Goal: Information Seeking & Learning: Compare options

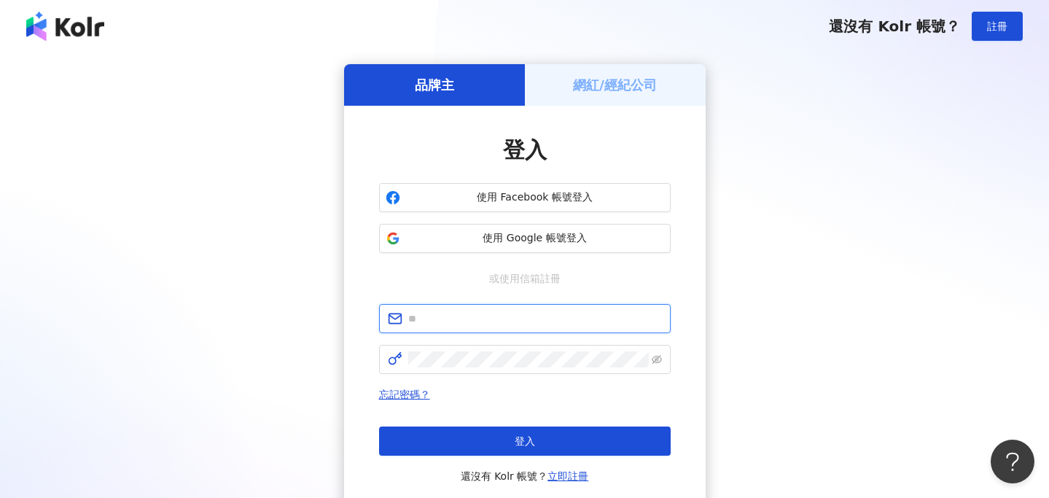
click at [499, 313] on input "text" at bounding box center [535, 319] width 254 height 16
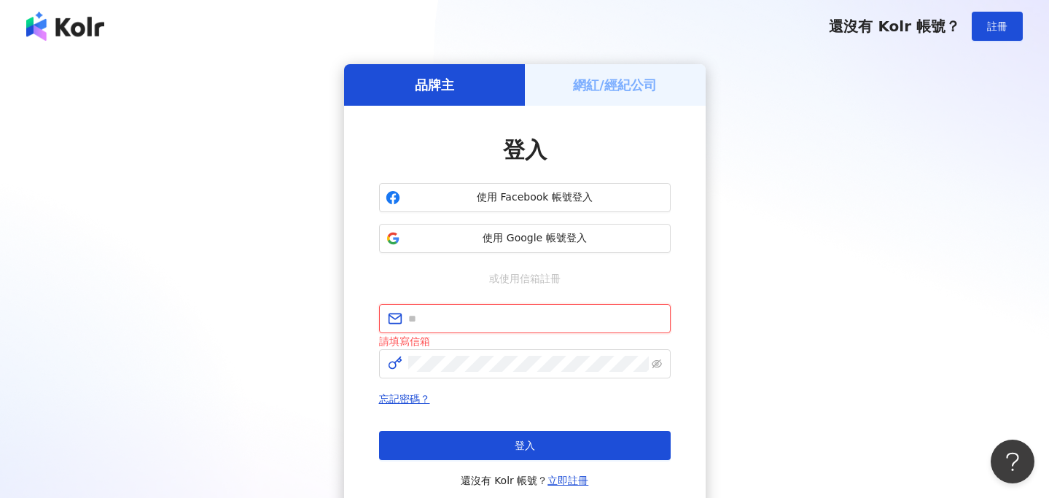
click at [469, 322] on input "text" at bounding box center [535, 319] width 254 height 16
type input "*"
paste input "**********"
type input "**********"
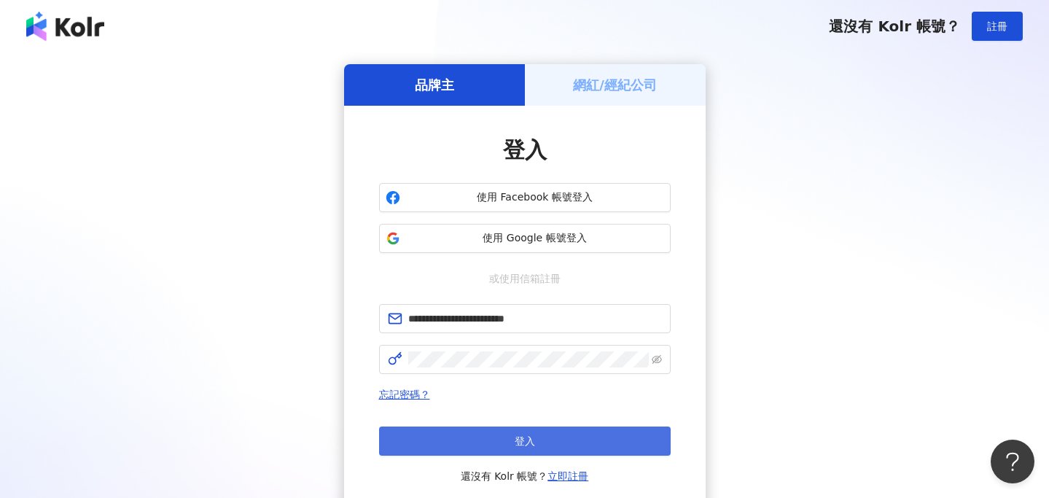
click at [485, 445] on button "登入" at bounding box center [525, 440] width 292 height 29
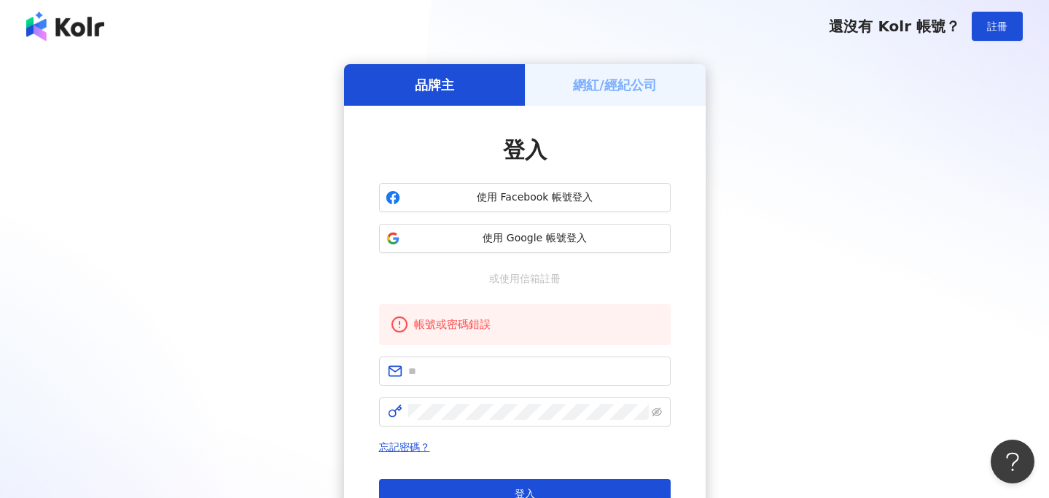
click at [835, 330] on div "品牌主 網紅/經紀公司 登入 使用 Facebook 帳號登入 使用 Google 帳號登入 或使用信箱註冊 帳號或密碼錯誤 忘記密碼？ 登入 還沒有 Kol…" at bounding box center [524, 315] width 1014 height 502
click at [581, 240] on span "使用 Google 帳號登入" at bounding box center [535, 238] width 258 height 15
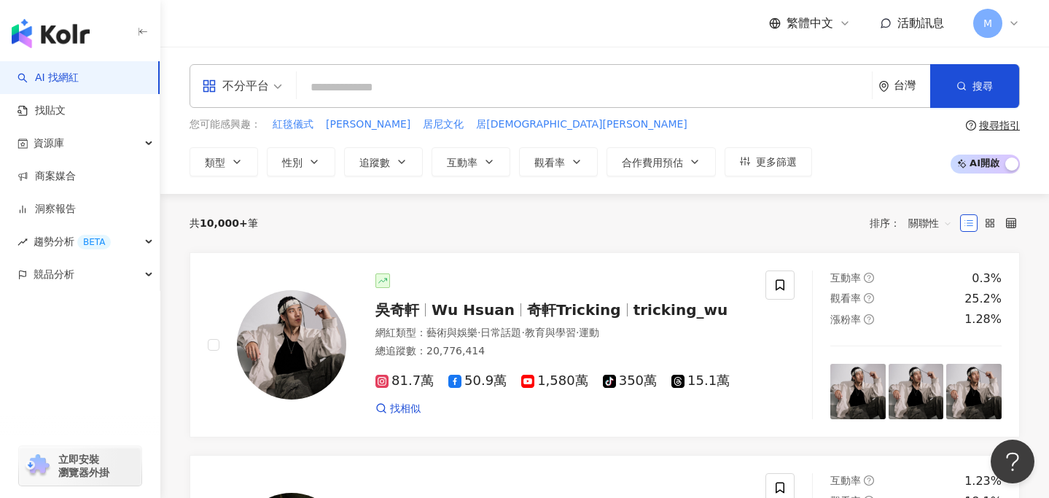
click at [474, 68] on div "不分平台 台灣 搜尋" at bounding box center [605, 86] width 830 height 44
click at [490, 106] on div "不分平台 台灣 搜尋" at bounding box center [605, 86] width 830 height 44
click at [505, 89] on input "search" at bounding box center [585, 88] width 564 height 28
paste input "***"
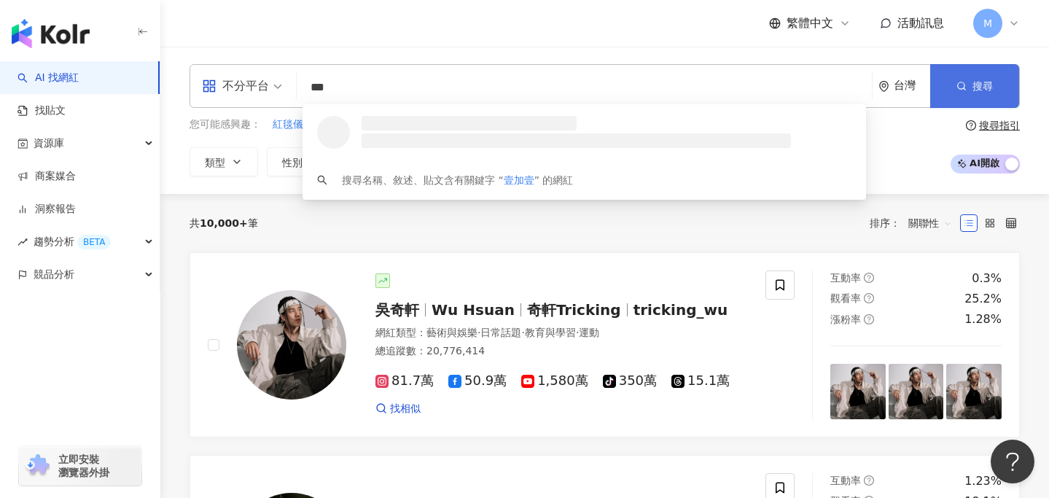
type input "***"
click at [966, 85] on icon "button" at bounding box center [962, 86] width 10 height 10
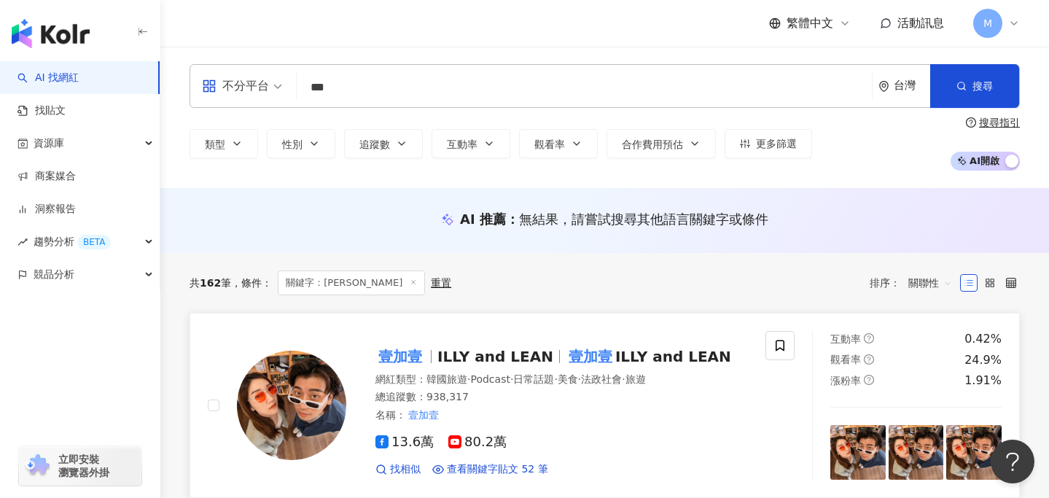
click at [349, 329] on link "壹加壹 ILLY and LEAN 壹加壹 ILLY and LEAN 網紅類型 ： 韓國旅遊 · Podcast · 日常話題 · 美食 · 法政社會 · …" at bounding box center [605, 405] width 830 height 185
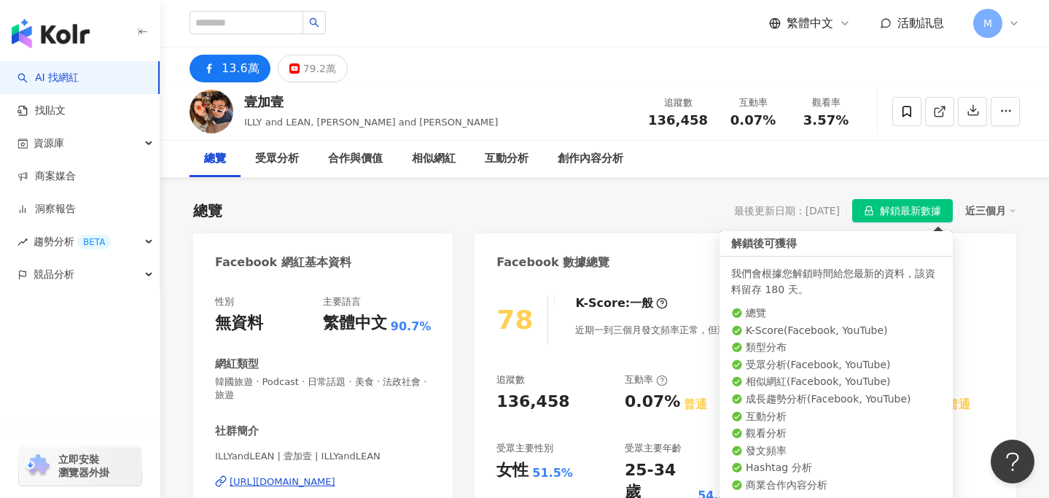
click at [899, 211] on span "解鎖最新數據" at bounding box center [910, 211] width 61 height 23
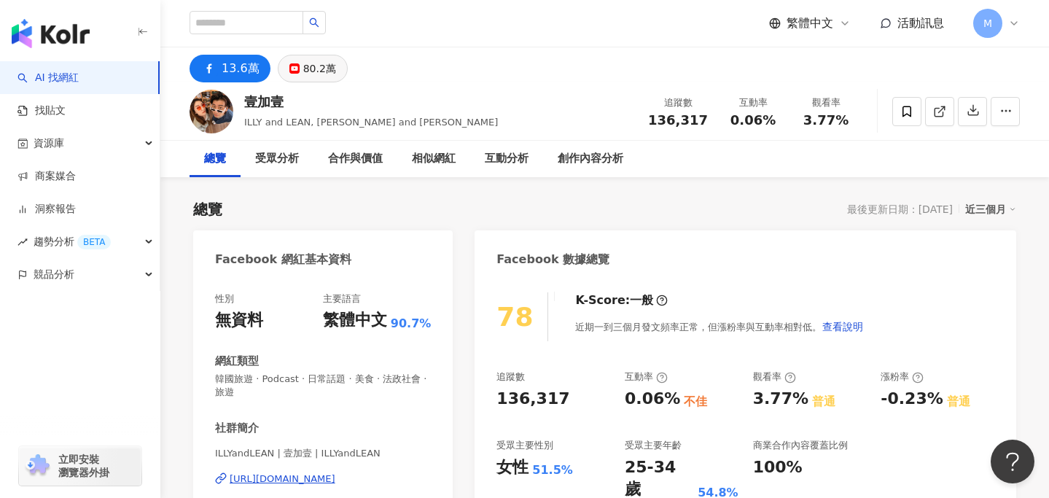
click at [305, 66] on div "80.2萬" at bounding box center [319, 68] width 33 height 20
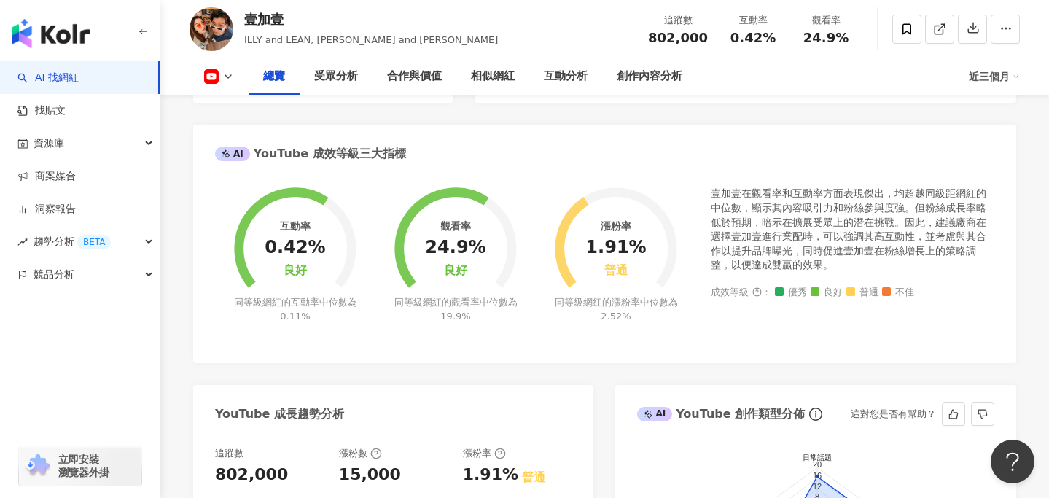
scroll to position [455, 0]
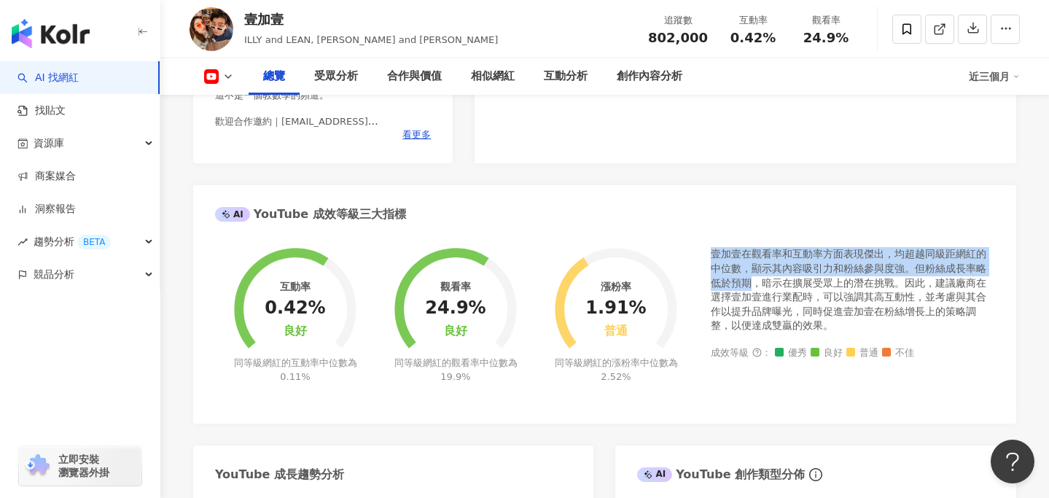
drag, startPoint x: 709, startPoint y: 254, endPoint x: 754, endPoint y: 276, distance: 49.9
click at [754, 276] on div "互動率 0.42% 良好 同等級網紅的互動率中位數為 0.11% 觀看率 24.9% 良好 同等級網紅的觀看率中位數為 19.9% 漲粉率 1.91% 普通 …" at bounding box center [604, 324] width 779 height 154
copy div "壹加壹在觀看率和互動率方面表現傑出，均超越同級距網紅的中位數，顯示其內容吸引力和粉絲參與度強。但粉絲成長率略低於預期"
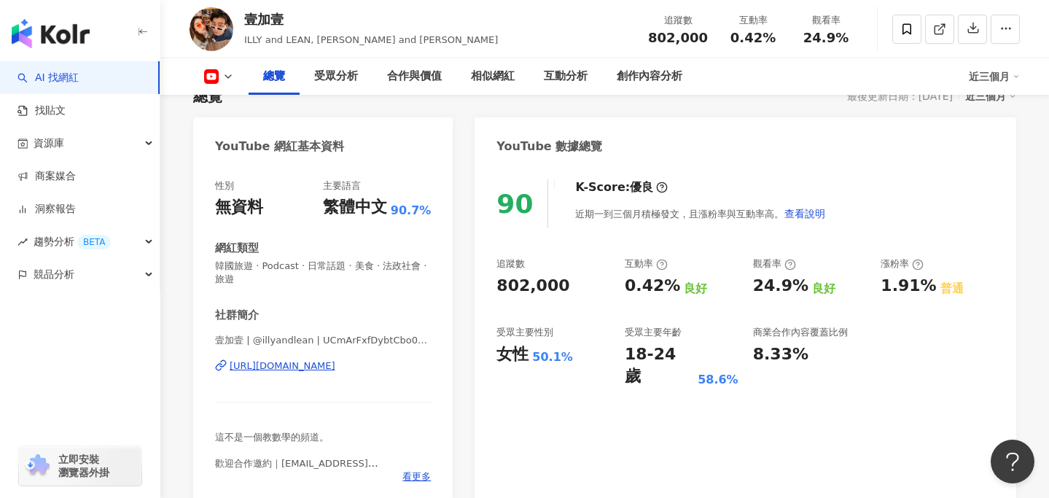
scroll to position [117, 0]
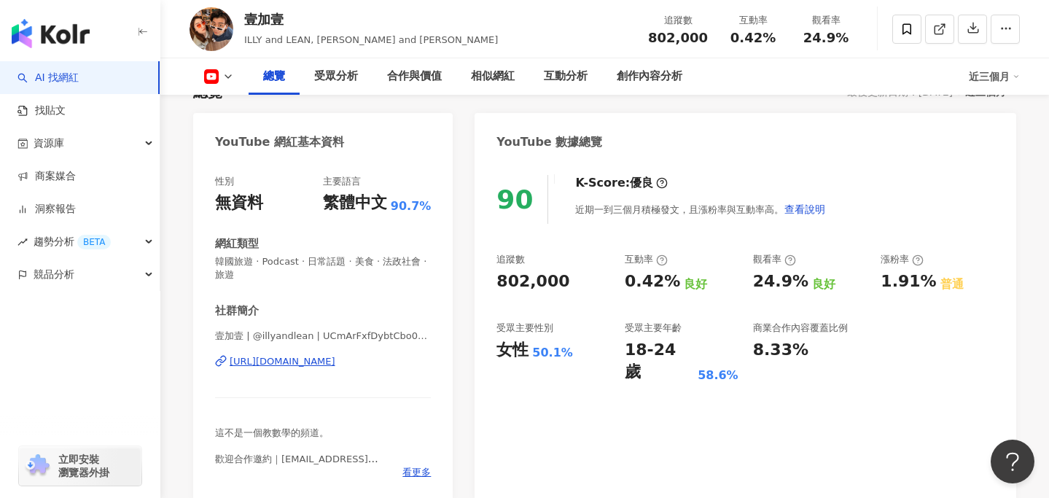
click at [221, 365] on icon at bounding box center [221, 361] width 12 height 12
copy div "https://www.youtube.com/channel/UCmArFxfDybtCbo0Fa0Z2xxA"
drag, startPoint x: 344, startPoint y: 362, endPoint x: 440, endPoint y: 108, distance: 272.0
click at [213, 87] on div "總覽 受眾分析 合作與價值 相似網紅 互動分析 創作內容分析 近三個月" at bounding box center [605, 76] width 830 height 36
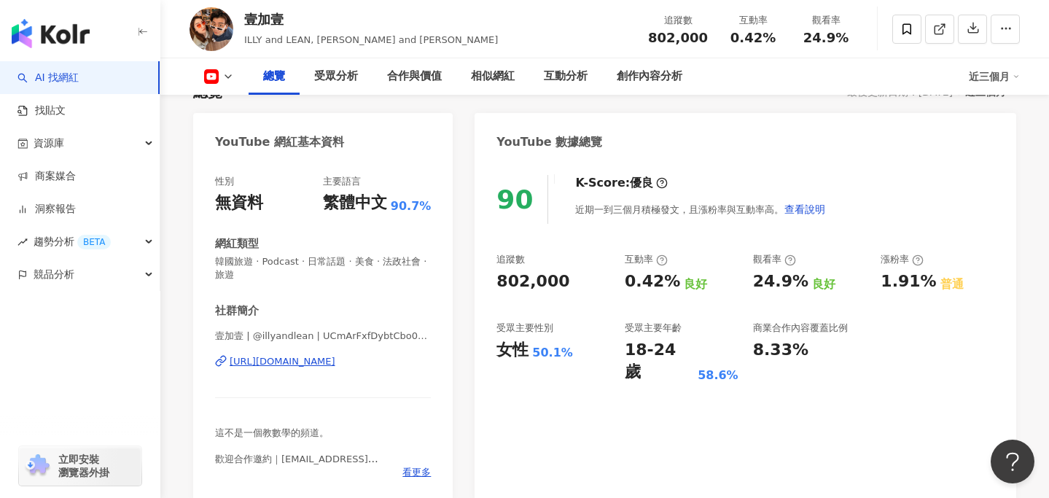
click at [213, 83] on icon at bounding box center [211, 76] width 15 height 15
click at [221, 104] on button "Facebook" at bounding box center [241, 103] width 87 height 20
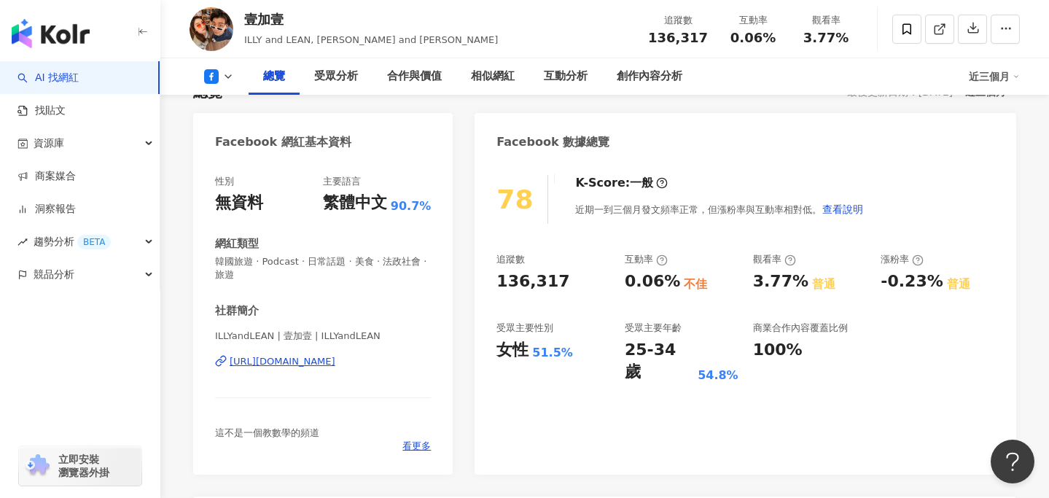
drag, startPoint x: 221, startPoint y: 363, endPoint x: 486, endPoint y: 7, distance: 443.8
click at [228, 81] on icon at bounding box center [228, 77] width 12 height 12
click at [244, 133] on button "YouTube" at bounding box center [241, 137] width 87 height 20
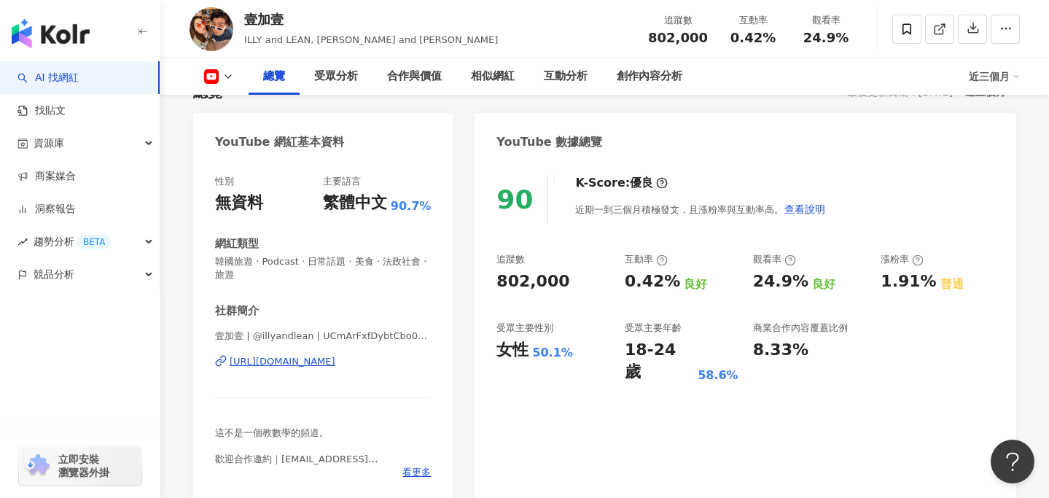
click at [228, 84] on div "總覽 受眾分析 合作與價值 相似網紅 互動分析 創作內容分析 近三個月" at bounding box center [605, 76] width 830 height 36
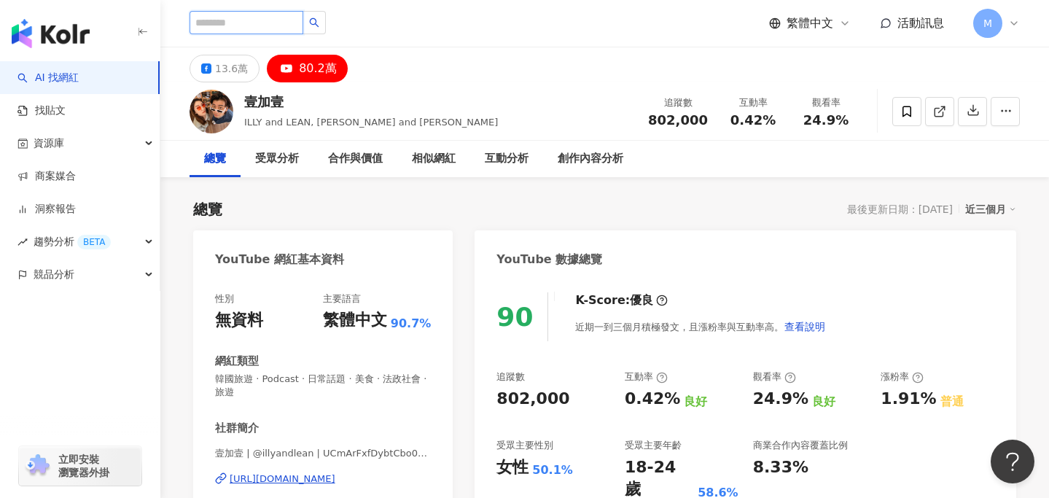
click at [292, 16] on input "search" at bounding box center [247, 22] width 114 height 23
paste input "**"
type input "**"
click at [326, 22] on button "button" at bounding box center [314, 22] width 23 height 23
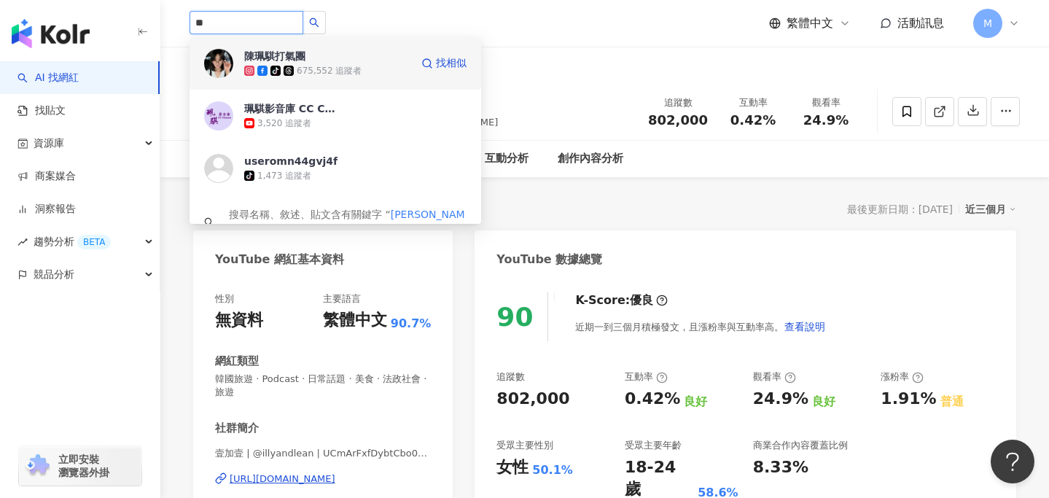
click at [325, 65] on div "675,552 追蹤者" at bounding box center [329, 71] width 65 height 12
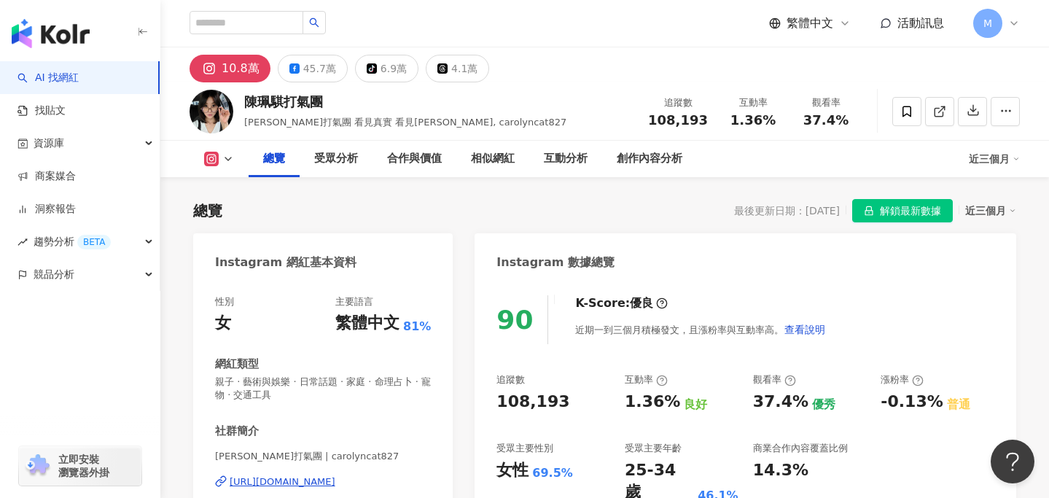
scroll to position [87, 0]
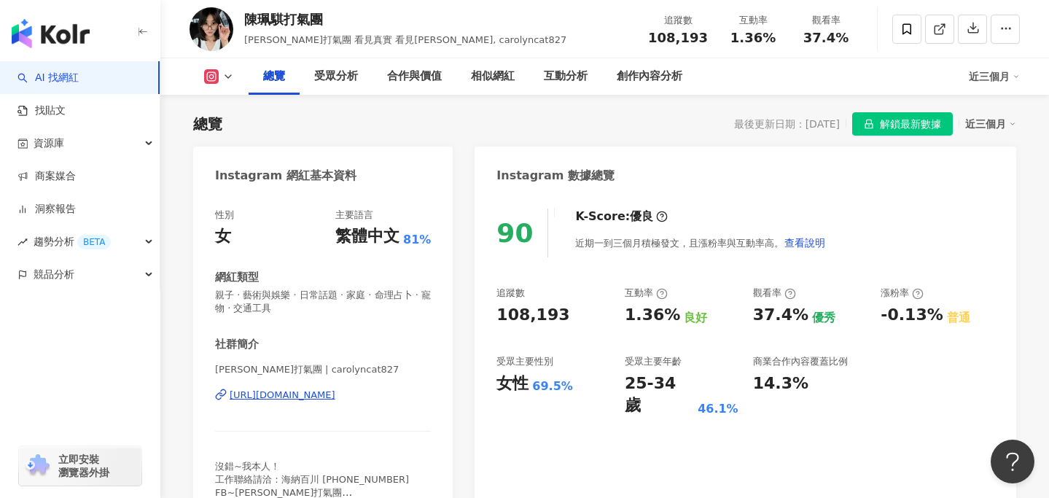
drag, startPoint x: 354, startPoint y: 400, endPoint x: 502, endPoint y: 50, distance: 380.2
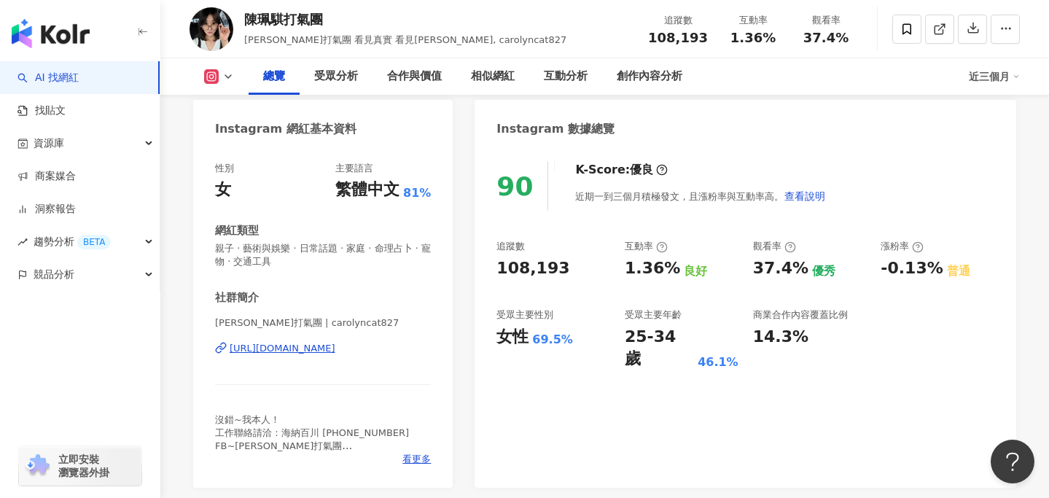
scroll to position [160, 0]
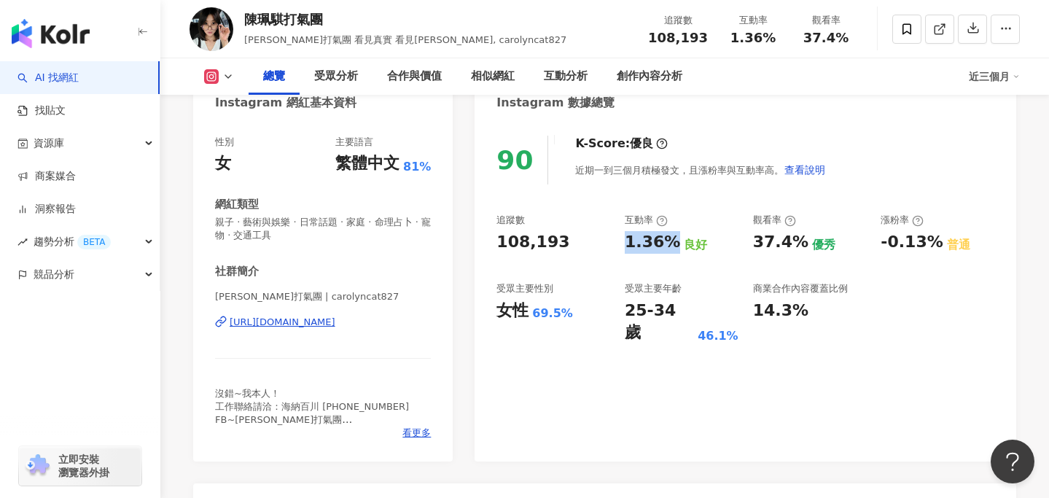
drag, startPoint x: 625, startPoint y: 249, endPoint x: 666, endPoint y: 246, distance: 41.6
click at [666, 246] on div "1.36%" at bounding box center [652, 242] width 55 height 23
click at [656, 246] on div "1.36%" at bounding box center [652, 242] width 55 height 23
drag, startPoint x: 626, startPoint y: 246, endPoint x: 663, endPoint y: 245, distance: 37.9
click at [663, 245] on div "1.36%" at bounding box center [652, 242] width 55 height 23
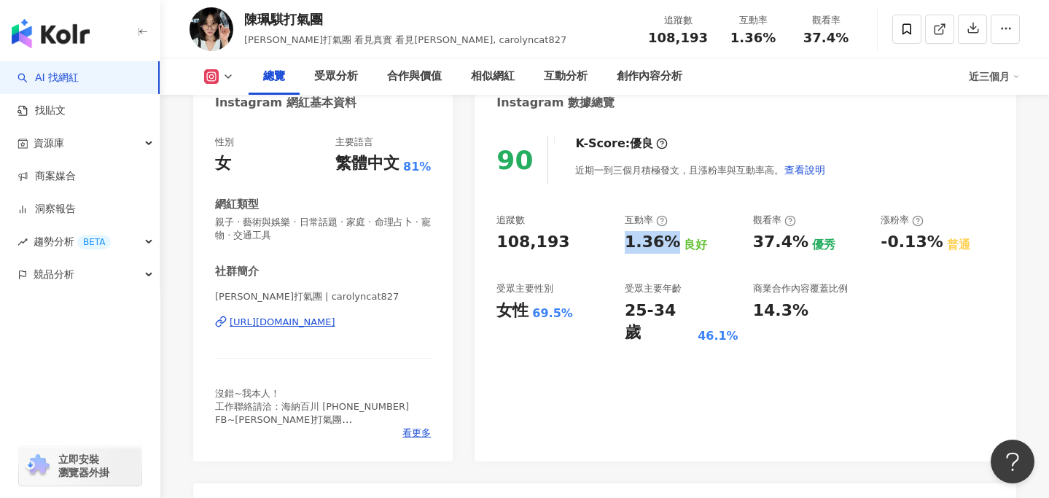
copy div "1.36%"
drag, startPoint x: 751, startPoint y: 245, endPoint x: 795, endPoint y: 246, distance: 43.7
click at [795, 246] on div "追蹤數 108,193 互動率 1.36% 良好 觀看率 37.4% 優秀 漲粉率 -0.13% 普通 受眾主要性別 女性 69.5% 受眾主要年齡 25-3…" at bounding box center [745, 279] width 498 height 130
copy div "37.4%"
click at [604, 319] on div "女性 69.5%" at bounding box center [553, 311] width 114 height 23
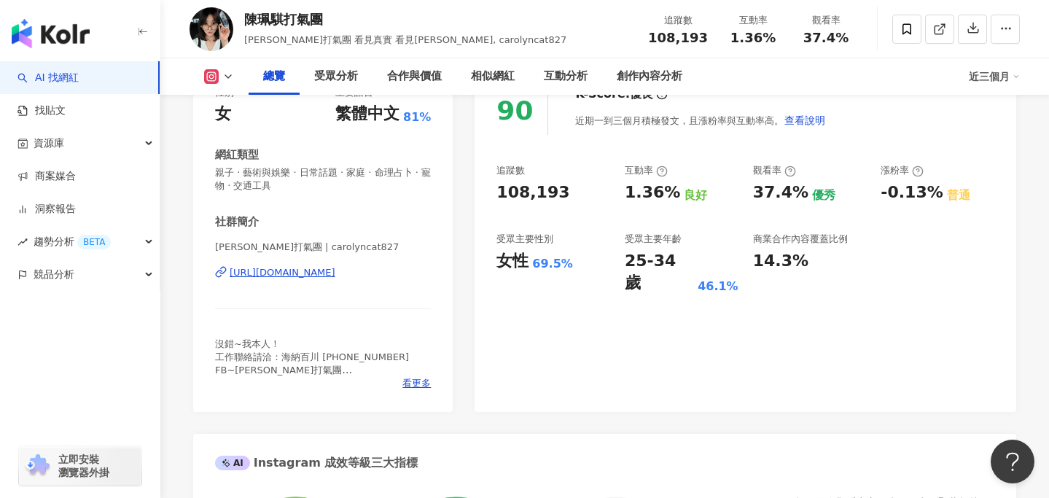
scroll to position [207, 0]
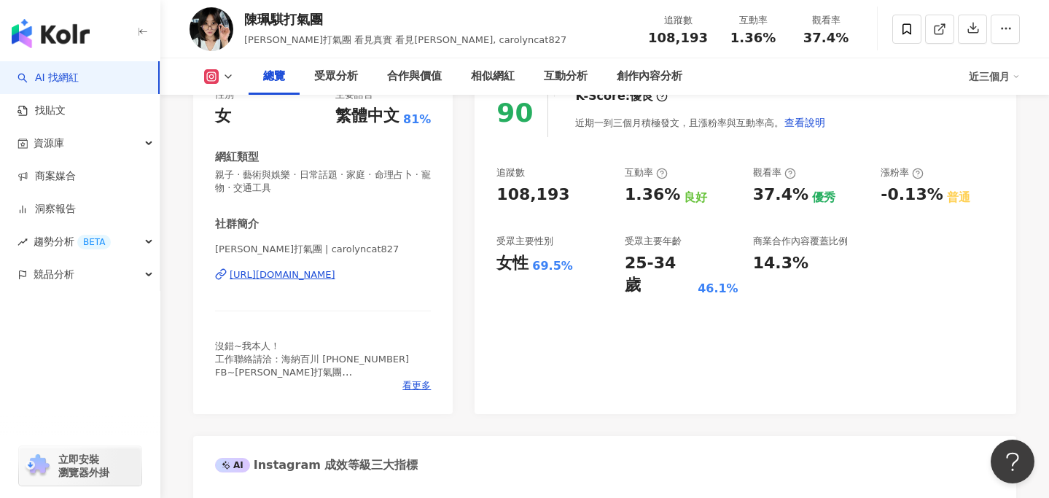
copy div "https://www.instagram.com/carolyncat827/"
drag, startPoint x: 356, startPoint y: 278, endPoint x: 155, endPoint y: 2, distance: 340.8
click at [403, 201] on div "性別 女 主要語言 繁體中文 81% 網紅類型 親子 · 藝術與娛樂 · 日常話題 · 家庭 · 命理占卜 · 寵物 · 交通工具 社群簡介 陳珮騏打氣團 |…" at bounding box center [323, 240] width 216 height 304
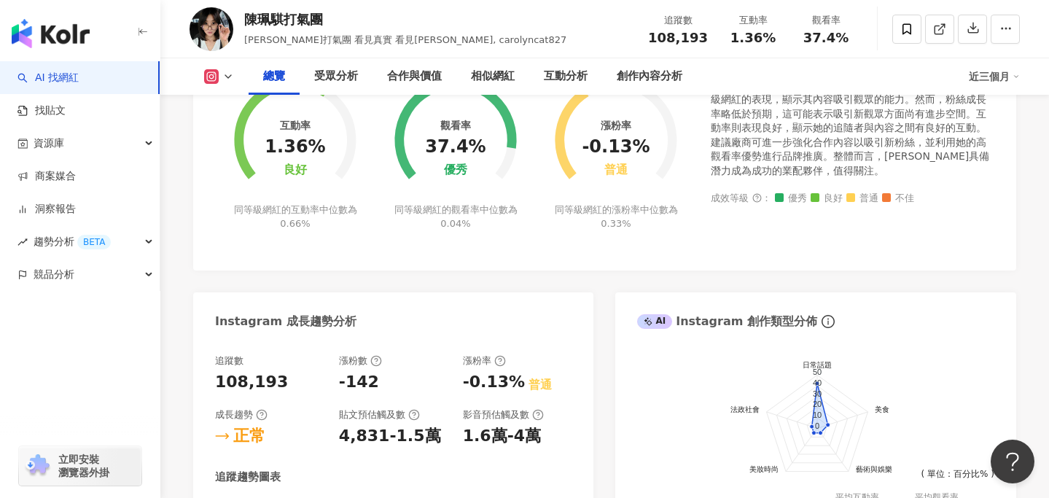
scroll to position [588, 0]
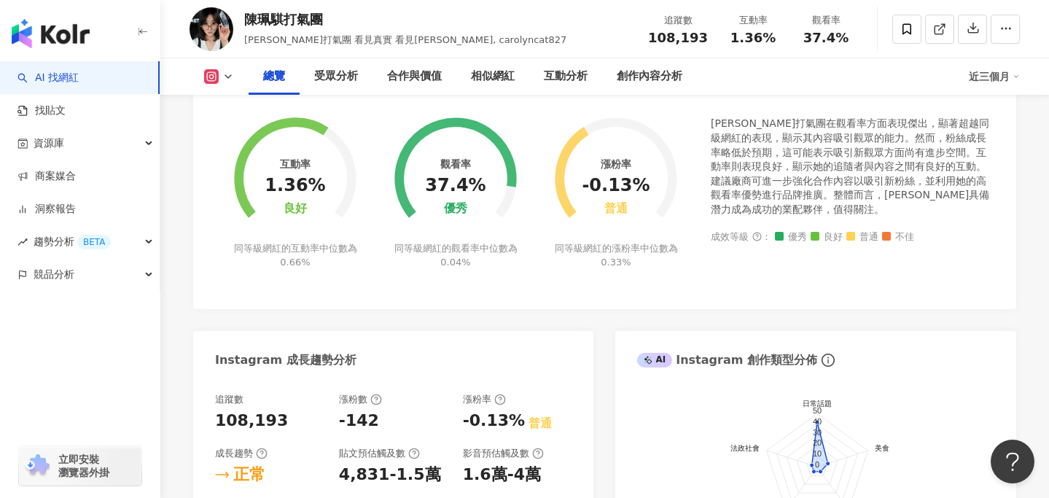
click at [841, 128] on div "陳珮騏打氣團在觀看率方面表現傑出，顯著超越同級網紅的表現，顯示其內容吸引觀眾的能力。然而，粉絲成長率略低於預期，這可能表示吸引新觀眾方面尚有進步空間。互動率則…" at bounding box center [853, 167] width 284 height 100
click at [818, 139] on div "陳珮騏打氣團在觀看率方面表現傑出，顯著超越同級網紅的表現，顯示其內容吸引觀眾的能力。然而，粉絲成長率略低於預期，這可能表示吸引新觀眾方面尚有進步空間。互動率則…" at bounding box center [853, 167] width 284 height 100
click at [818, 155] on div "陳珮騏打氣團在觀看率方面表現傑出，顯著超越同級網紅的表現，顯示其內容吸引觀眾的能力。然而，粉絲成長率略低於預期，這可能表示吸引新觀眾方面尚有進步空間。互動率則…" at bounding box center [853, 167] width 284 height 100
click at [228, 76] on icon at bounding box center [228, 77] width 12 height 12
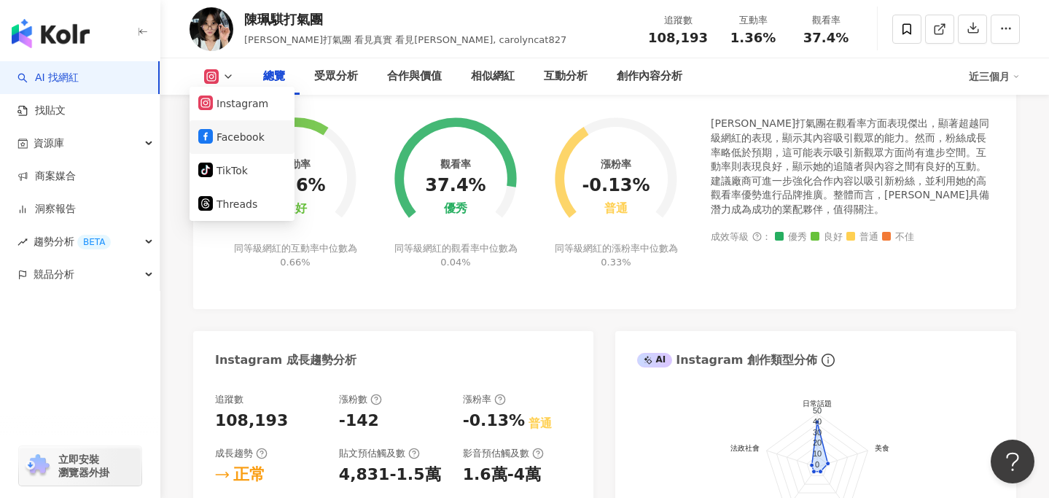
click at [219, 124] on li "Facebook" at bounding box center [242, 137] width 105 height 34
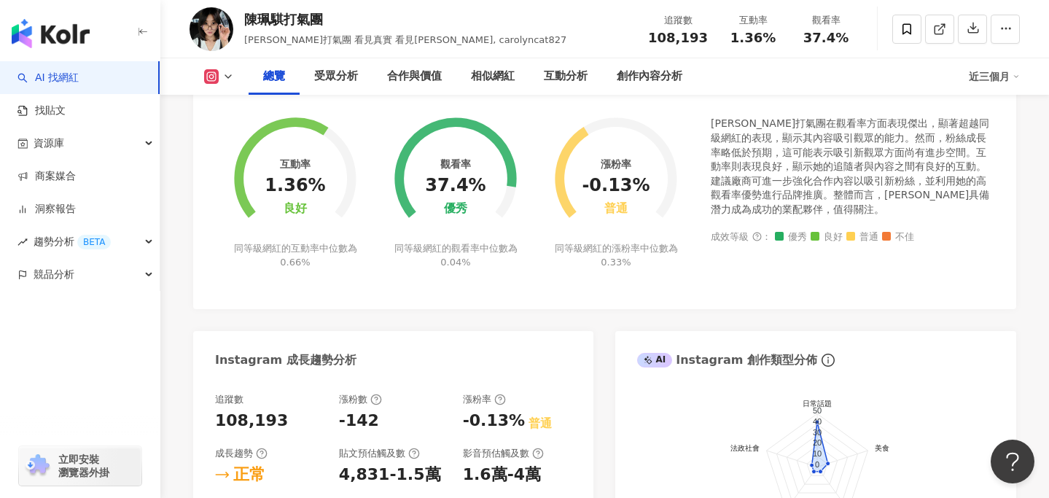
scroll to position [0, 0]
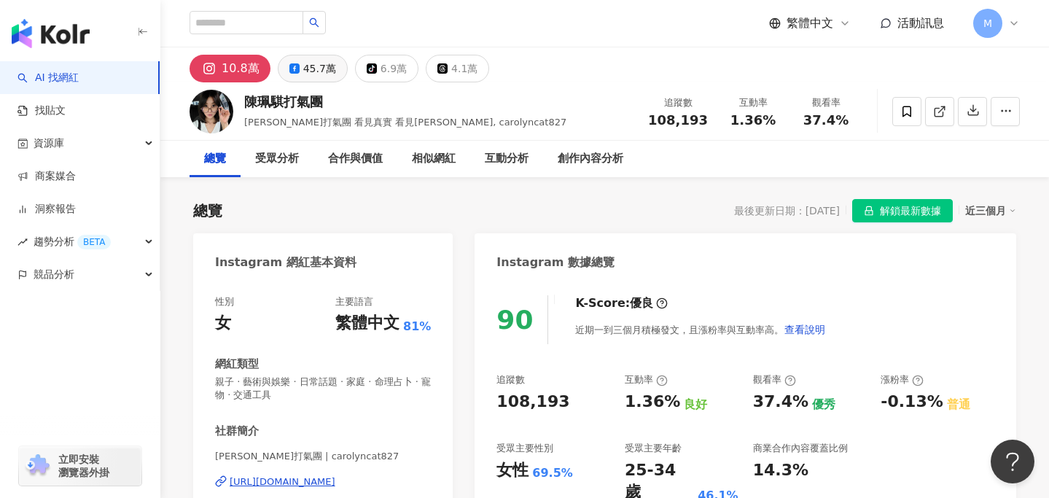
click at [318, 66] on div "45.7萬" at bounding box center [319, 68] width 33 height 20
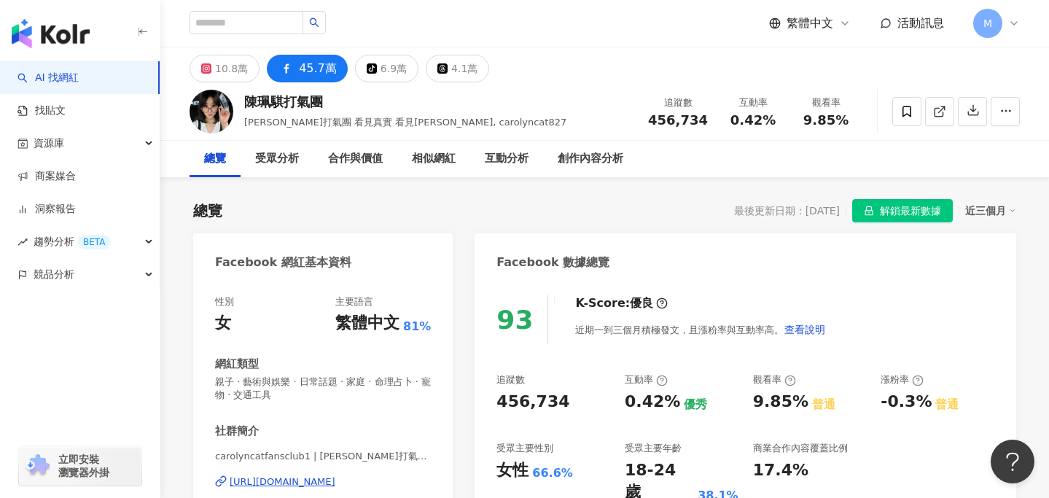
scroll to position [79, 0]
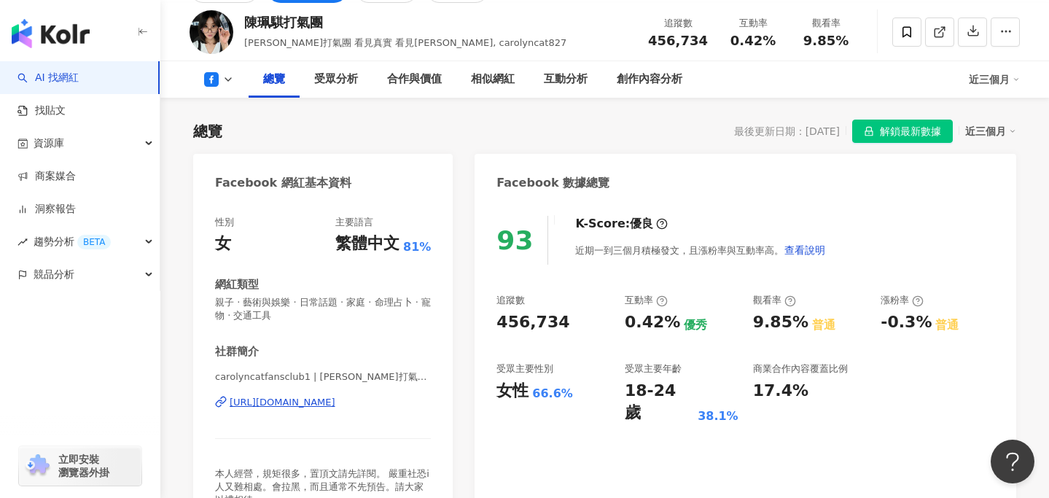
click at [400, 326] on div "性別 女 主要語言 繁體中文 81% 網紅類型 親子 · 藝術與娛樂 · 日常話題 · 家庭 · 命理占卜 · 寵物 · 交通工具 社群簡介 carolync…" at bounding box center [323, 368] width 216 height 304
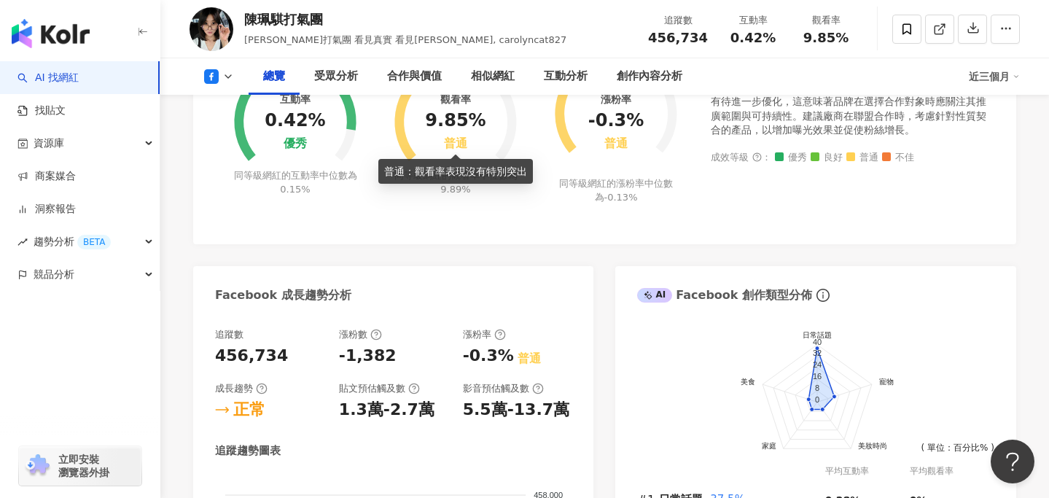
scroll to position [0, 0]
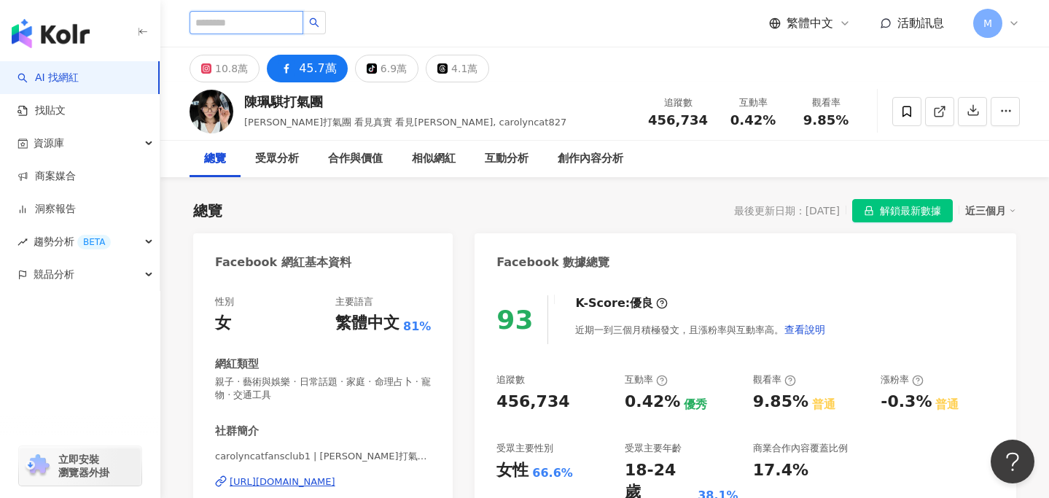
click at [283, 23] on input "search" at bounding box center [247, 22] width 114 height 23
click at [242, 28] on input "search" at bounding box center [247, 22] width 114 height 23
paste input "*******"
type input "*******"
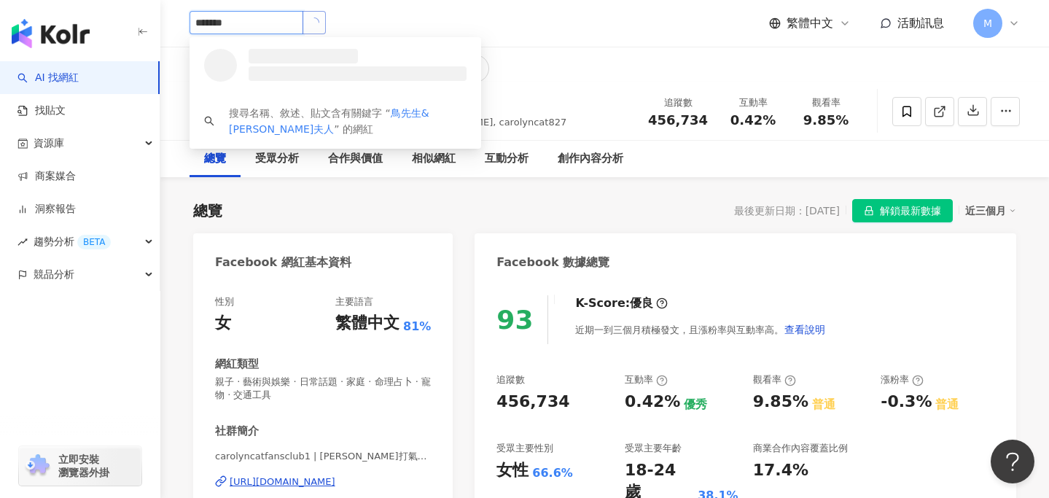
click at [326, 24] on button "button" at bounding box center [314, 22] width 23 height 23
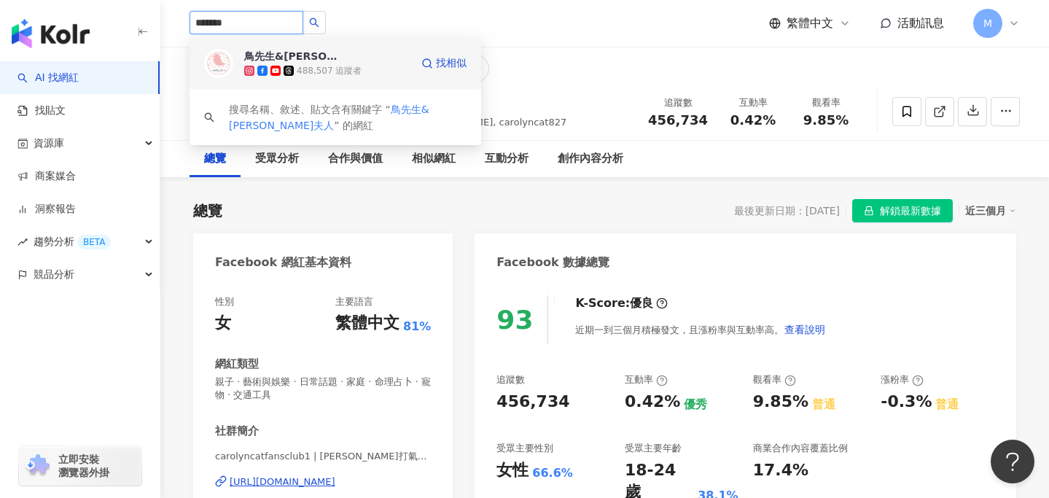
click at [346, 62] on div "鳥先生&鳥夫人 488,507 追蹤者" at bounding box center [327, 63] width 166 height 29
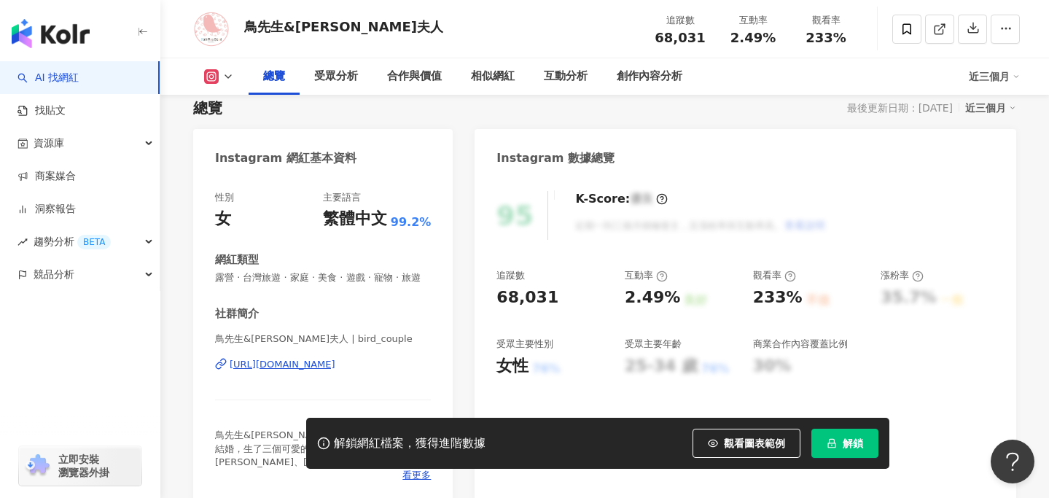
drag, startPoint x: 328, startPoint y: 367, endPoint x: 176, endPoint y: 33, distance: 366.7
click at [289, 362] on div "[URL][DOMAIN_NAME]" at bounding box center [283, 364] width 106 height 13
click at [815, 289] on div "233% 不佳" at bounding box center [810, 298] width 114 height 23
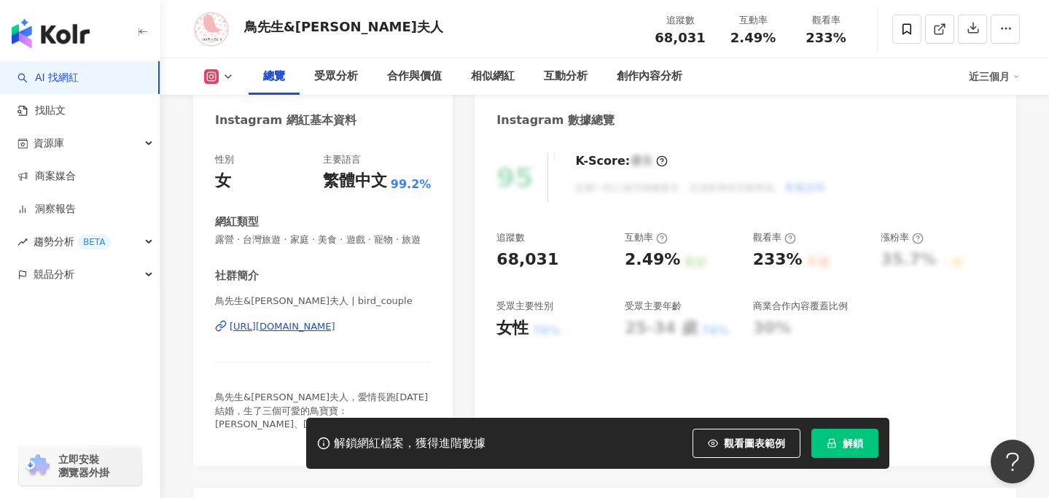
scroll to position [133, 0]
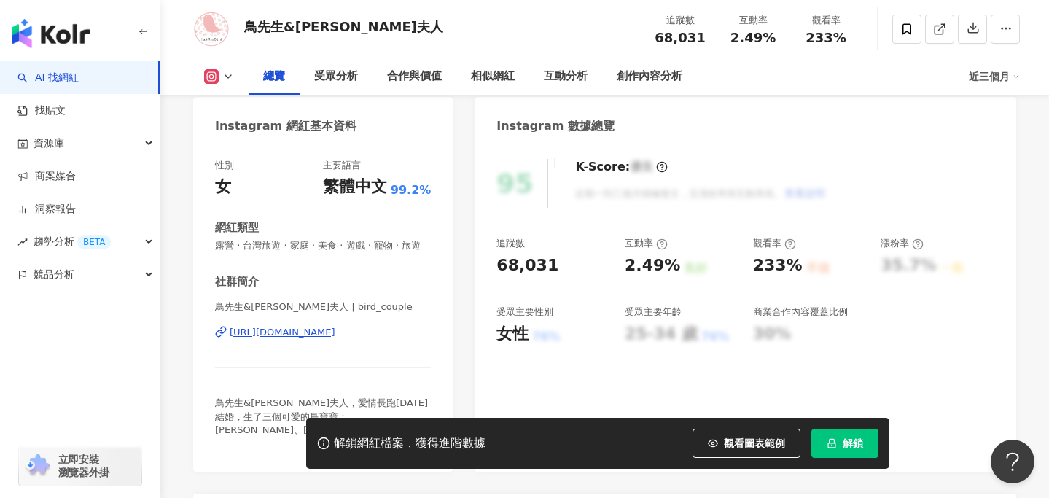
copy div "[URL][DOMAIN_NAME]"
drag, startPoint x: 364, startPoint y: 331, endPoint x: 181, endPoint y: 3, distance: 375.7
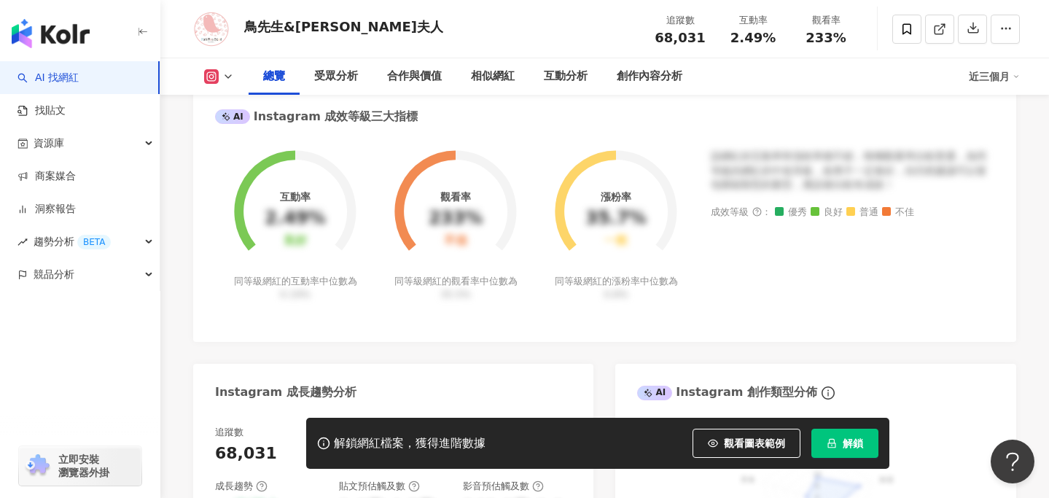
scroll to position [509, 0]
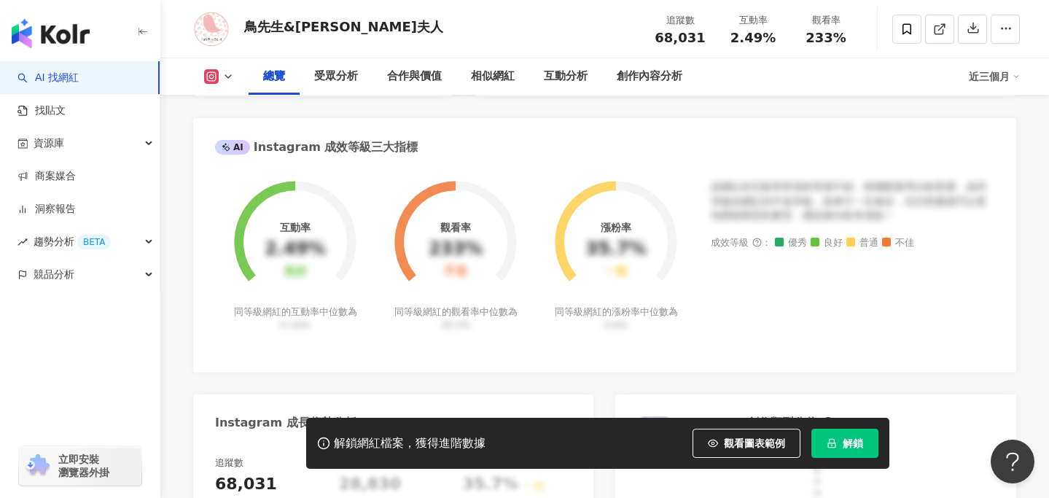
click at [829, 450] on button "解鎖" at bounding box center [844, 443] width 67 height 29
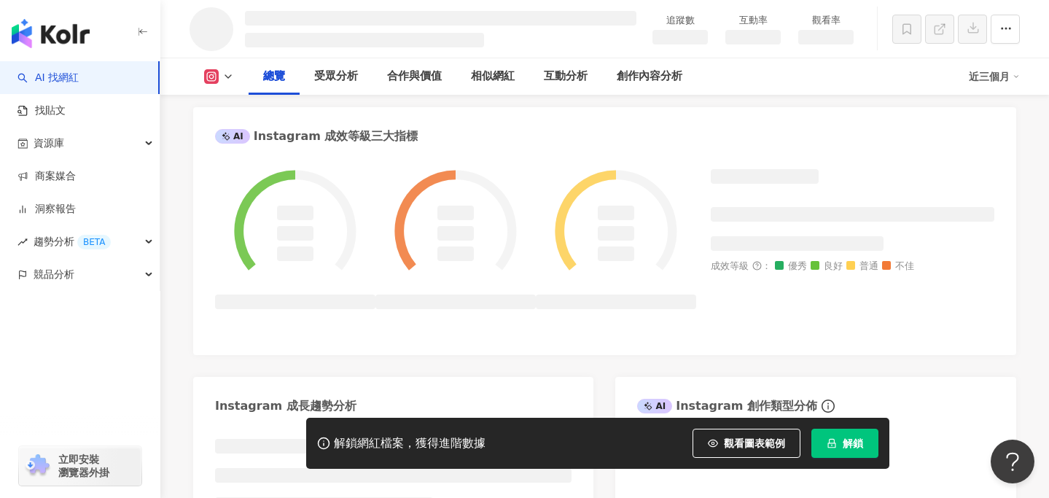
scroll to position [561, 0]
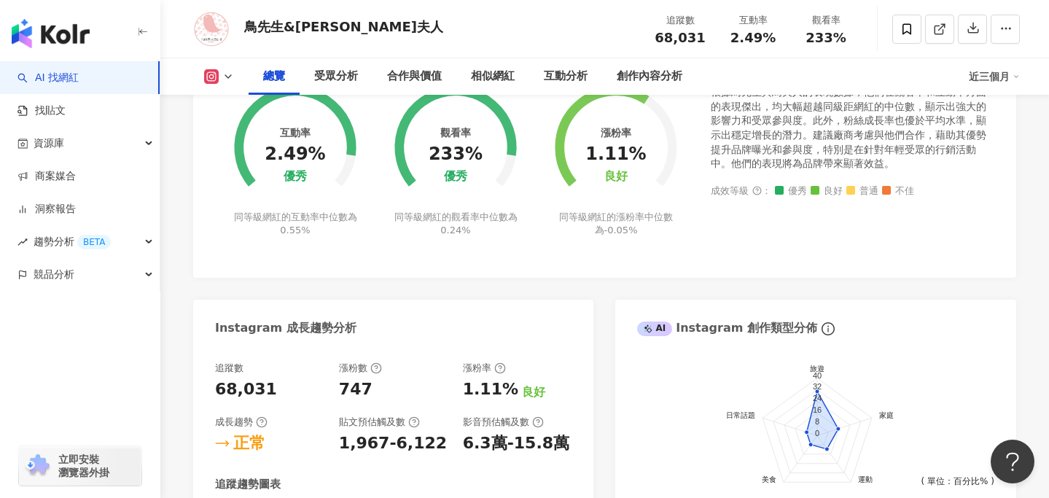
scroll to position [507, 0]
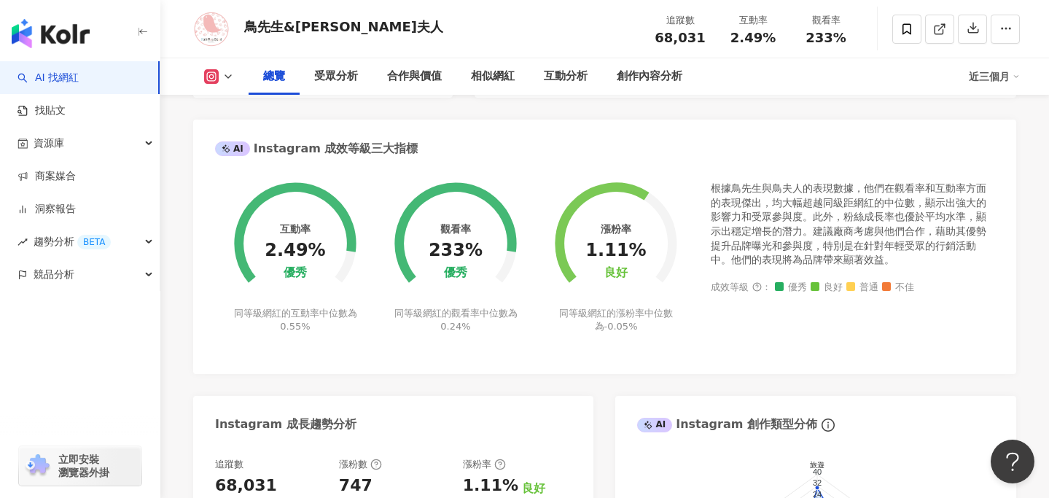
click at [225, 75] on polyline at bounding box center [228, 76] width 6 height 3
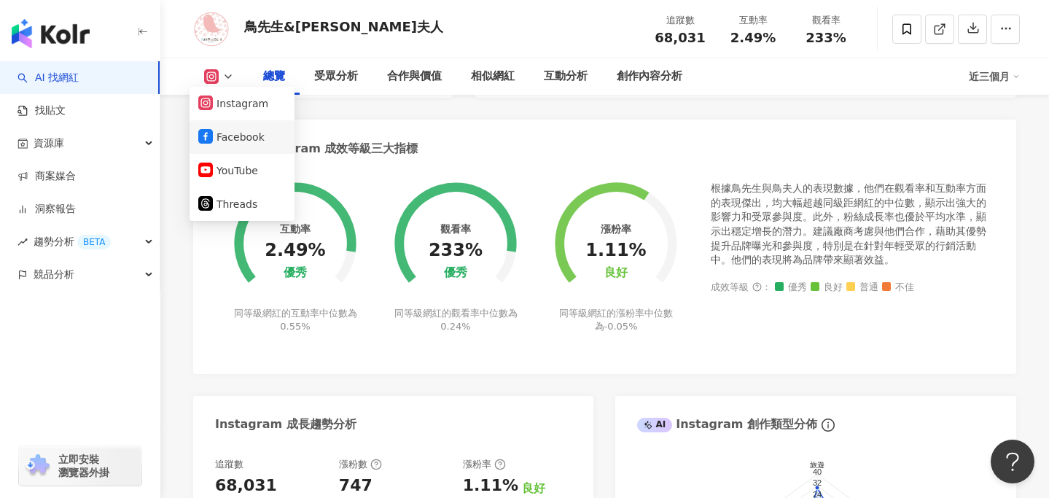
click at [233, 127] on button "Facebook" at bounding box center [241, 137] width 87 height 20
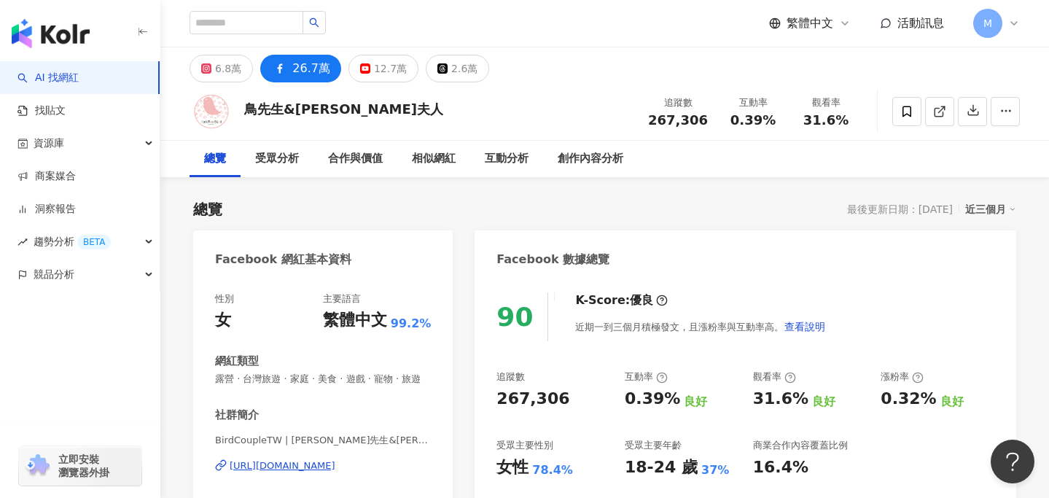
scroll to position [47, 0]
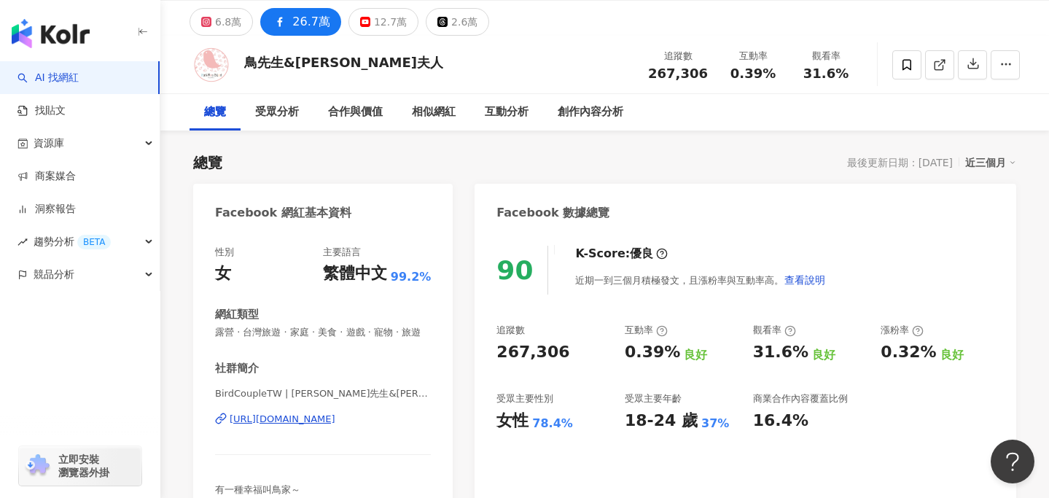
click at [537, 319] on div "90 K-Score : 優良 近期一到三個月積極發文，且漲粉率與互動率高。 查看說明 追蹤數 267,306 互動率 0.39% 良好 觀看率 31.6% …" at bounding box center [746, 381] width 542 height 301
click at [238, 16] on div "6.8萬" at bounding box center [228, 22] width 26 height 20
click at [386, 24] on div "12.7萬" at bounding box center [390, 22] width 33 height 20
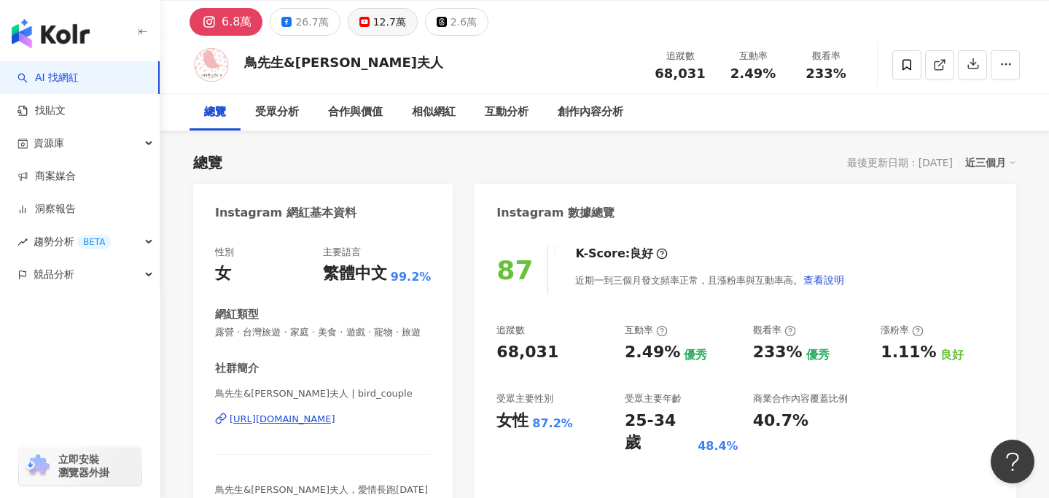
click at [373, 25] on div "12.7萬" at bounding box center [389, 22] width 33 height 20
click at [386, 29] on div "12.7萬" at bounding box center [389, 22] width 33 height 20
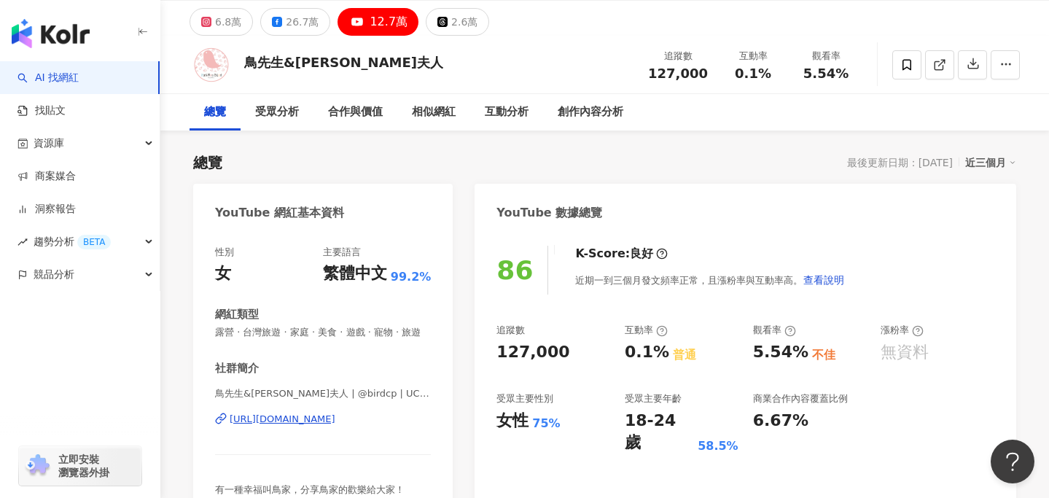
drag, startPoint x: 373, startPoint y: 416, endPoint x: 309, endPoint y: 5, distance: 416.0
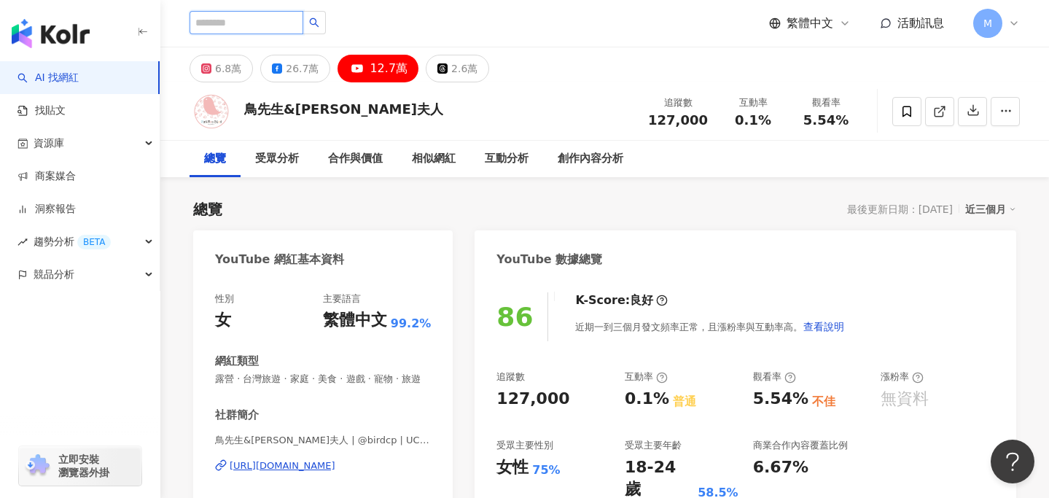
click at [250, 26] on input "search" at bounding box center [247, 22] width 114 height 23
paste input "*******"
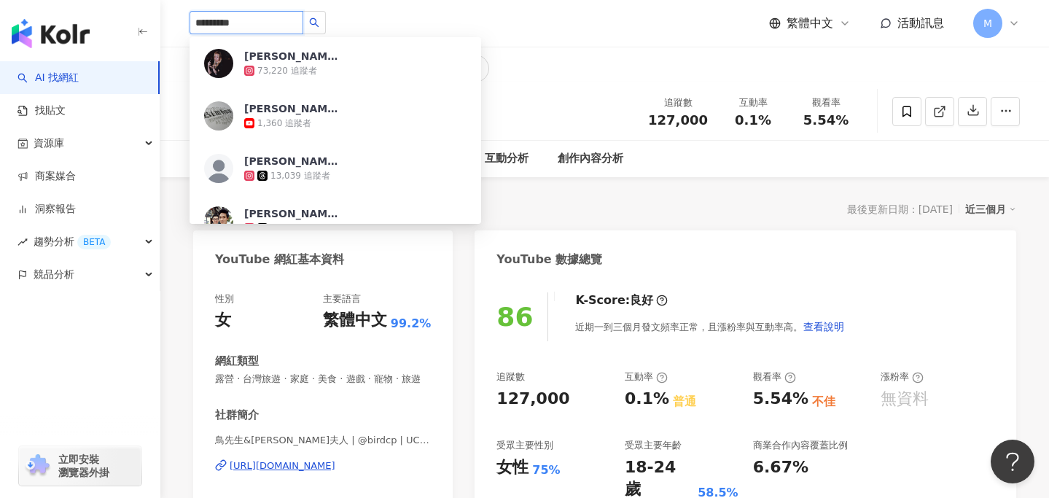
type input "**********"
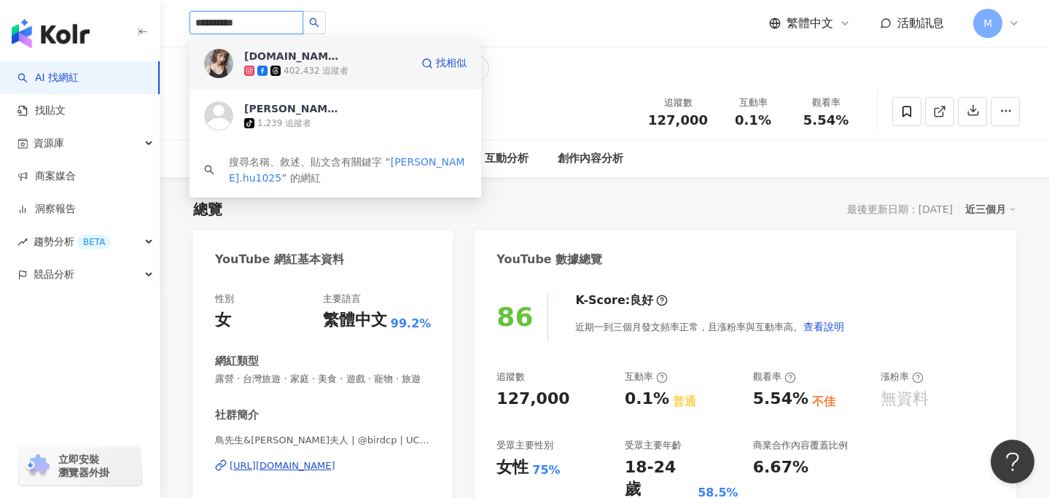
click at [357, 70] on div "402,432 追蹤者" at bounding box center [327, 70] width 166 height 15
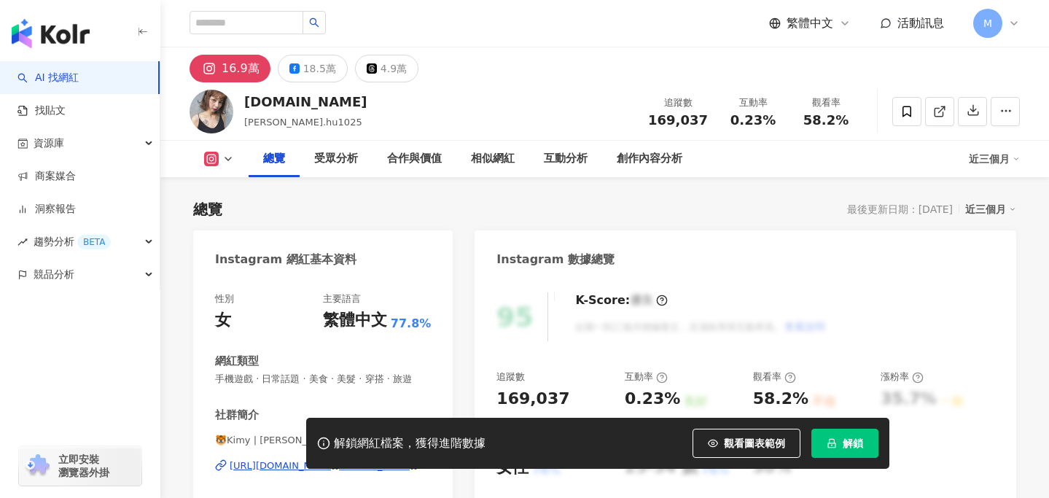
scroll to position [96, 0]
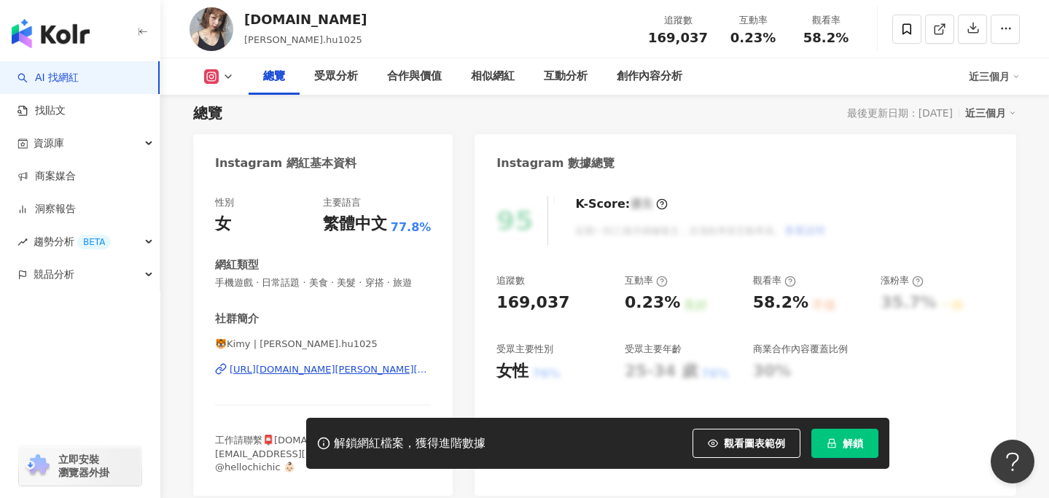
click at [352, 368] on div "[URL][DOMAIN_NAME][PERSON_NAME][DOMAIN_NAME]" at bounding box center [330, 369] width 201 height 13
drag, startPoint x: 342, startPoint y: 367, endPoint x: 251, endPoint y: 4, distance: 374.3
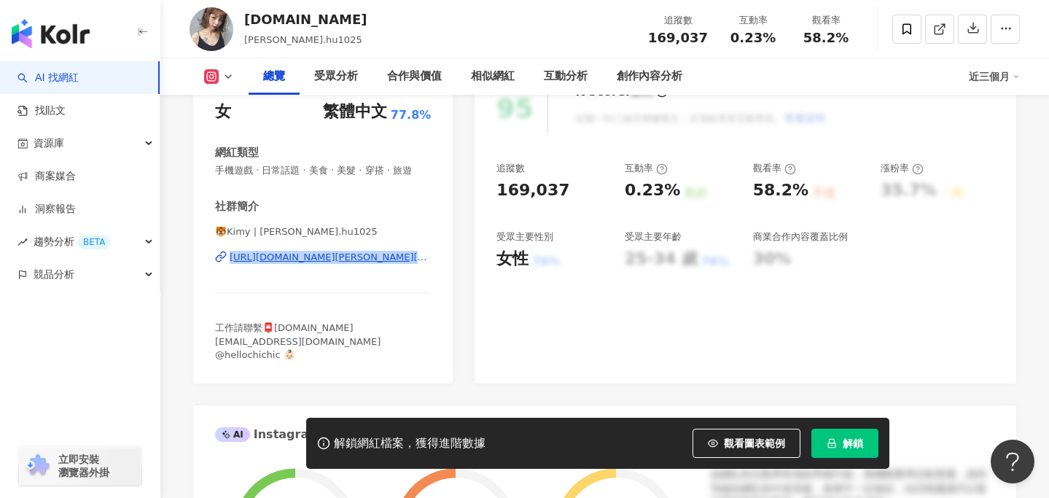
scroll to position [187, 0]
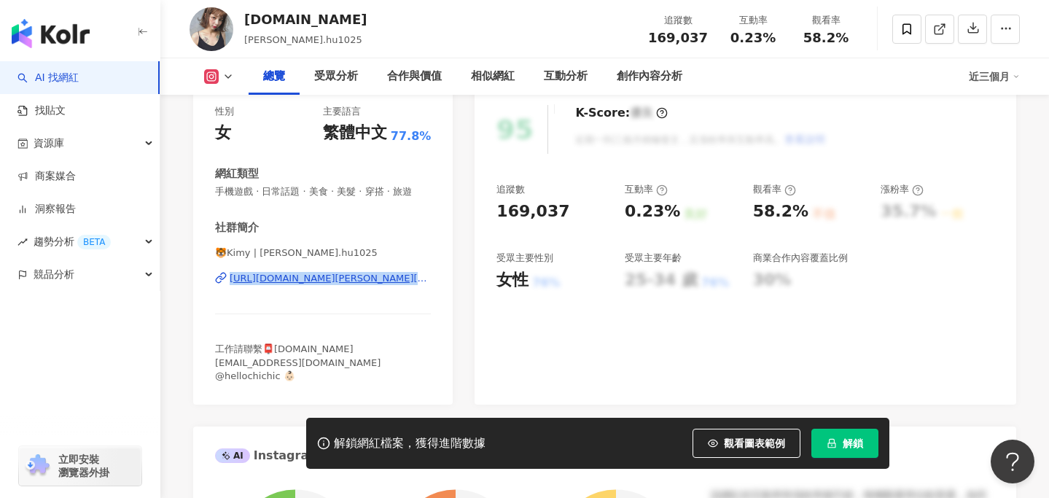
click at [354, 225] on div "社群簡介" at bounding box center [323, 227] width 216 height 15
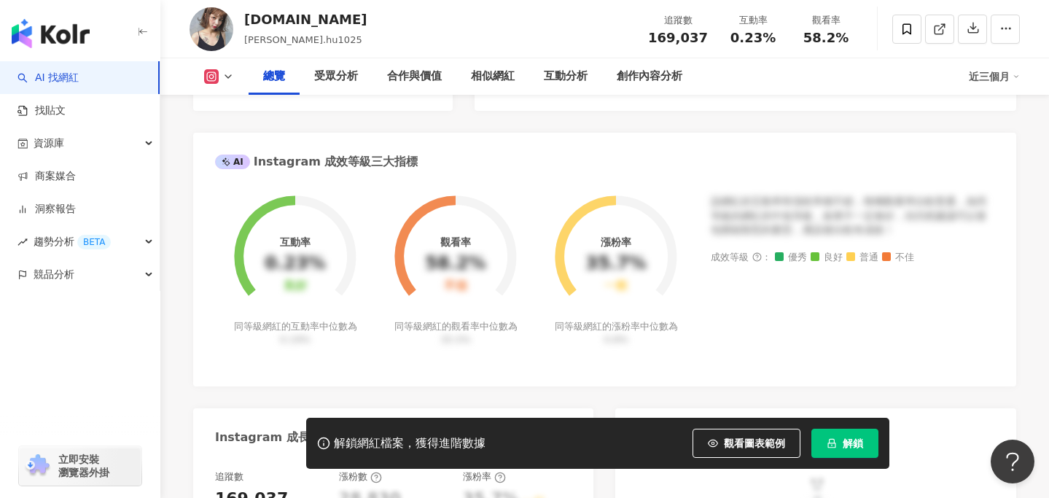
scroll to position [482, 0]
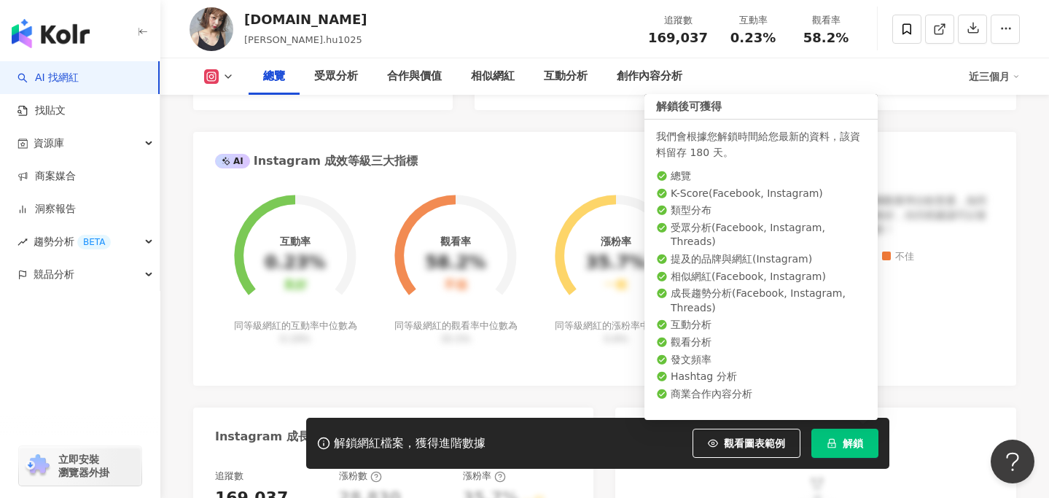
click at [844, 446] on span "解鎖" at bounding box center [853, 443] width 20 height 12
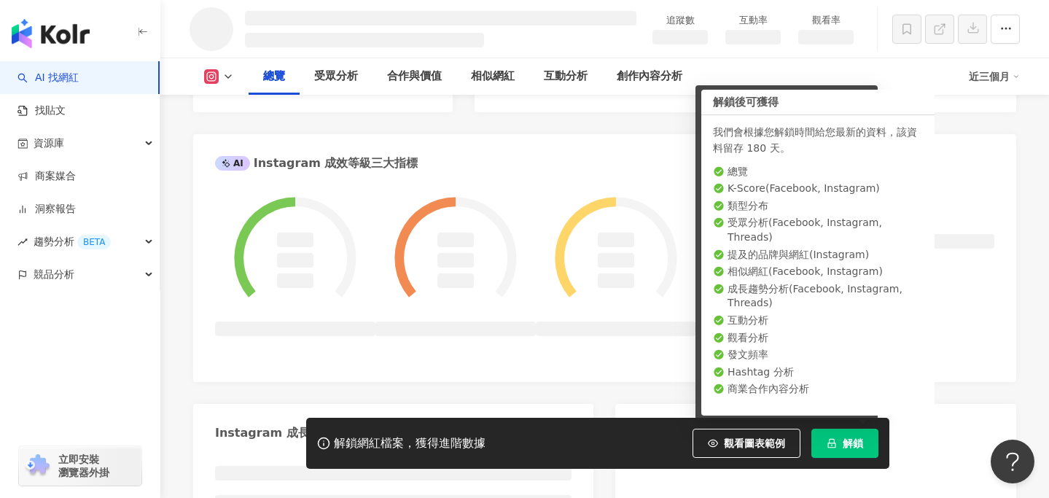
scroll to position [534, 0]
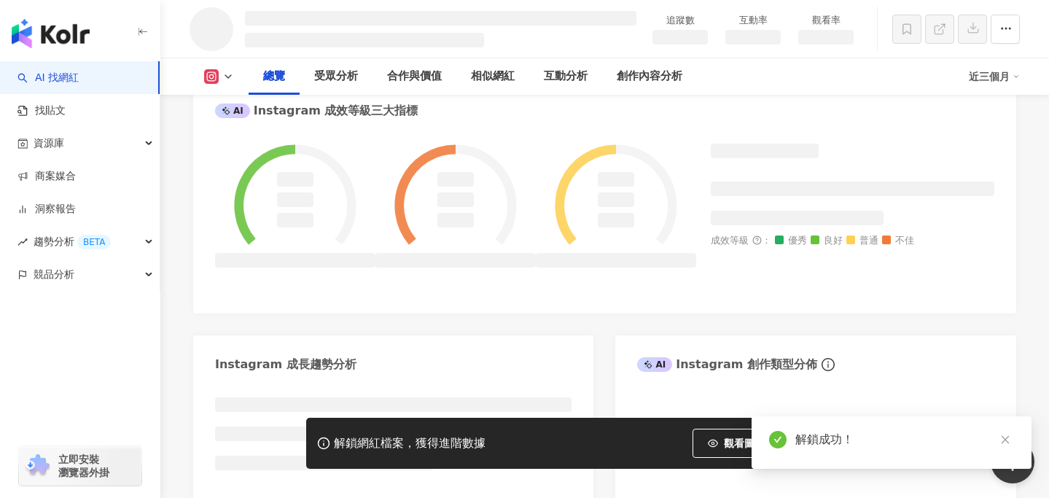
scroll to position [482, 0]
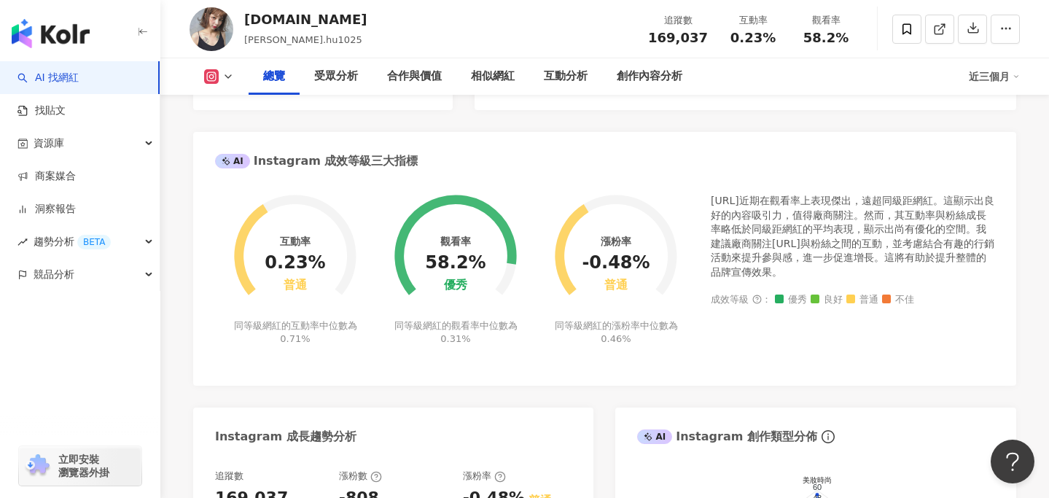
click at [223, 77] on icon at bounding box center [228, 77] width 12 height 12
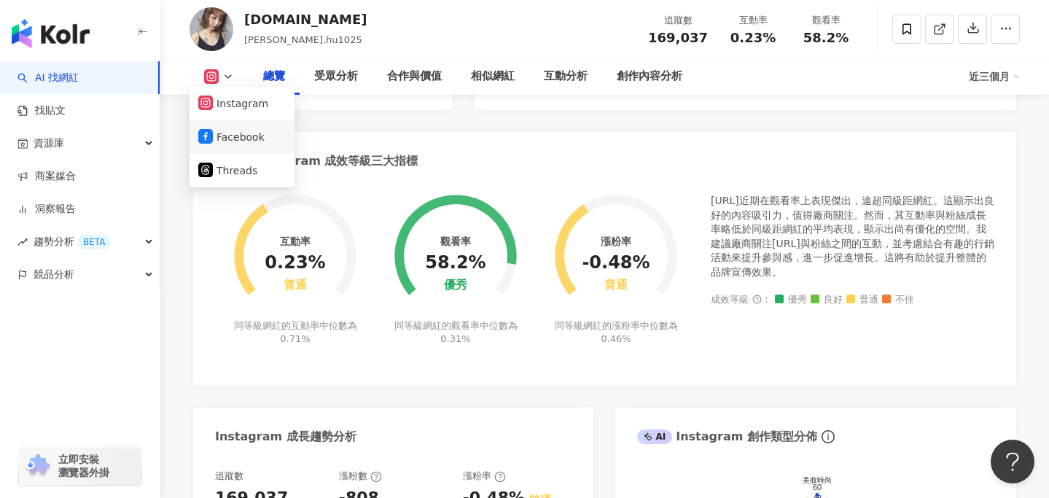
click at [260, 138] on button "Facebook" at bounding box center [241, 137] width 87 height 20
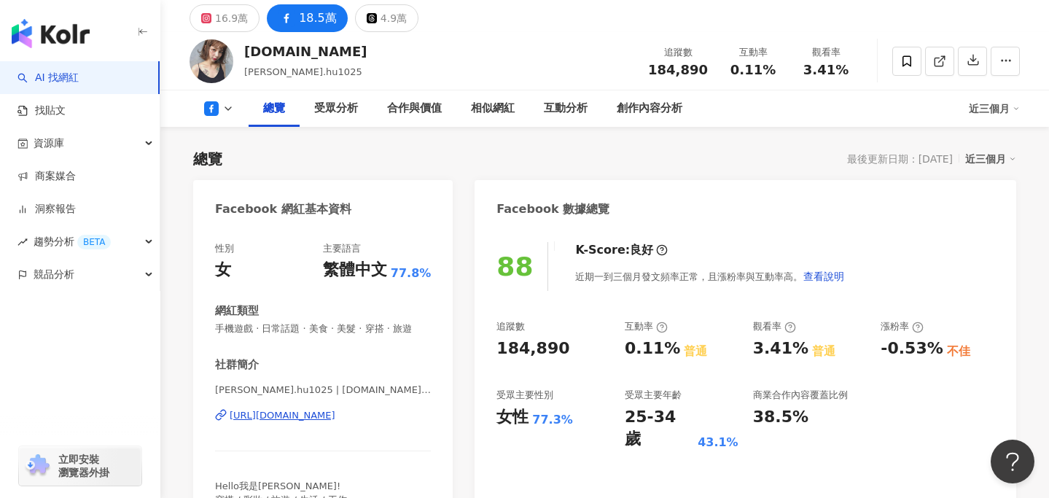
scroll to position [61, 0]
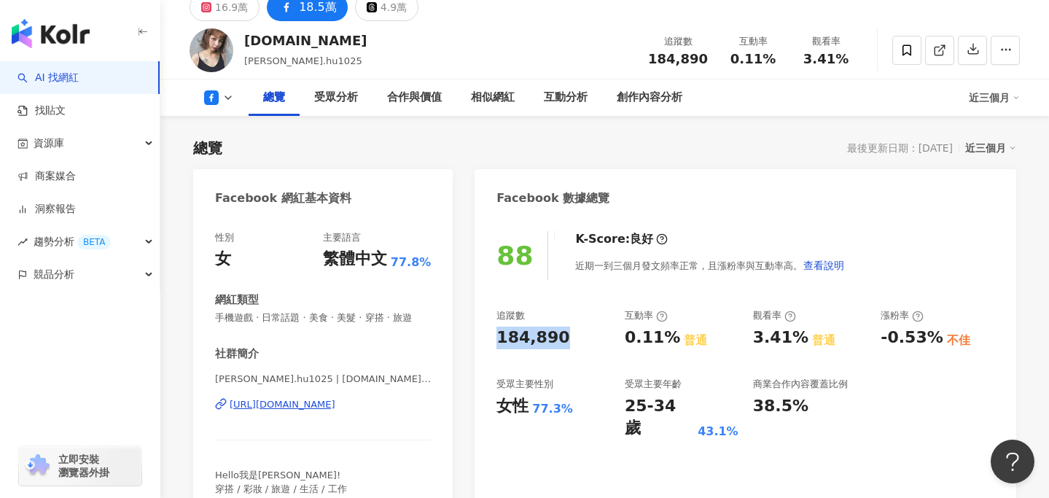
drag, startPoint x: 561, startPoint y: 340, endPoint x: 496, endPoint y: 340, distance: 65.6
click at [496, 340] on div "88 K-Score : 良好 近期一到三個月發文頻率正常，且漲粉率與互動率高。 查看說明 追蹤數 184,890 互動率 0.11% 普通 觀看率 3.41…" at bounding box center [746, 380] width 542 height 327
copy div "184,890"
drag, startPoint x: 627, startPoint y: 338, endPoint x: 670, endPoint y: 338, distance: 43.0
click at [670, 338] on div "0.11% 普通" at bounding box center [682, 338] width 114 height 23
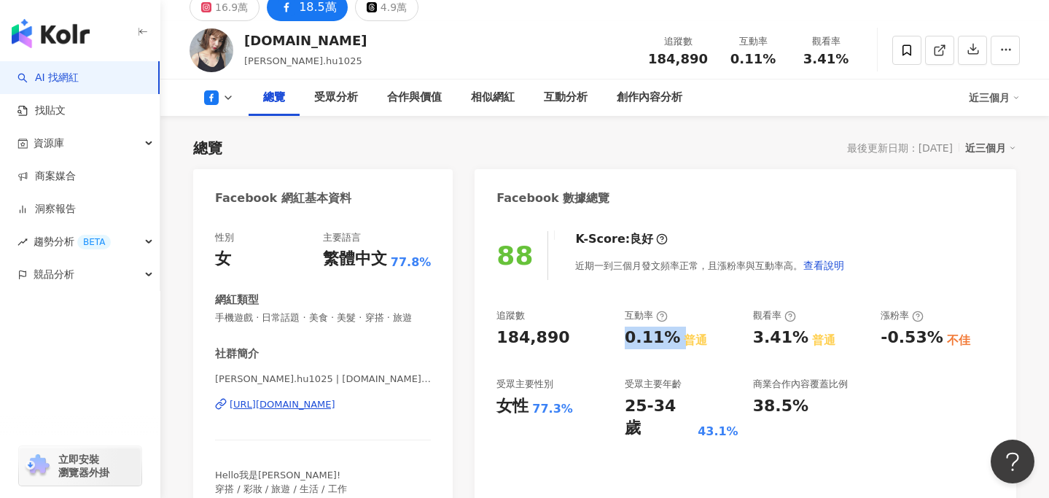
copy div "0.11%"
drag, startPoint x: 755, startPoint y: 338, endPoint x: 795, endPoint y: 338, distance: 40.1
click at [795, 338] on div "3.41%" at bounding box center [780, 338] width 55 height 23
copy div "3.41%"
copy div "https://www.facebook.com/437147409797347"
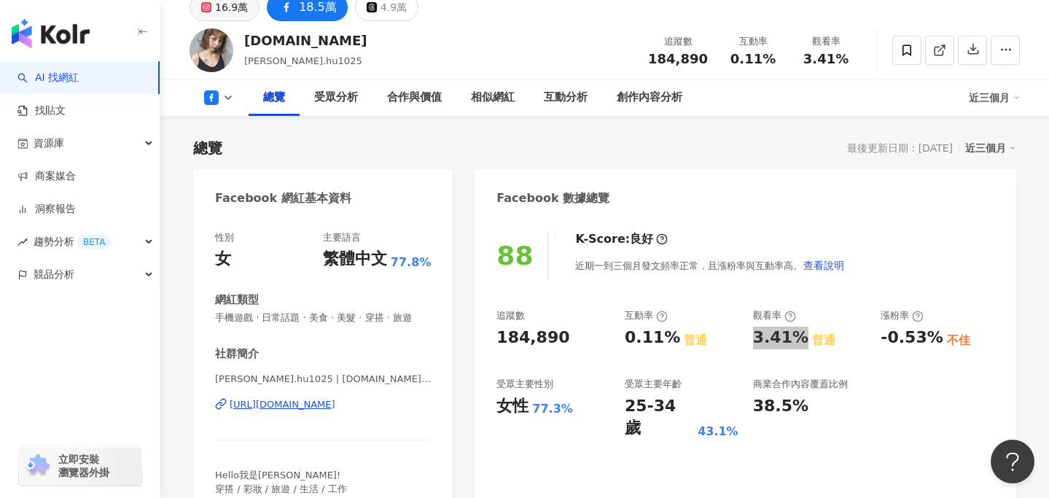
drag, startPoint x: 334, startPoint y: 406, endPoint x: 198, endPoint y: 12, distance: 416.4
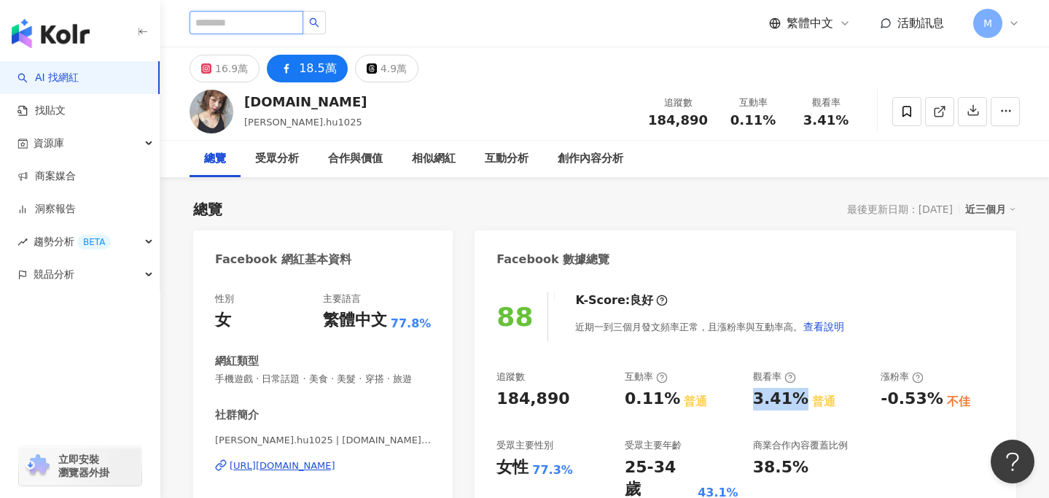
click at [262, 23] on input "search" at bounding box center [247, 22] width 114 height 23
paste input "**"
type input "**"
click at [326, 31] on button "button" at bounding box center [314, 22] width 23 height 23
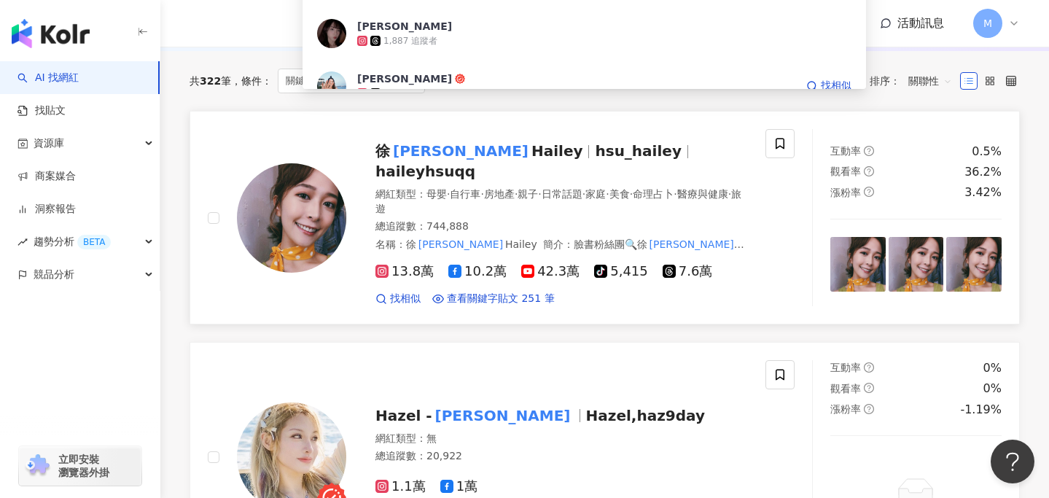
scroll to position [47, 0]
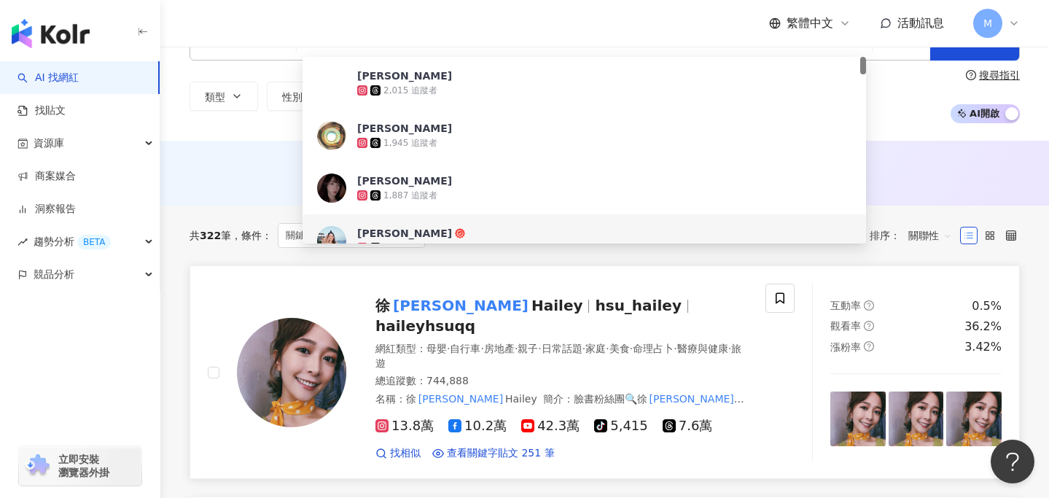
click at [329, 286] on div at bounding box center [277, 372] width 139 height 176
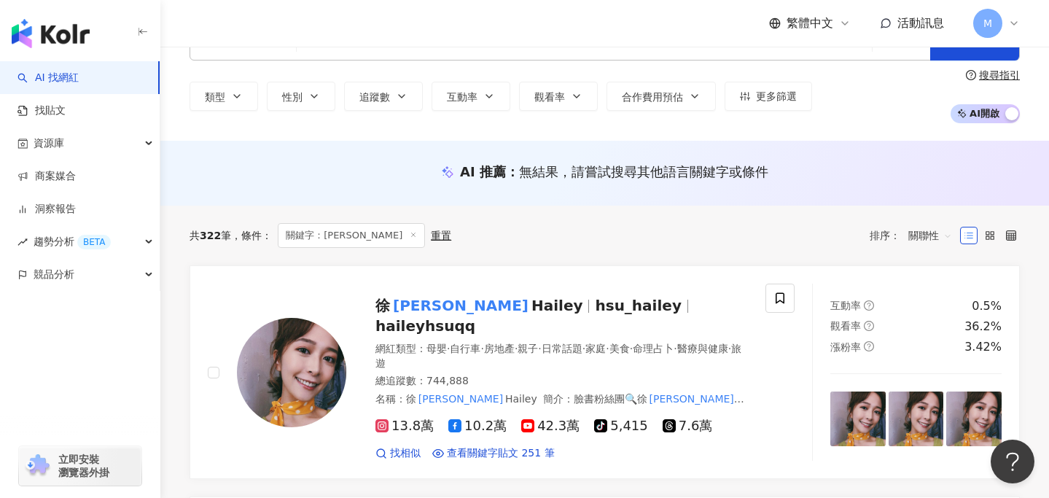
scroll to position [0, 0]
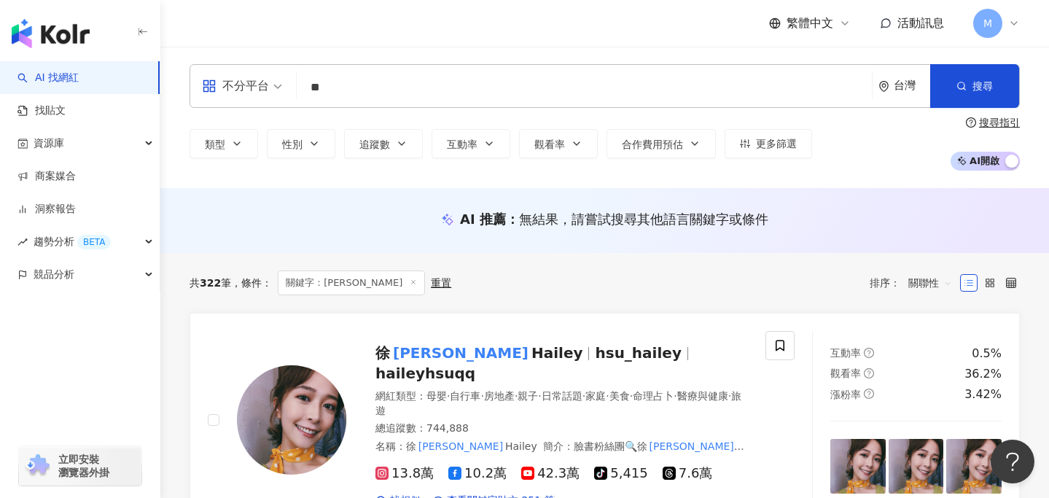
click at [359, 96] on input "**" at bounding box center [585, 88] width 564 height 28
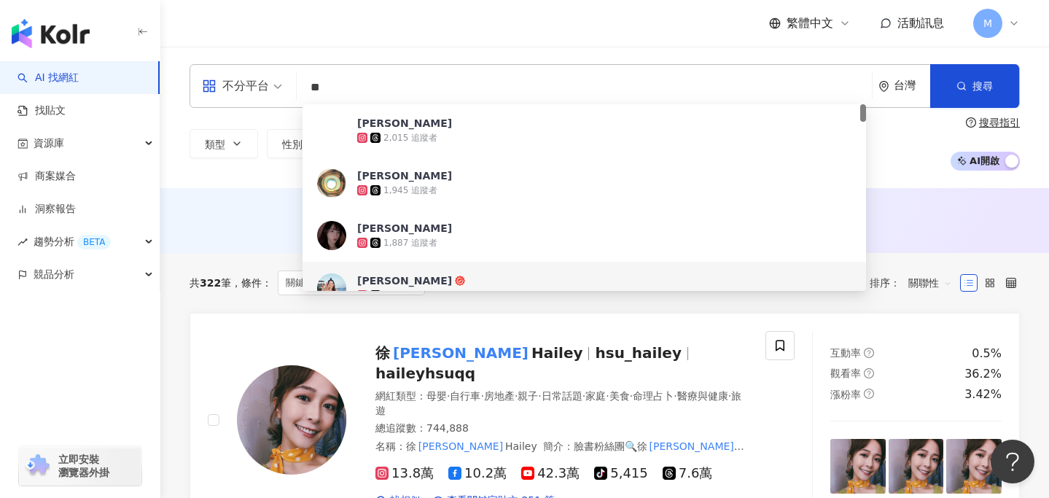
type input "*"
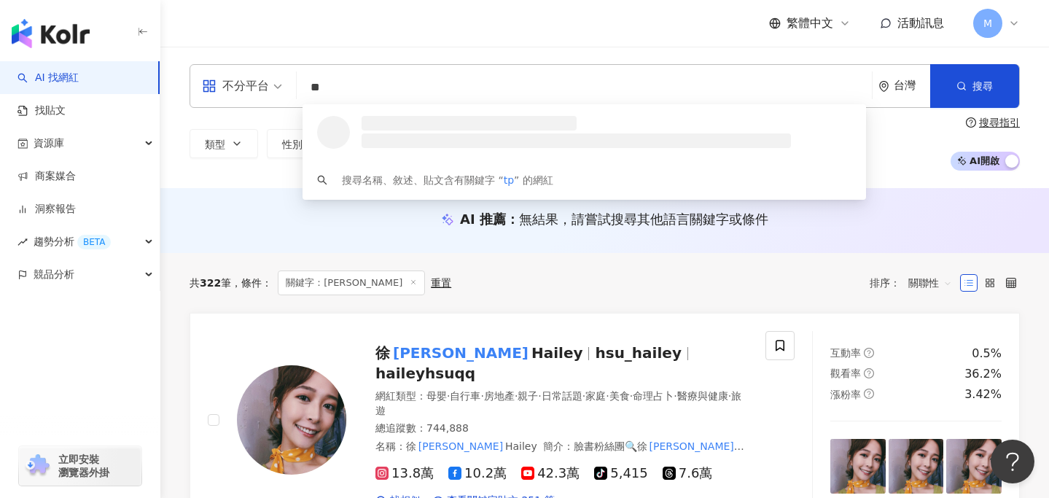
type input "*"
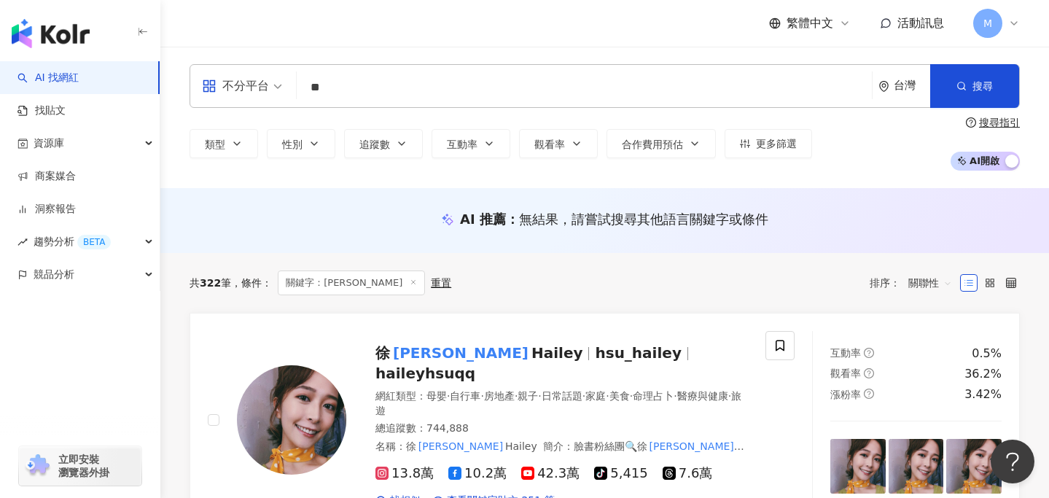
type input "*"
type input "**"
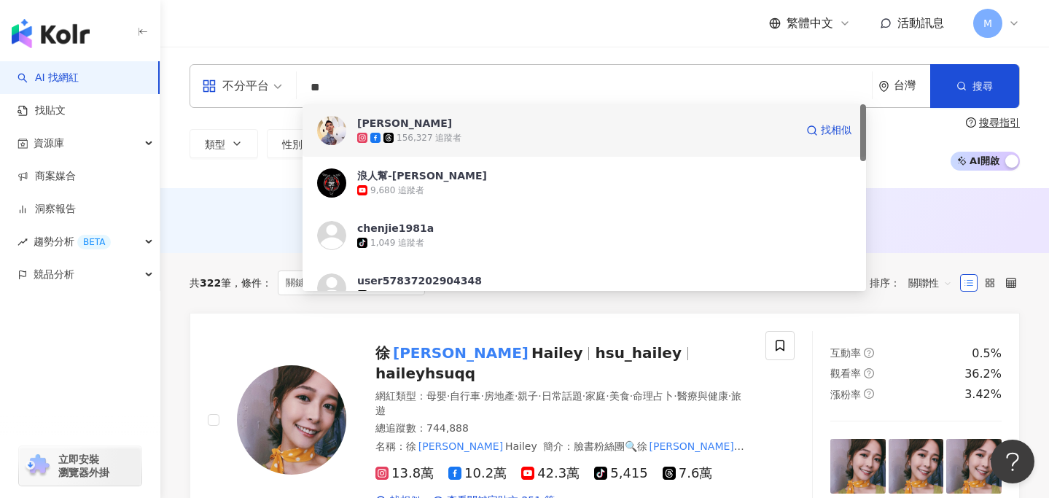
click at [396, 122] on div "陳浪JerryChen" at bounding box center [404, 123] width 95 height 15
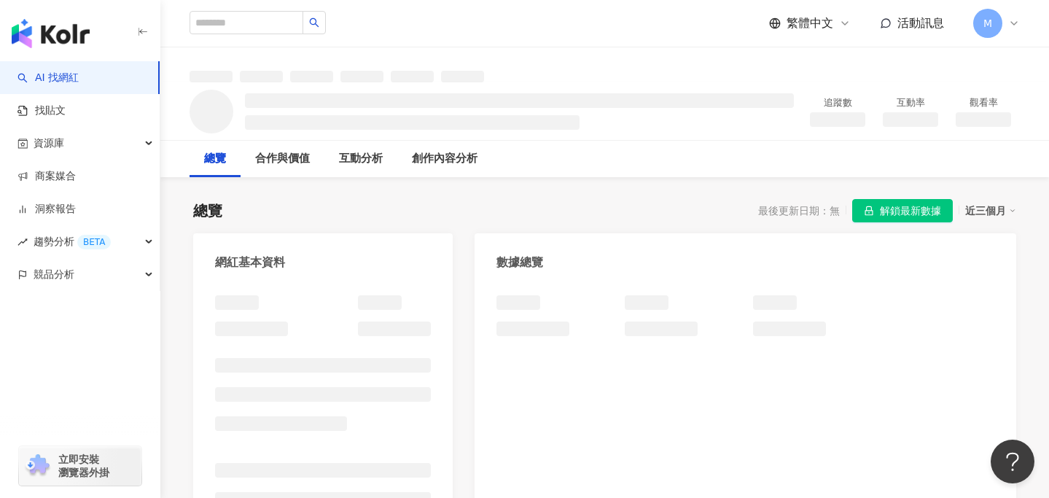
click at [905, 213] on span "解鎖最新數據" at bounding box center [910, 211] width 61 height 23
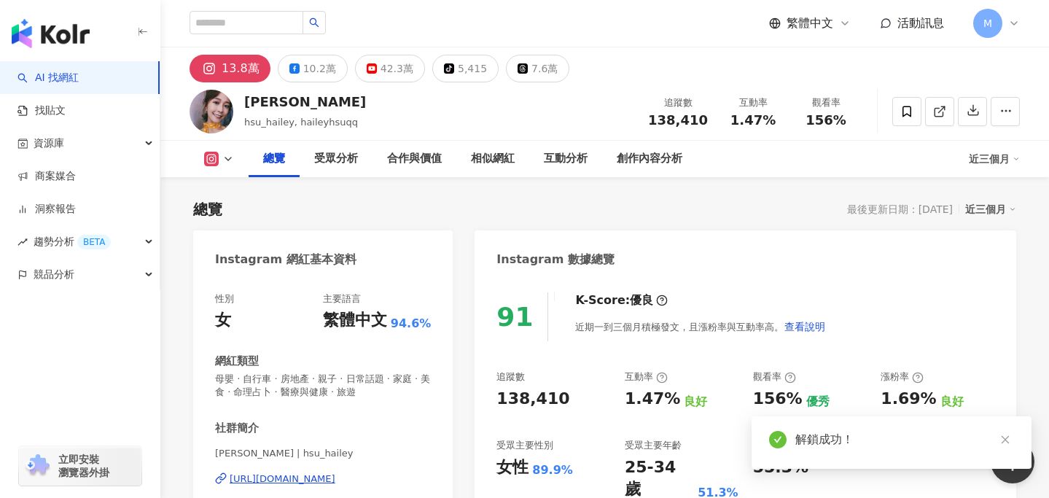
click at [593, 313] on div "91 K-Score : 優良 近期一到三個月積極發文，且漲粉率與互動率高。 查看說明 追蹤數 138,410 互動率 1.47% 良好 觀看率 156% 優…" at bounding box center [746, 448] width 542 height 340
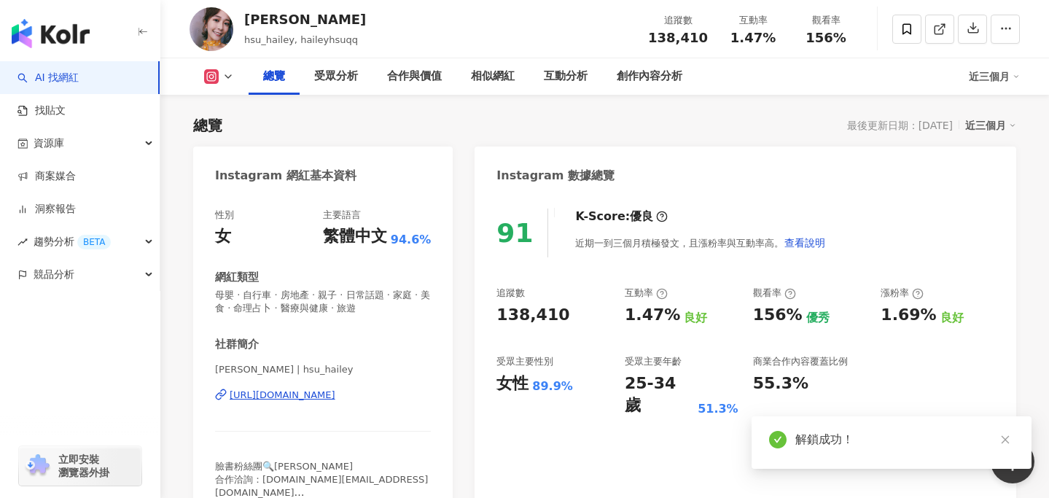
drag, startPoint x: 550, startPoint y: 318, endPoint x: 494, endPoint y: 318, distance: 56.9
click at [494, 318] on div "91 K-Score : 優良 近期一到三個月積極發文，且漲粉率與互動率高。 查看說明 追蹤數 138,410 互動率 1.47% 良好 觀看率 156% 優…" at bounding box center [746, 364] width 542 height 340
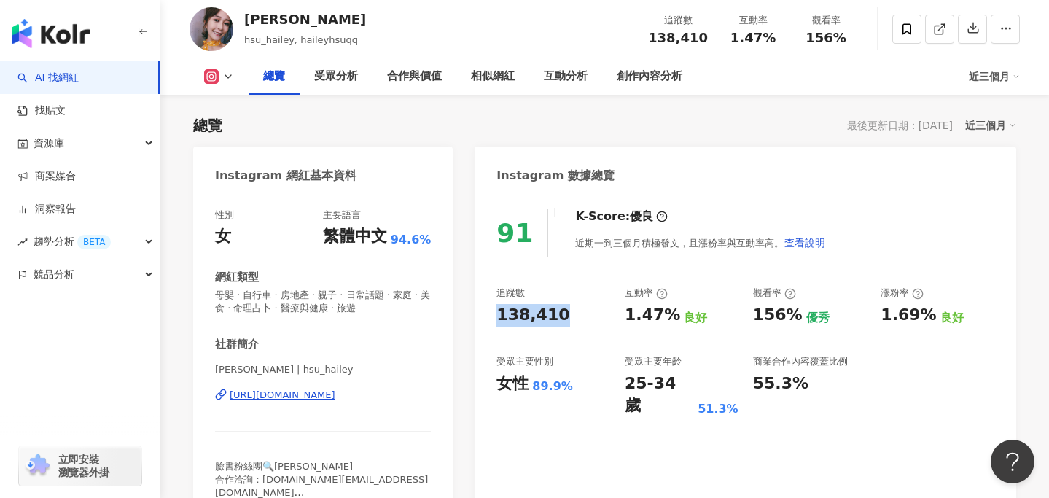
drag, startPoint x: 497, startPoint y: 314, endPoint x: 560, endPoint y: 313, distance: 62.7
click at [560, 313] on div "138,410" at bounding box center [553, 315] width 114 height 23
copy div "138,410"
click at [572, 298] on div "追蹤數" at bounding box center [553, 293] width 114 height 13
drag, startPoint x: 626, startPoint y: 316, endPoint x: 666, endPoint y: 318, distance: 40.1
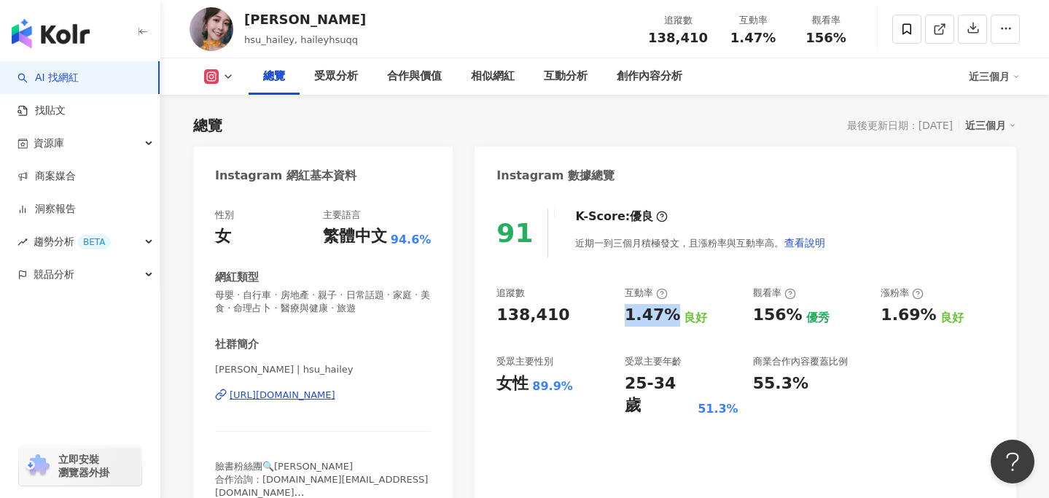
click at [666, 318] on div "1.47%" at bounding box center [652, 315] width 55 height 23
copy div "1.47%"
drag, startPoint x: 744, startPoint y: 318, endPoint x: 790, endPoint y: 316, distance: 46.7
click at [790, 316] on div "追蹤數 138,410 互動率 1.47% 良好 觀看率 156% 優秀 漲粉率 1.69% 良好 受眾主要性別 女性 89.9% 受眾主要年齡 25-34 …" at bounding box center [745, 352] width 498 height 130
click at [790, 316] on div "156%" at bounding box center [778, 315] width 50 height 23
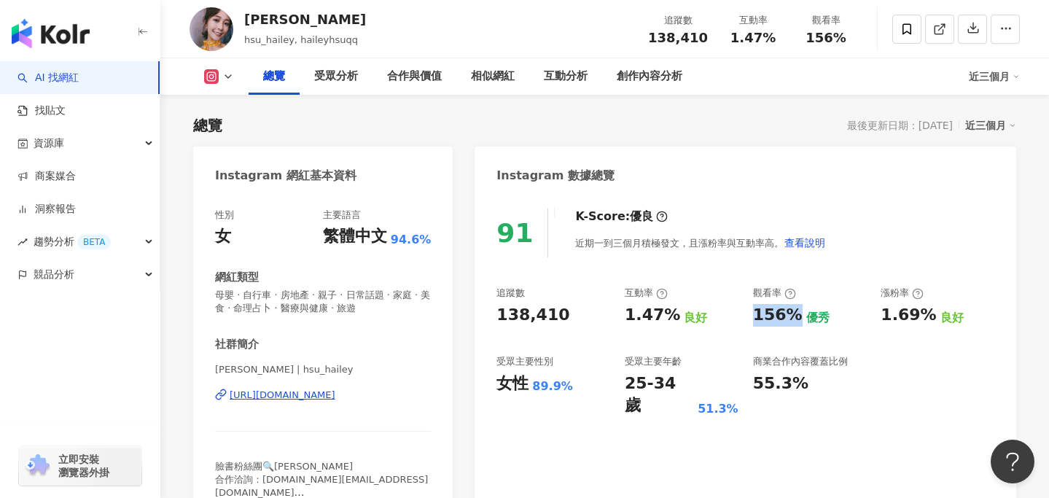
drag, startPoint x: 792, startPoint y: 316, endPoint x: 737, endPoint y: 316, distance: 55.4
click at [737, 316] on div "追蹤數 138,410 互動率 1.47% 良好 觀看率 156% 優秀 漲粉率 1.69% 良好 受眾主要性別 女性 89.9% 受眾主要年齡 25-34 …" at bounding box center [745, 352] width 498 height 130
click at [753, 319] on div "156%" at bounding box center [778, 315] width 50 height 23
drag, startPoint x: 753, startPoint y: 319, endPoint x: 787, endPoint y: 319, distance: 34.3
click at [787, 319] on div "156%" at bounding box center [778, 315] width 50 height 23
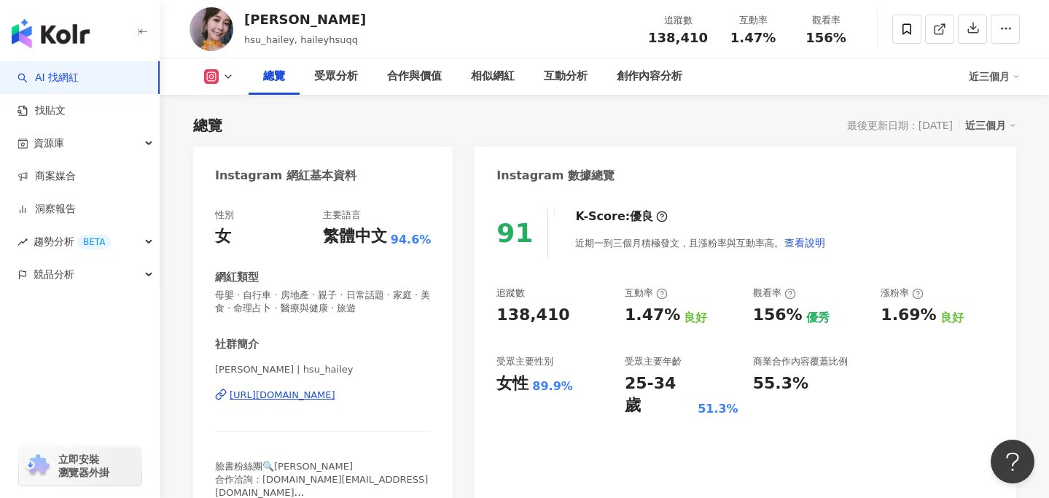
click at [639, 246] on div "近期一到三個月積極發文，且漲粉率與互動率高。 查看說明" at bounding box center [700, 242] width 251 height 29
copy div "https://www.instagram.com/hsu_hailey/"
drag, startPoint x: 365, startPoint y: 394, endPoint x: 179, endPoint y: 77, distance: 366.6
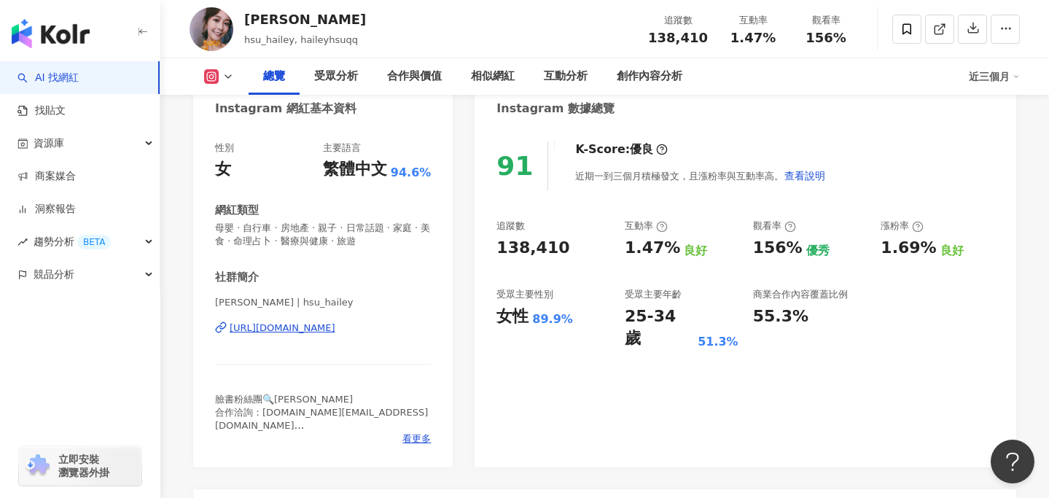
scroll to position [150, 0]
click at [226, 78] on icon at bounding box center [228, 77] width 12 height 12
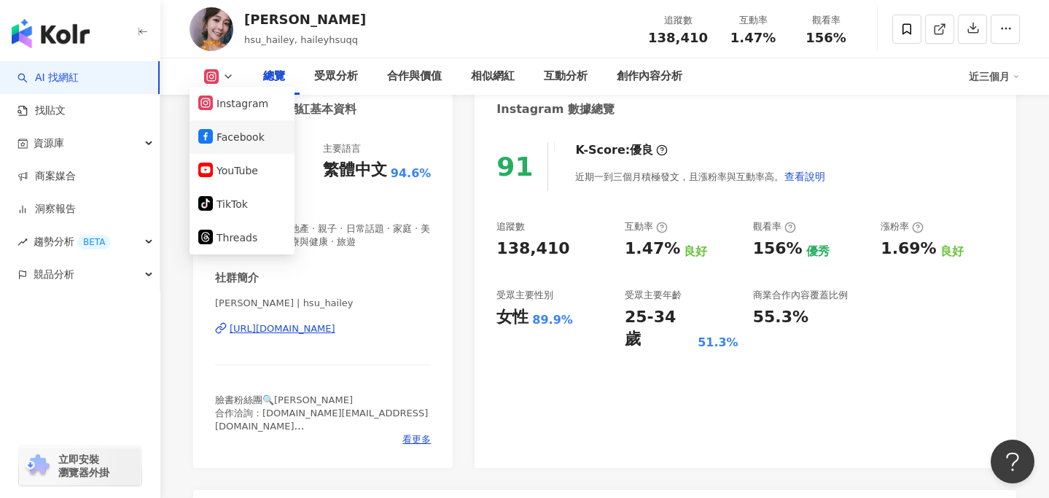
click at [233, 127] on button "Facebook" at bounding box center [241, 137] width 87 height 20
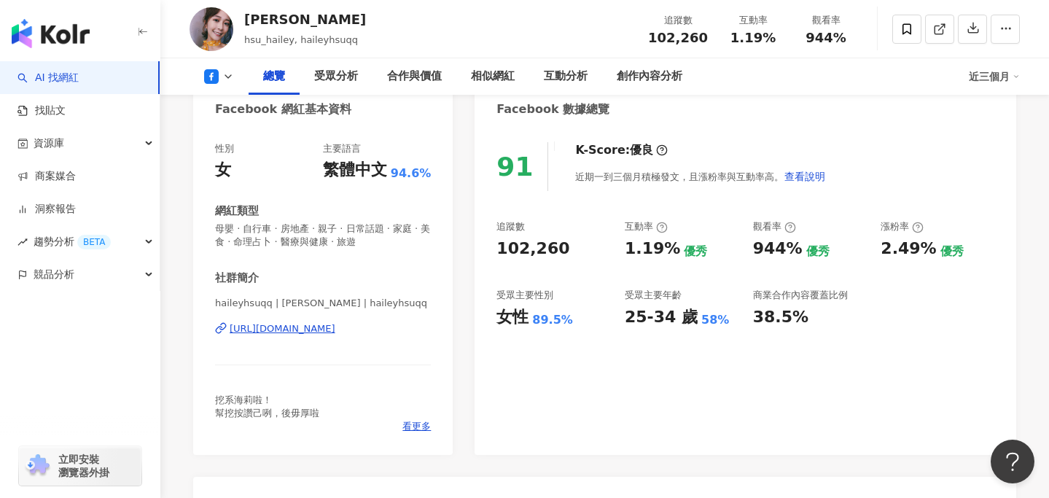
click at [408, 254] on div "性別 女 主要語言 繁體中文 94.6% 網紅類型 母嬰 · 自行車 · 房地產 · 親子 · 日常話題 · 家庭 · 美食 · 命理占卜 · 醫療與健康 ·…" at bounding box center [323, 287] width 216 height 291
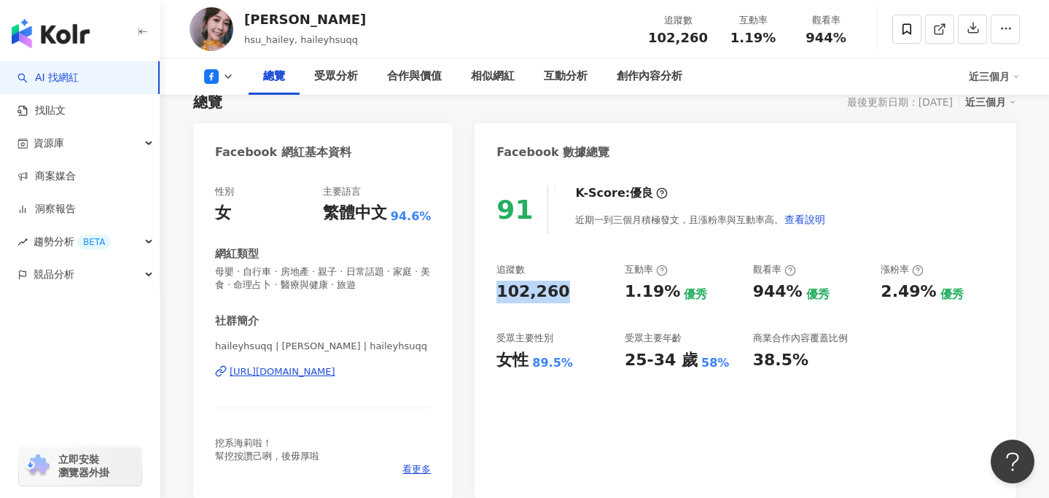
drag, startPoint x: 516, startPoint y: 286, endPoint x: 479, endPoint y: 285, distance: 37.2
click at [479, 285] on div "91 K-Score : 優良 近期一到三個月積極發文，且漲粉率與互動率高。 查看說明 追蹤數 102,260 互動率 1.19% 優秀 觀看率 944% 優…" at bounding box center [746, 334] width 542 height 327
copy div "102,260"
copy div "https://www.facebook.com/106875853991390"
drag, startPoint x: 383, startPoint y: 374, endPoint x: 176, endPoint y: 4, distance: 423.9
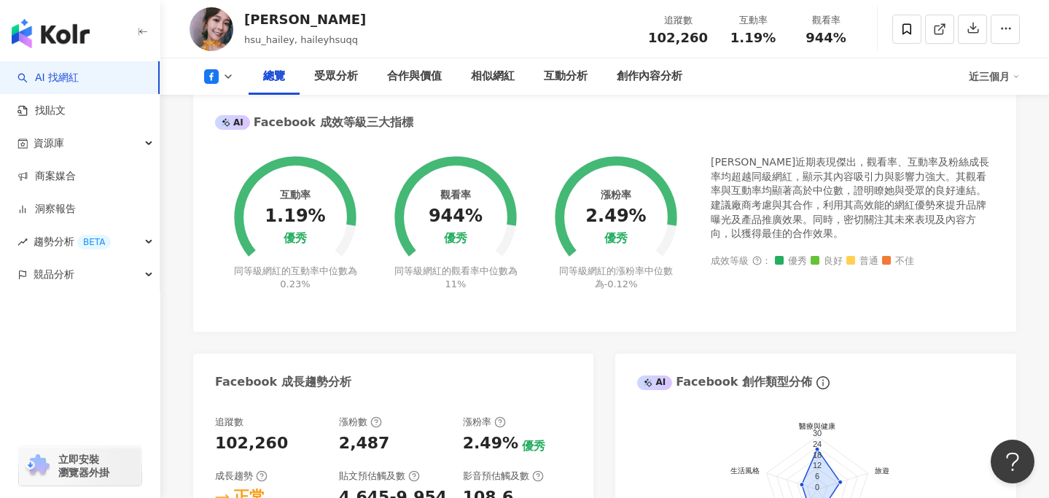
scroll to position [537, 0]
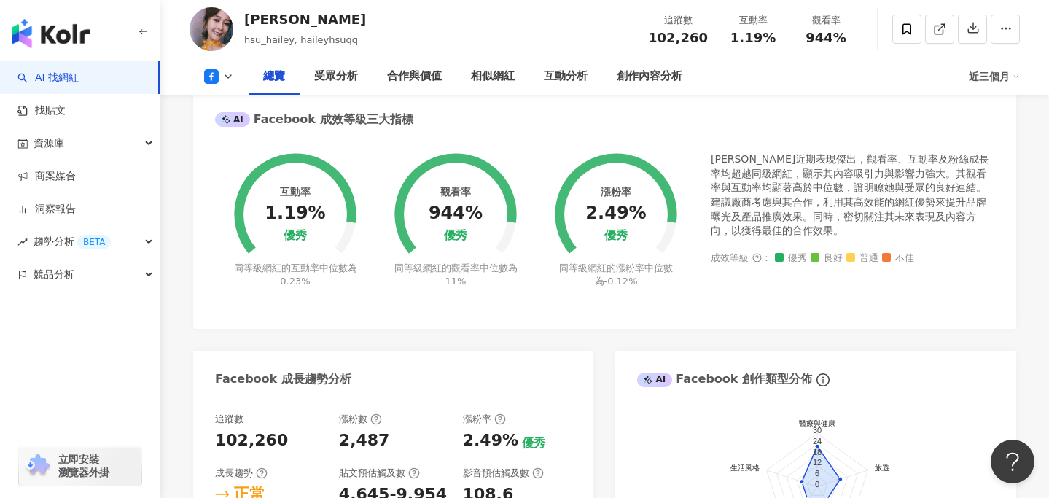
click at [225, 71] on icon at bounding box center [228, 77] width 12 height 12
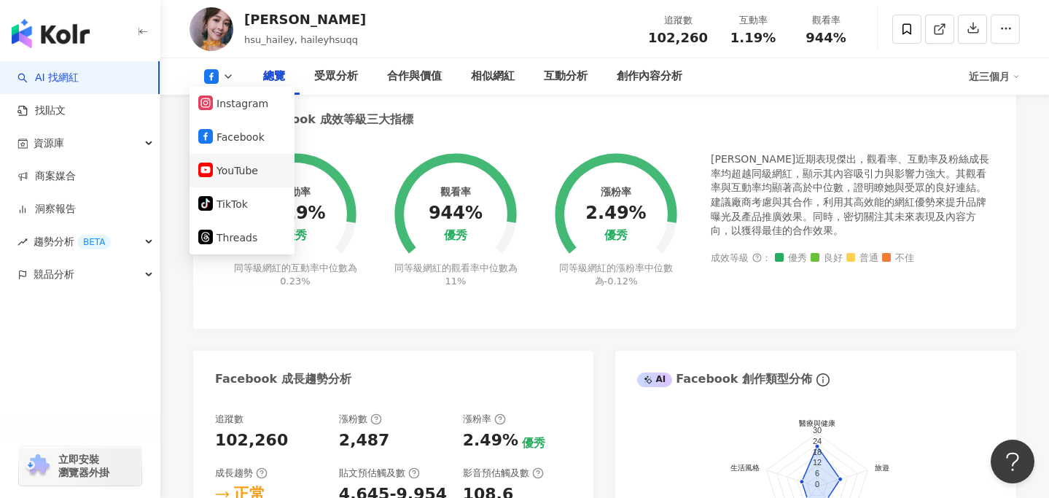
click at [235, 171] on button "YouTube" at bounding box center [241, 170] width 87 height 20
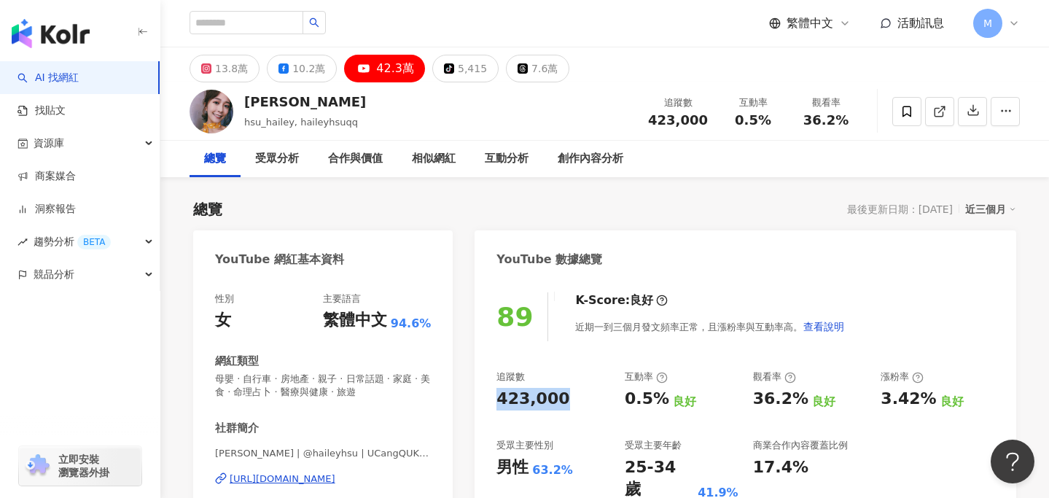
drag, startPoint x: 563, startPoint y: 392, endPoint x: 500, endPoint y: 392, distance: 62.7
click at [500, 392] on div "423,000" at bounding box center [553, 399] width 114 height 23
copy div "423,000"
drag, startPoint x: 623, startPoint y: 400, endPoint x: 665, endPoint y: 400, distance: 41.6
click at [665, 400] on div "追蹤數 423,000 互動率 0.5% 良好 觀看率 36.2% 良好 漲粉率 3.42% 良好 受眾主要性別 男性 63.2% 受眾主要年齡 25-34 …" at bounding box center [745, 435] width 498 height 130
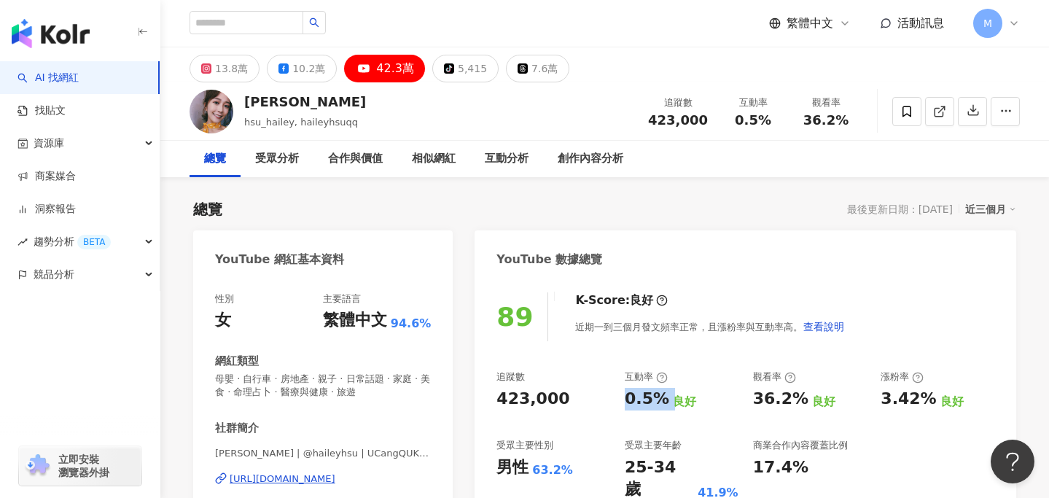
copy div "0.5%"
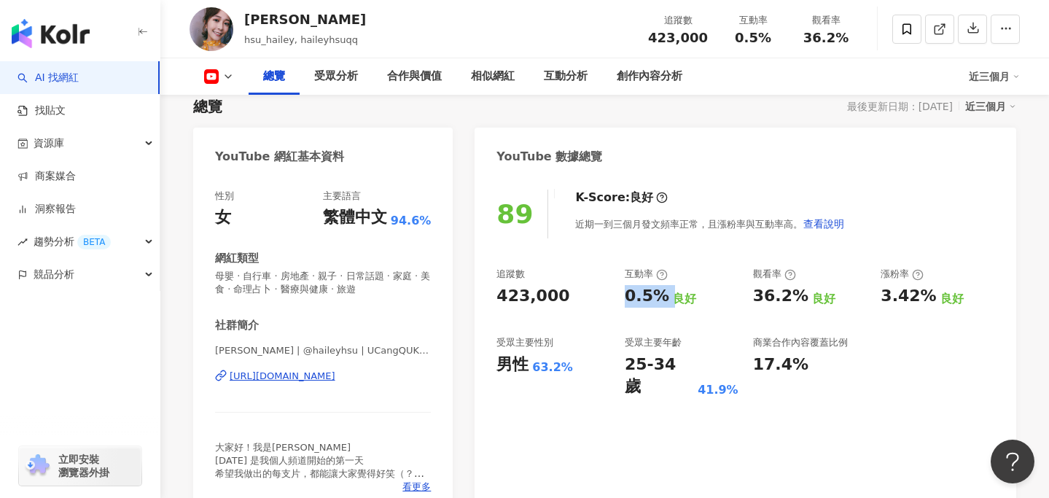
scroll to position [110, 0]
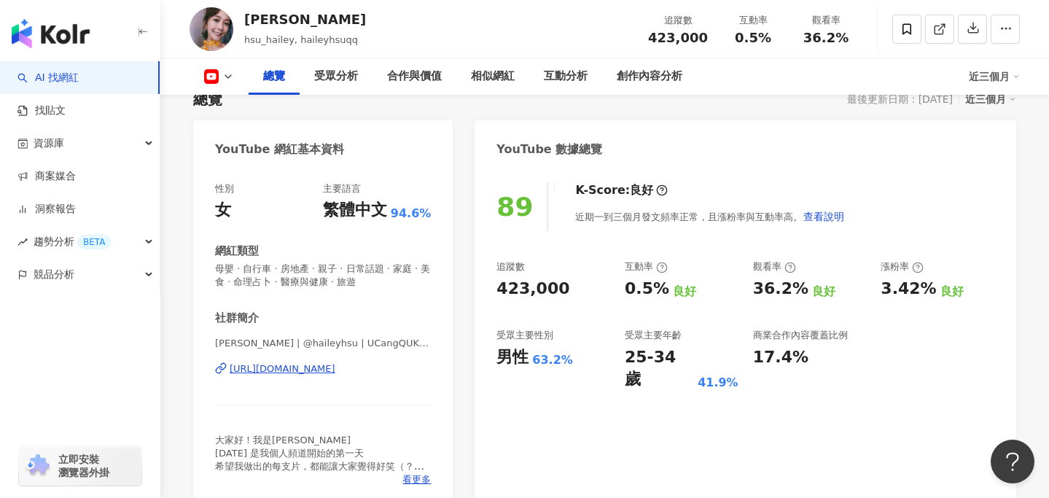
click at [435, 368] on div "性別 女 主要語言 繁體中文 94.6% 網紅類型 母嬰 · 自行車 · 房地產 · 親子 · 日常話題 · 家庭 · 美食 · 命理占卜 · 醫療與健康 ·…" at bounding box center [323, 338] width 260 height 340
copy div "https://www.youtube.com/channel/UCangQUK41PvVr608Zwnv86A"
drag, startPoint x: 402, startPoint y: 368, endPoint x: 214, endPoint y: 4, distance: 409.9
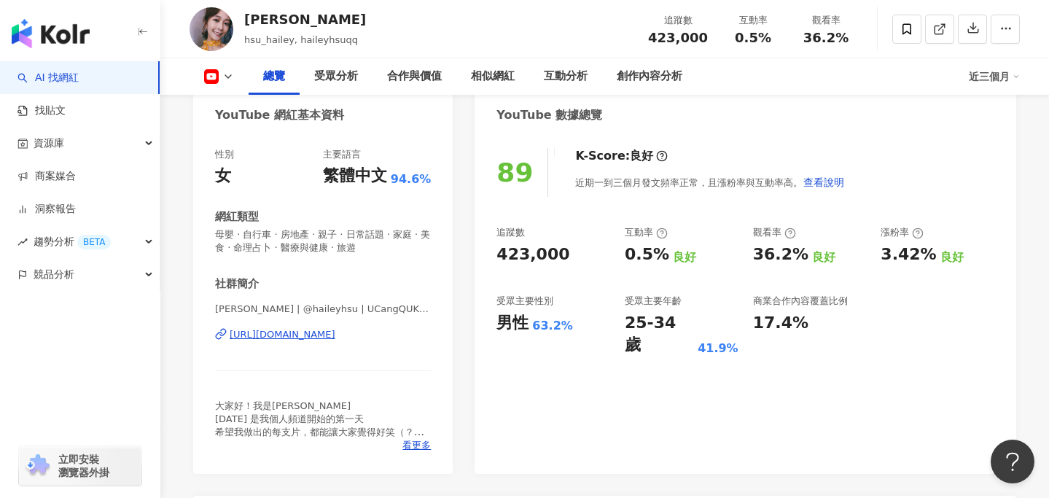
click at [627, 380] on div "89 K-Score : 良好 近期一到三個月發文頻率正常，且漲粉率與互動率高。 查看說明 追蹤數 423,000 互動率 0.5% 良好 觀看率 36.2%…" at bounding box center [746, 303] width 542 height 340
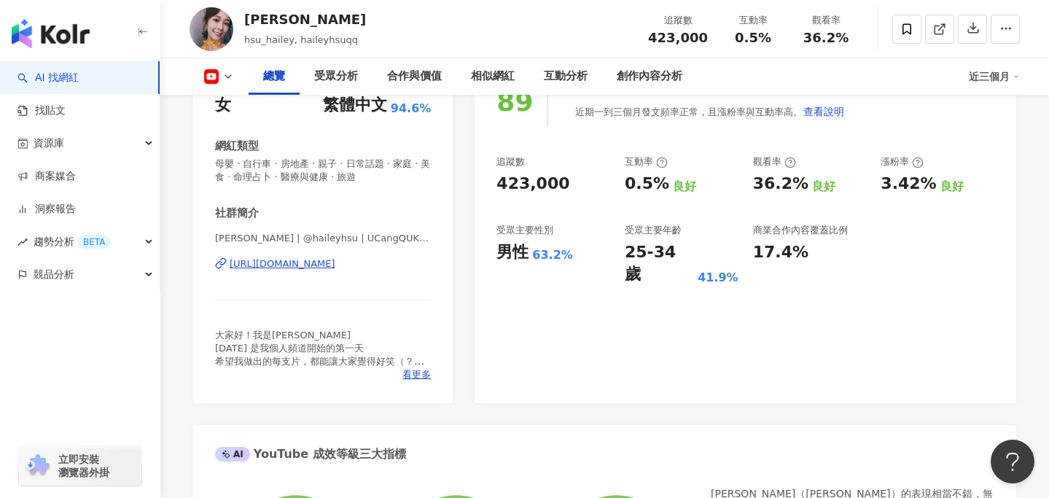
scroll to position [0, 0]
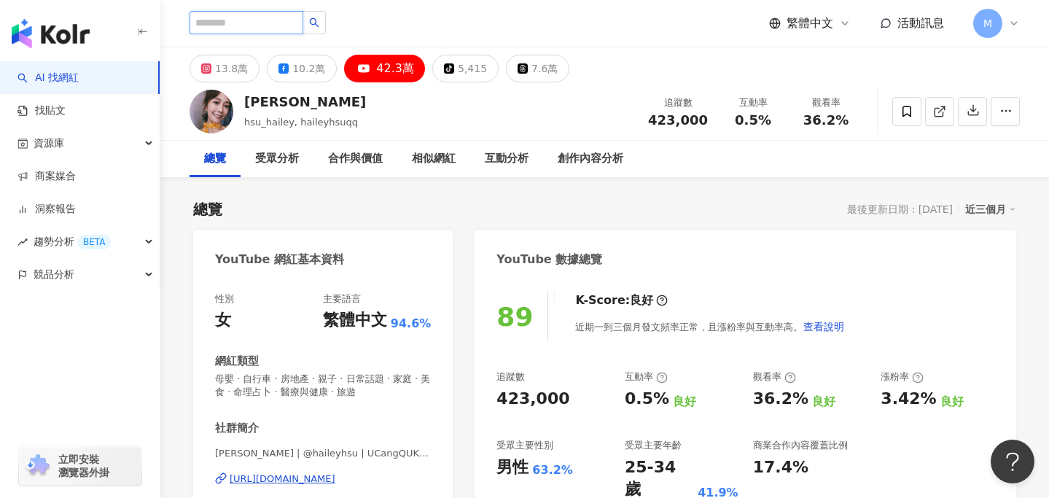
click at [265, 27] on input "search" at bounding box center [247, 22] width 114 height 23
paste input "**"
type input "**"
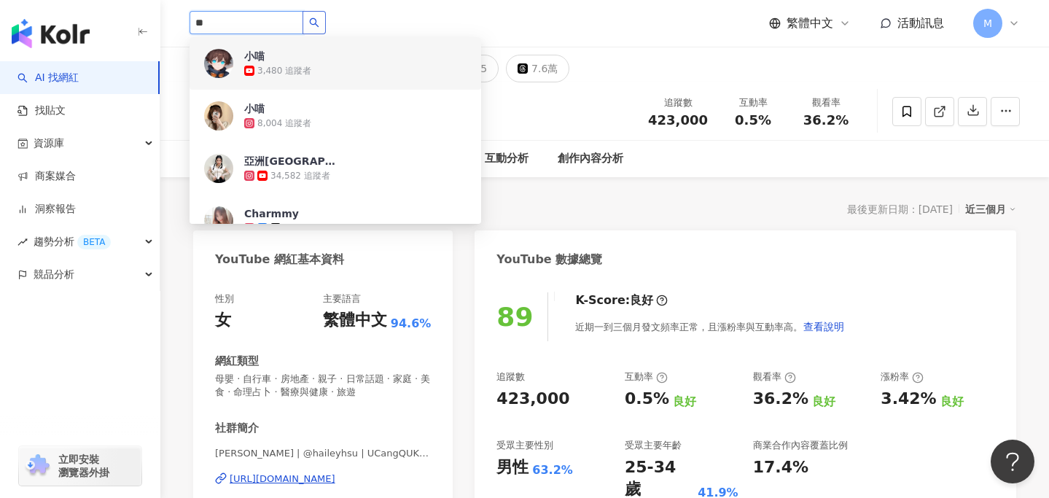
click at [322, 17] on button "button" at bounding box center [314, 22] width 23 height 23
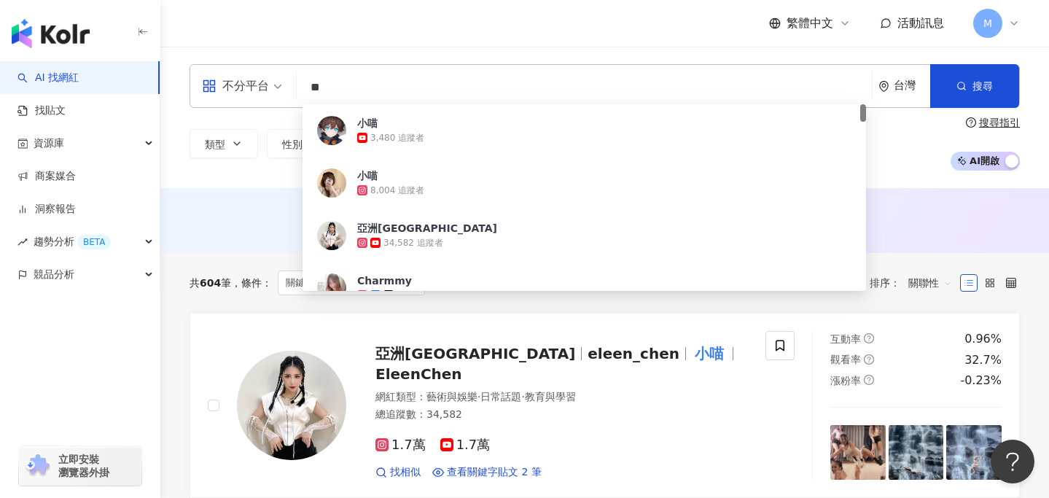
type input "*"
paste input "**********"
type input "**********"
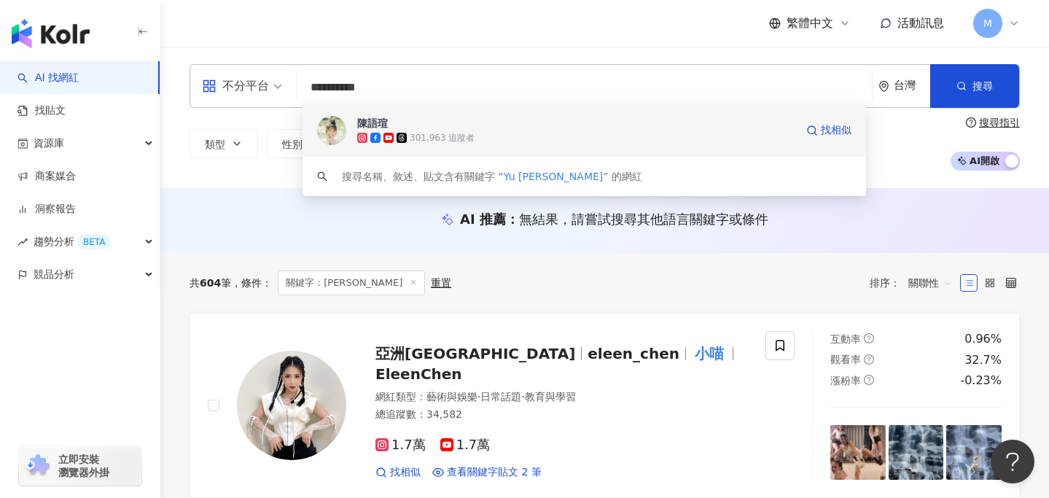
click at [441, 136] on div "301,963 追蹤者" at bounding box center [442, 138] width 65 height 12
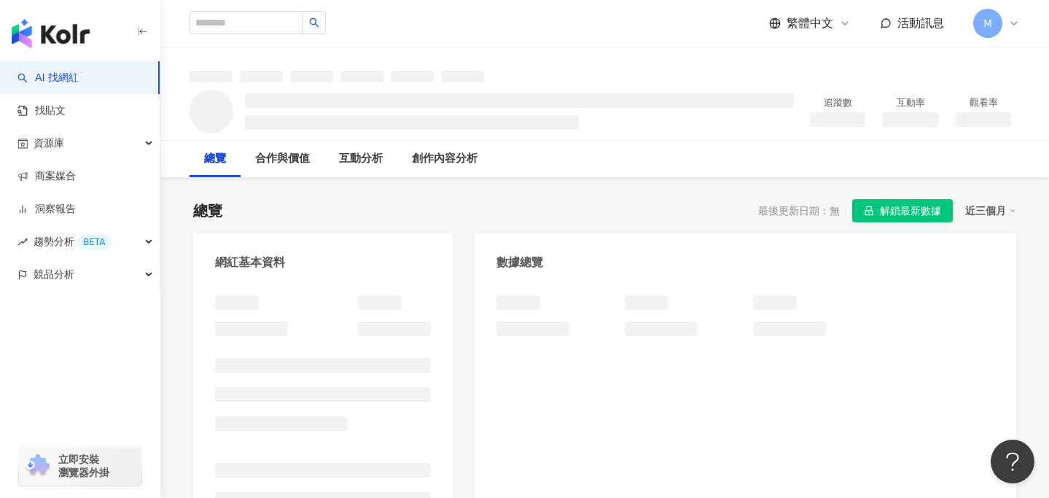
click at [940, 215] on span "解鎖最新數據" at bounding box center [910, 211] width 61 height 23
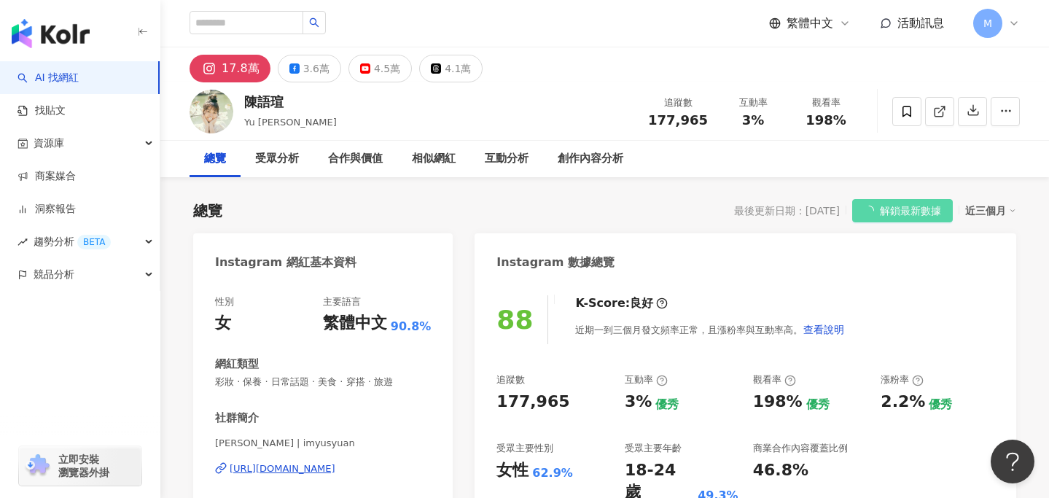
click at [677, 244] on div "Instagram 數據總覽" at bounding box center [746, 256] width 542 height 47
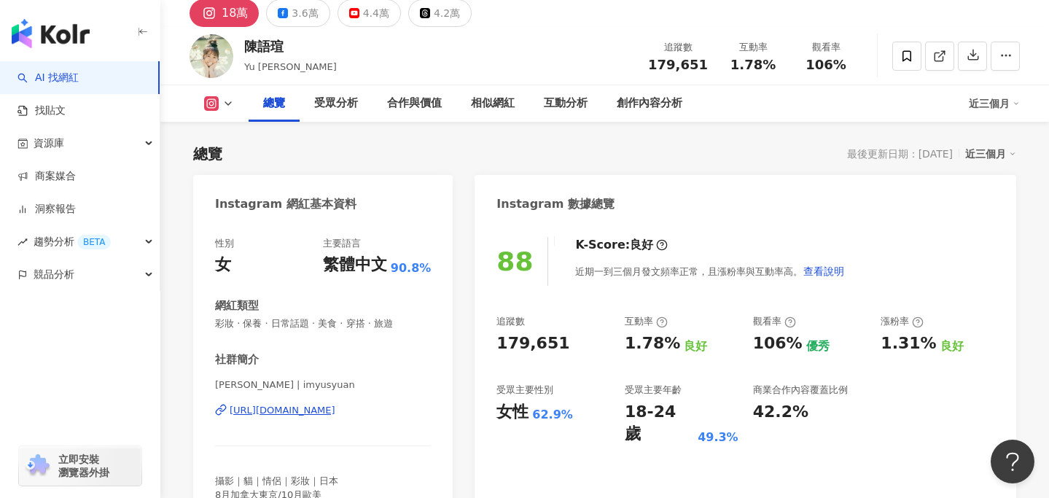
scroll to position [165, 0]
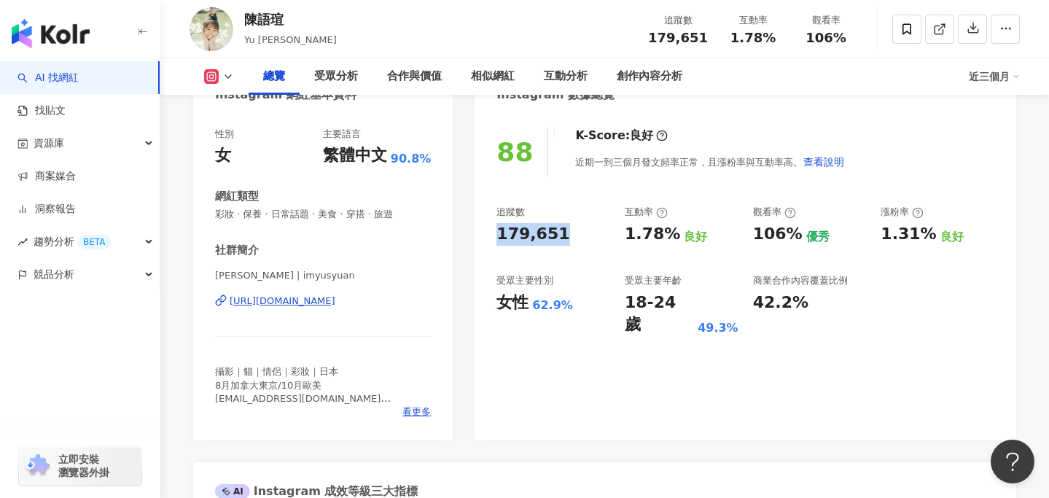
drag, startPoint x: 565, startPoint y: 233, endPoint x: 491, endPoint y: 232, distance: 74.4
click at [491, 232] on div "88 K-Score : 良好 近期一到三個月發文頻率正常，且漲粉率與互動率高。 查看說明 追蹤數 179,651 互動率 1.78% 良好 觀看率 106%…" at bounding box center [746, 276] width 542 height 327
copy div "179,651"
click at [368, 265] on div "社群簡介 Yu syuan小喵 | imyusyuan https://www.instagram.com/imyusyuan/ 攝影｜貓｜情侶｜彩妝｜日本 …" at bounding box center [323, 331] width 216 height 176
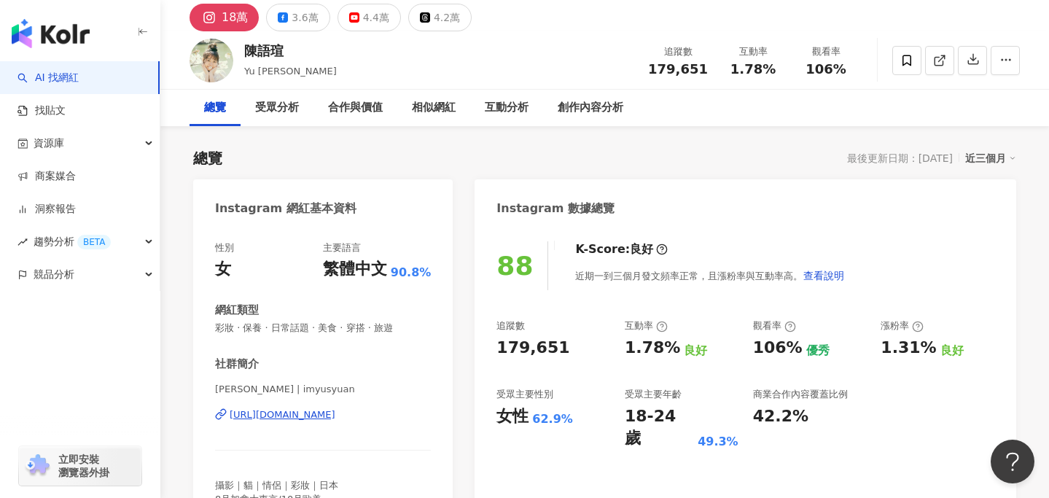
scroll to position [0, 0]
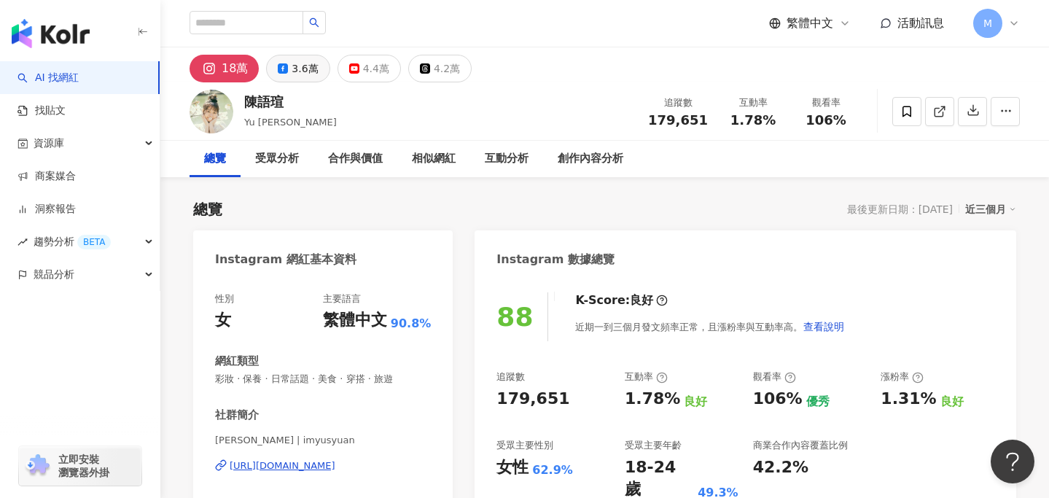
click at [303, 71] on div "3.6萬" at bounding box center [305, 68] width 26 height 20
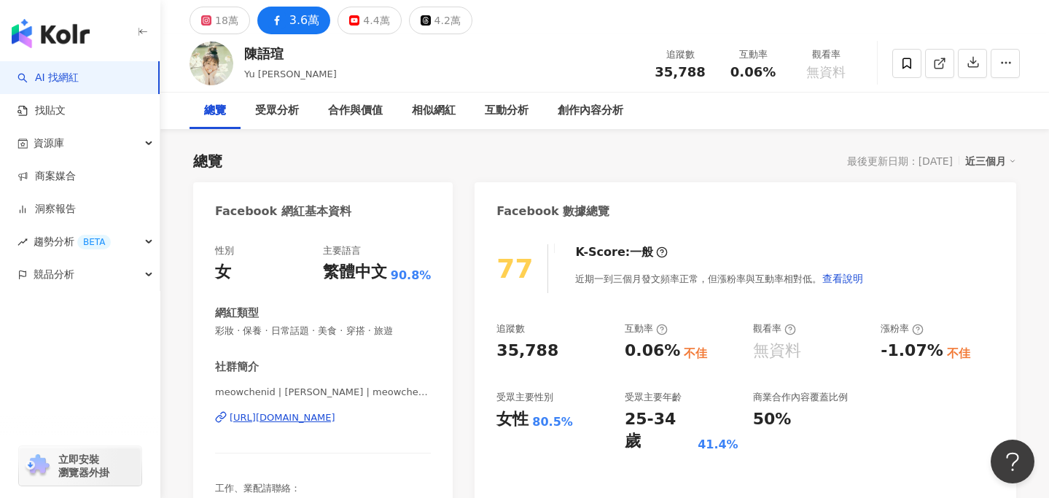
scroll to position [68, 0]
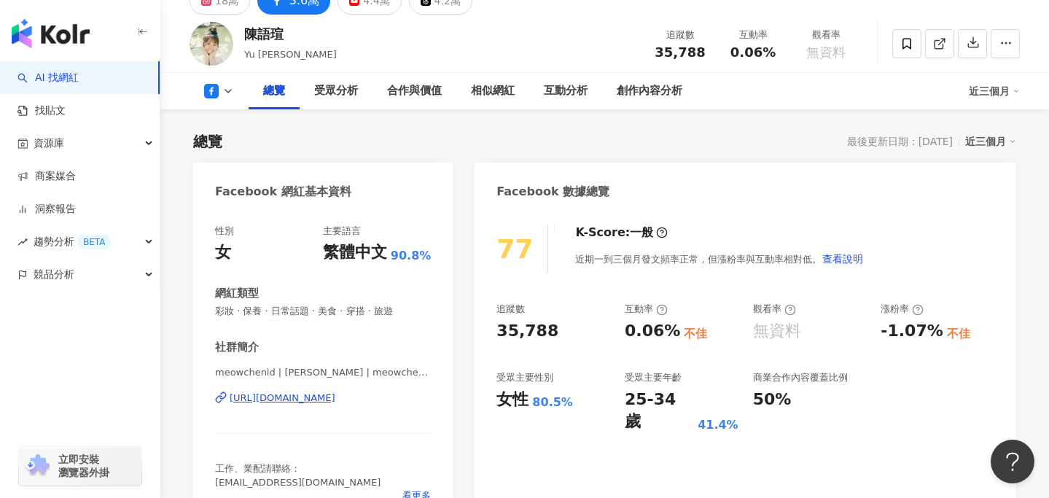
drag, startPoint x: 394, startPoint y: 394, endPoint x: 142, endPoint y: 9, distance: 460.8
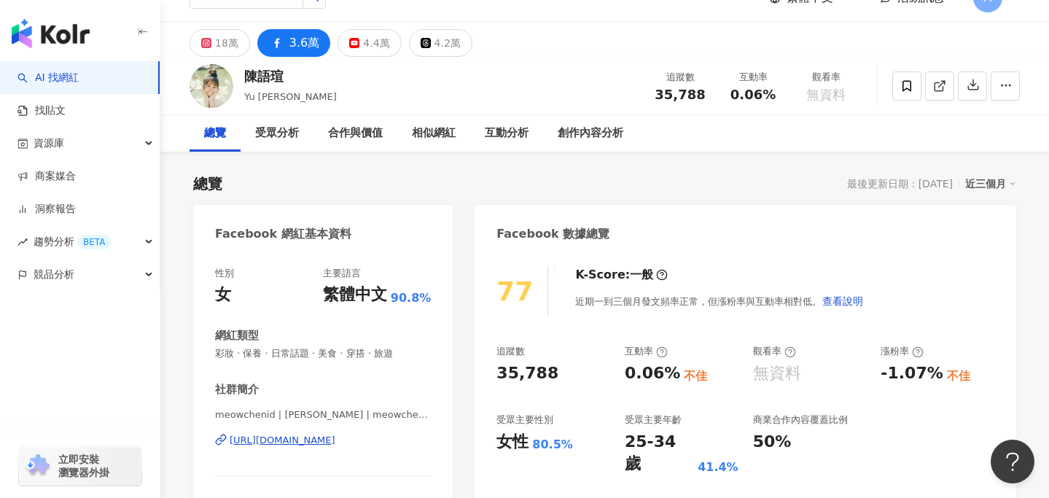
scroll to position [0, 0]
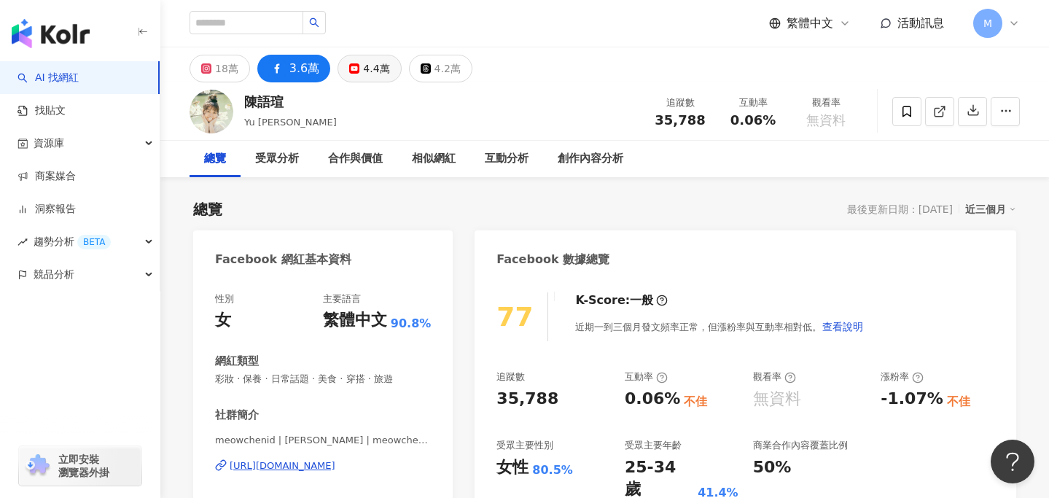
click at [370, 68] on div "4.4萬" at bounding box center [376, 68] width 26 height 20
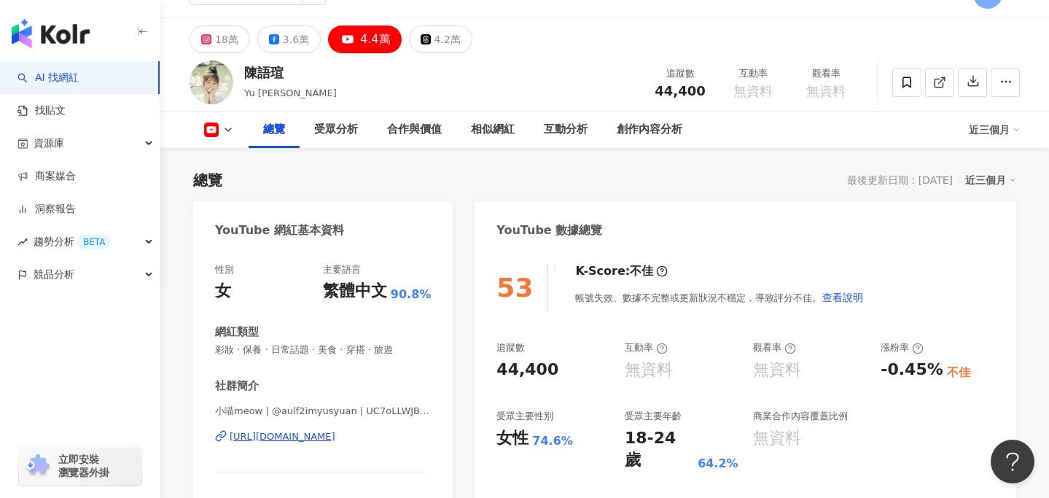
scroll to position [117, 0]
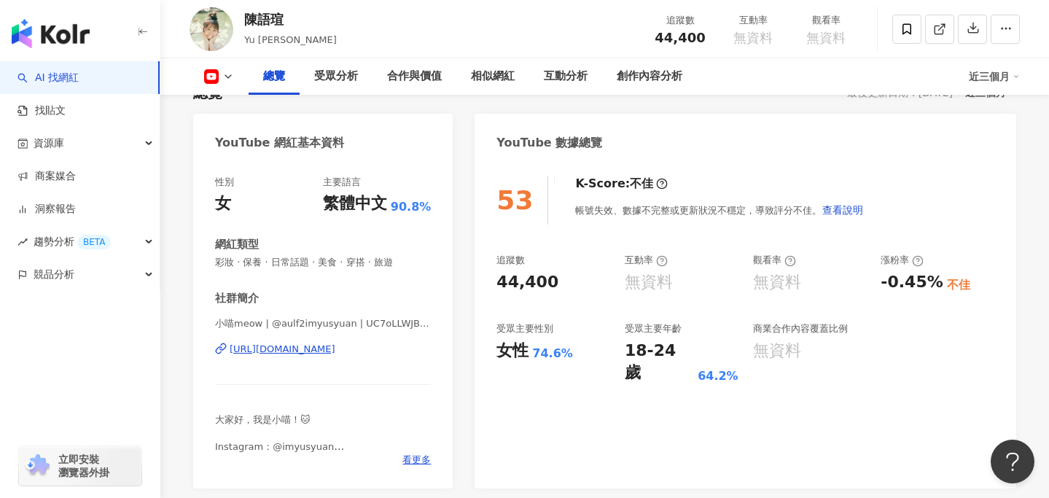
copy div "https://www.youtube.com/channel/UC7oLLWJBVbNNTr0XI-YYV_Q"
drag, startPoint x: 340, startPoint y: 350, endPoint x: 288, endPoint y: 0, distance: 353.9
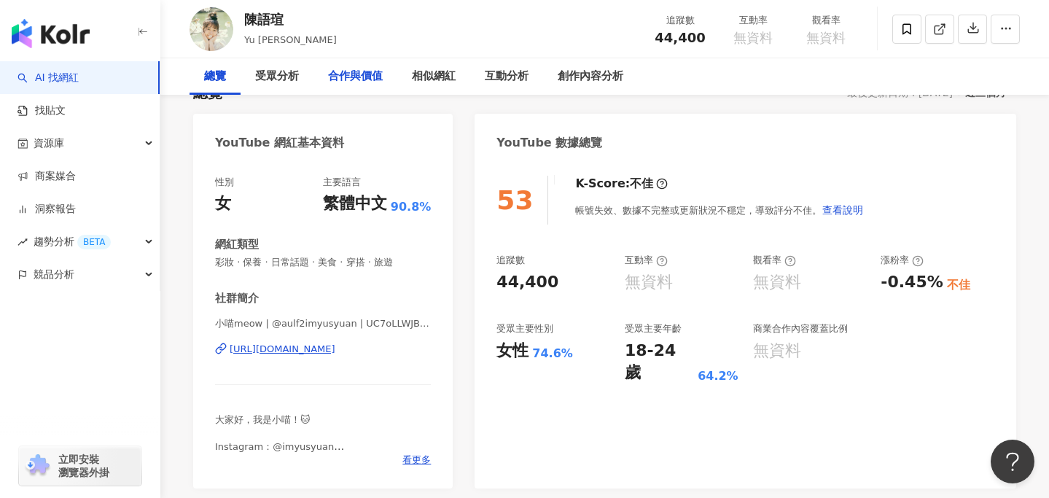
scroll to position [0, 0]
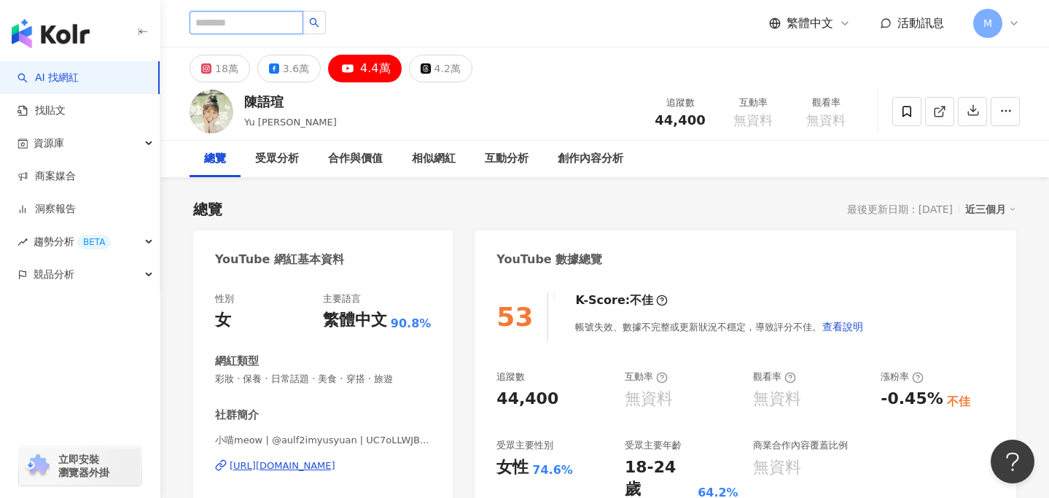
click at [252, 12] on input "search" at bounding box center [247, 22] width 114 height 23
paste input "**"
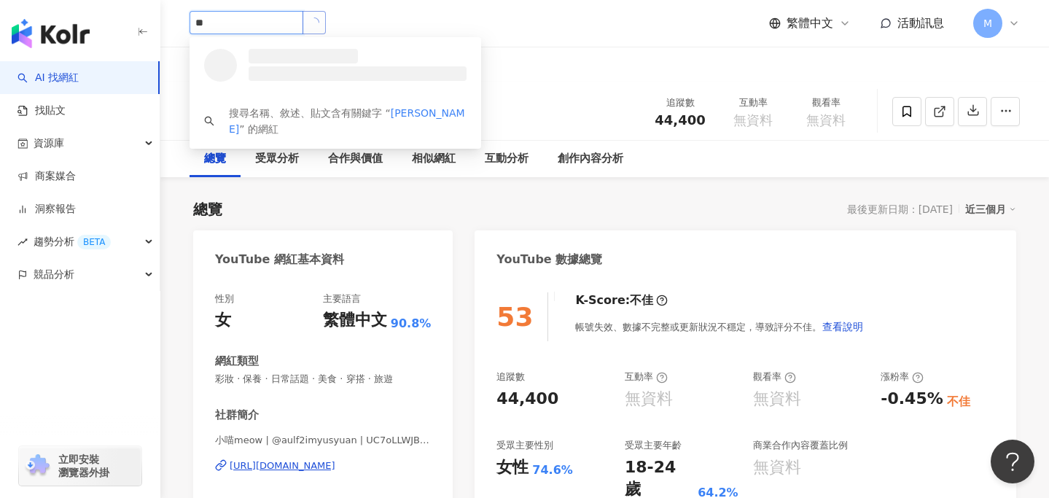
click at [316, 28] on button "button" at bounding box center [314, 22] width 23 height 23
paste input "**"
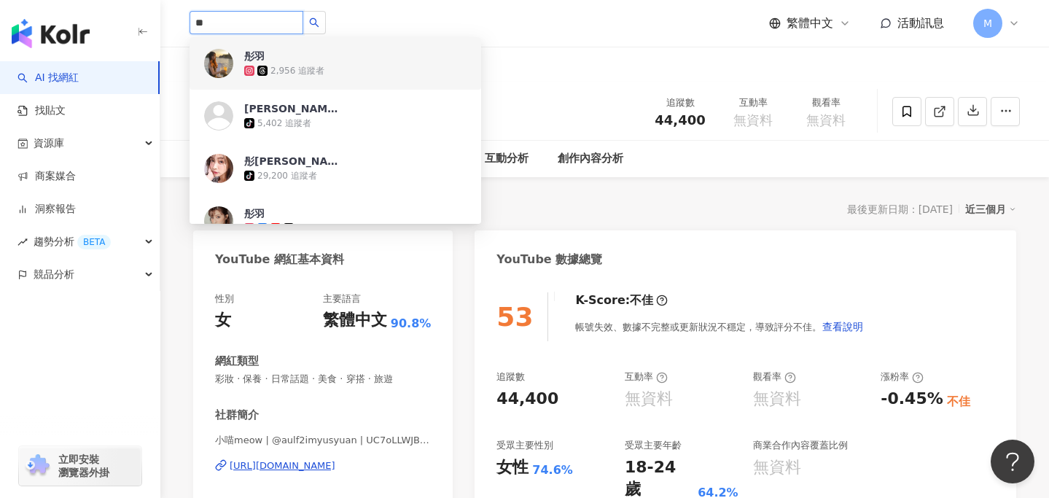
type input "*"
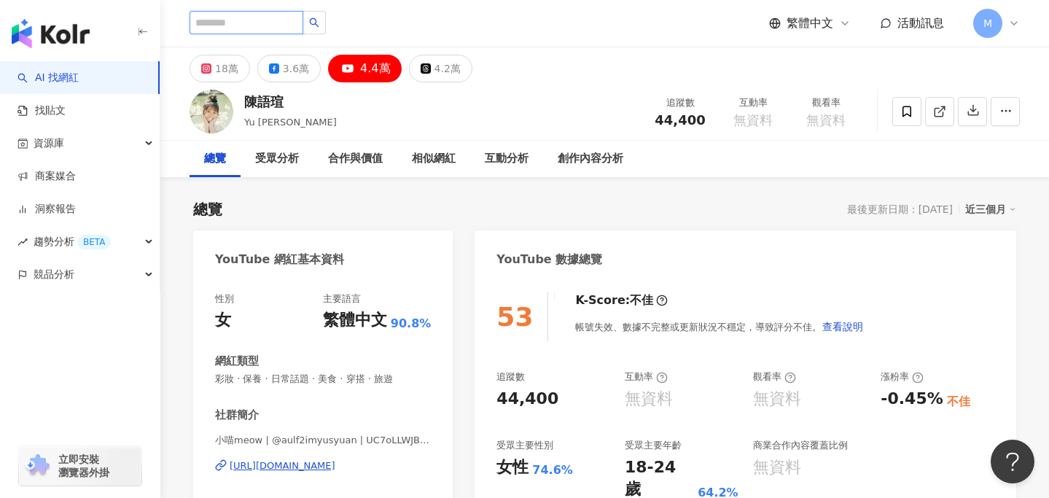
paste input "**********"
type input "**********"
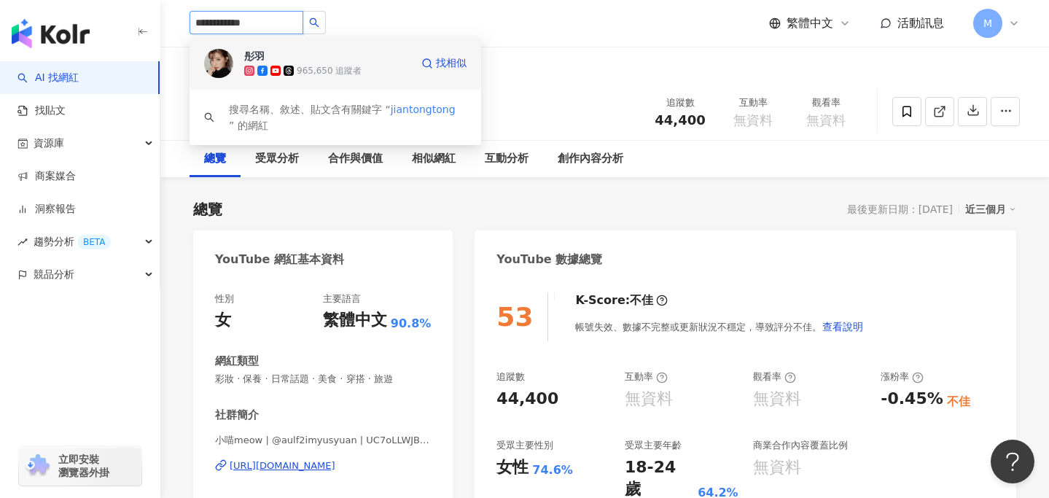
click at [324, 63] on span "彤羽" at bounding box center [291, 56] width 95 height 15
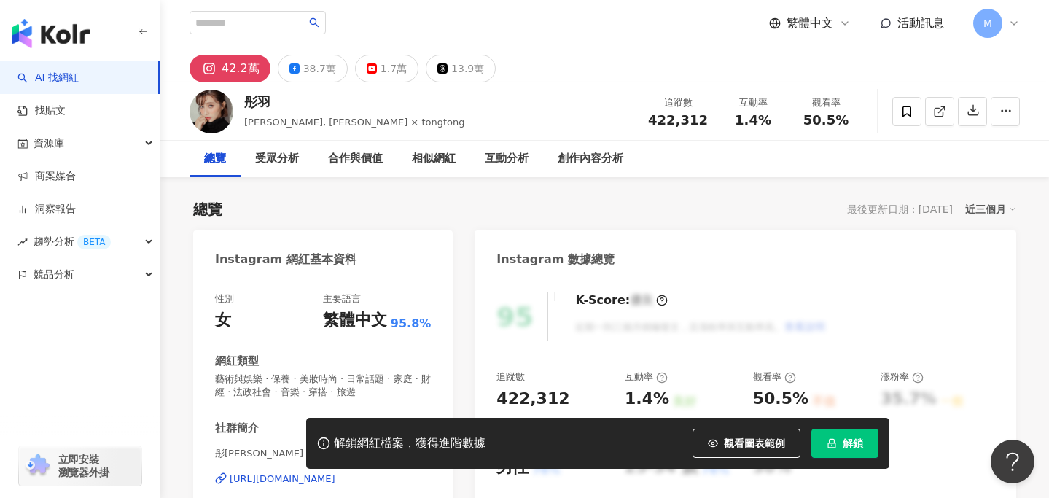
scroll to position [124, 0]
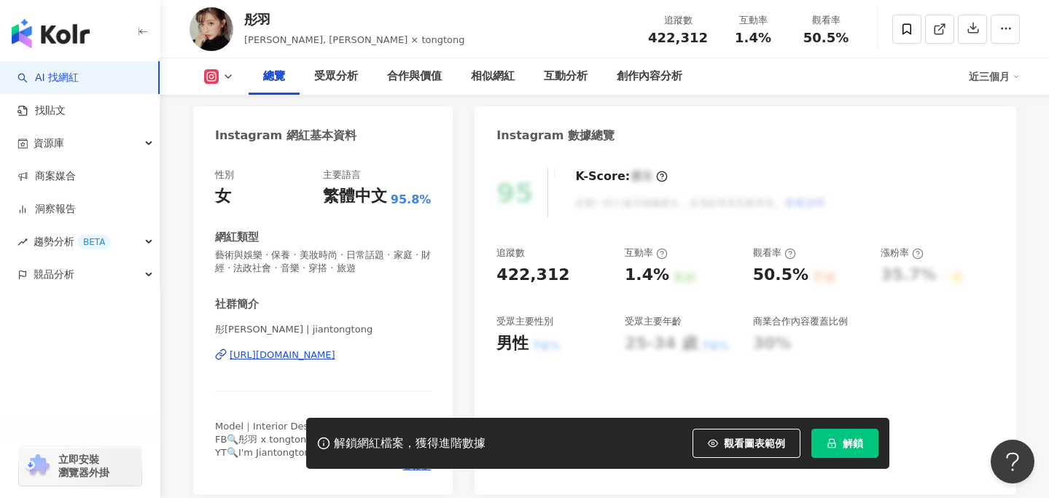
drag, startPoint x: 345, startPoint y: 354, endPoint x: 238, endPoint y: 3, distance: 366.7
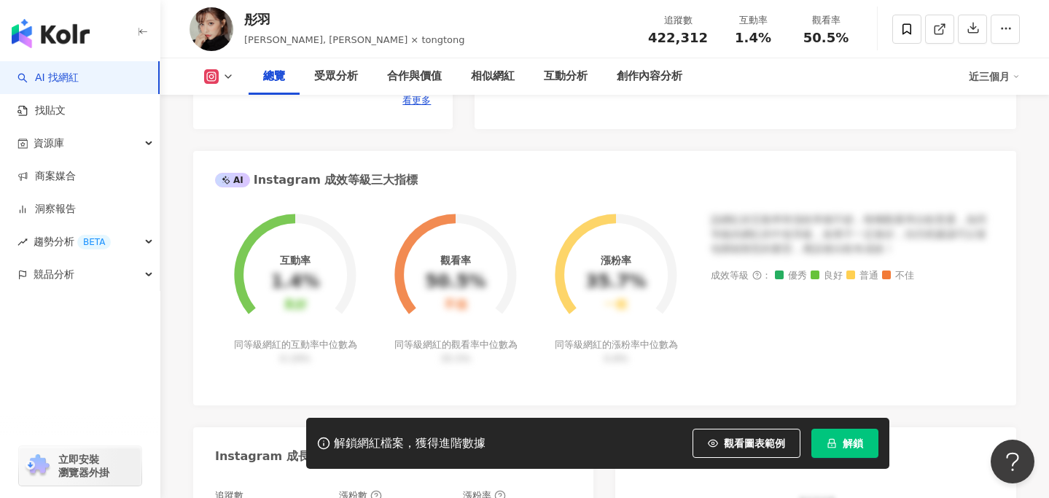
scroll to position [492, 0]
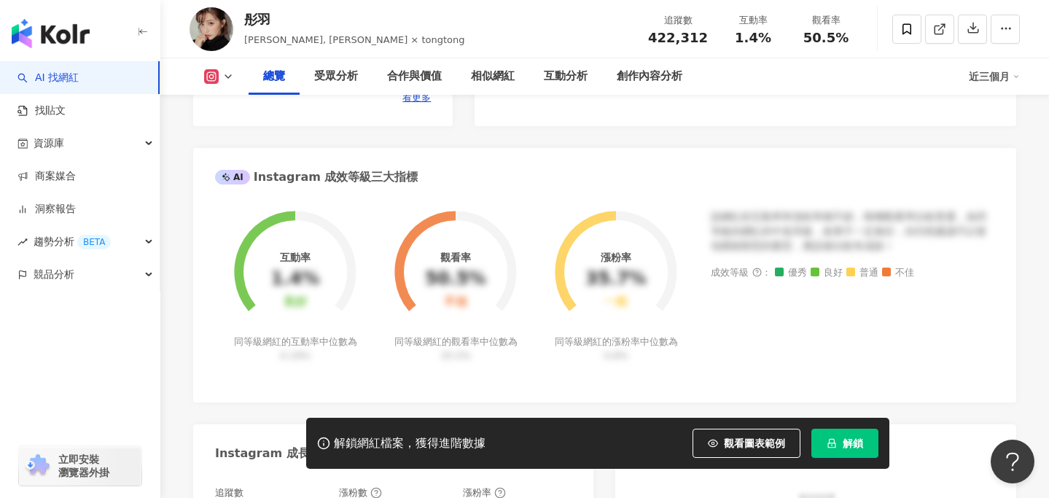
click at [229, 83] on button at bounding box center [219, 76] width 59 height 15
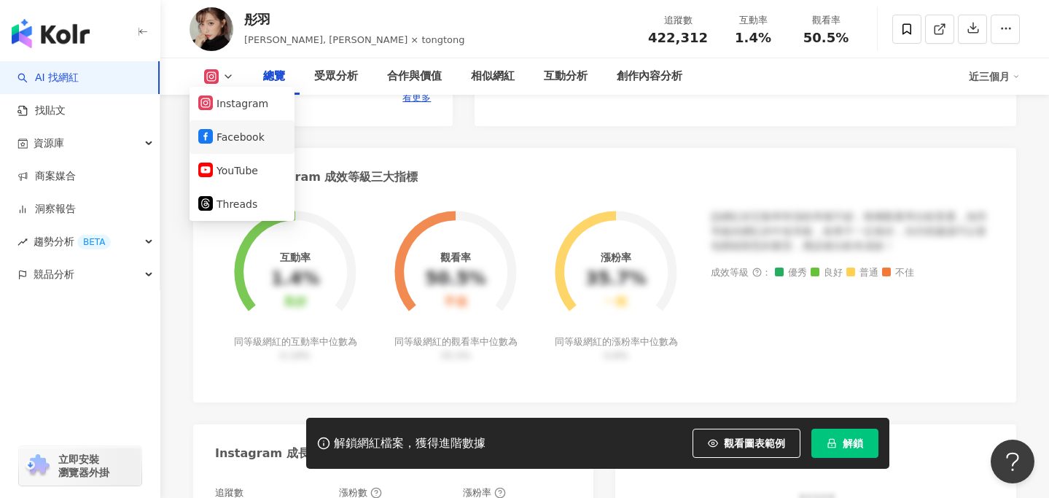
click at [235, 128] on button "Facebook" at bounding box center [241, 137] width 87 height 20
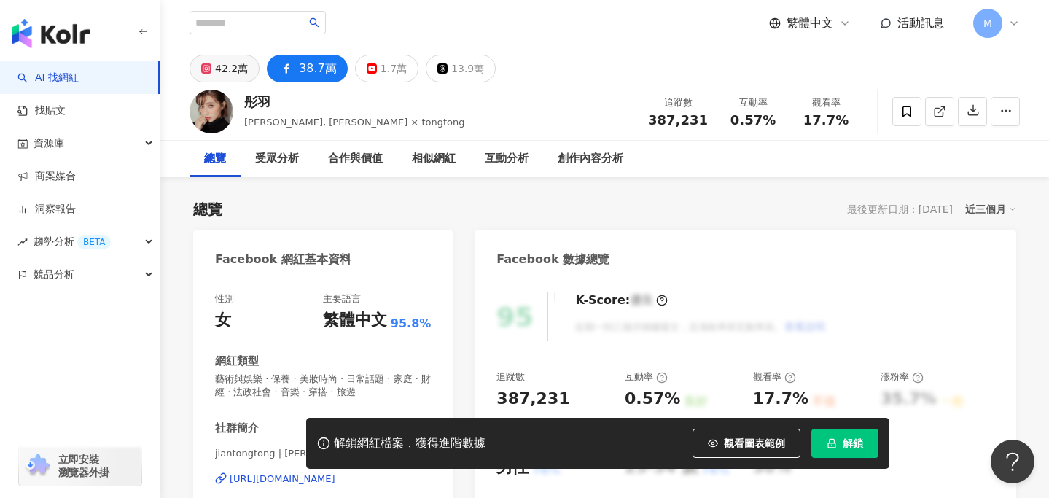
click at [219, 61] on div "42.2萬" at bounding box center [231, 68] width 33 height 20
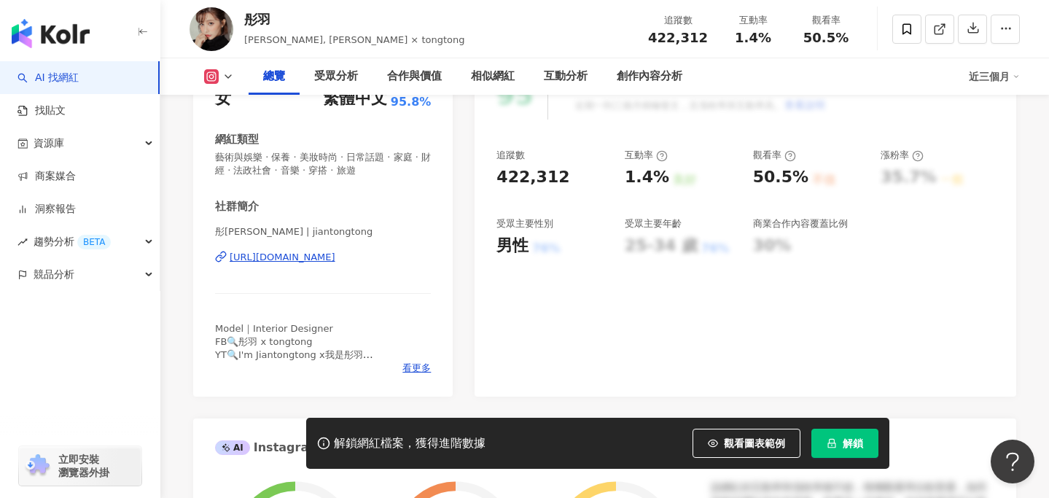
scroll to position [217, 0]
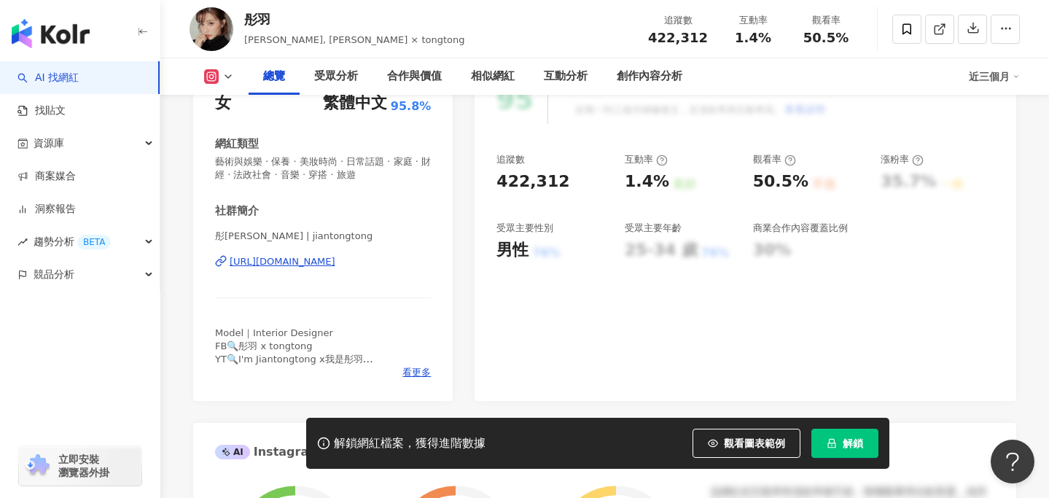
drag, startPoint x: 370, startPoint y: 262, endPoint x: 149, endPoint y: 5, distance: 338.7
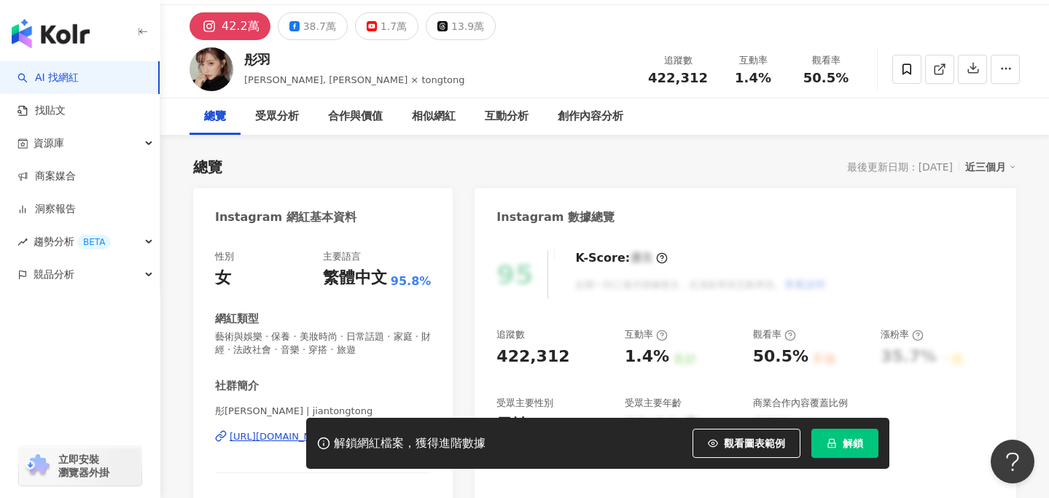
scroll to position [0, 0]
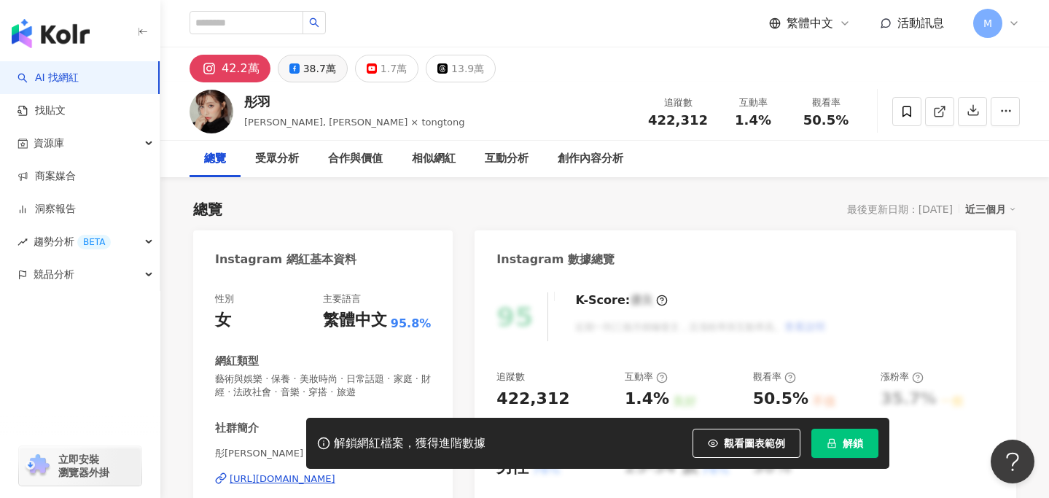
click at [313, 63] on div "38.7萬" at bounding box center [319, 68] width 33 height 20
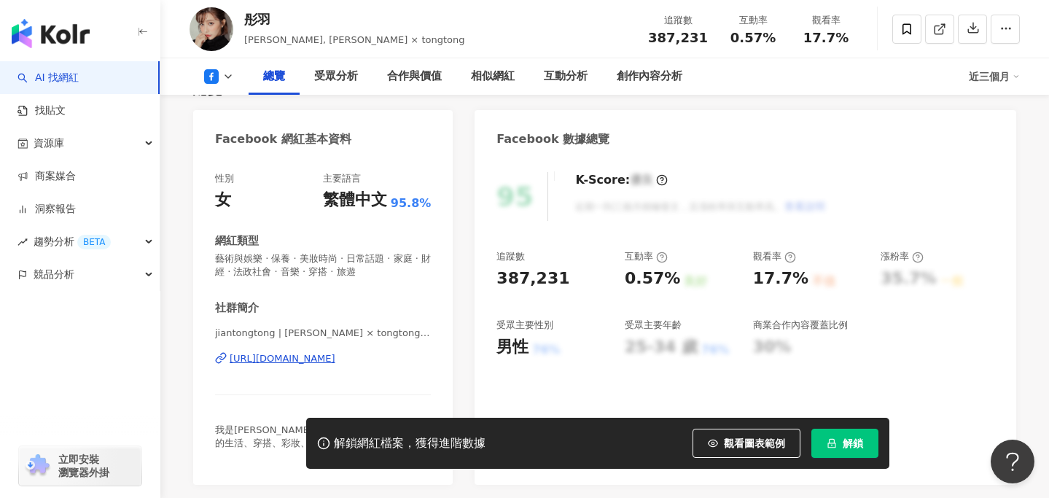
scroll to position [147, 0]
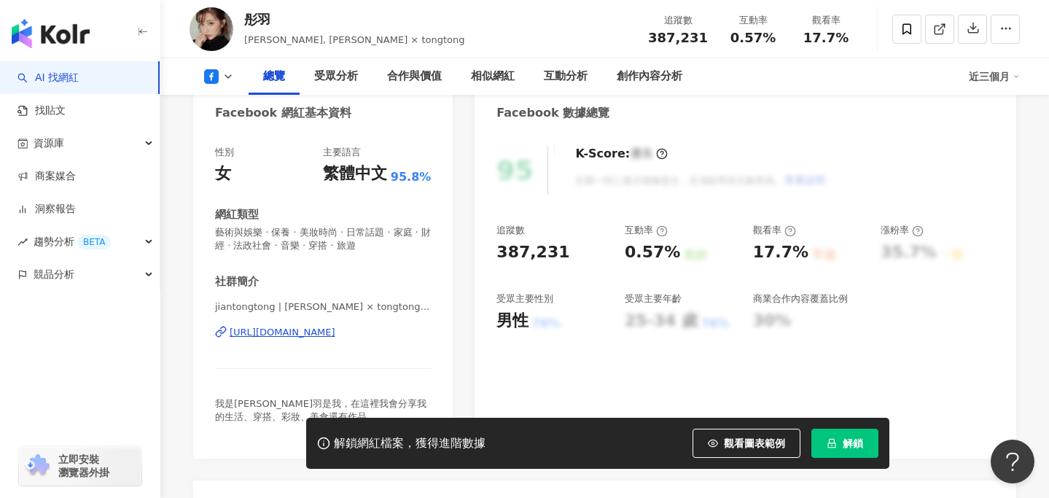
copy div "https://www.facebook.com/695676660510976"
drag, startPoint x: 332, startPoint y: 335, endPoint x: 146, endPoint y: 39, distance: 348.9
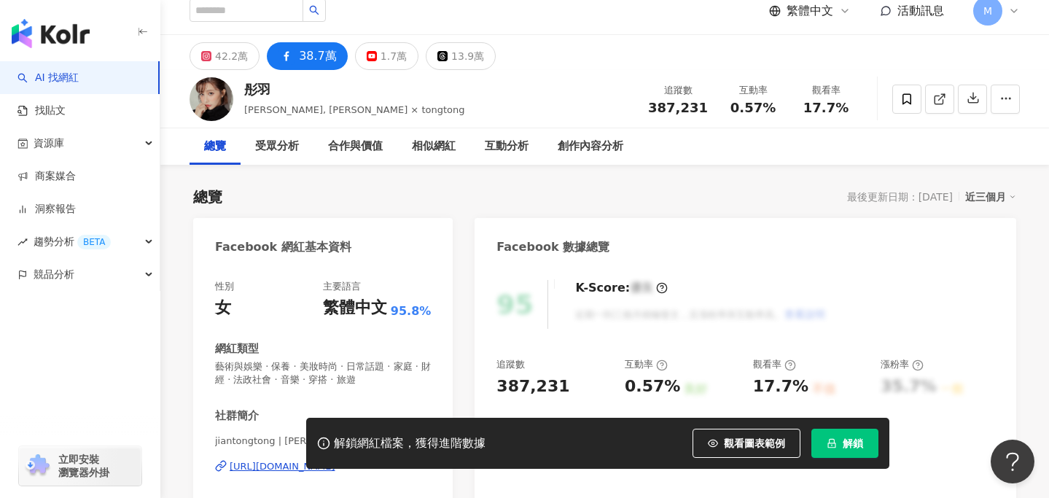
scroll to position [31, 0]
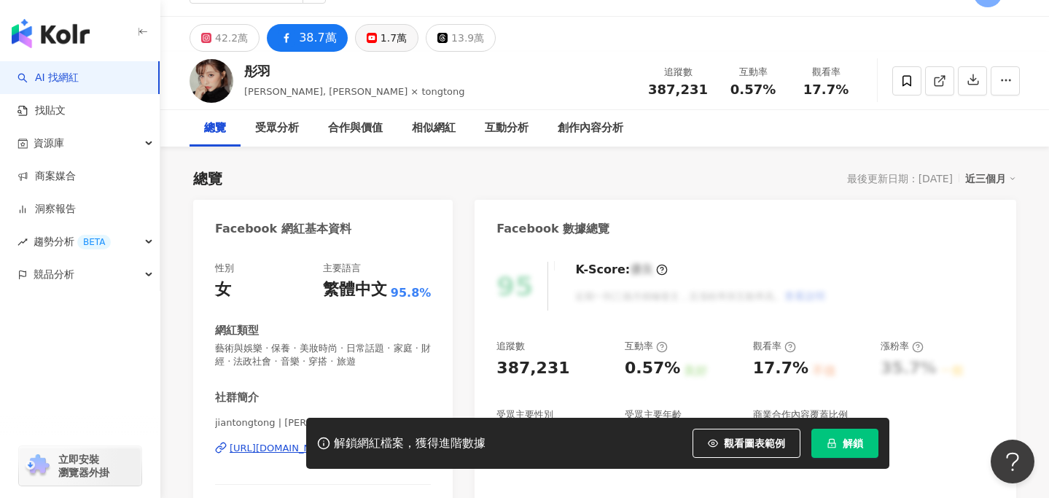
click at [375, 27] on button "1.7萬" at bounding box center [386, 38] width 63 height 28
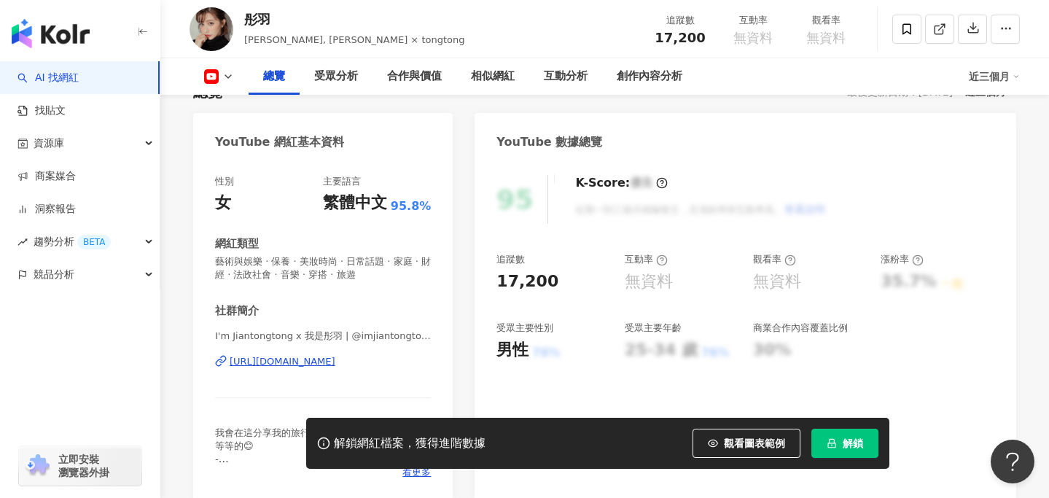
scroll to position [130, 0]
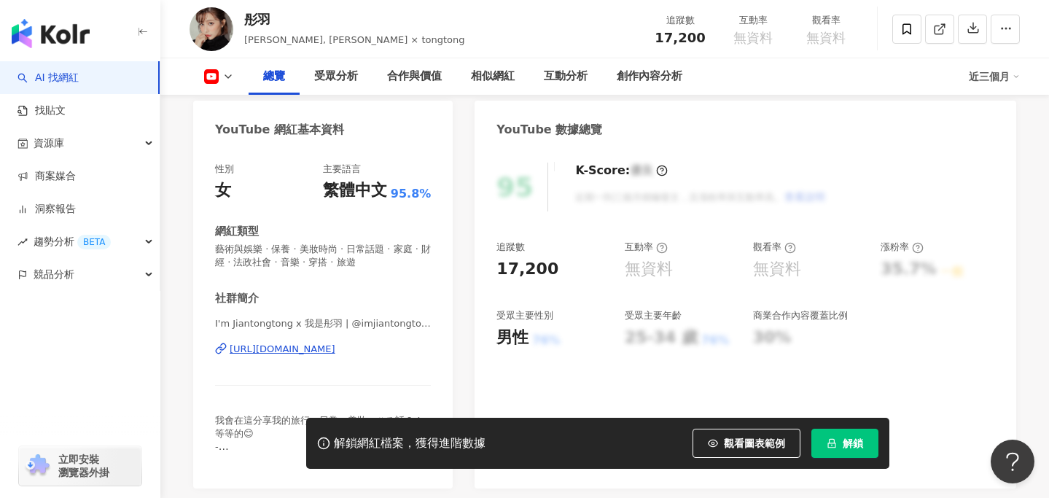
copy div "https://www.youtube.com/channel/UCppe5XtaHfKcWBtOMKg1O4g"
click at [350, 271] on div "性別 女 主要語言 繁體中文 95.8% 網紅類型 藝術與娛樂 · 保養 · 美妝時尚 · 日常話題 · 家庭 · 財經 · 法政社會 · 音樂 · 穿搭 ·…" at bounding box center [323, 315] width 216 height 304
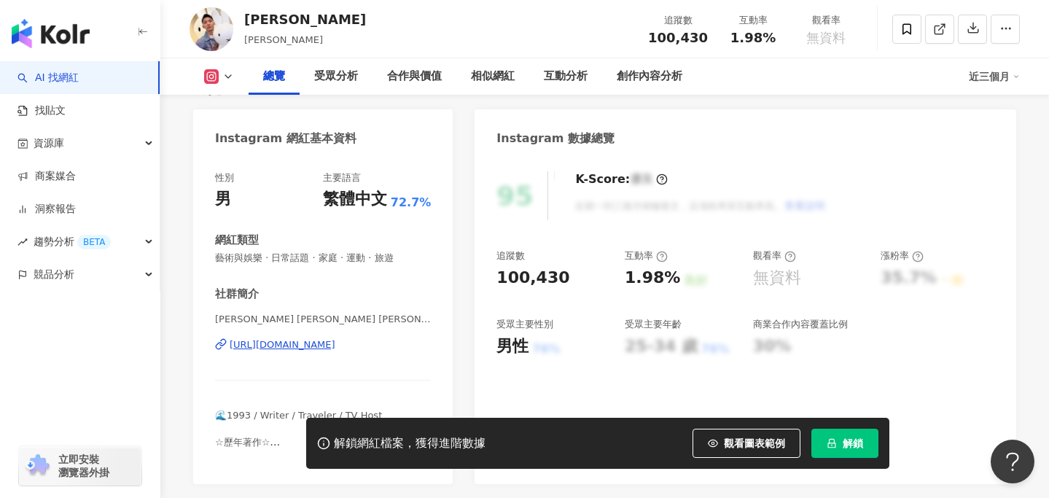
scroll to position [120, 0]
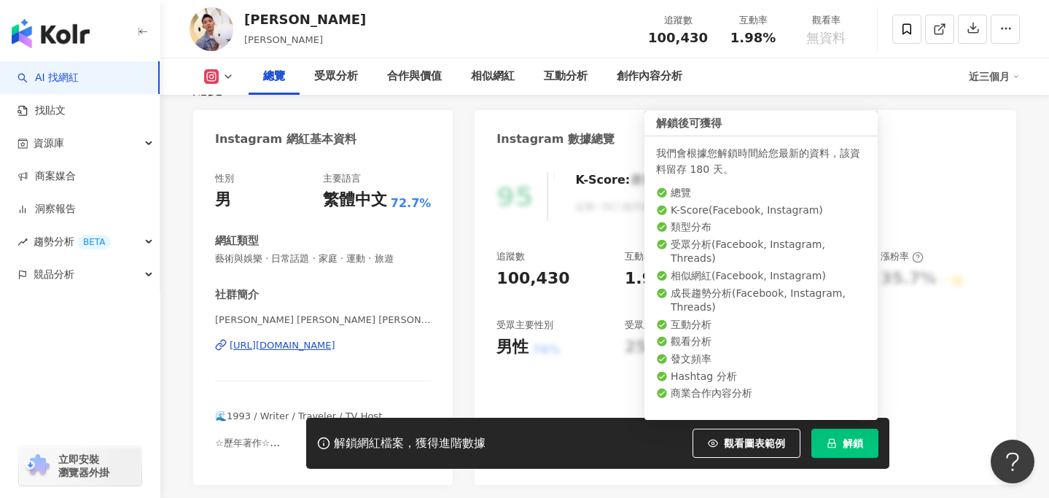
click at [857, 447] on span "解鎖" at bounding box center [853, 443] width 20 height 12
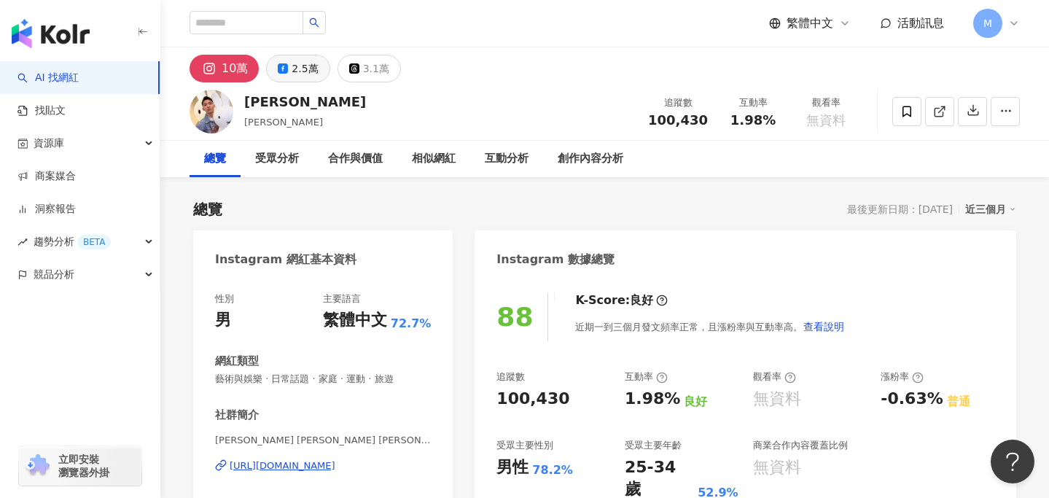
click at [302, 77] on div "2.5萬" at bounding box center [305, 68] width 26 height 20
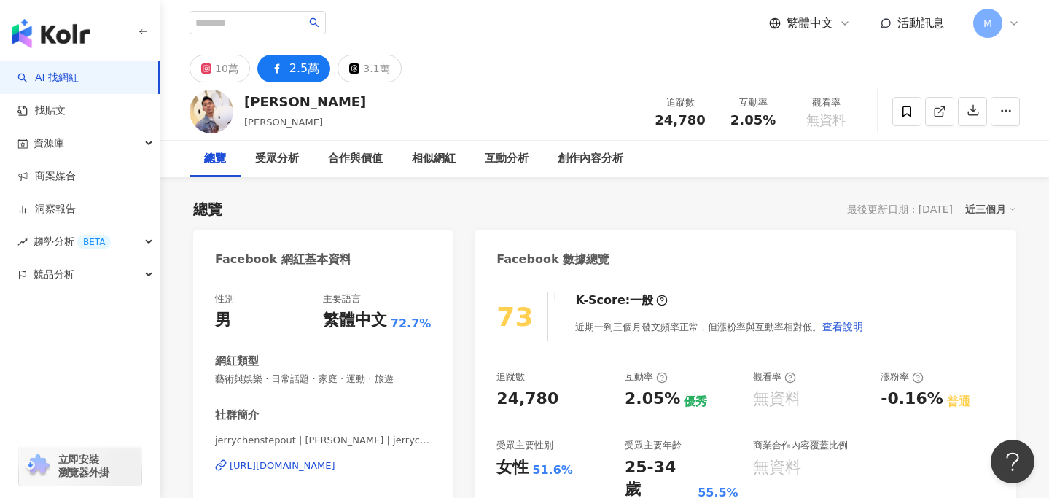
scroll to position [113, 0]
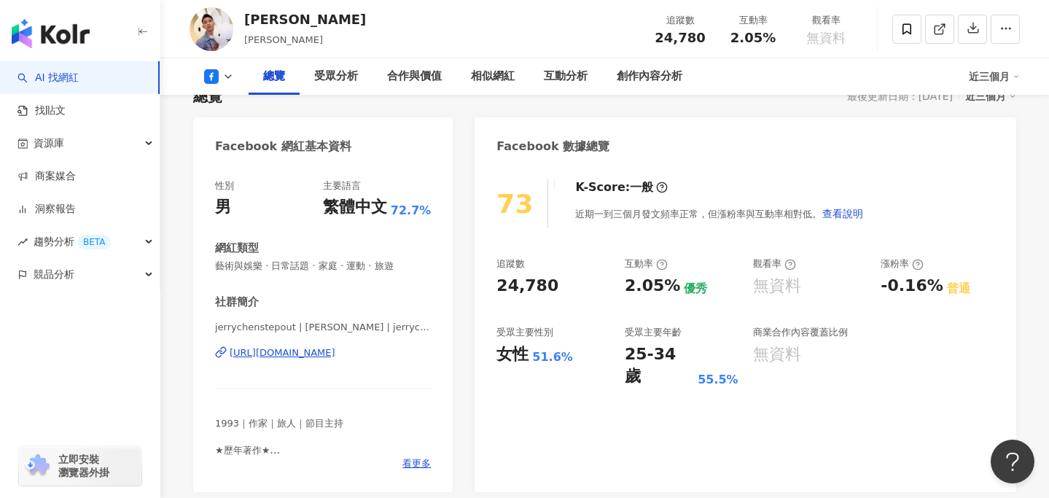
drag, startPoint x: 343, startPoint y: 353, endPoint x: 240, endPoint y: 30, distance: 338.9
click at [440, 194] on div "性別 男 主要語言 繁體中文 72.7% 網紅類型 藝術與娛樂 · 日常話題 · 家庭 · 運動 · 旅遊 社群簡介 jerrychenstepout | 陳…" at bounding box center [323, 328] width 260 height 327
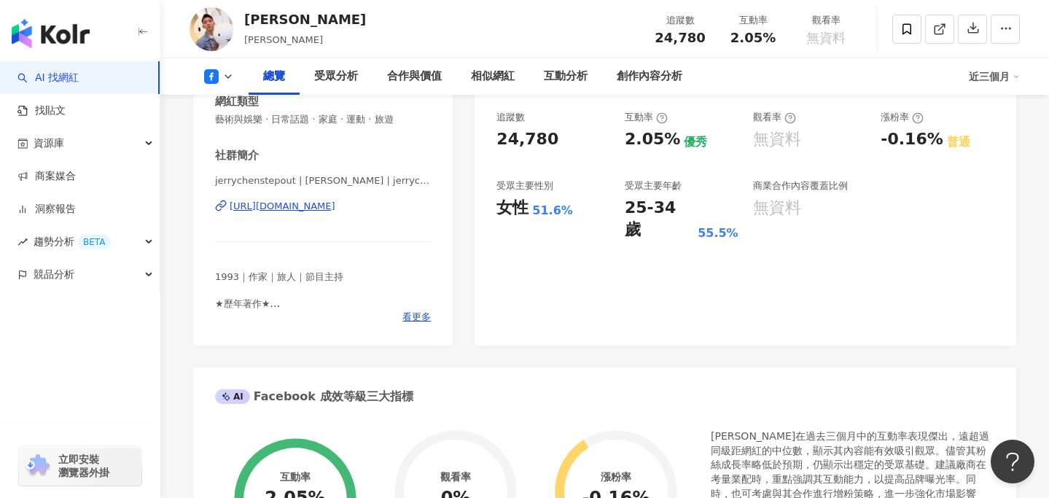
scroll to position [292, 0]
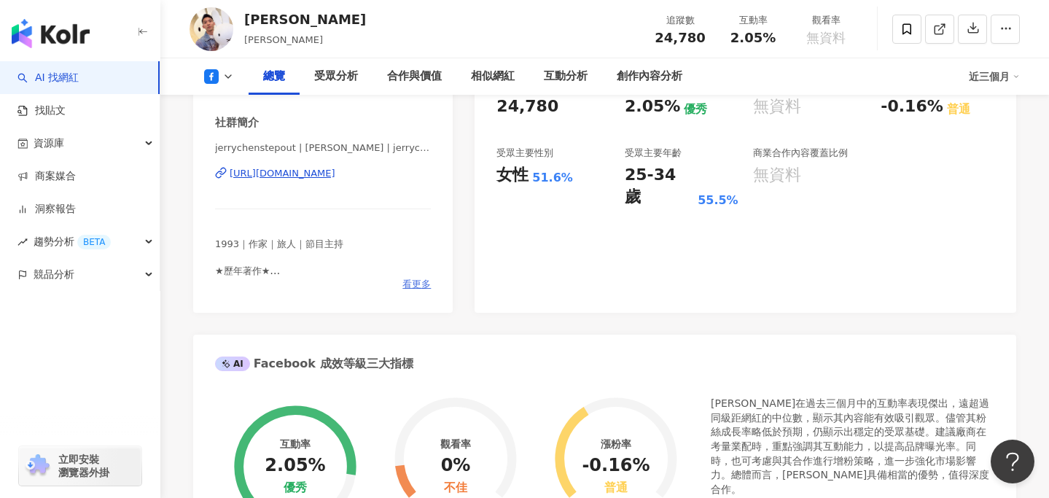
click at [410, 287] on span "看更多" at bounding box center [416, 284] width 28 height 13
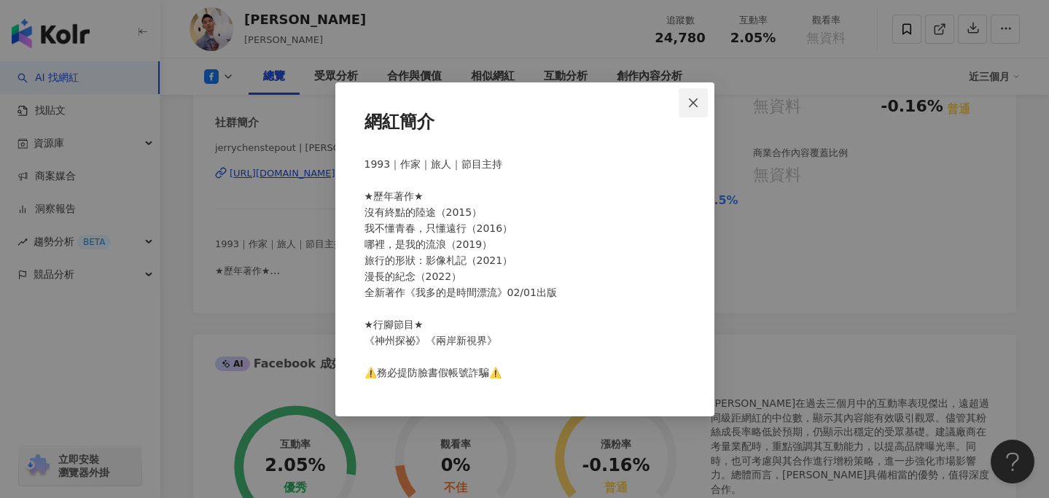
click at [695, 98] on icon "close" at bounding box center [693, 103] width 12 height 12
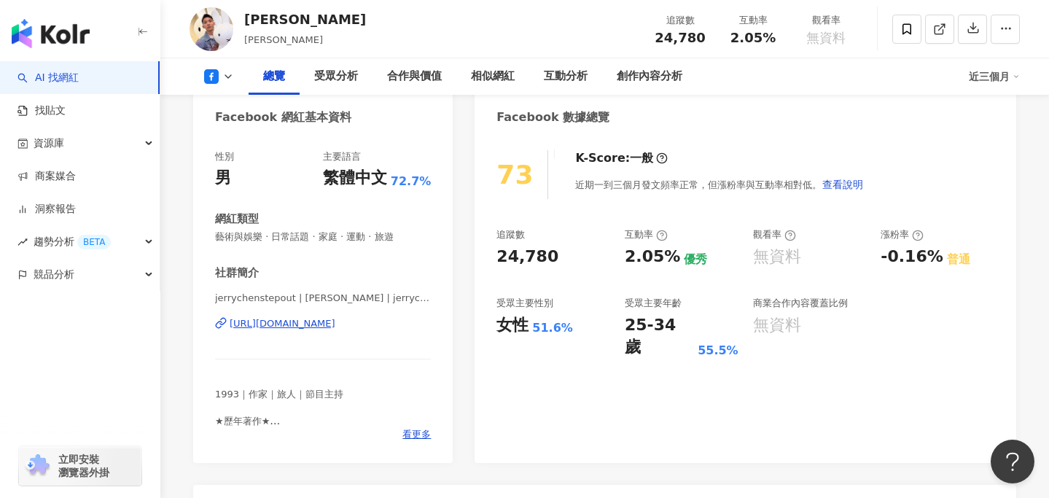
scroll to position [73, 0]
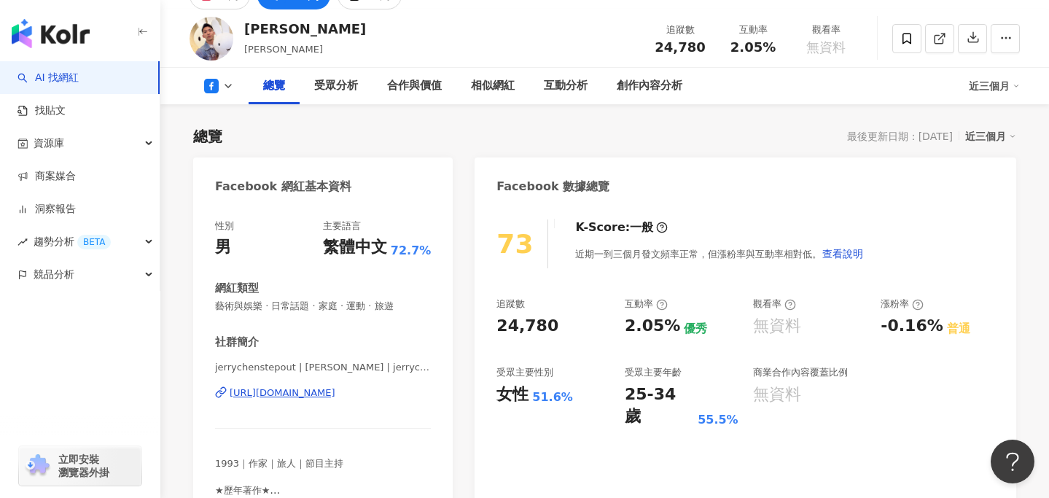
click at [639, 252] on div "近期一到三個月發文頻率正常，但漲粉率與互動率相對低。 查看說明" at bounding box center [719, 253] width 289 height 29
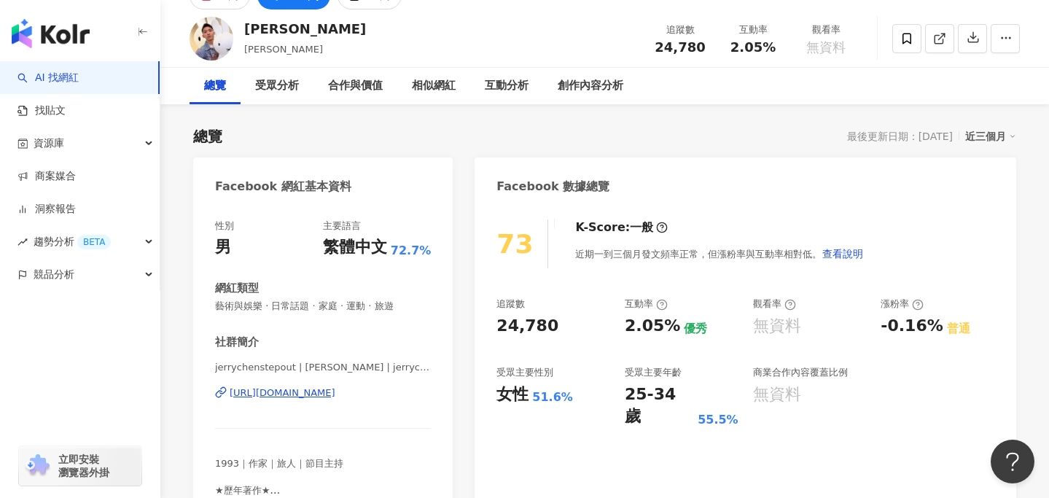
scroll to position [0, 0]
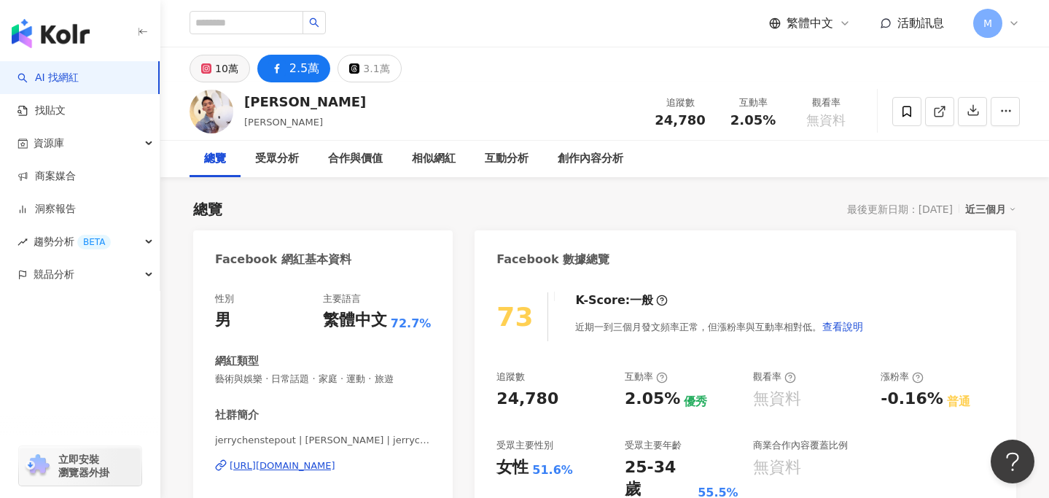
click at [221, 75] on div "10萬" at bounding box center [226, 68] width 23 height 20
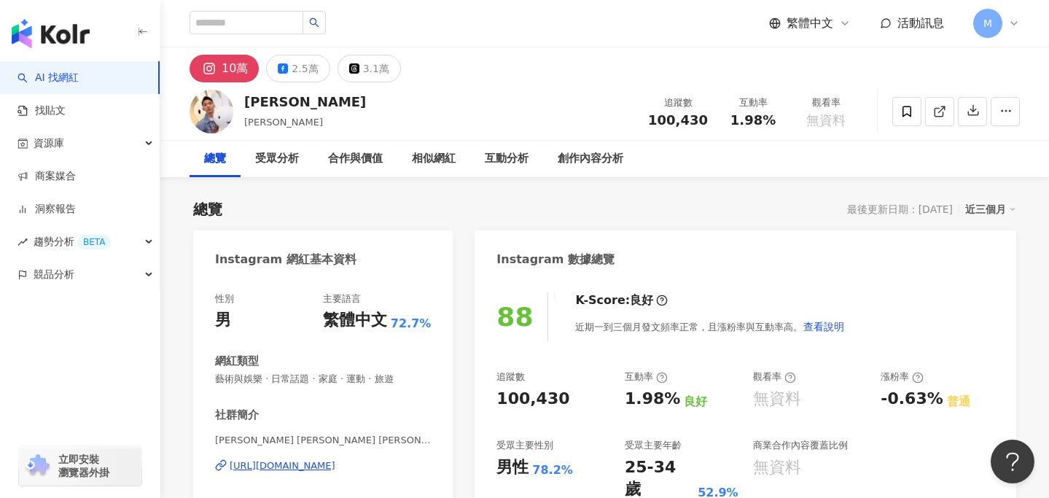
click at [335, 468] on div "https://www.instagram.com/jerrychenstepout/" at bounding box center [283, 465] width 106 height 13
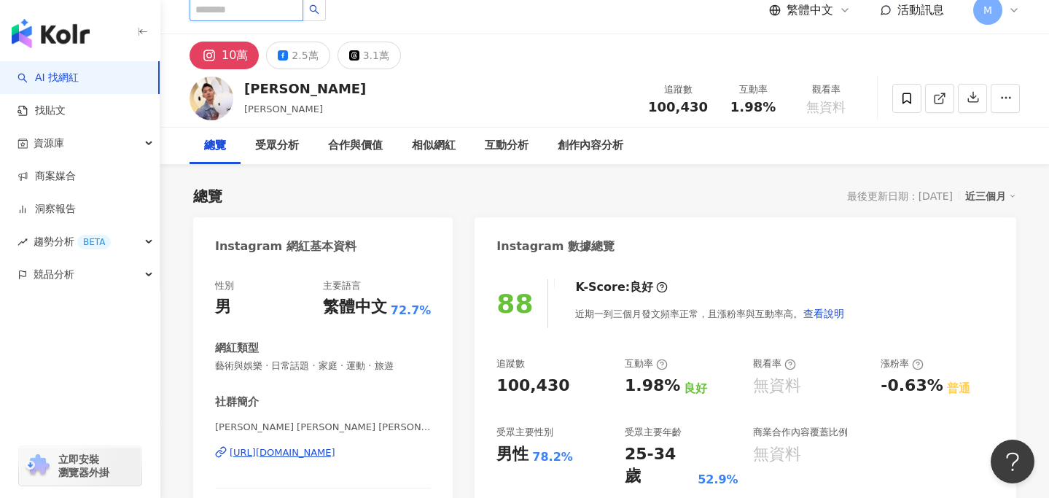
click at [292, 11] on input "search" at bounding box center [247, 9] width 114 height 23
paste input "*******"
type input "*******"
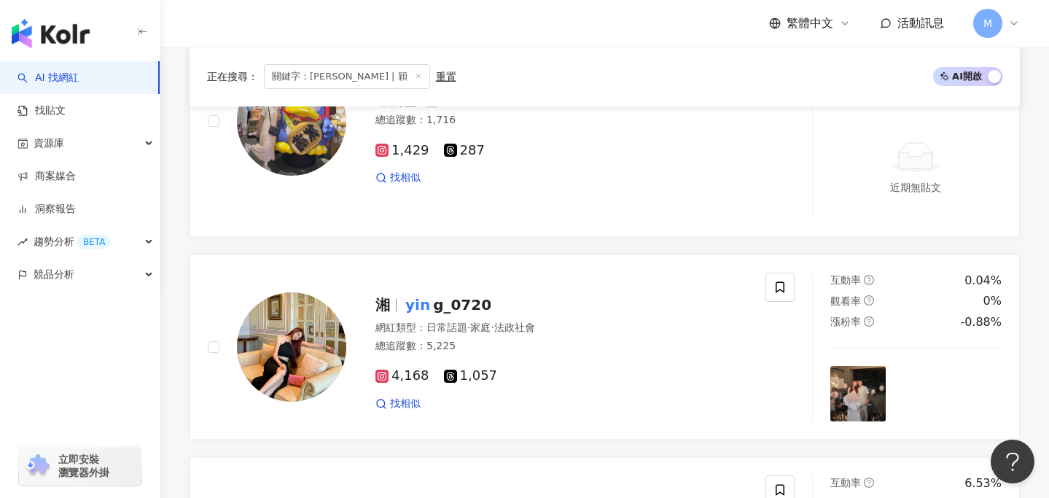
scroll to position [1621, 0]
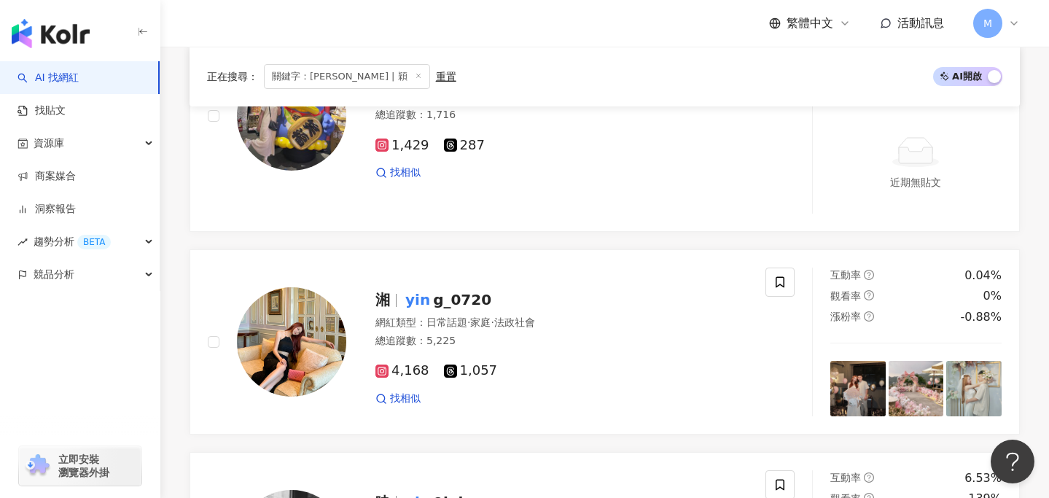
click at [415, 79] on icon at bounding box center [418, 75] width 7 height 7
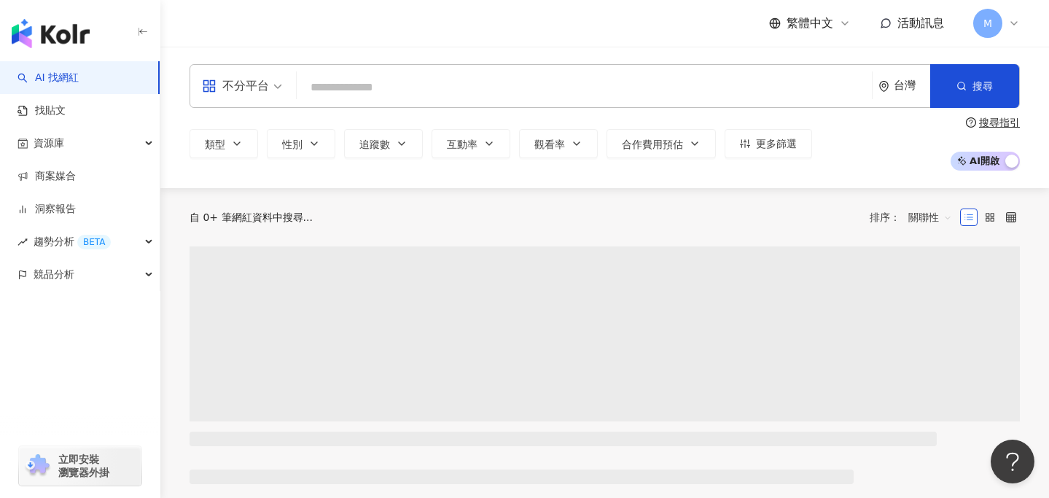
click at [352, 93] on input "search" at bounding box center [585, 88] width 564 height 28
paste input "**********"
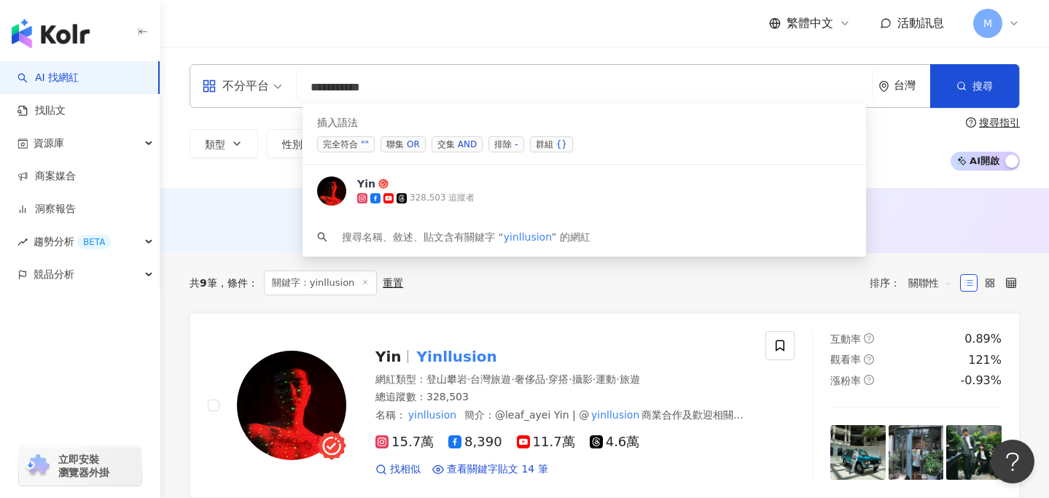
type input "**********"
click at [400, 58] on div "**********" at bounding box center [604, 117] width 889 height 141
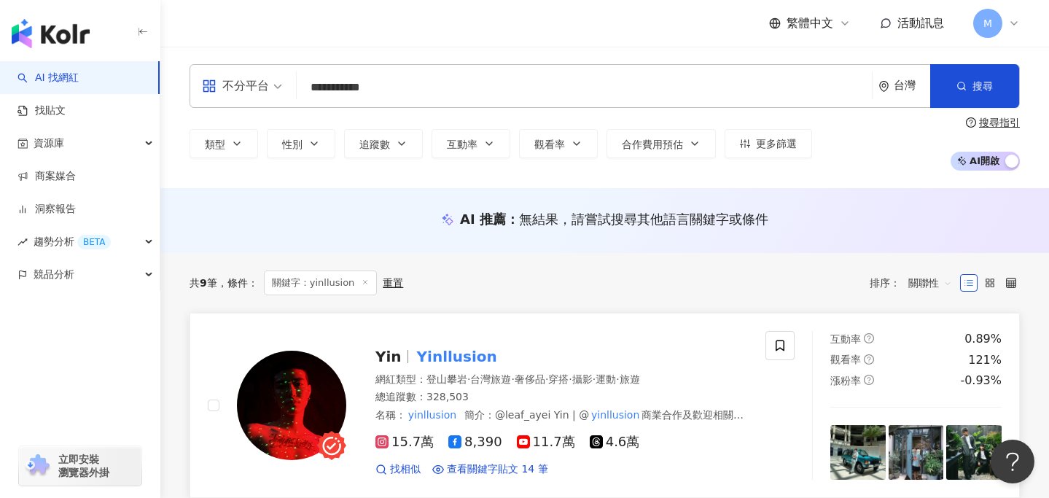
click at [442, 363] on mark "Yinllusion" at bounding box center [457, 356] width 86 height 23
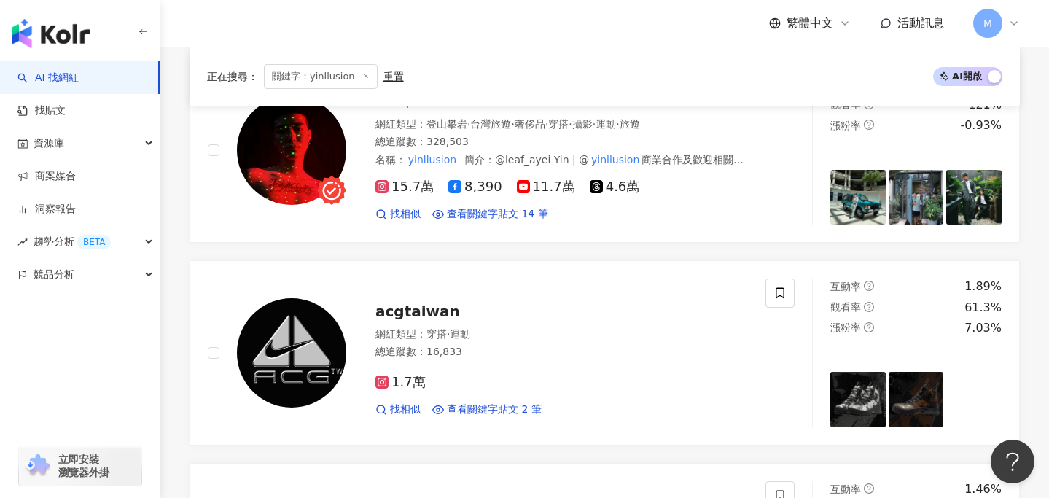
scroll to position [244, 0]
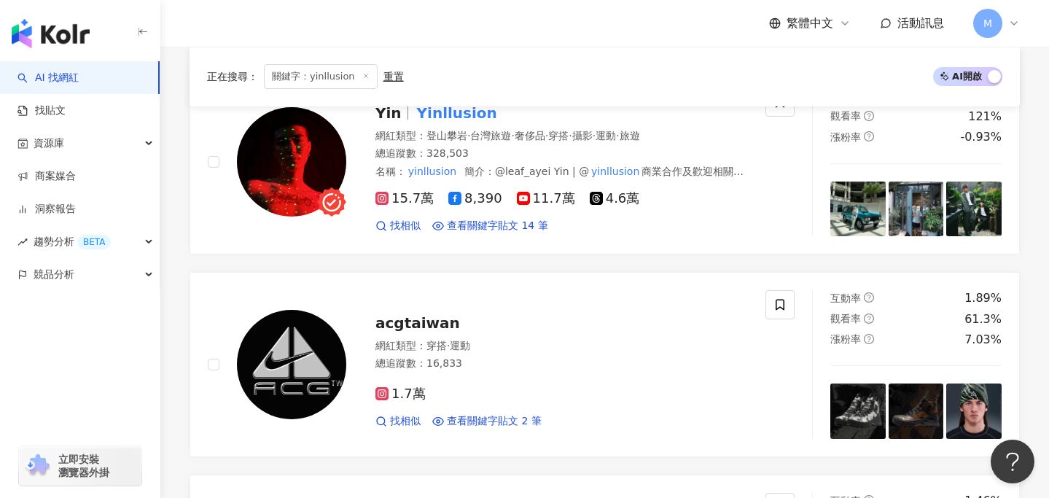
click at [362, 79] on span at bounding box center [365, 77] width 7 height 8
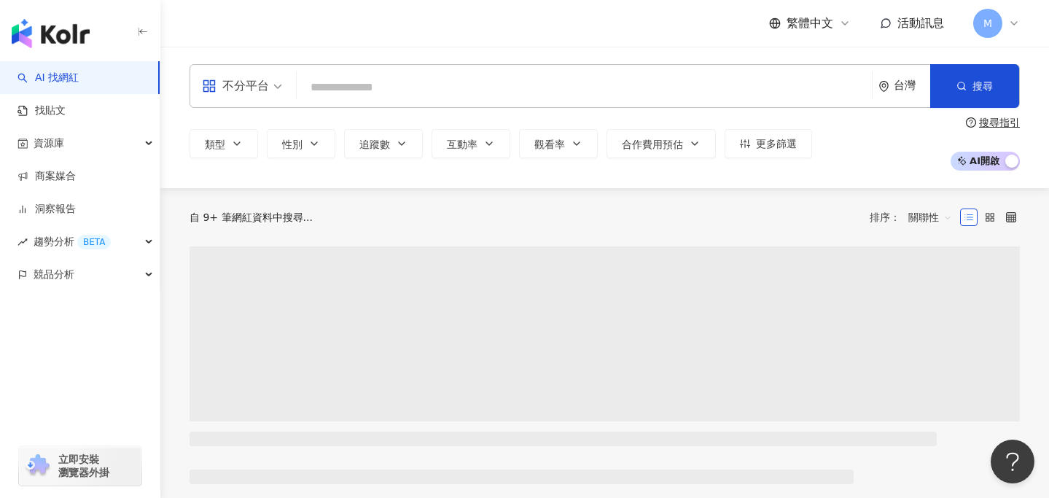
click at [400, 88] on input "search" at bounding box center [585, 88] width 564 height 28
paste input "****"
type input "****"
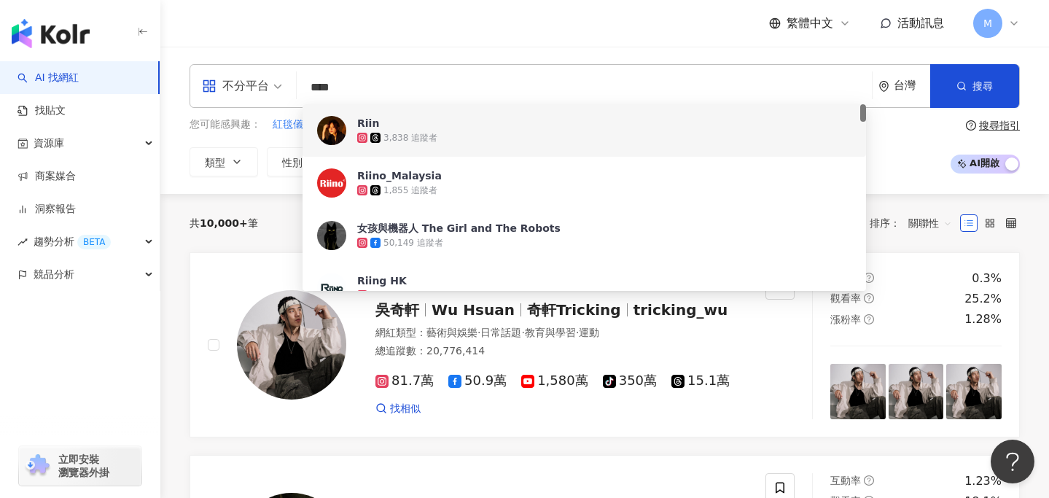
click at [453, 149] on div "Riin 3,838 追蹤者" at bounding box center [585, 130] width 564 height 52
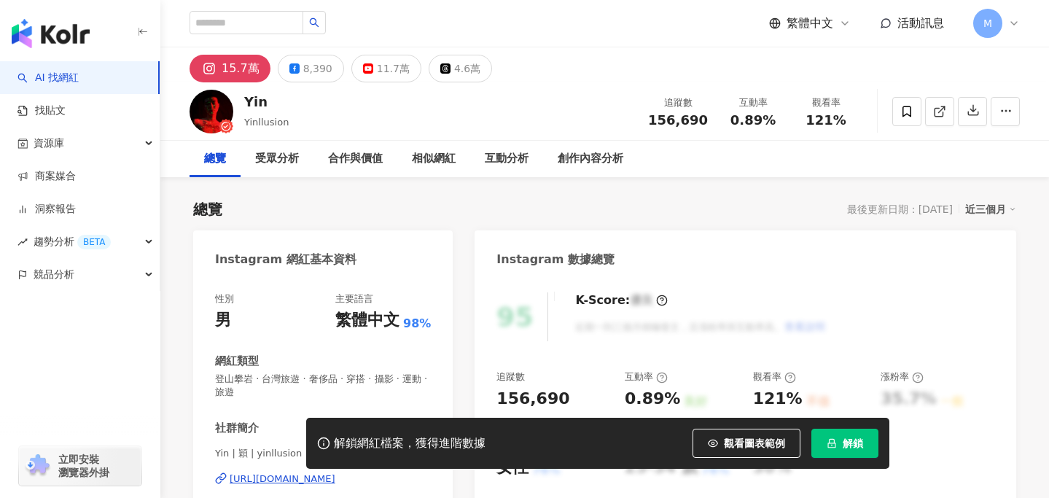
click at [872, 447] on button "解鎖" at bounding box center [844, 443] width 67 height 29
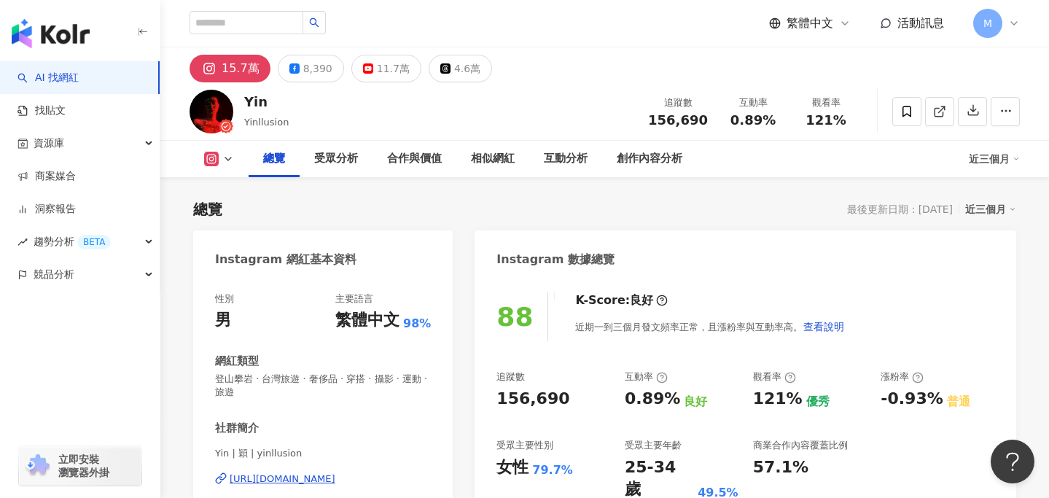
scroll to position [101, 0]
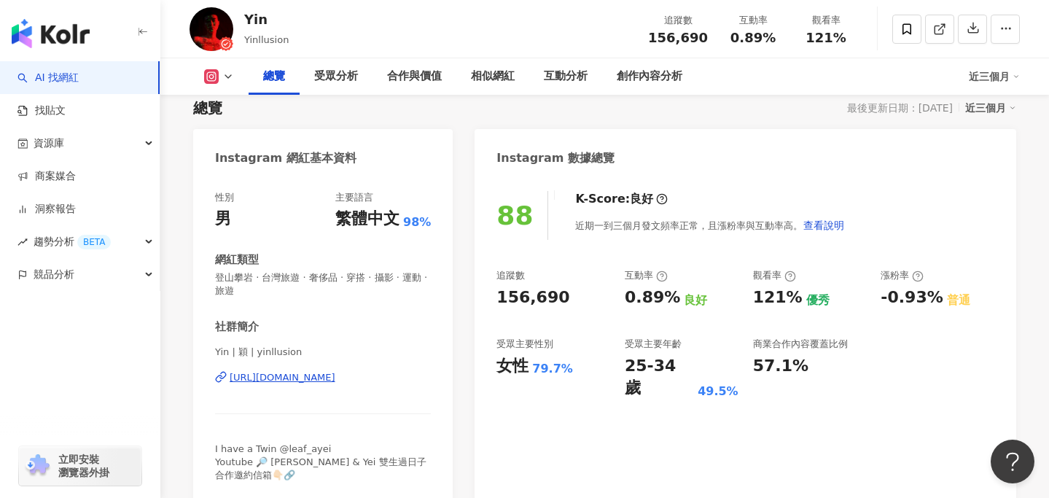
drag, startPoint x: 356, startPoint y: 377, endPoint x: 195, endPoint y: 20, distance: 391.9
click at [542, 188] on div "88 K-Score : 良好 近期一到三個月發文頻率正常，且漲粉率與互動率高。 查看說明 追蹤數 156,690 互動率 0.89% 良好 觀看率 121%…" at bounding box center [746, 339] width 542 height 327
click at [613, 249] on div "88 K-Score : 良好 近期一到三個月發文頻率正常，且漲粉率與互動率高。 查看說明 追蹤數 156,690 互動率 0.89% 良好 觀看率 121%…" at bounding box center [746, 339] width 542 height 327
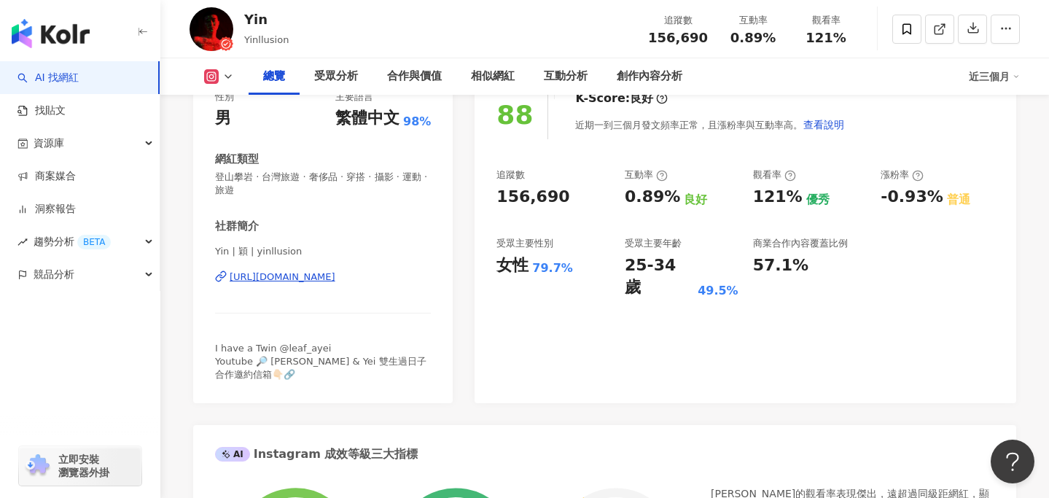
scroll to position [206, 0]
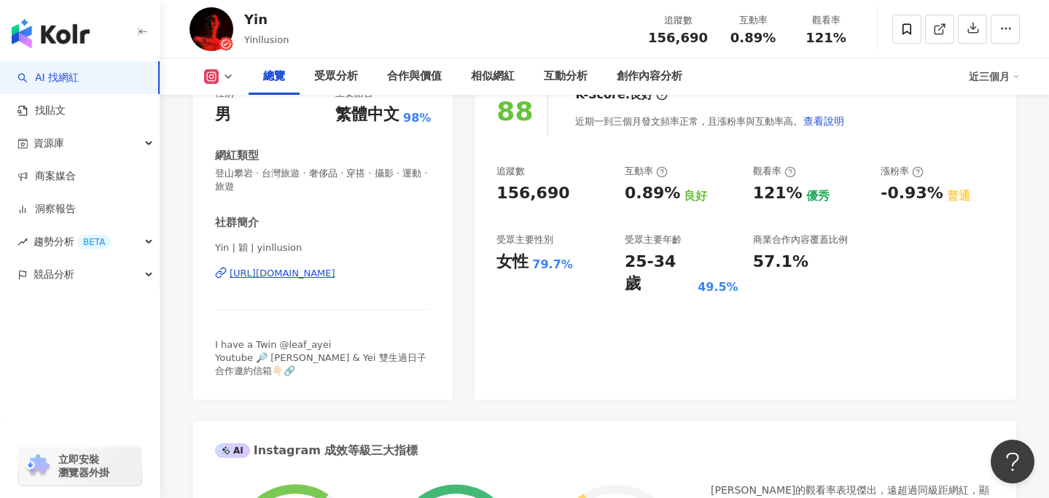
click at [238, 83] on button at bounding box center [219, 76] width 59 height 15
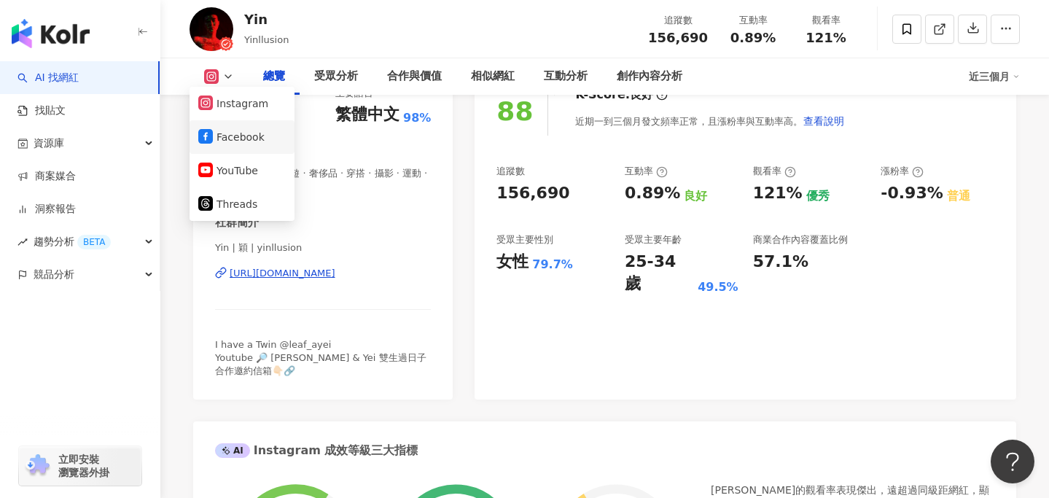
click at [229, 136] on button "Facebook" at bounding box center [241, 137] width 87 height 20
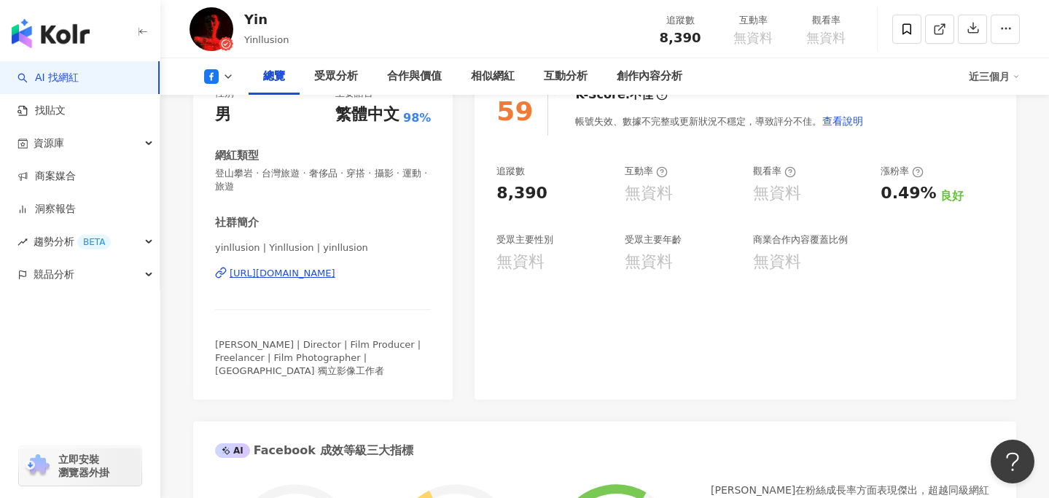
click at [412, 226] on div "社群簡介" at bounding box center [323, 222] width 216 height 15
copy div "https://www.facebook.com/1164167973716095"
drag, startPoint x: 382, startPoint y: 270, endPoint x: 200, endPoint y: 3, distance: 323.7
click at [222, 69] on div "總覽 受眾分析 合作與價值 相似網紅 互動分析 創作內容分析 近三個月" at bounding box center [605, 76] width 830 height 36
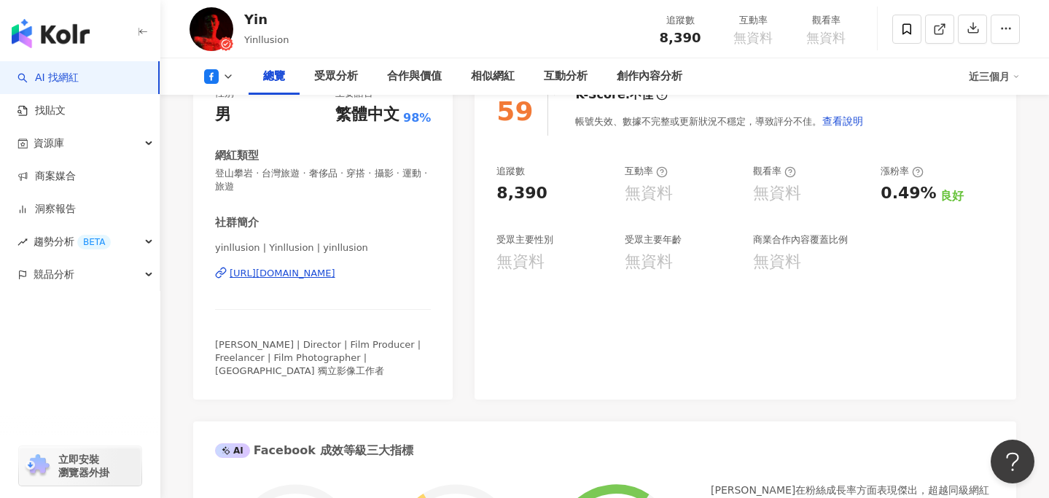
click at [226, 79] on icon at bounding box center [228, 77] width 12 height 12
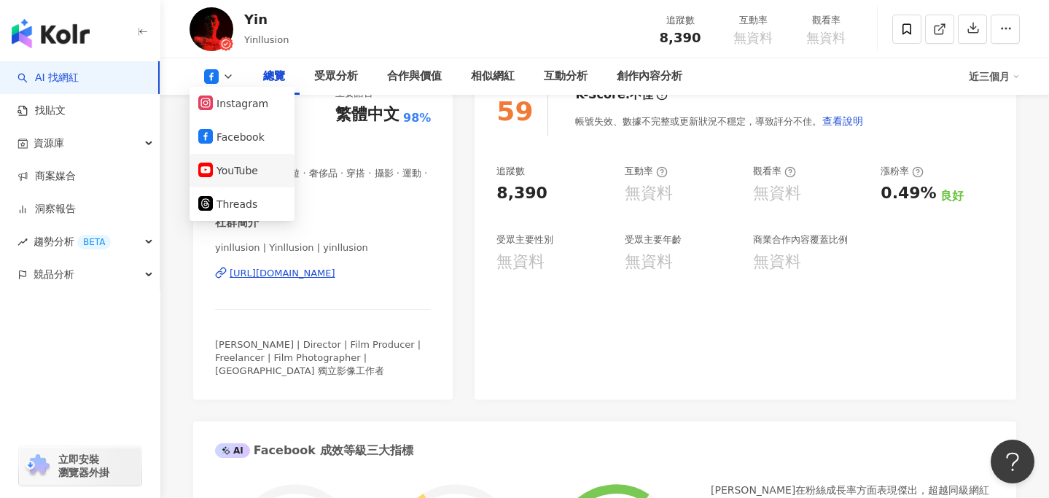
click at [255, 177] on button "YouTube" at bounding box center [241, 170] width 87 height 20
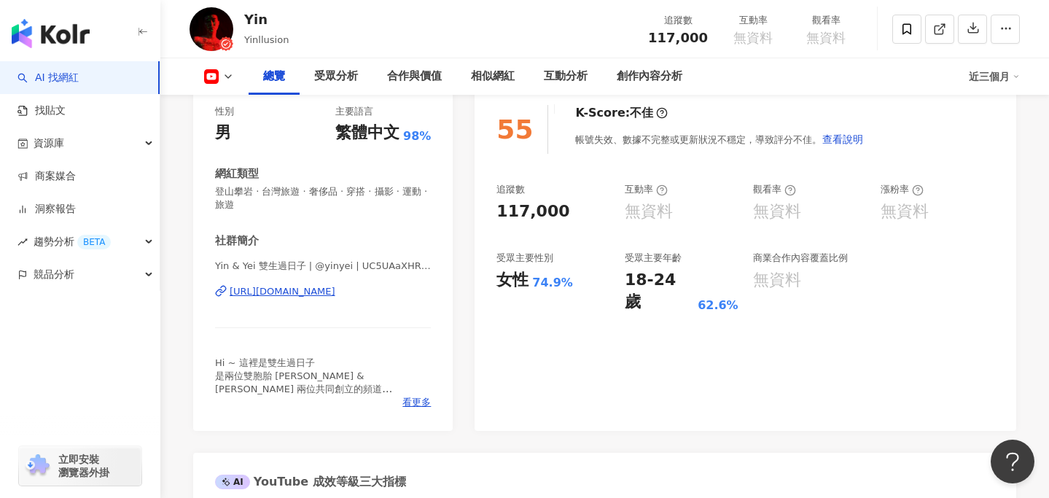
scroll to position [188, 0]
drag, startPoint x: 388, startPoint y: 292, endPoint x: 226, endPoint y: 30, distance: 308.3
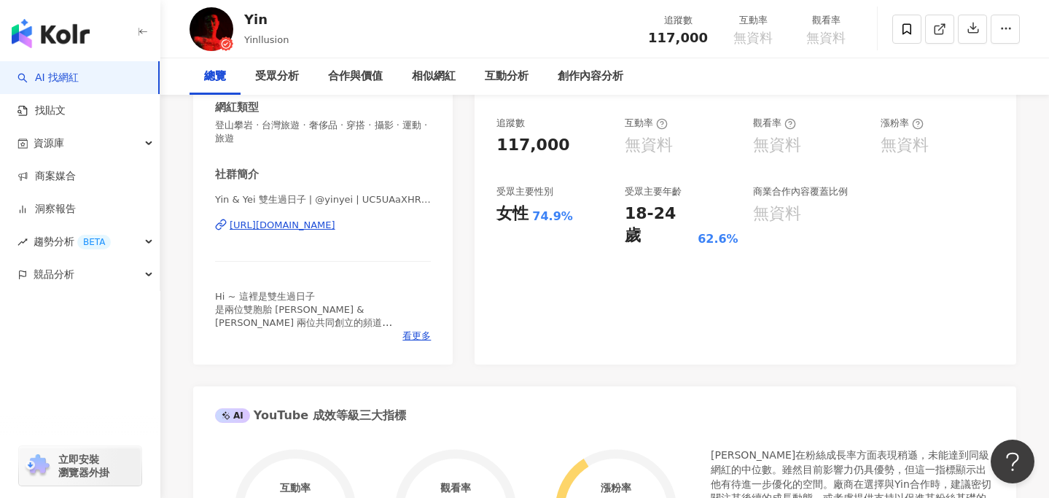
scroll to position [0, 0]
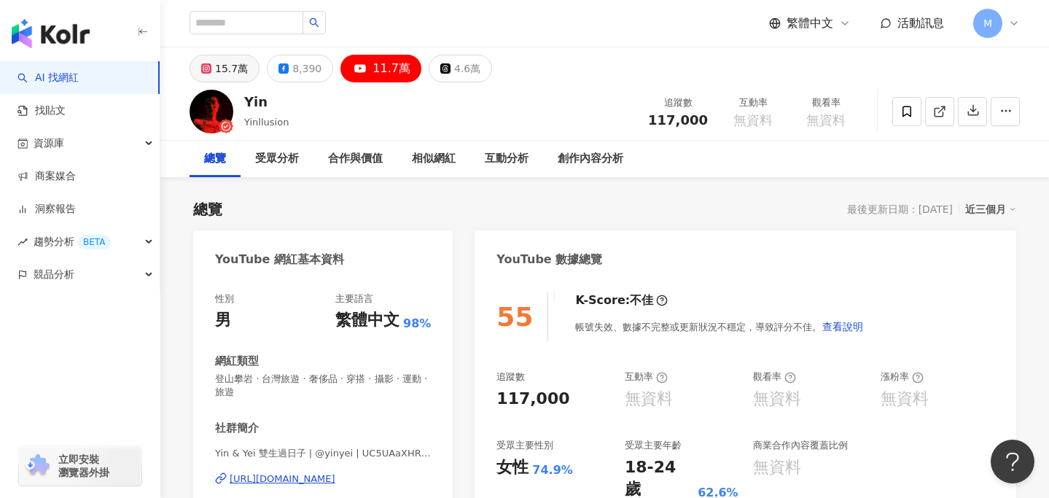
click at [241, 71] on div "15.7萬" at bounding box center [231, 68] width 33 height 20
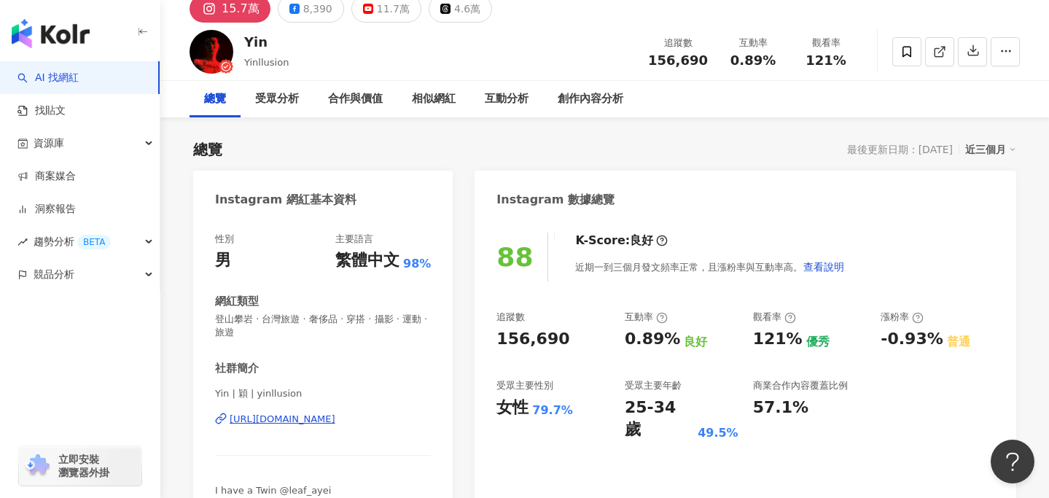
scroll to position [78, 0]
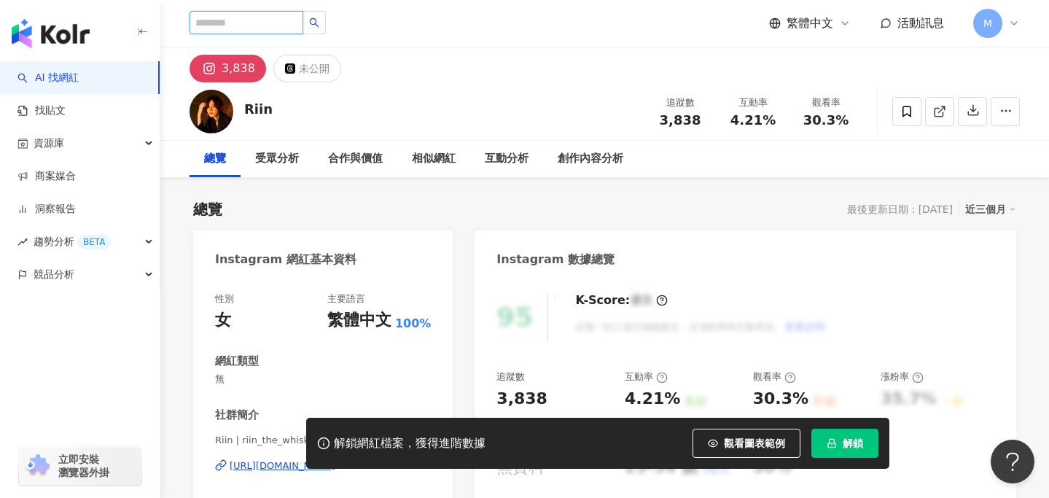
click at [267, 22] on input "search" at bounding box center [247, 22] width 114 height 23
paste input "**********"
type input "**********"
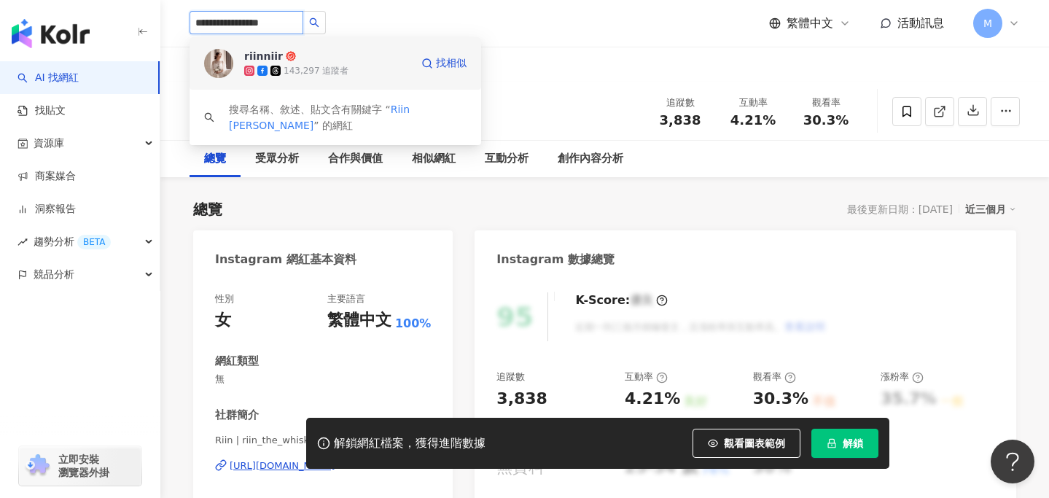
click at [319, 63] on span "riinniir" at bounding box center [291, 56] width 95 height 15
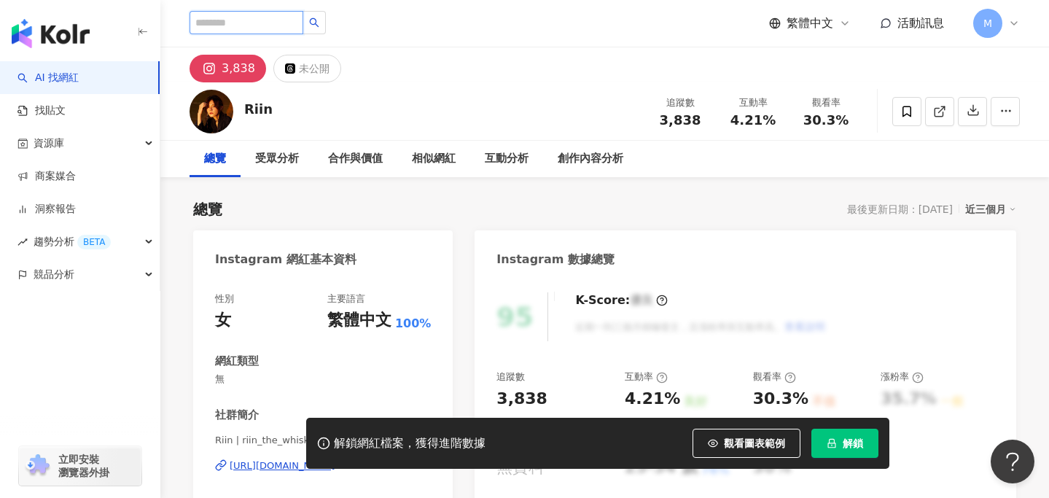
paste input "**"
click at [319, 23] on button "button" at bounding box center [314, 22] width 23 height 23
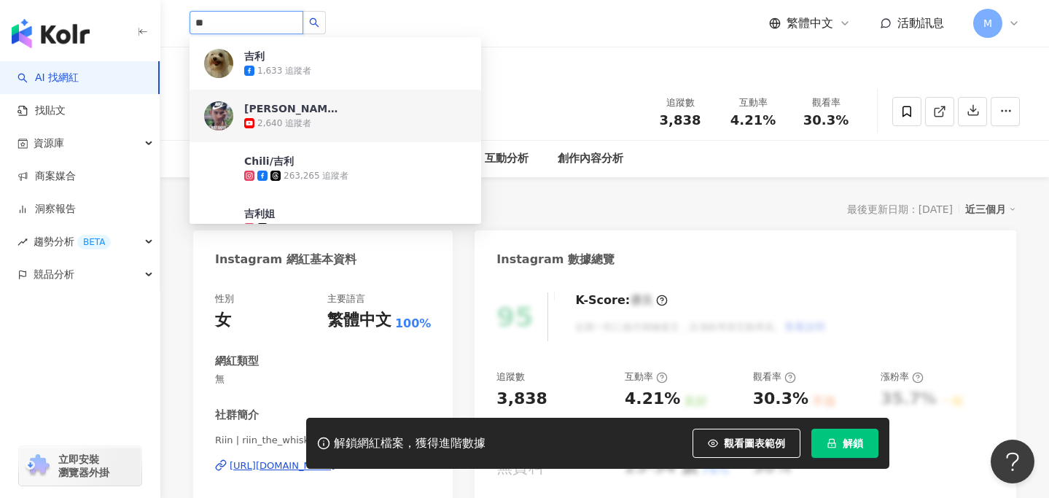
type input "**"
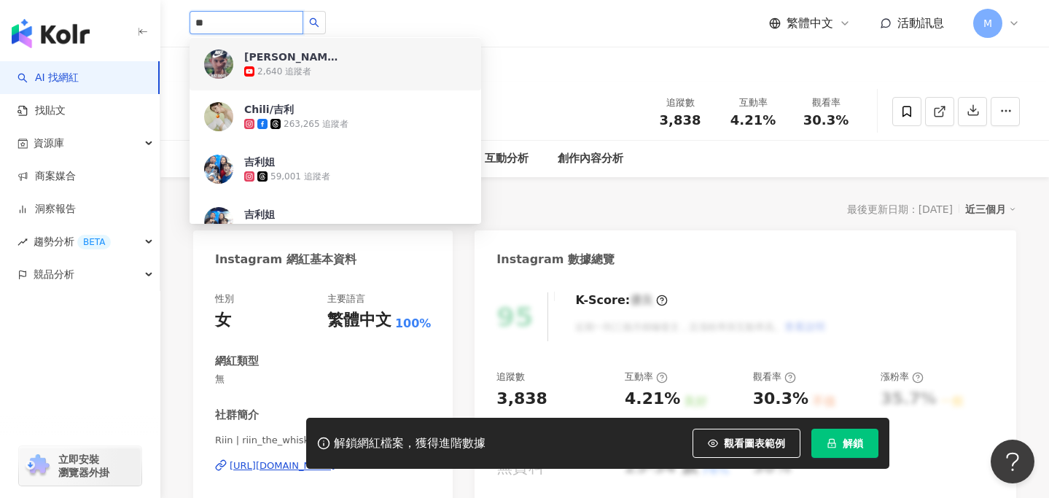
scroll to position [55, 0]
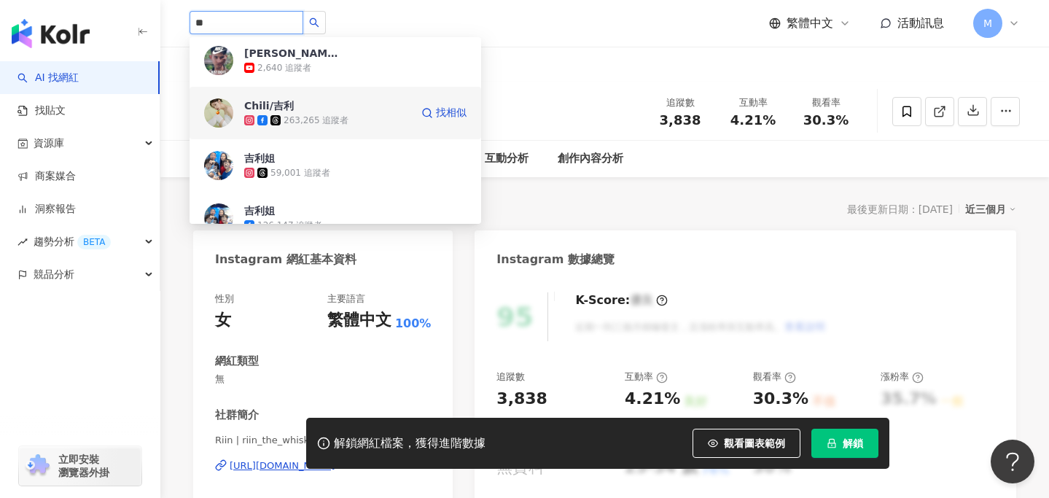
click at [359, 114] on div "263,265 追蹤者" at bounding box center [327, 120] width 166 height 15
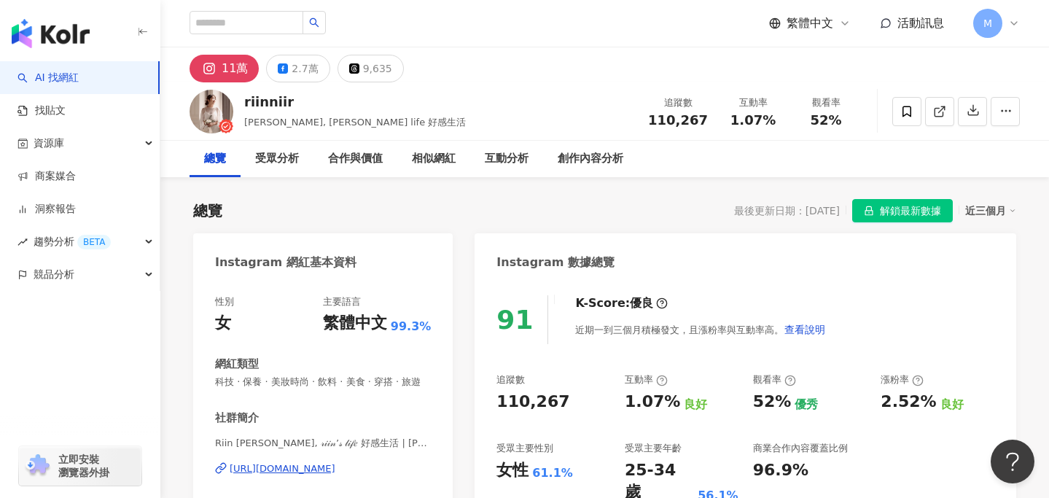
scroll to position [68, 0]
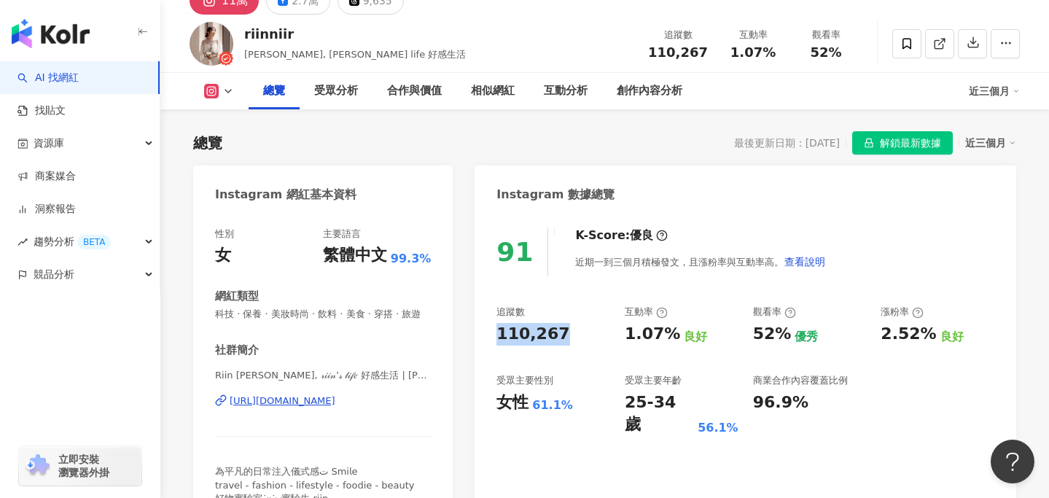
drag, startPoint x: 565, startPoint y: 337, endPoint x: 496, endPoint y: 336, distance: 68.5
click at [496, 336] on div "110,267" at bounding box center [553, 334] width 114 height 23
copy div "110,267"
drag, startPoint x: 625, startPoint y: 338, endPoint x: 669, endPoint y: 338, distance: 44.5
click at [669, 338] on div "1.07% 良好" at bounding box center [682, 334] width 114 height 23
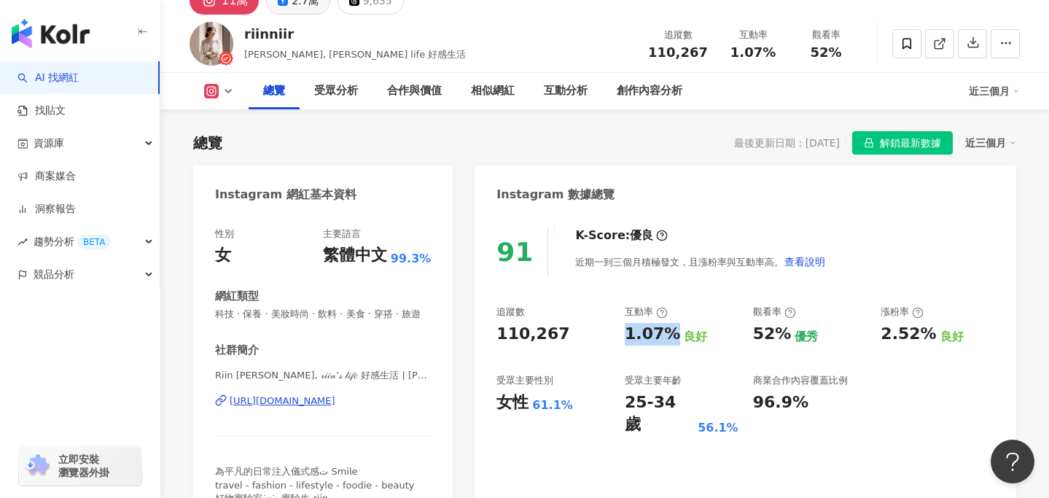
copy div "1.07%"
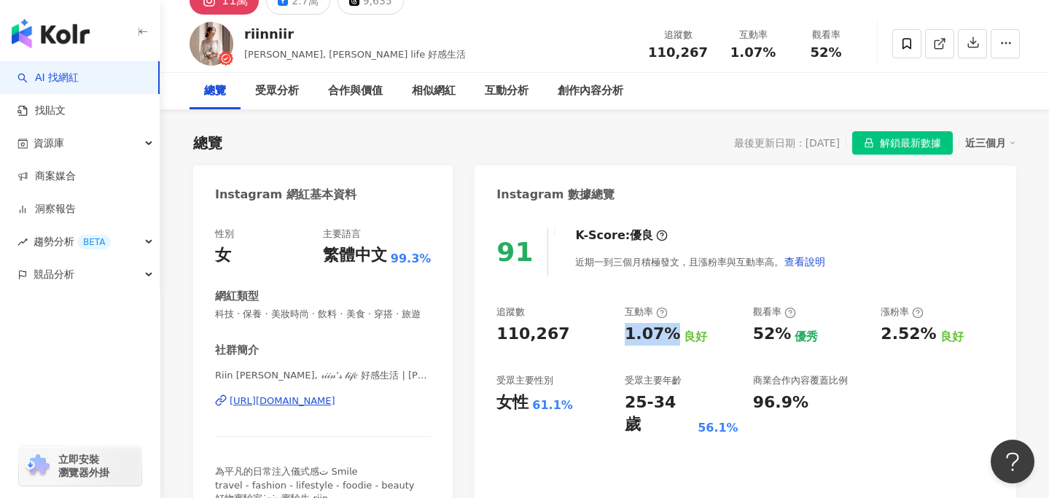
scroll to position [0, 0]
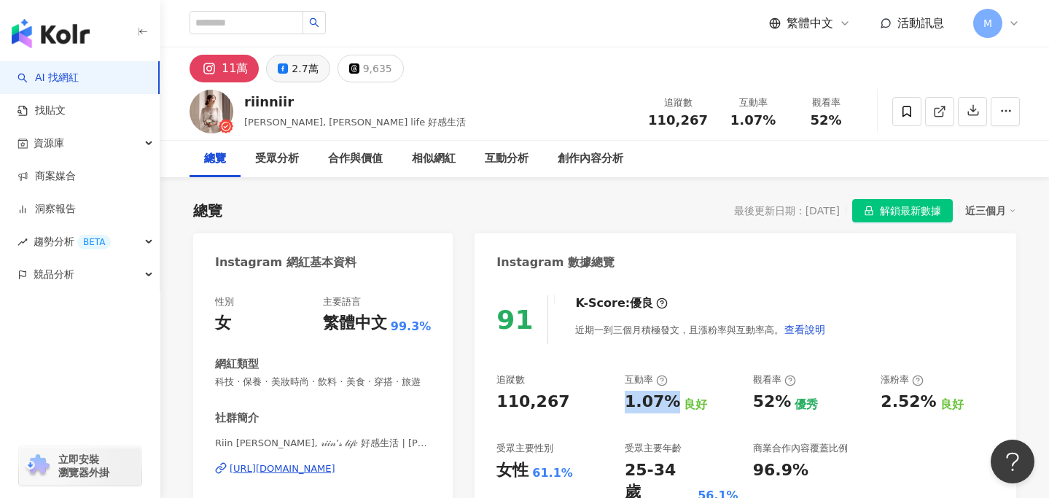
click at [300, 67] on div "2.7萬" at bounding box center [305, 68] width 26 height 20
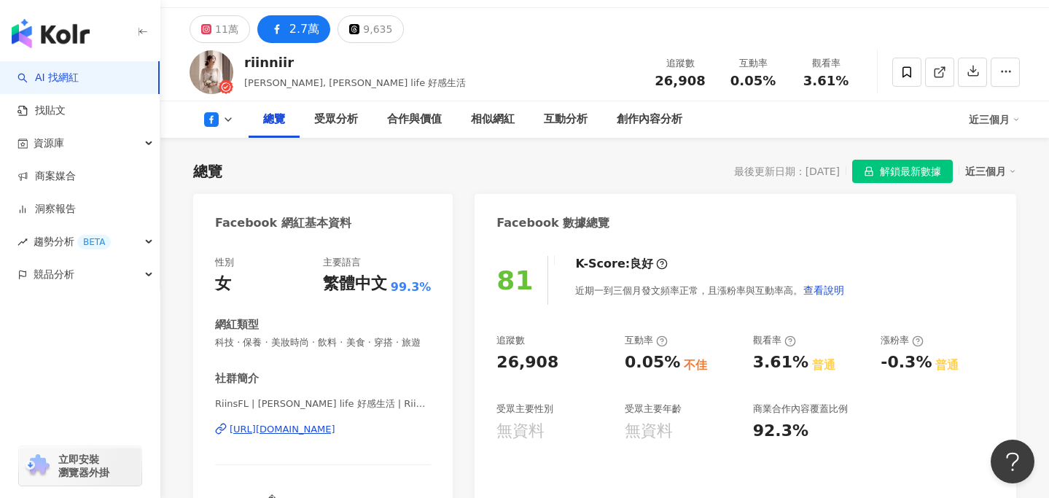
scroll to position [59, 0]
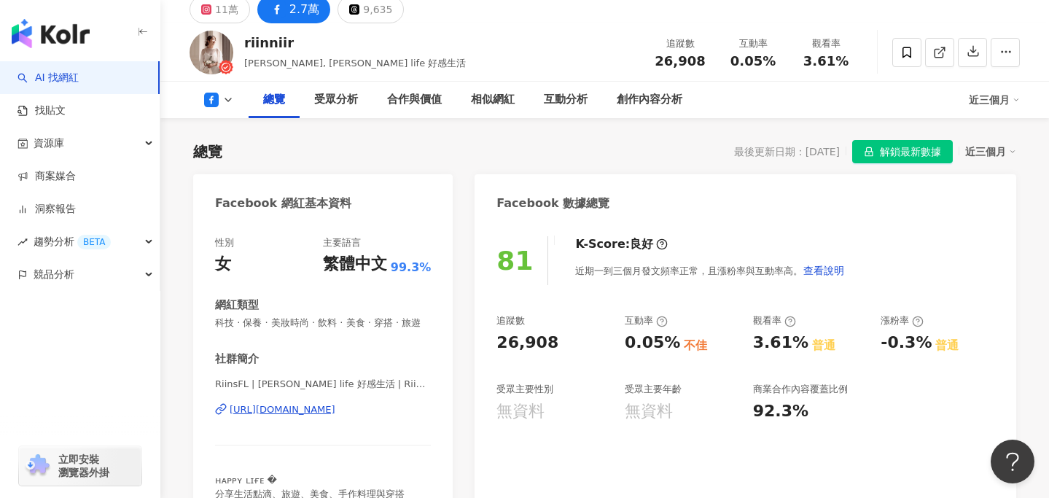
copy div "https://www.facebook.com/352296251519537"
drag, startPoint x: 377, startPoint y: 410, endPoint x: 295, endPoint y: 42, distance: 376.6
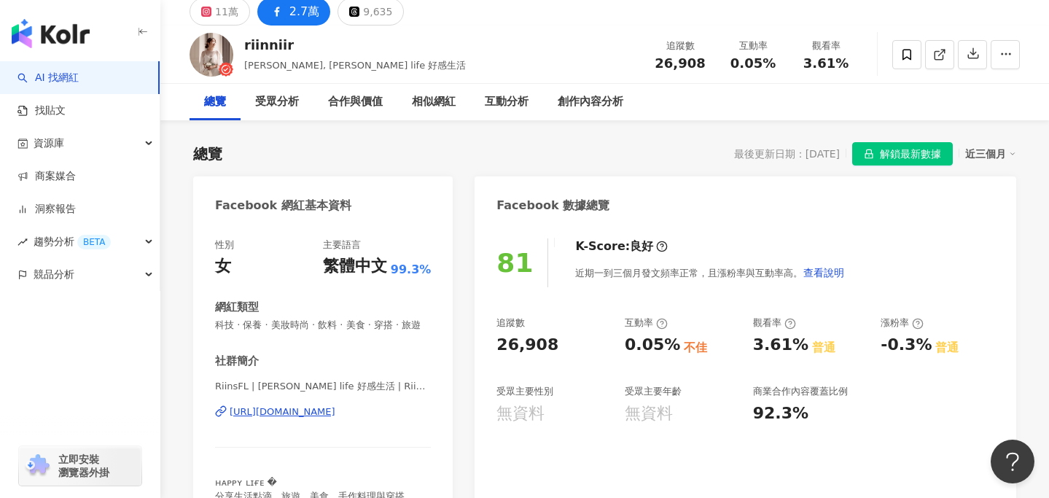
scroll to position [29, 0]
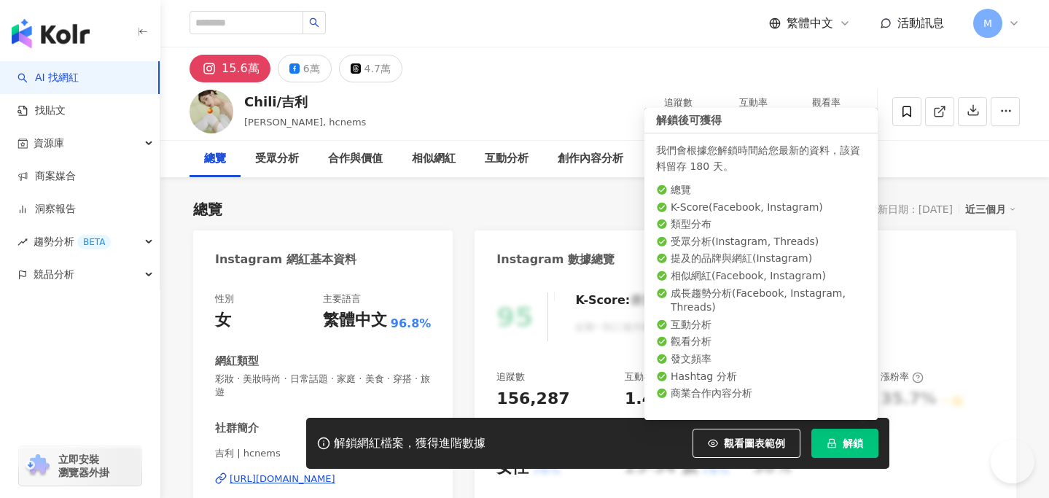
click at [847, 440] on span "解鎖" at bounding box center [853, 443] width 20 height 12
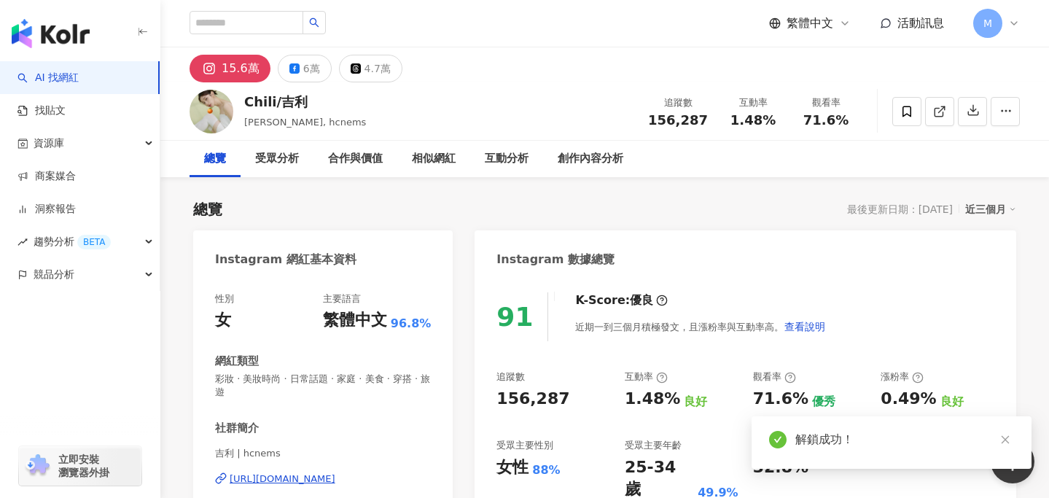
click at [249, 101] on div "Chili/[PERSON_NAME], hcnems 追蹤數 156,287 互動率 1.48% 觀看率 71.6%" at bounding box center [604, 111] width 889 height 58
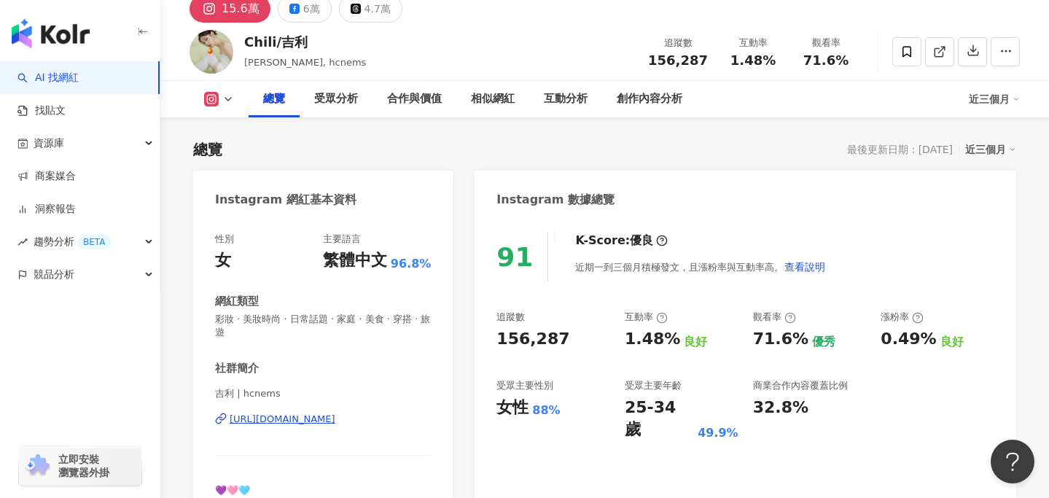
scroll to position [74, 0]
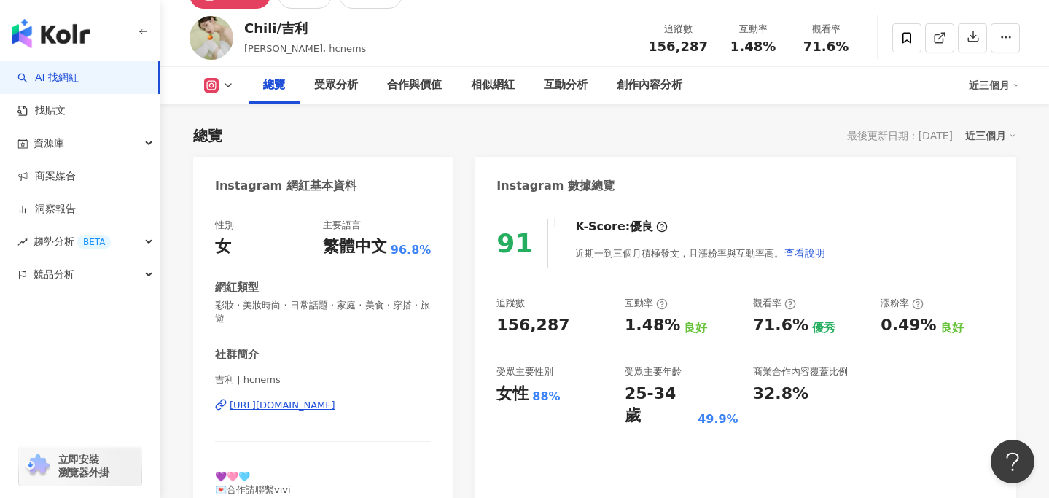
copy div "[URL][DOMAIN_NAME]"
drag, startPoint x: 300, startPoint y: 407, endPoint x: 241, endPoint y: 0, distance: 411.0
click at [365, 348] on div "社群簡介" at bounding box center [323, 354] width 216 height 15
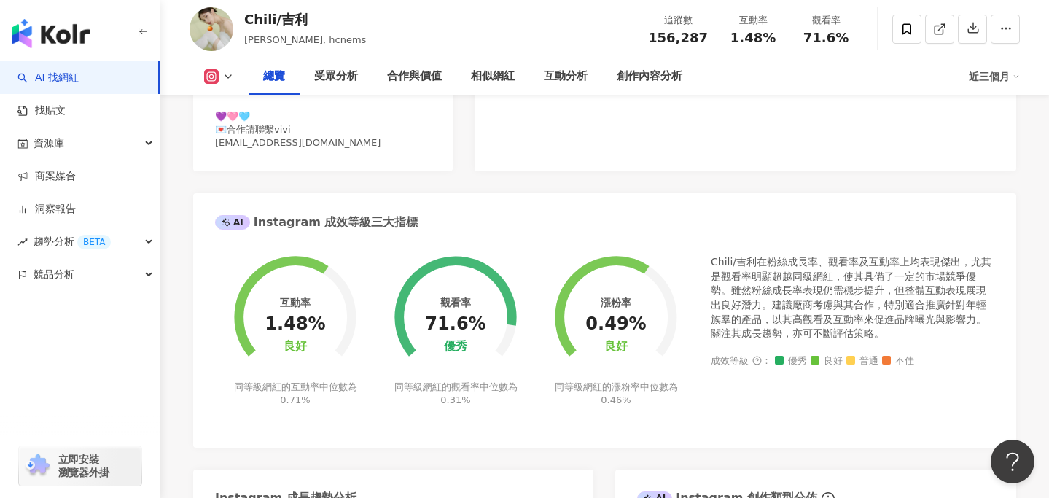
scroll to position [538, 0]
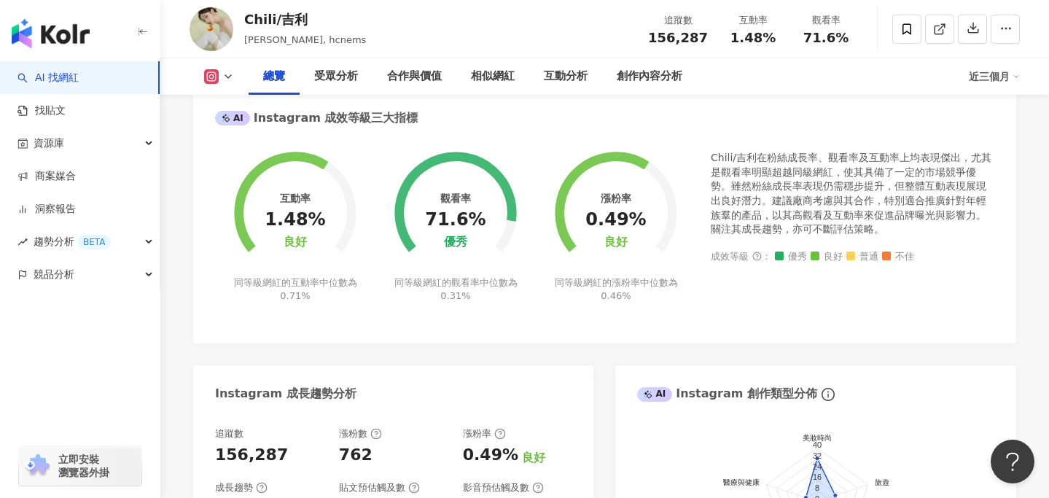
click at [228, 73] on icon at bounding box center [228, 77] width 12 height 12
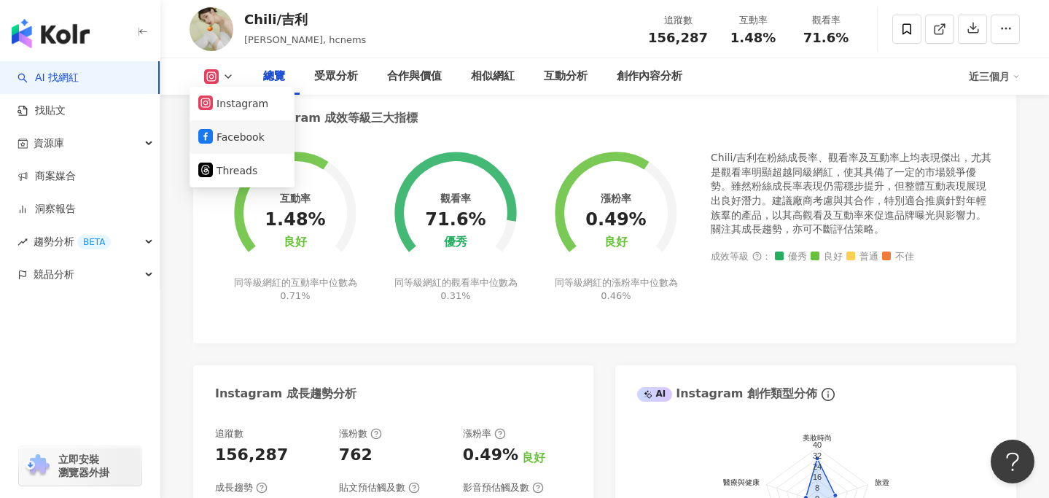
click at [233, 134] on button "Facebook" at bounding box center [241, 137] width 87 height 20
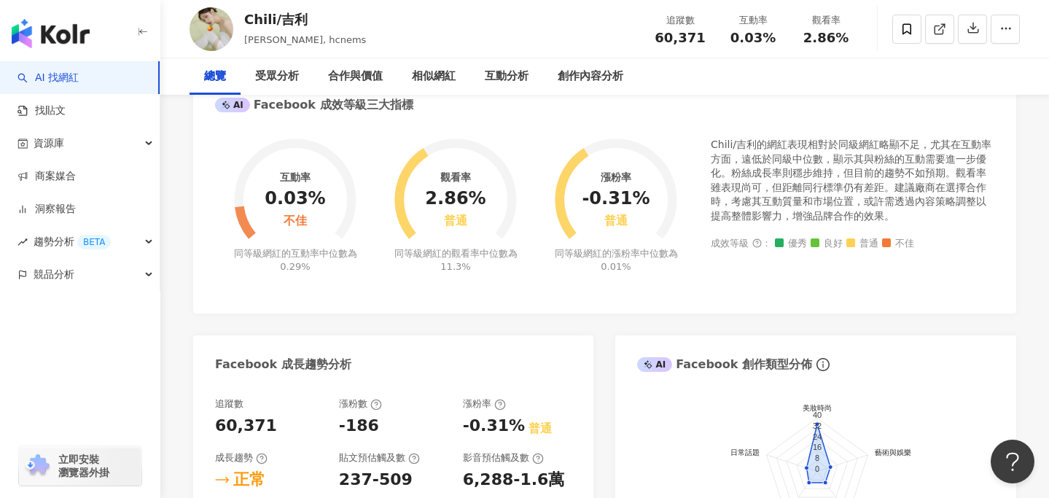
scroll to position [58, 0]
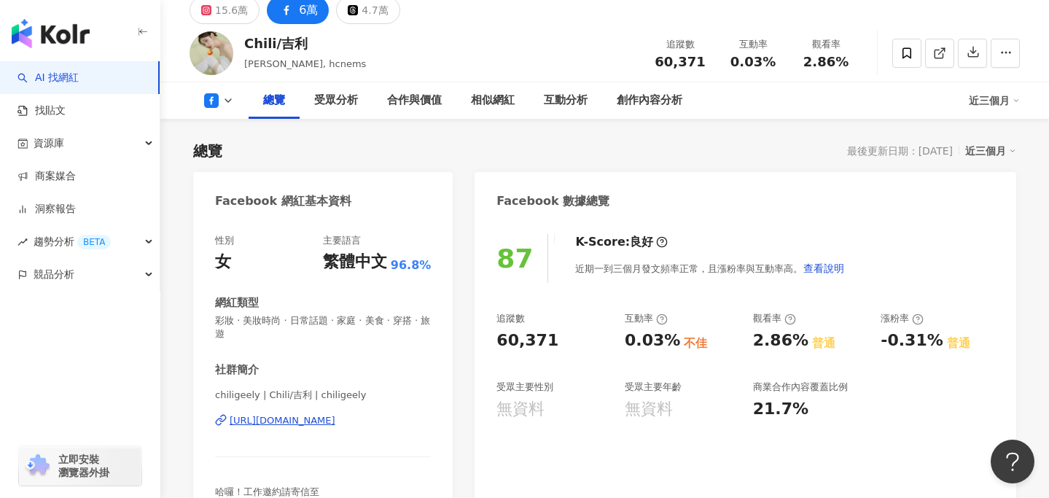
drag, startPoint x: 375, startPoint y: 424, endPoint x: 322, endPoint y: 0, distance: 427.6
click at [384, 197] on div "Facebook 網紅基本資料" at bounding box center [323, 195] width 260 height 47
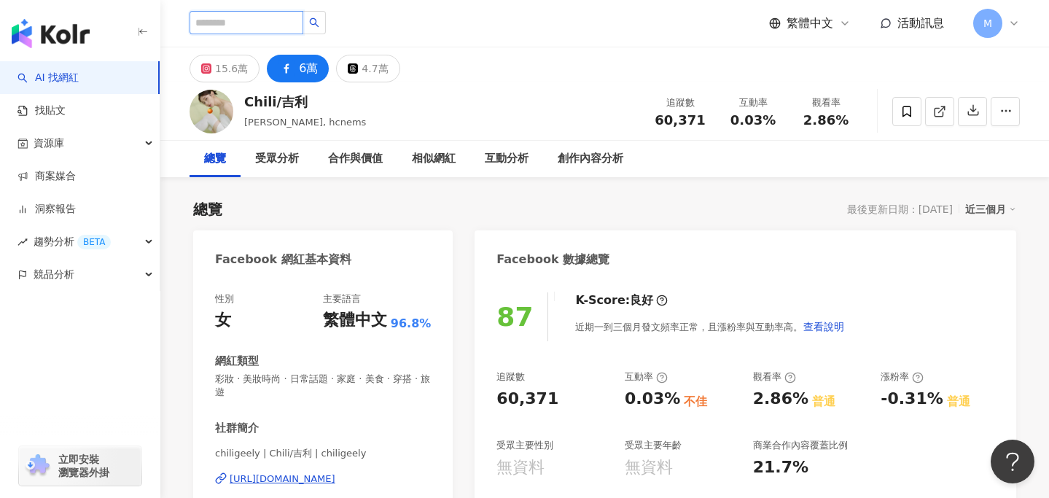
click at [248, 24] on input "search" at bounding box center [247, 22] width 114 height 23
paste input "**********"
type input "**********"
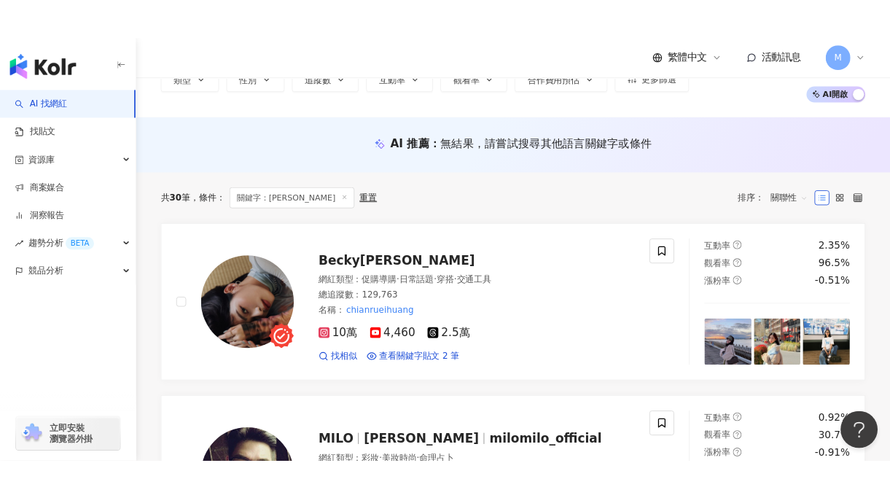
scroll to position [99, 0]
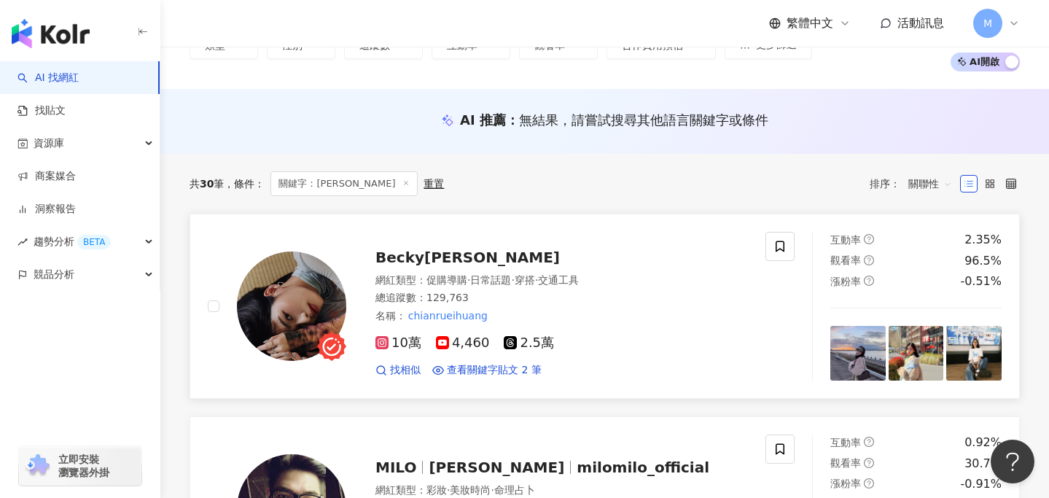
click at [479, 256] on div "Becky黃芊瑞" at bounding box center [561, 257] width 373 height 20
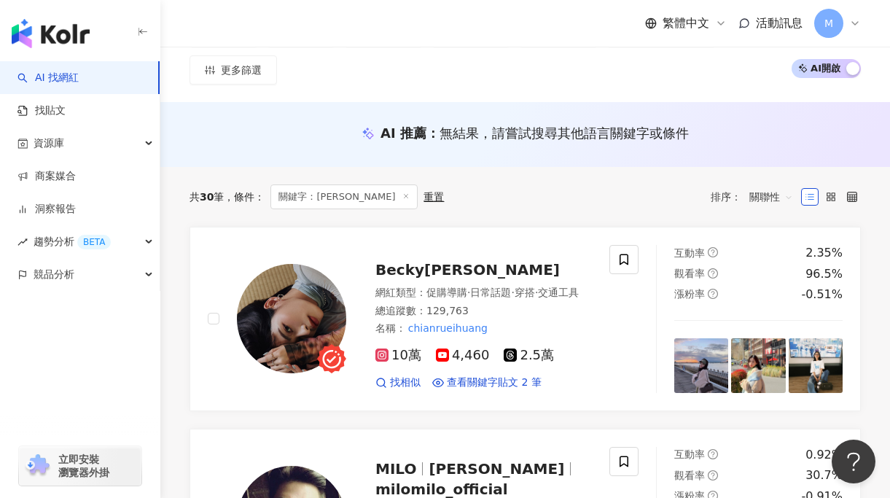
scroll to position [0, 0]
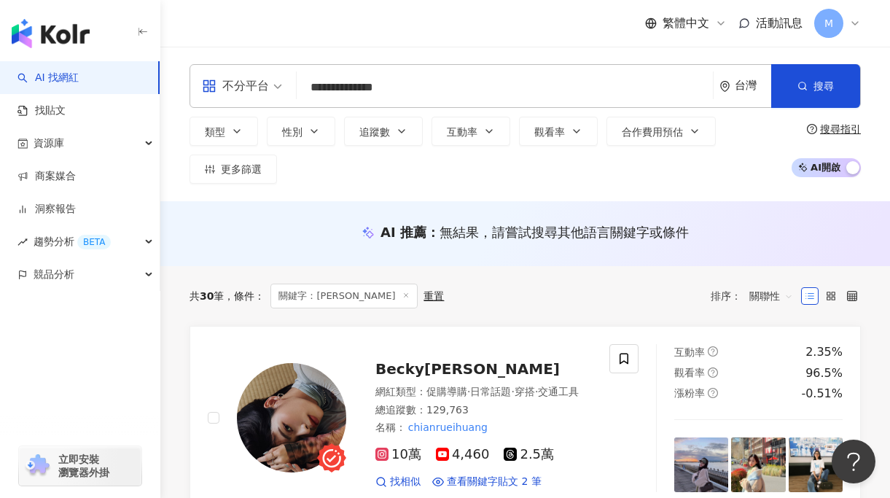
click at [637, 87] on input "**********" at bounding box center [505, 88] width 405 height 28
paste input "**"
type input "**"
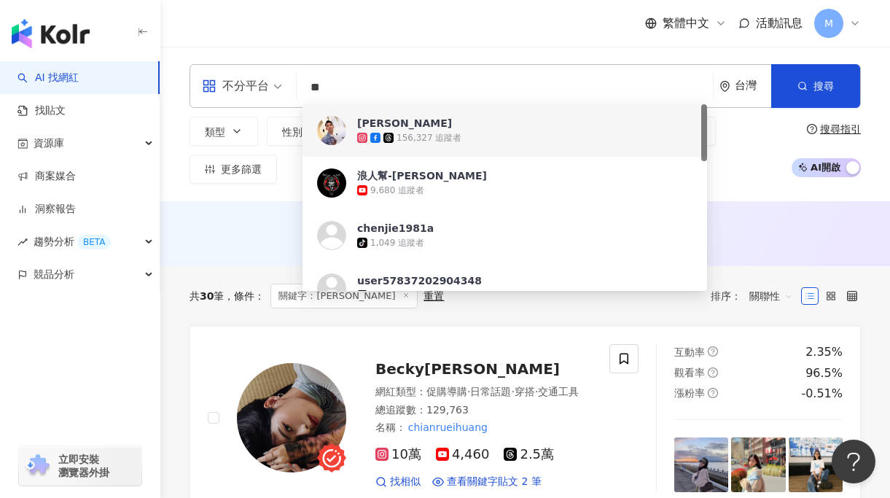
click at [553, 148] on div "陳浪JerryChen 156,327 追蹤者 找相似" at bounding box center [505, 130] width 405 height 52
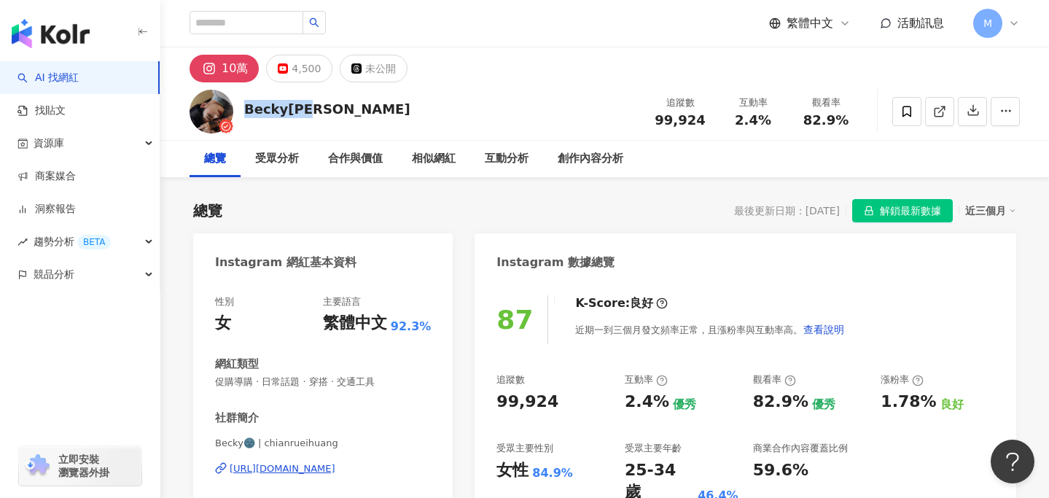
drag, startPoint x: 327, startPoint y: 111, endPoint x: 248, endPoint y: 112, distance: 79.5
click at [248, 112] on div "[PERSON_NAME][PERSON_NAME] 追蹤數 99,924 互動率 2.4% 觀看率 82.9%" at bounding box center [604, 111] width 889 height 58
copy div "Becky[PERSON_NAME]"
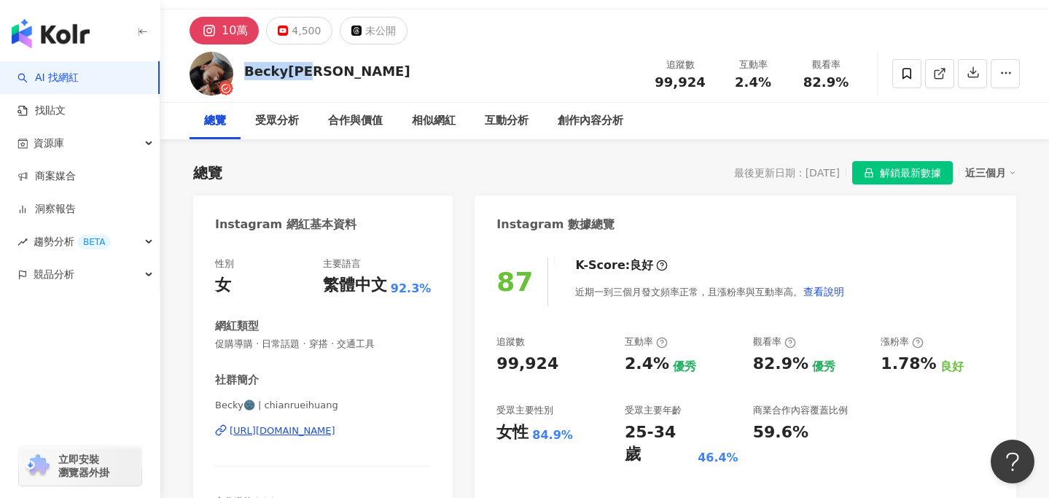
copy div "[URL][DOMAIN_NAME]"
drag, startPoint x: 397, startPoint y: 431, endPoint x: 152, endPoint y: 1, distance: 495.0
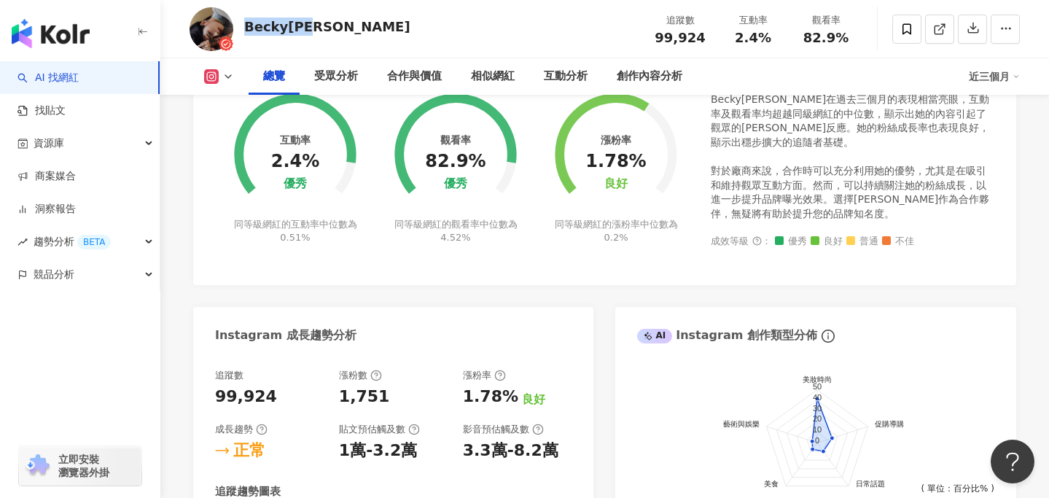
scroll to position [494, 0]
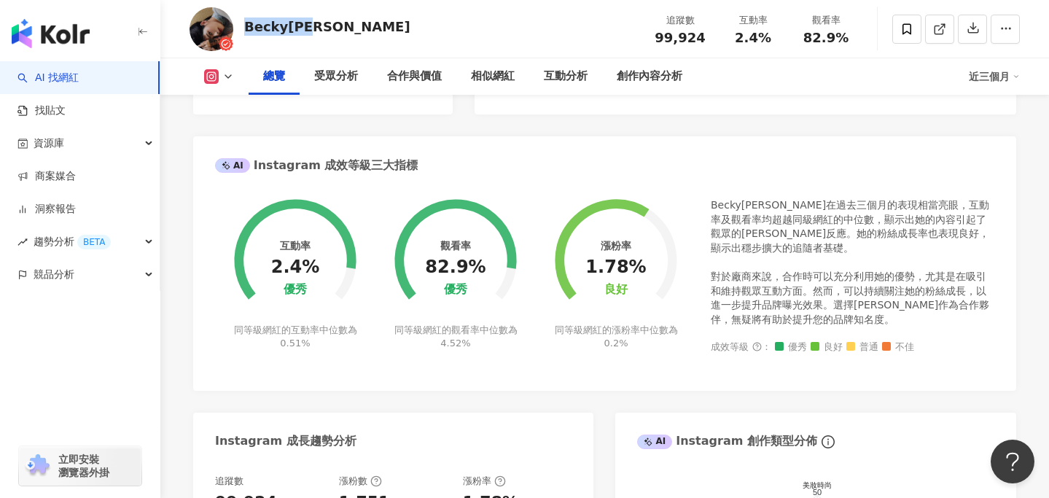
click at [225, 69] on button at bounding box center [219, 76] width 59 height 15
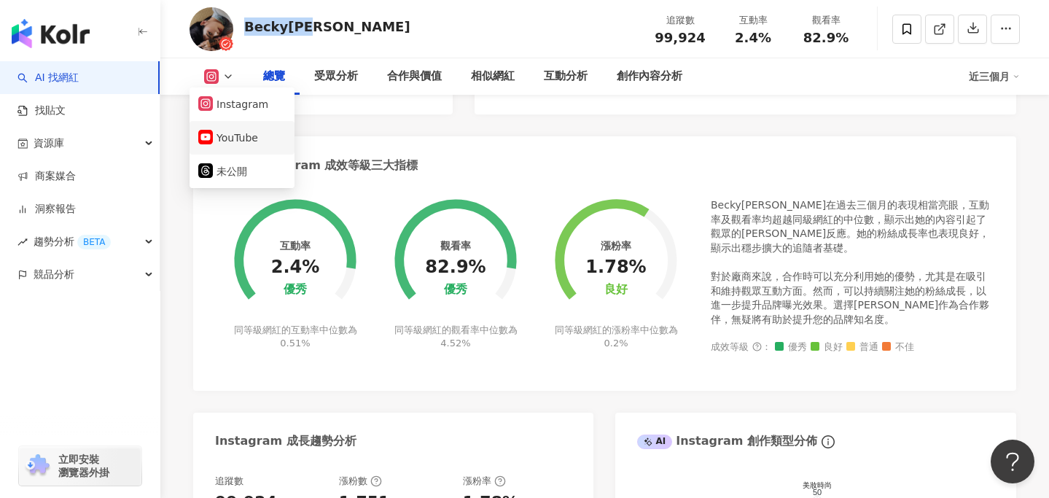
click at [232, 130] on button "YouTube" at bounding box center [241, 138] width 87 height 20
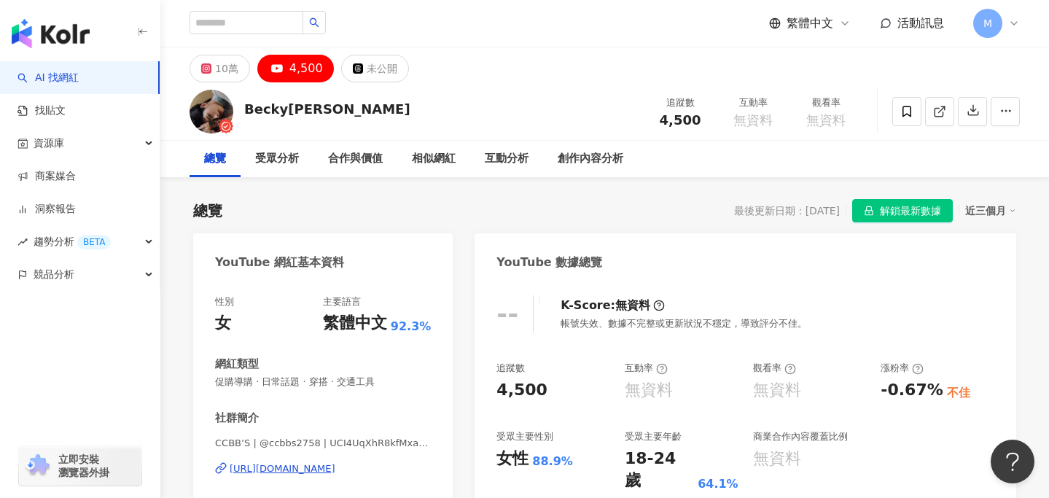
copy div "https://www.youtube.com/channel/UCI4UqXhR8kfMxaVKozSWuzw"
drag, startPoint x: 411, startPoint y: 464, endPoint x: 200, endPoint y: 8, distance: 503.0
click at [249, 25] on input "search" at bounding box center [247, 22] width 114 height 23
paste input "**"
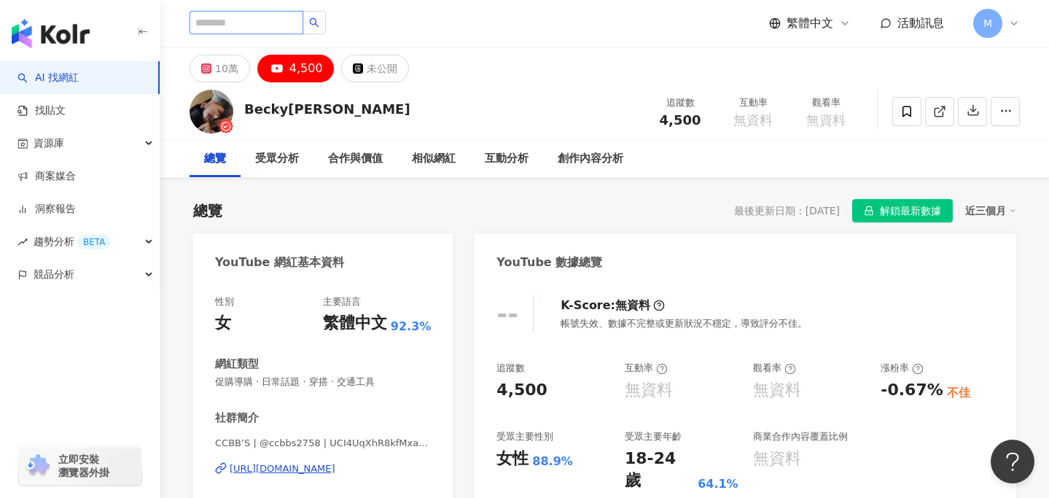
type input "**"
click at [318, 23] on button "button" at bounding box center [314, 22] width 23 height 23
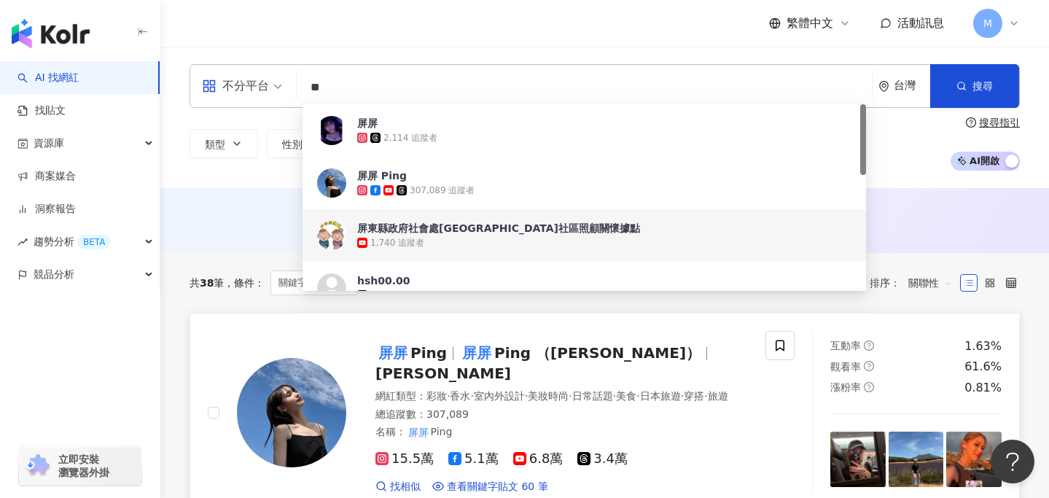
click at [531, 395] on div "網紅類型 ： 彩妝 · 香水 · 室內外設計 · 美妝時尚 · 日常話題 · 美食 · 日本旅遊 · 穿搭 · 旅遊" at bounding box center [561, 396] width 373 height 15
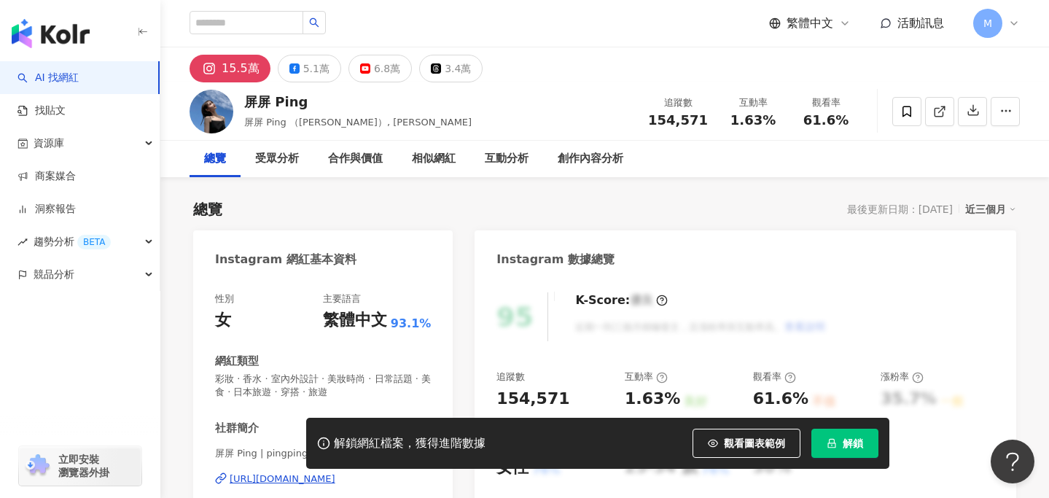
scroll to position [15, 0]
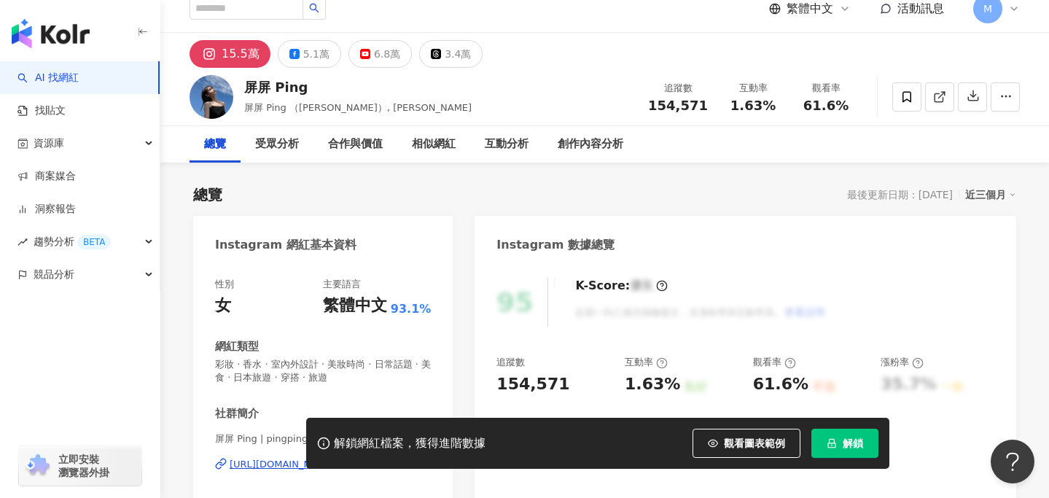
click at [849, 443] on span "解鎖" at bounding box center [853, 443] width 20 height 12
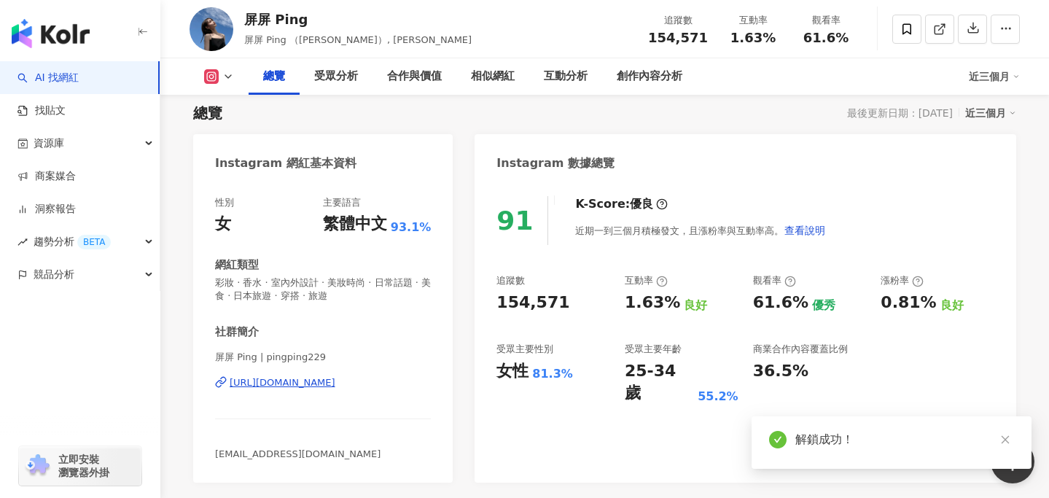
drag, startPoint x: 560, startPoint y: 300, endPoint x: 494, endPoint y: 314, distance: 67.8
click at [496, 300] on div "154,571" at bounding box center [553, 303] width 114 height 23
click at [497, 300] on div "154,571" at bounding box center [532, 303] width 73 height 23
click at [556, 316] on div "追蹤數 154,571 互動率 1.63% 良好 觀看率 61.6% 優秀 漲粉率 0.81% 良好 受眾主要性別 女性 81.3% 受眾主要年齡 25-34…" at bounding box center [745, 339] width 498 height 130
copy div "[URL][DOMAIN_NAME]"
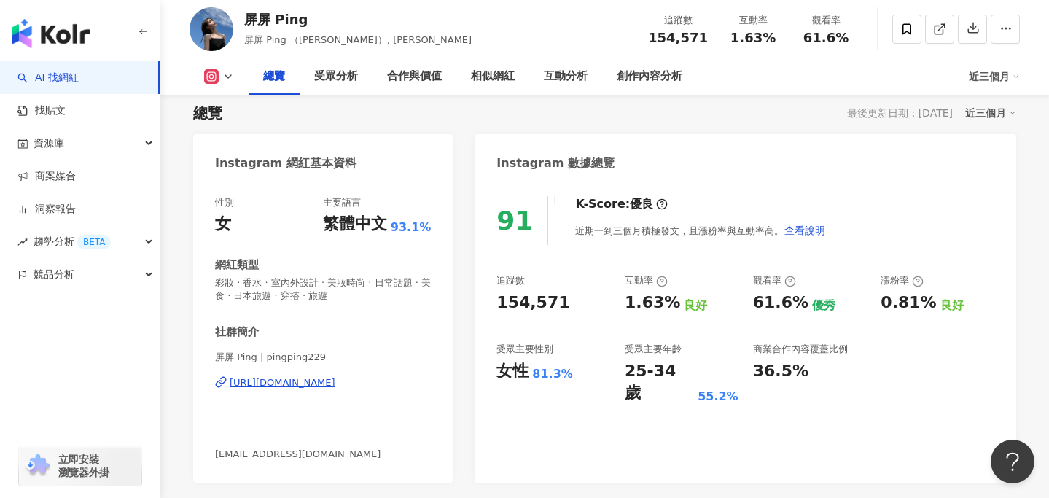
drag, startPoint x: 315, startPoint y: 380, endPoint x: 354, endPoint y: 30, distance: 352.1
click at [579, 416] on div "91 K-Score : 優良 近期一到三個月積極發文，且漲粉率與互動率高。 查看說明 追蹤數 154,571 互動率 1.63% 良好 觀看率 61.6% …" at bounding box center [746, 332] width 542 height 301
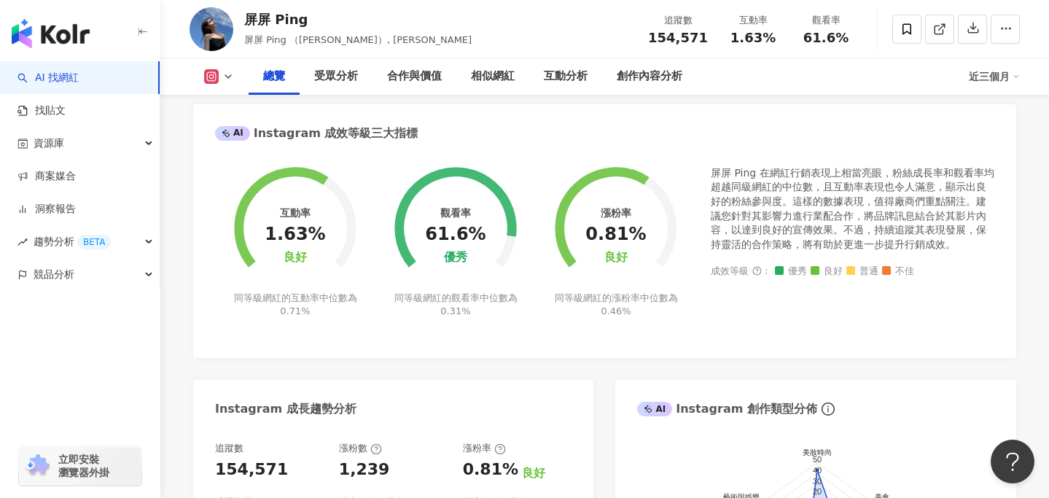
scroll to position [497, 0]
click at [229, 85] on div "總覽 受眾分析 合作與價值 相似網紅 互動分析 創作內容分析 近三個月" at bounding box center [605, 76] width 830 height 36
click at [226, 79] on icon at bounding box center [228, 77] width 12 height 12
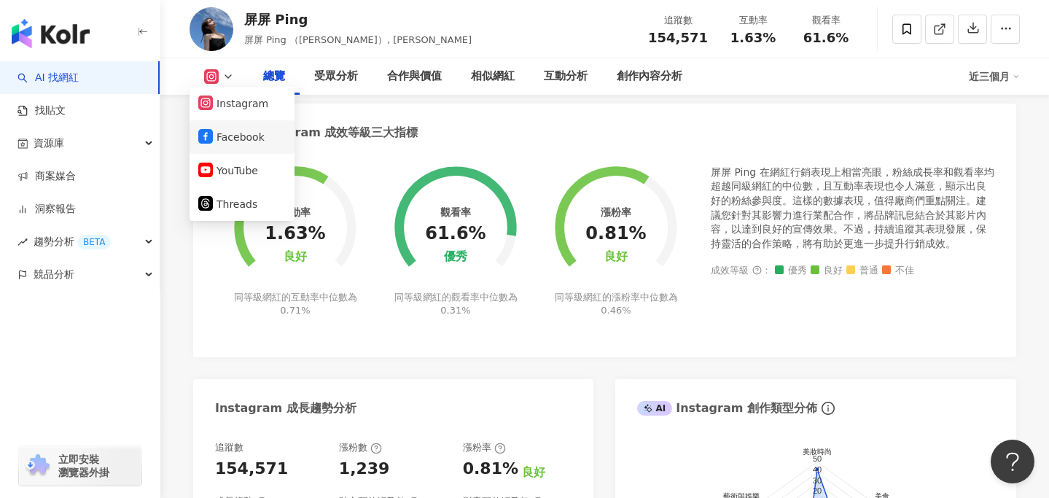
click at [225, 135] on button "Facebook" at bounding box center [241, 137] width 87 height 20
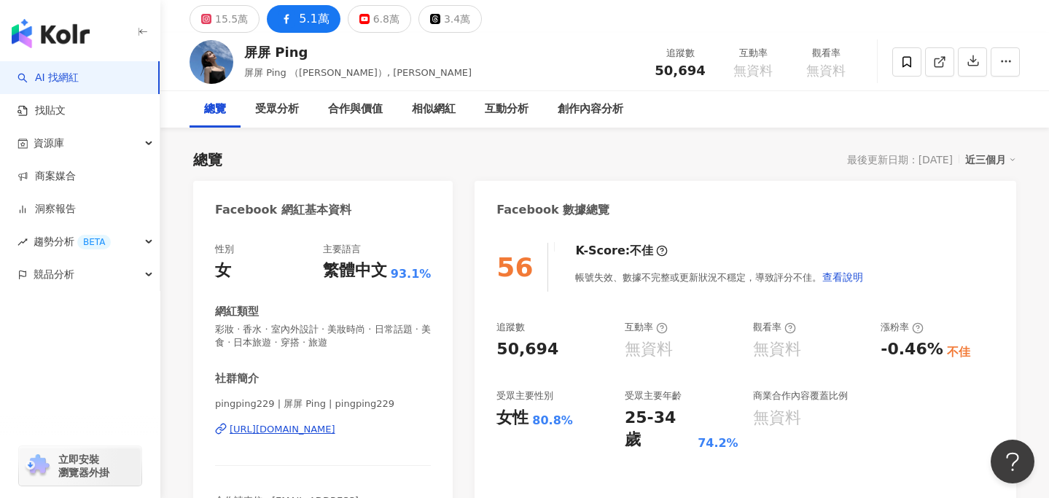
scroll to position [50, 0]
drag, startPoint x: 326, startPoint y: 432, endPoint x: 161, endPoint y: 7, distance: 455.9
click at [248, 25] on button "15.5萬" at bounding box center [225, 18] width 70 height 28
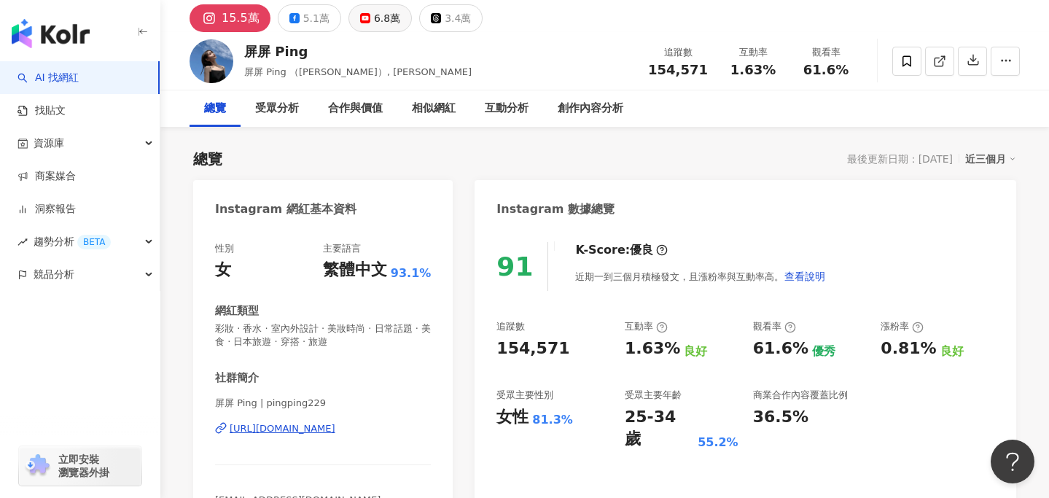
click at [365, 21] on button "6.8萬" at bounding box center [379, 18] width 63 height 28
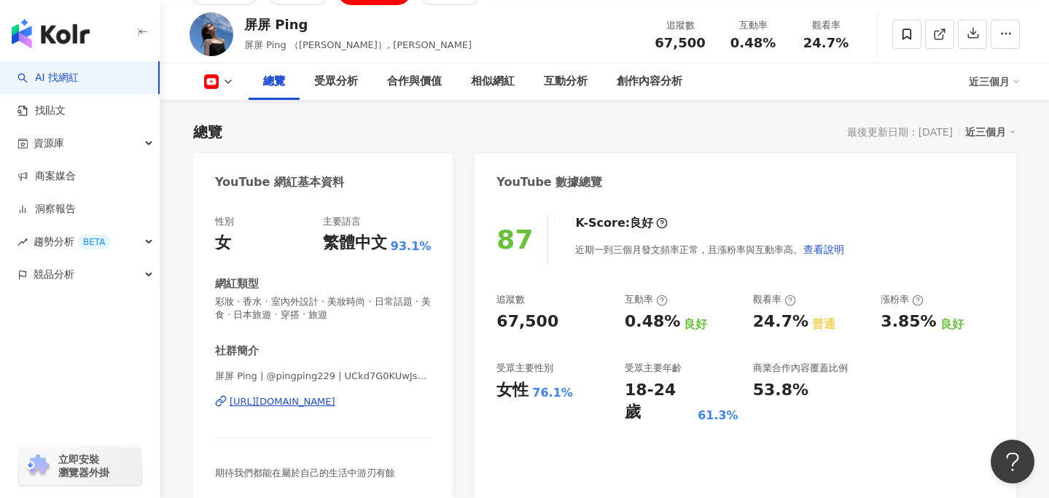
scroll to position [75, 0]
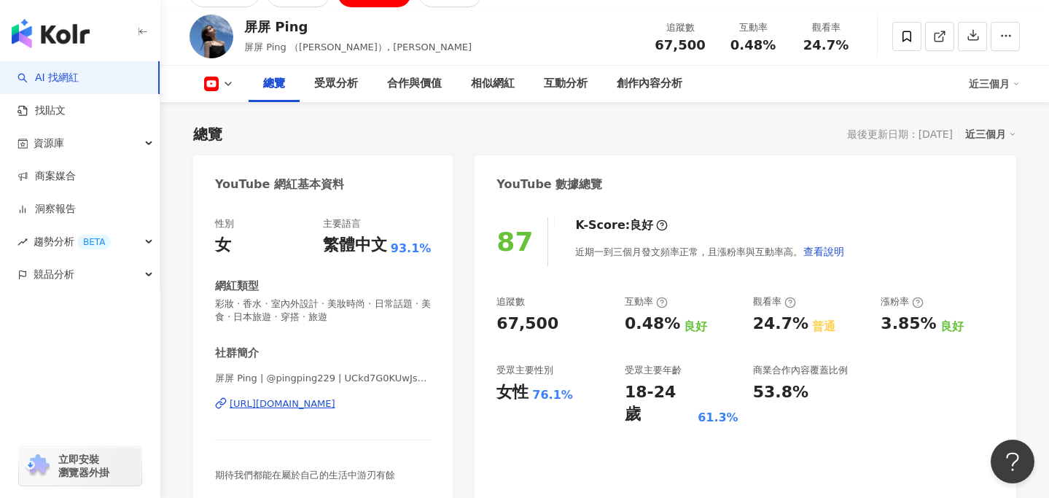
copy div "https://www.youtube.com/channel/UCkd7G0KUwJs7GIkI4XVoUPw"
drag, startPoint x: 348, startPoint y: 405, endPoint x: 327, endPoint y: 11, distance: 395.0
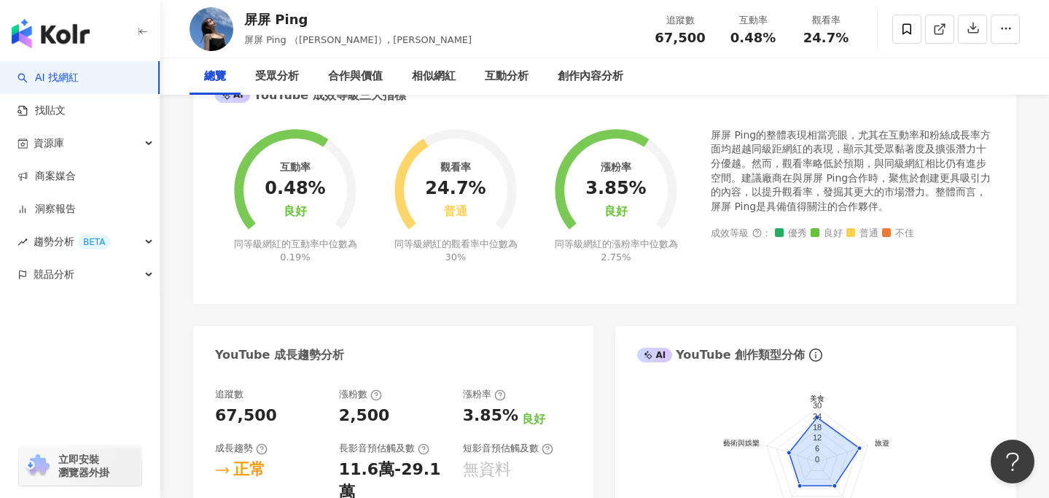
scroll to position [0, 0]
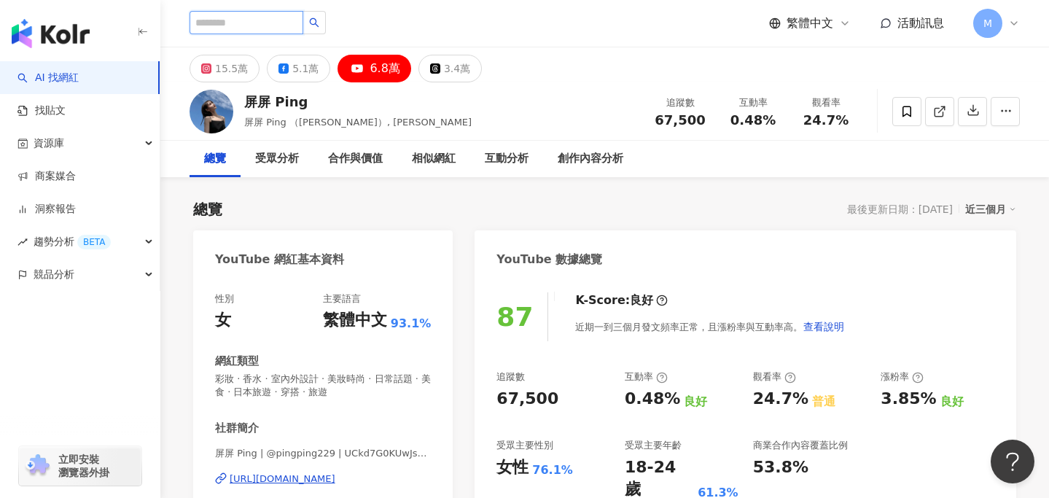
click at [293, 26] on input "search" at bounding box center [247, 22] width 114 height 23
paste input "**"
type input "**"
click at [326, 26] on button "button" at bounding box center [314, 22] width 23 height 23
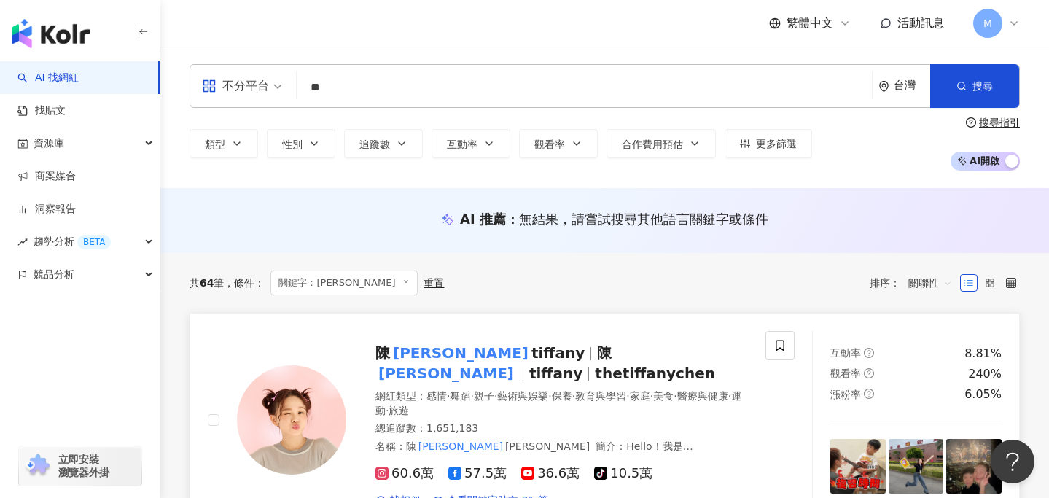
click at [401, 346] on mark "彥婷" at bounding box center [460, 352] width 141 height 23
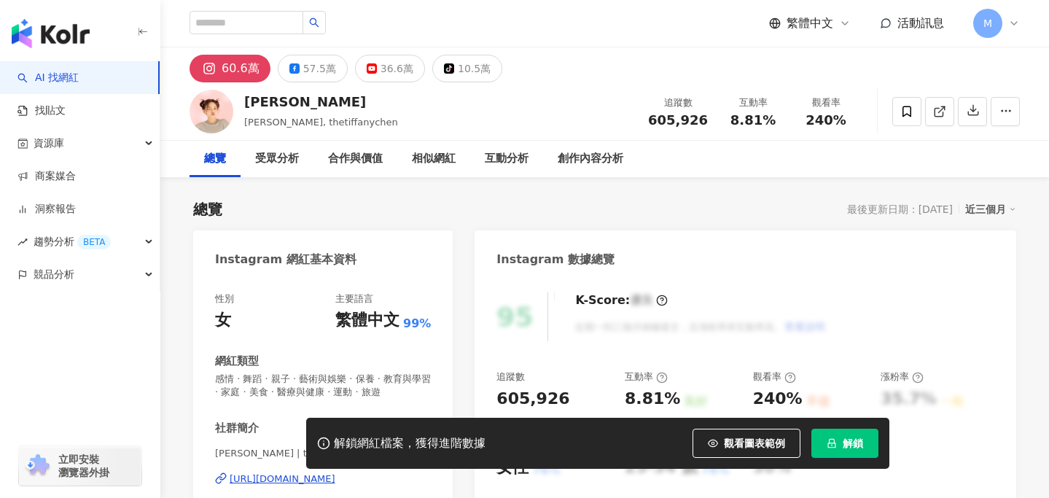
click at [841, 439] on button "解鎖" at bounding box center [844, 443] width 67 height 29
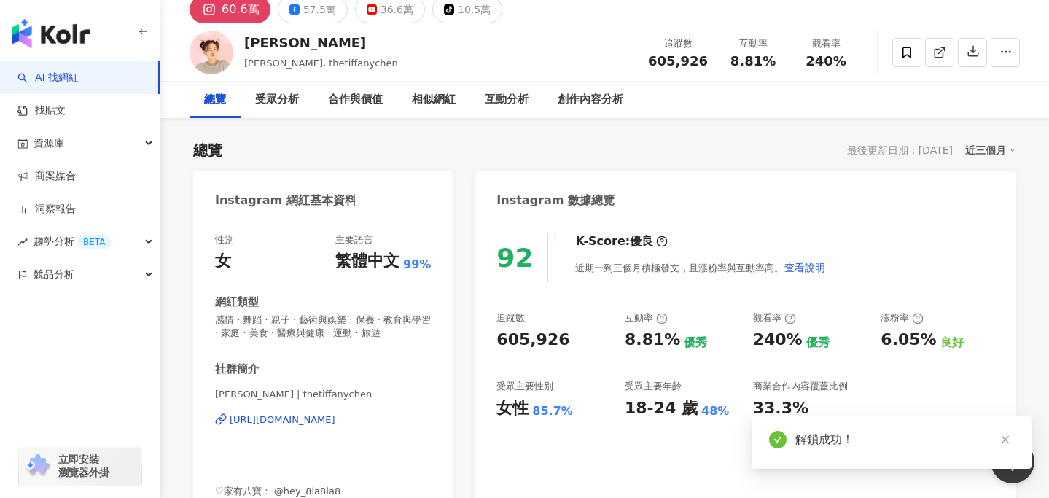
scroll to position [55, 0]
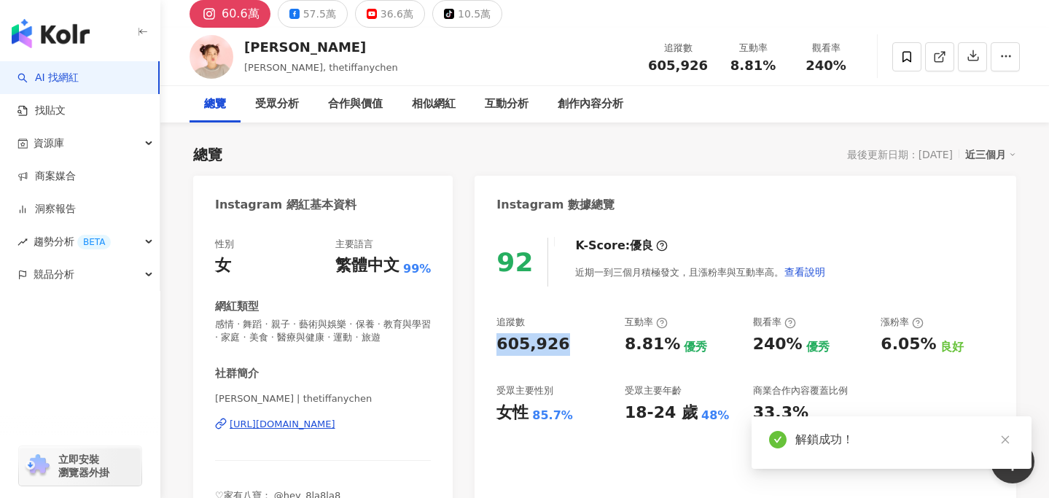
drag, startPoint x: 569, startPoint y: 346, endPoint x: 491, endPoint y: 346, distance: 78.7
click at [491, 346] on div "92 K-Score : 優良 近期一到三個月積極發文，且漲粉率與互動率高。 查看說明 追蹤數 605,926 互動率 8.81% 優秀 觀看率 240% 優…" at bounding box center [746, 386] width 542 height 327
copy div "605,926"
click at [736, 288] on div "92 K-Score : 優良 近期一到三個月積極發文，且漲粉率與互動率高。 查看說明 追蹤數 605,926 互動率 8.81% 優秀 觀看率 240% 優…" at bounding box center [746, 386] width 542 height 327
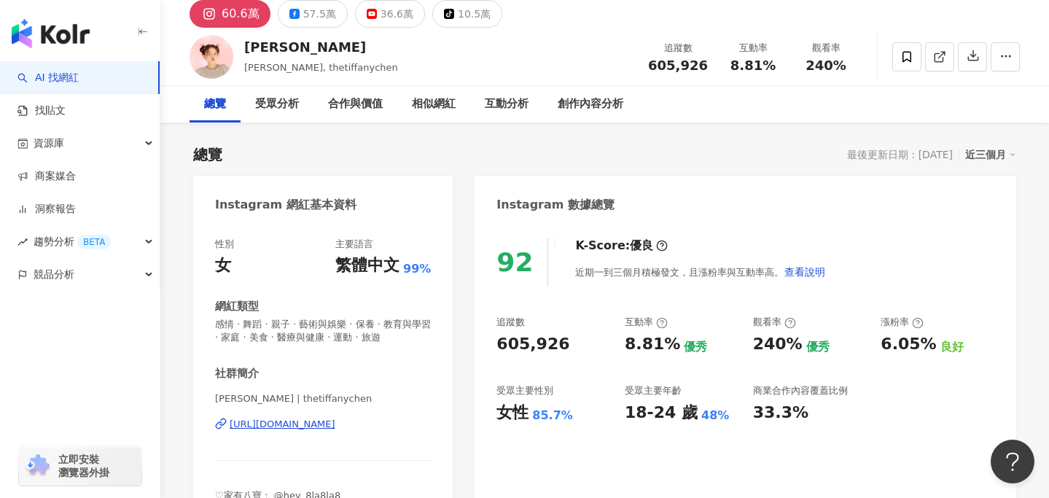
copy div "https://www.instagram.com/thetiffanychen/"
drag, startPoint x: 339, startPoint y: 421, endPoint x: 267, endPoint y: 36, distance: 391.6
click at [647, 411] on div "18-24 歲" at bounding box center [661, 413] width 73 height 23
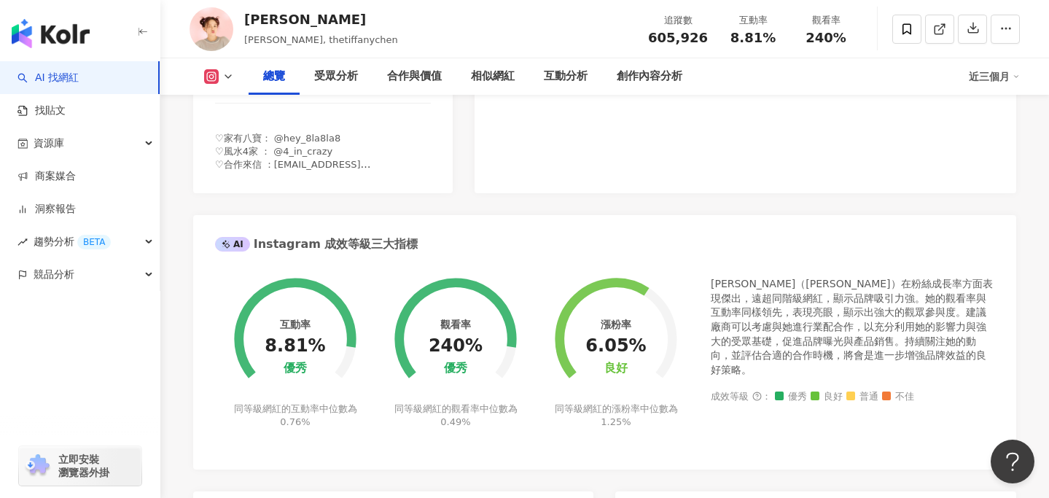
scroll to position [513, 0]
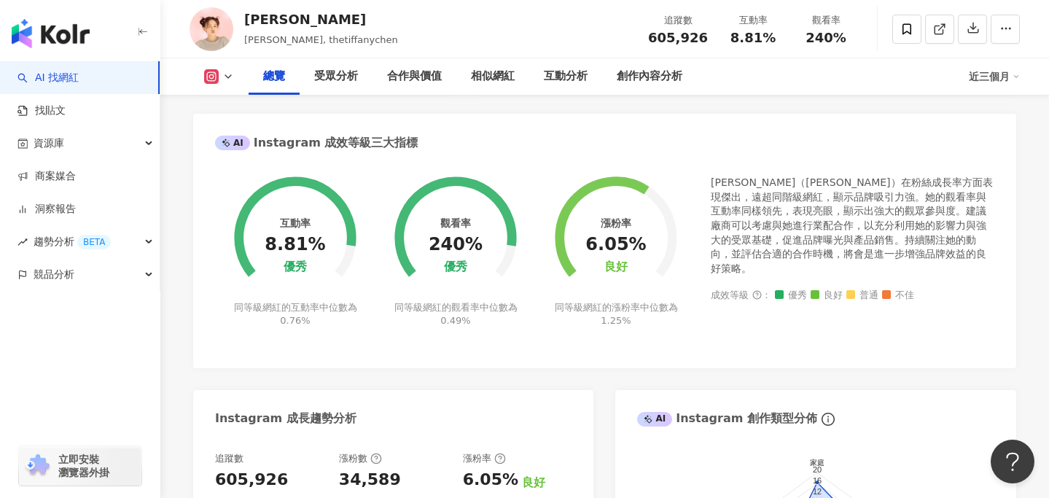
click at [227, 75] on icon at bounding box center [228, 77] width 12 height 12
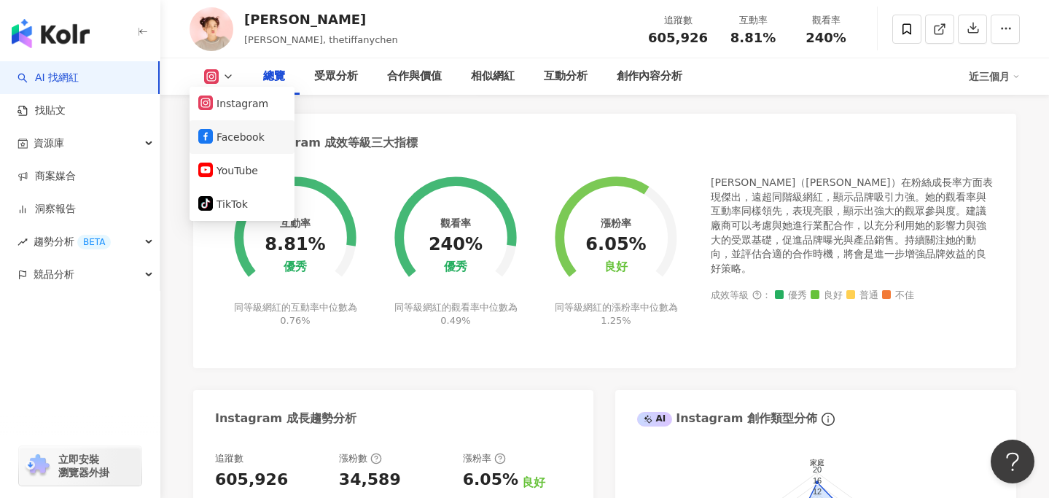
click at [234, 132] on button "Facebook" at bounding box center [241, 137] width 87 height 20
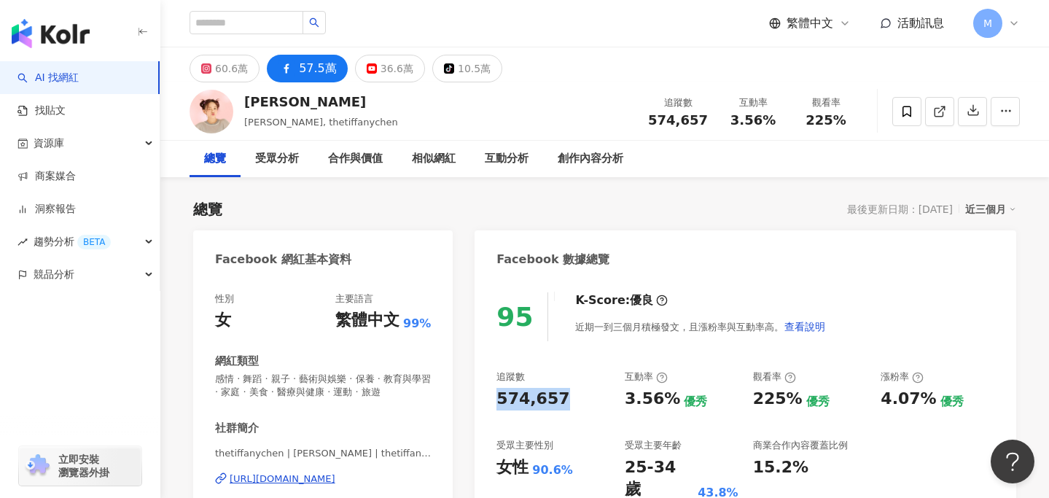
drag, startPoint x: 498, startPoint y: 395, endPoint x: 601, endPoint y: 394, distance: 103.5
click at [601, 394] on div "574,657" at bounding box center [553, 399] width 114 height 23
copy div "574,657"
click at [626, 395] on div "3.56%" at bounding box center [652, 399] width 55 height 23
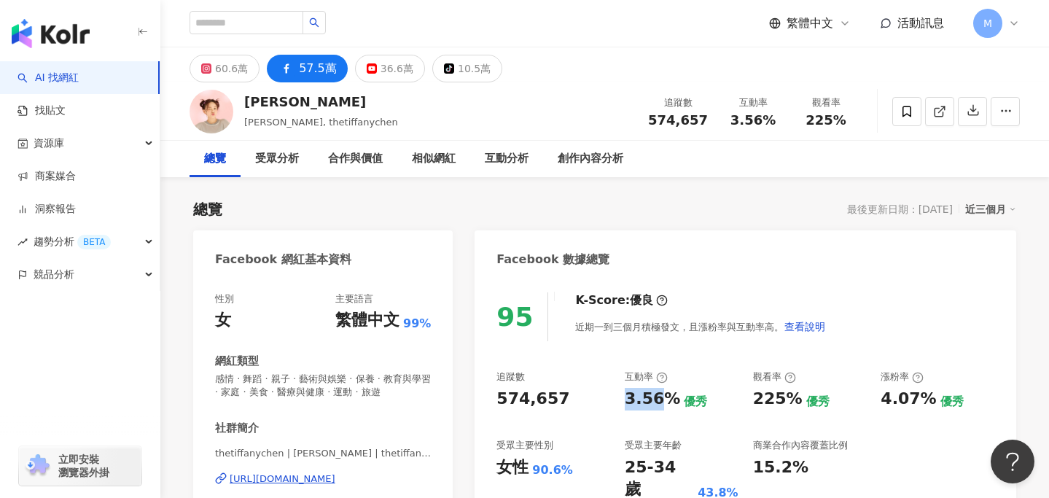
click at [626, 400] on div "3.56%" at bounding box center [652, 399] width 55 height 23
drag, startPoint x: 624, startPoint y: 399, endPoint x: 674, endPoint y: 398, distance: 50.3
click at [674, 398] on div "3.56% 優秀" at bounding box center [682, 399] width 114 height 23
copy div "3.56%"
click at [755, 402] on div "225%" at bounding box center [778, 399] width 50 height 23
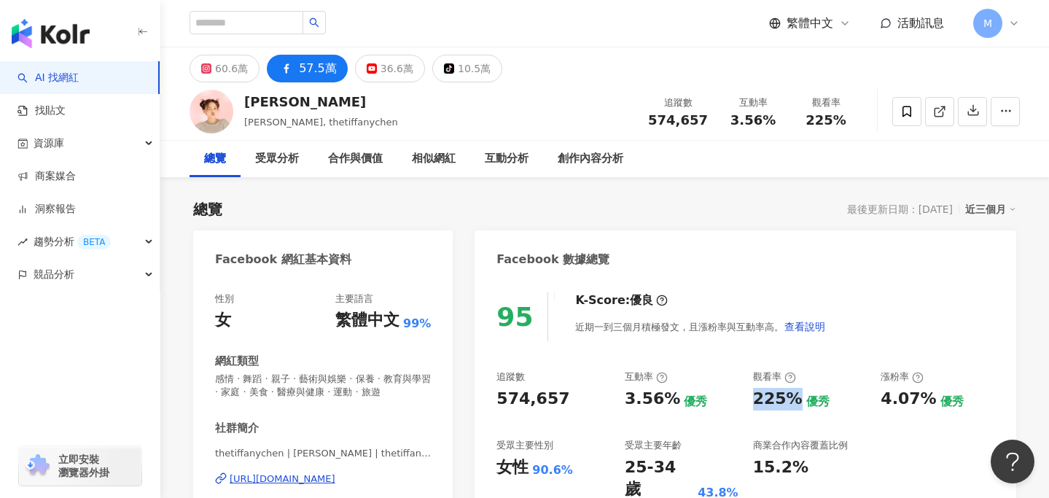
drag, startPoint x: 755, startPoint y: 397, endPoint x: 793, endPoint y: 398, distance: 38.6
click at [793, 398] on div "225%" at bounding box center [778, 399] width 50 height 23
copy div "225%"
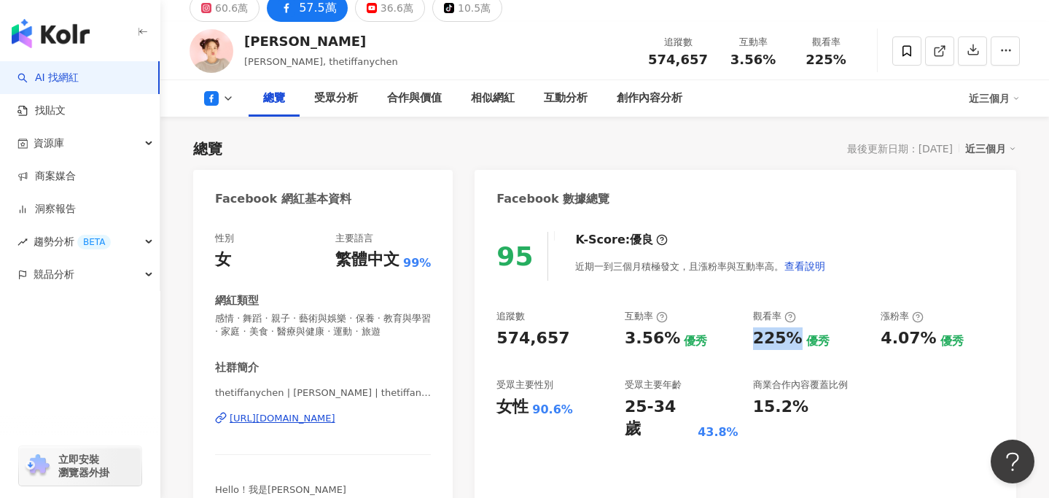
scroll to position [72, 0]
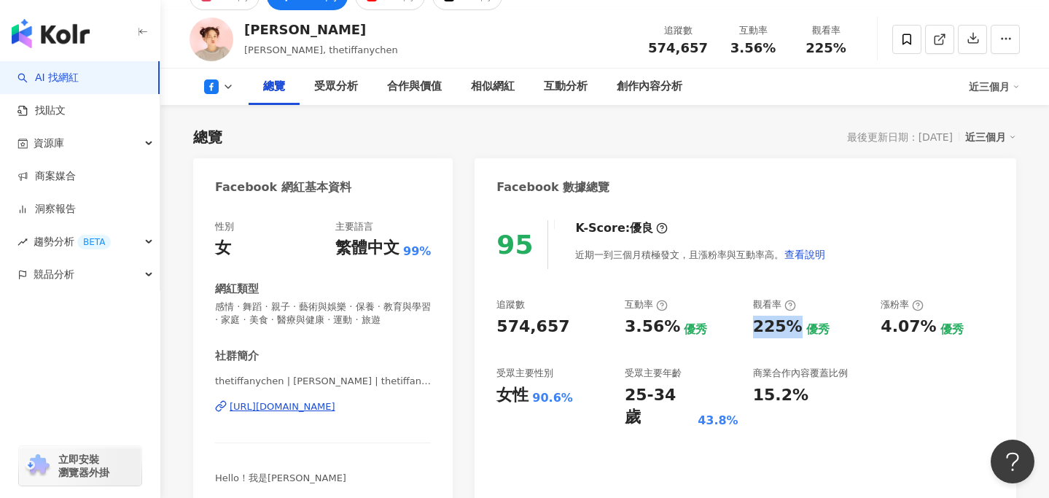
click at [220, 87] on button at bounding box center [219, 86] width 59 height 15
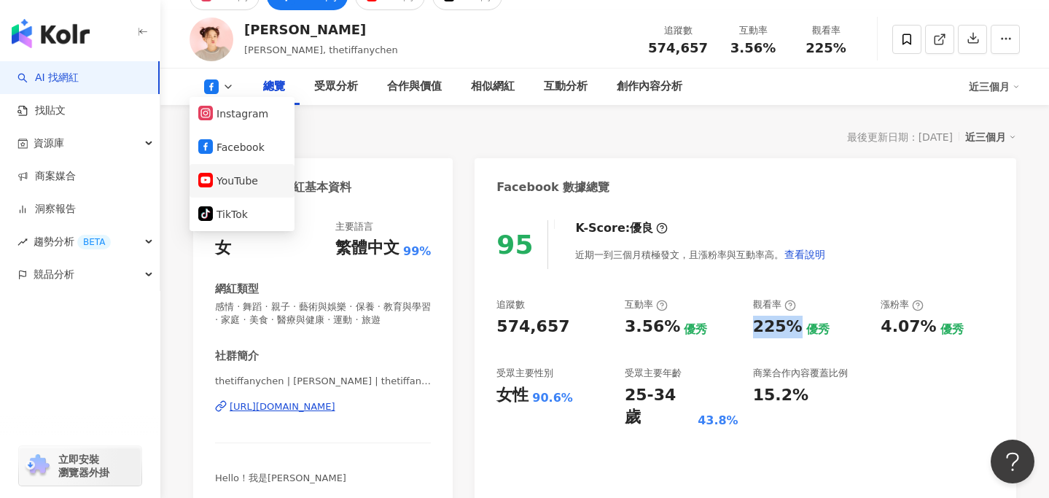
click at [229, 174] on button "YouTube" at bounding box center [241, 181] width 87 height 20
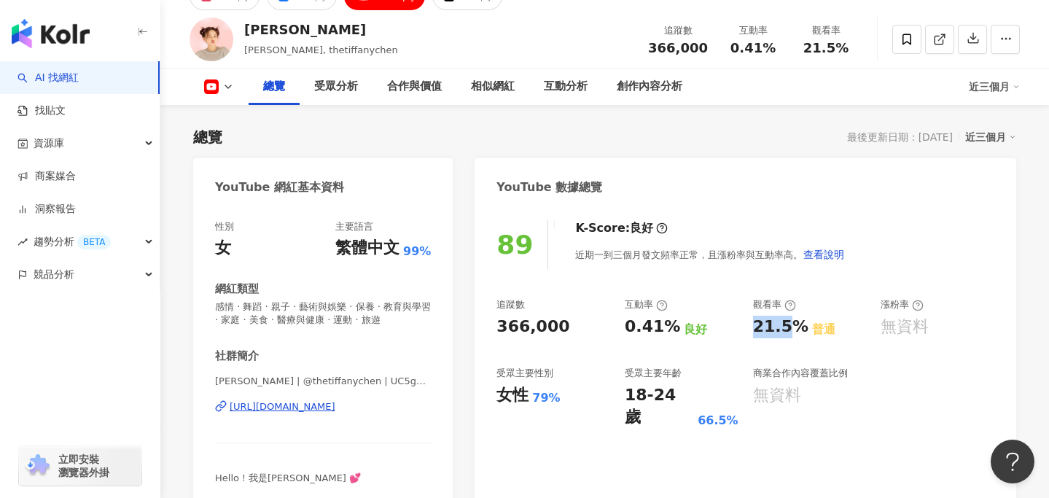
click at [530, 316] on div "366,000" at bounding box center [532, 327] width 73 height 23
click at [498, 319] on div "366,000" at bounding box center [553, 327] width 114 height 23
click at [631, 346] on div "追蹤數 366,000 互動率 0.41% 良好 觀看率 21.5% 普通 漲粉率 無資料 受眾主要性別 女性 79% 受眾主要年齡 18-24 歲 66.5…" at bounding box center [745, 363] width 498 height 130
drag, startPoint x: 630, startPoint y: 329, endPoint x: 666, endPoint y: 329, distance: 36.5
click at [666, 329] on div "0.41%" at bounding box center [652, 327] width 55 height 23
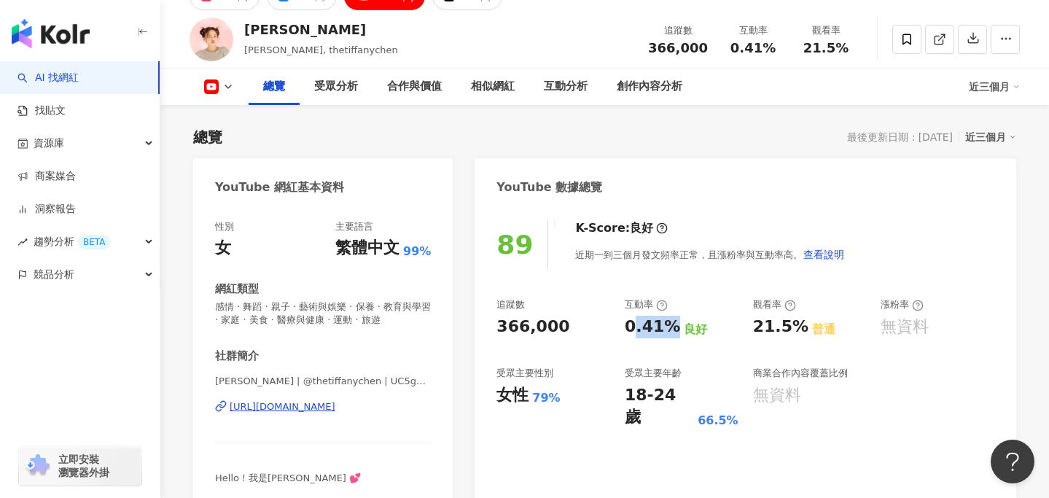
click at [666, 329] on div "0.41%" at bounding box center [652, 327] width 55 height 23
drag, startPoint x: 669, startPoint y: 327, endPoint x: 612, endPoint y: 327, distance: 57.6
click at [612, 327] on div "追蹤數 366,000 互動率 0.41% 良好 觀看率 21.5% 普通 漲粉率 無資料 受眾主要性別 女性 79% 受眾主要年齡 18-24 歲 66.5…" at bounding box center [745, 363] width 498 height 130
copy div "互動率 0.41%"
click at [767, 330] on div "21.5%" at bounding box center [780, 327] width 55 height 23
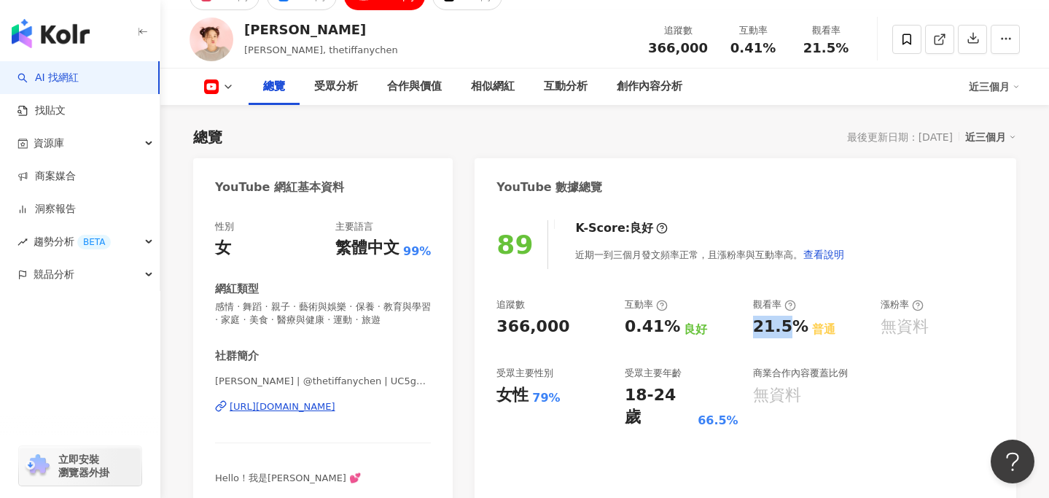
click at [767, 330] on div "21.5%" at bounding box center [780, 327] width 55 height 23
click at [765, 330] on div "21.5%" at bounding box center [780, 327] width 55 height 23
drag, startPoint x: 756, startPoint y: 330, endPoint x: 800, endPoint y: 330, distance: 44.5
click at [800, 330] on div "21.5% 普通" at bounding box center [810, 327] width 114 height 23
copy div "21.5%"
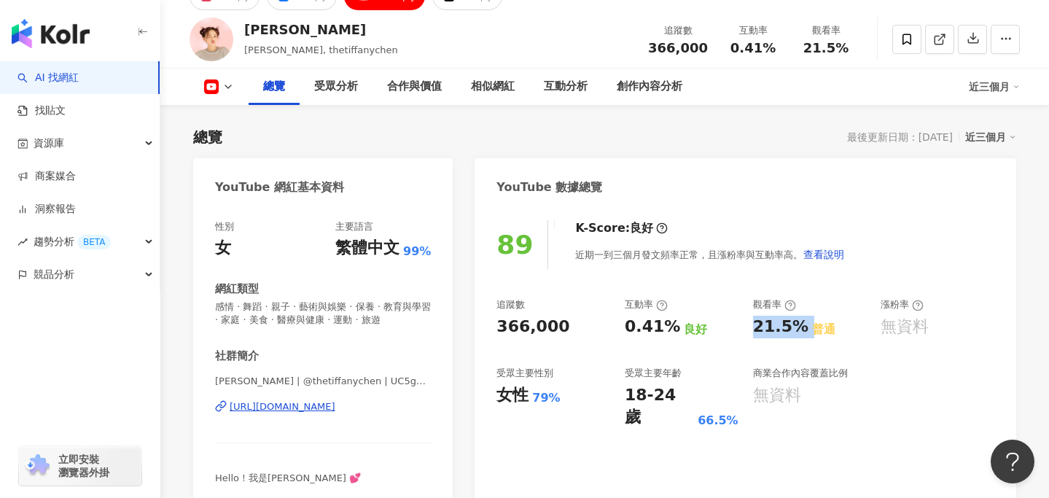
copy div "https://www.youtube.com/channel/UC5g6Y9boEjLQEFCQckpNOnw"
drag, startPoint x: 353, startPoint y: 403, endPoint x: 178, endPoint y: 66, distance: 380.2
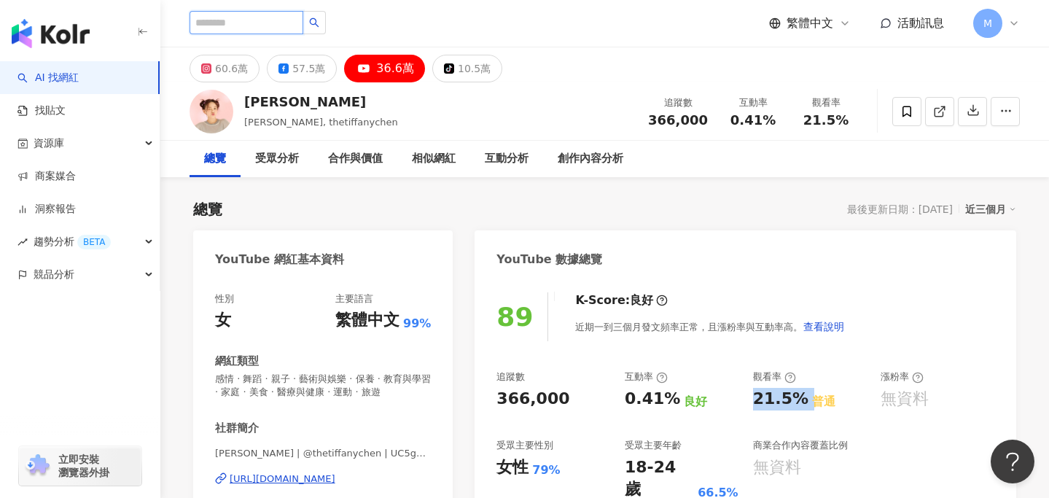
click at [288, 29] on input "search" at bounding box center [247, 22] width 114 height 23
paste input "*********"
type input "*********"
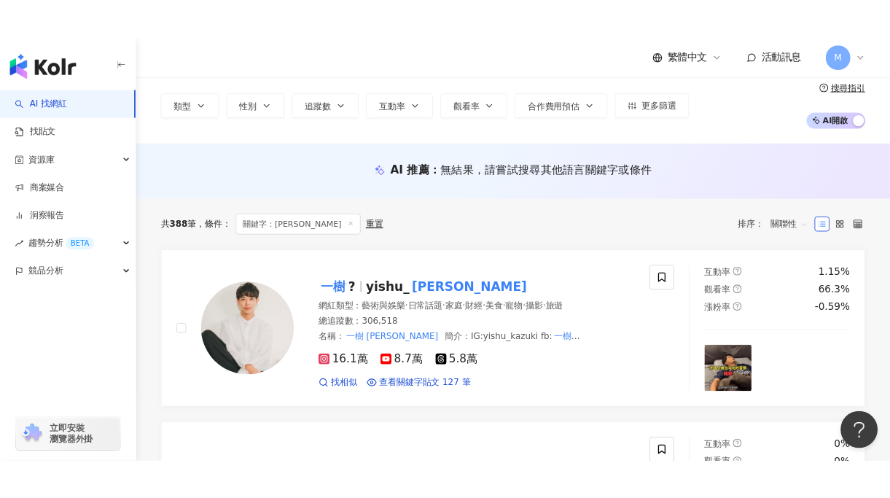
scroll to position [83, 0]
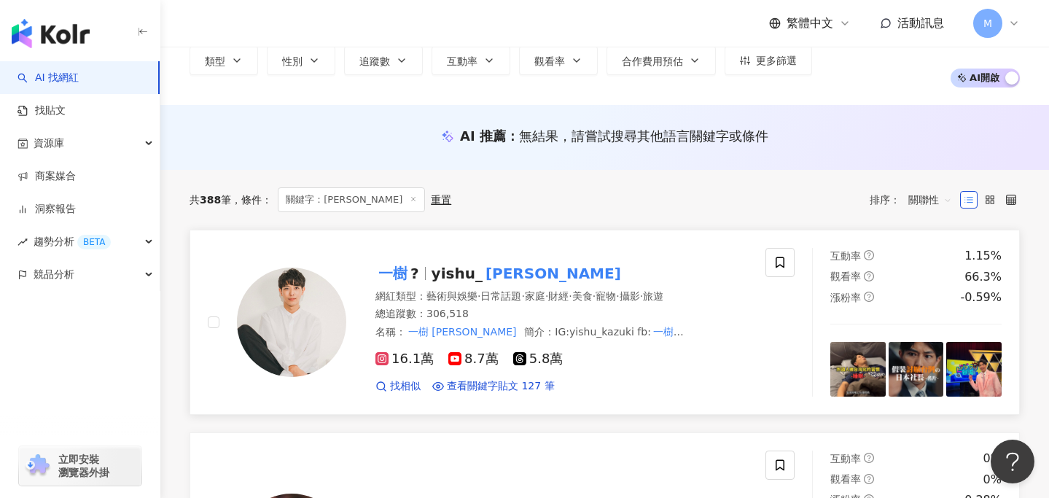
click at [739, 291] on div "網紅類型 ： 藝術與娛樂 · 日常話題 · 家庭 · 財經 · 美食 · 寵物 · 攝影 · 旅遊" at bounding box center [561, 296] width 373 height 15
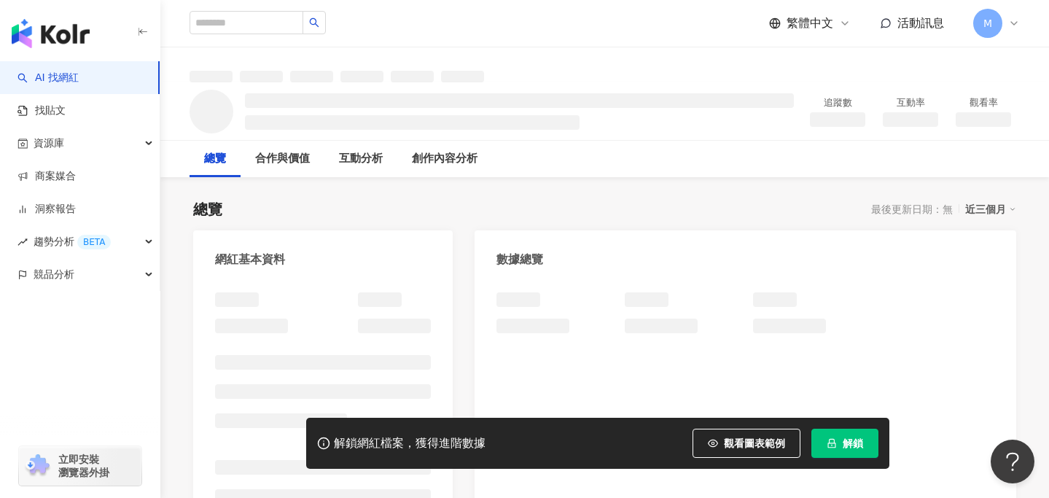
click at [841, 444] on button "解鎖" at bounding box center [844, 443] width 67 height 29
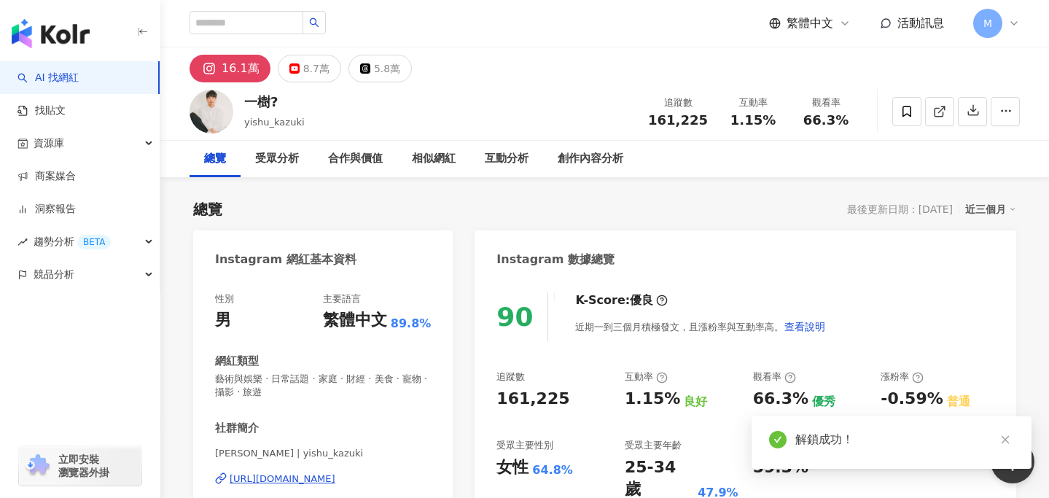
click at [760, 351] on div "90 K-Score : 優良 近期一到三個月積極發文，且漲粉率與互動率高。 查看說明 追蹤數 161,225 互動率 1.15% 良好 觀看率 66.3% …" at bounding box center [746, 448] width 542 height 340
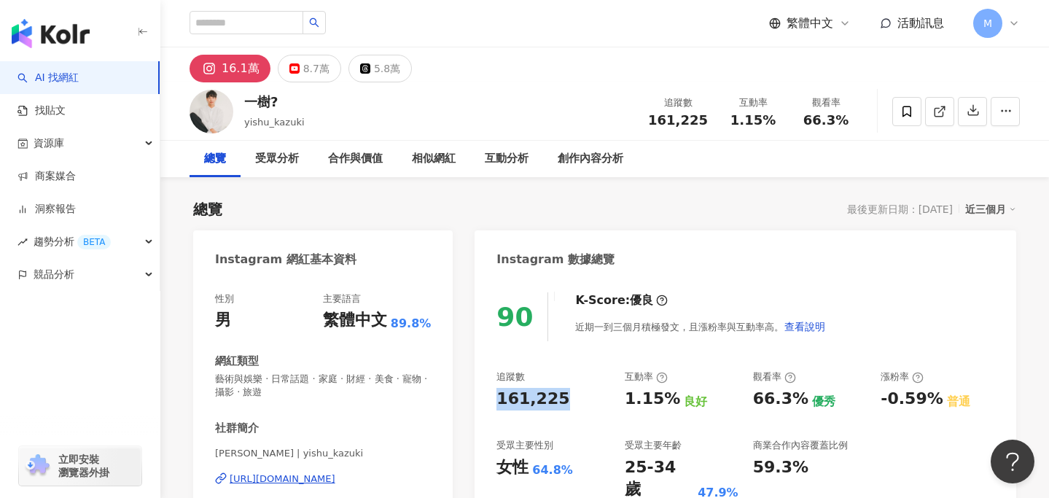
drag, startPoint x: 515, startPoint y: 399, endPoint x: 483, endPoint y: 399, distance: 31.3
click at [483, 399] on div "90 K-Score : 優良 近期一到三個月積極發文，且漲粉率與互動率高。 查看說明 追蹤數 161,225 互動率 1.15% 良好 觀看率 66.3% …" at bounding box center [746, 448] width 542 height 340
drag, startPoint x: 620, startPoint y: 401, endPoint x: 667, endPoint y: 400, distance: 46.7
click at [667, 400] on div "追蹤數 161,225 互動率 1.15% 良好 觀看率 66.3% 優秀 漲粉率 -0.59% 普通 受眾主要性別 女性 64.8% 受眾主要年齡 25-3…" at bounding box center [745, 435] width 498 height 130
copy div "1.15%"
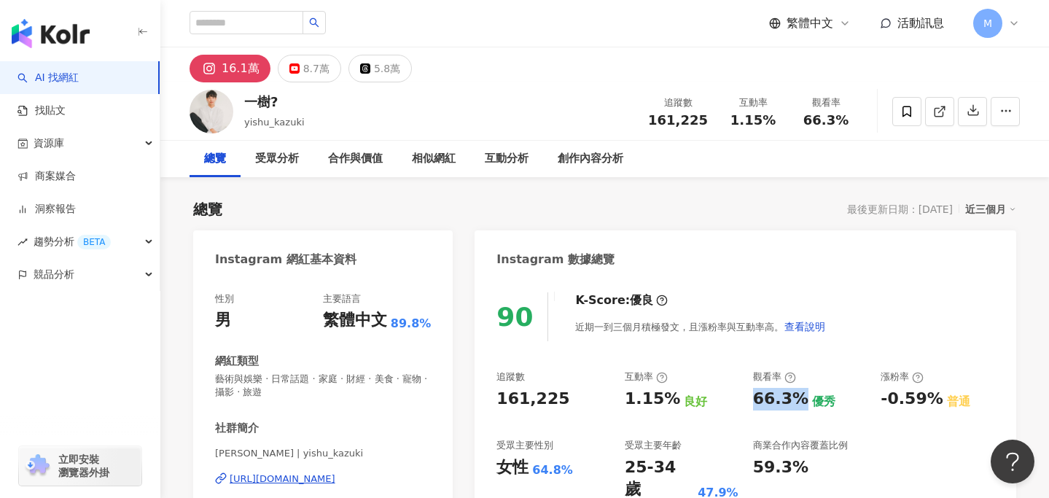
drag, startPoint x: 752, startPoint y: 391, endPoint x: 800, endPoint y: 395, distance: 48.3
click at [800, 395] on div "追蹤數 161,225 互動率 1.15% 良好 觀看率 66.3% 優秀 漲粉率 -0.59% 普通 受眾主要性別 女性 64.8% 受眾主要年齡 25-3…" at bounding box center [745, 435] width 498 height 130
copy div "66.3%"
click at [305, 69] on div "8.7萬" at bounding box center [316, 68] width 26 height 20
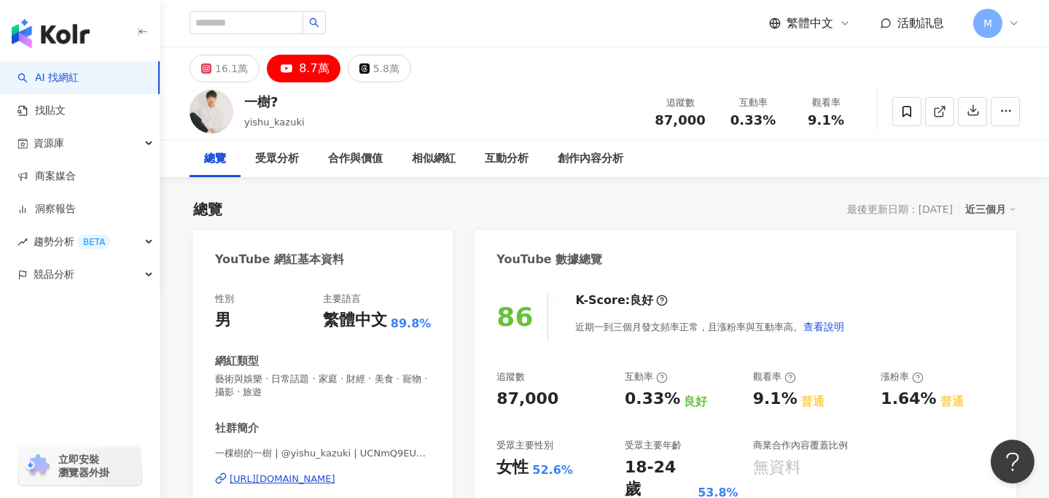
copy div "https://www.youtube.com/channel/UCNmQ9EU5TKxumN70Cn4sIwA"
drag, startPoint x: 371, startPoint y: 478, endPoint x: 287, endPoint y: 2, distance: 483.4
drag, startPoint x: 619, startPoint y: 397, endPoint x: 672, endPoint y: 397, distance: 53.2
click at [672, 397] on div "追蹤數 87,000 互動率 0.33% 良好 觀看率 9.1% 普通 漲粉率 1.64% 普通 受眾主要性別 女性 52.6% 受眾主要年齡 18-24 歲…" at bounding box center [745, 435] width 498 height 130
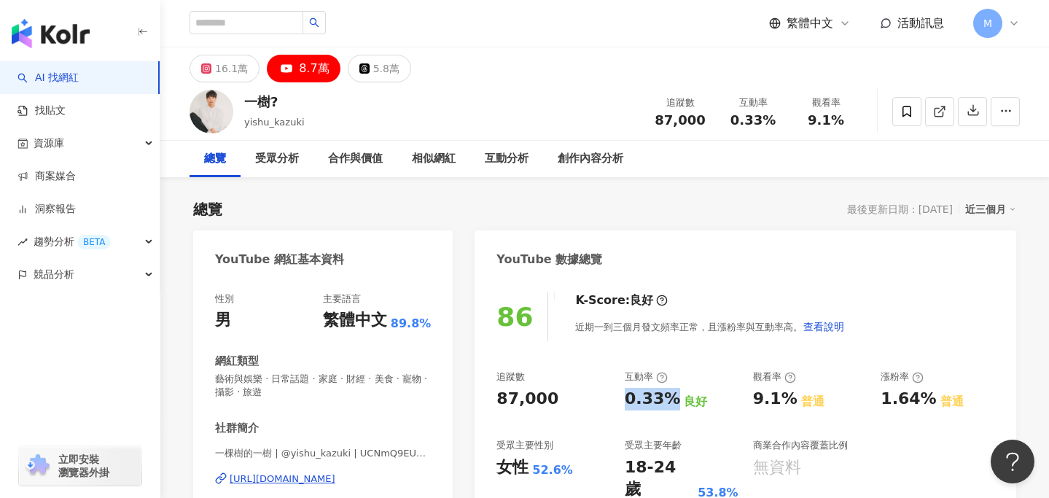
copy div "0.33%"
drag, startPoint x: 749, startPoint y: 402, endPoint x: 789, endPoint y: 402, distance: 39.4
click at [789, 402] on div "追蹤數 87,000 互動率 0.33% 良好 觀看率 9.1% 普通 漲粉率 1.64% 普通 受眾主要性別 女性 52.6% 受眾主要年齡 18-24 歲…" at bounding box center [745, 435] width 498 height 130
copy div "9.1%"
click at [242, 71] on div "16.1萬" at bounding box center [231, 68] width 33 height 20
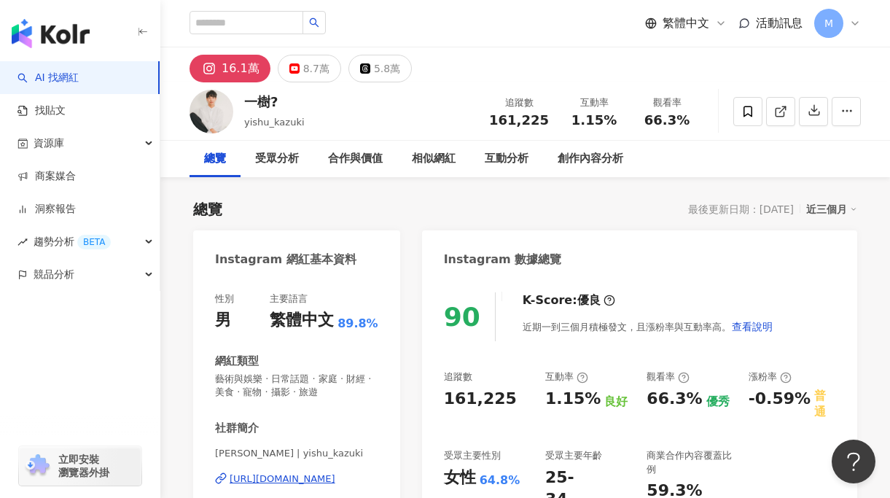
click at [855, 332] on div "90 K-Score : 優良 近期一到三個月積極發文，且漲粉率與互動率高。 查看說明 追蹤數 161,225 互動率 1.15% 良好 觀看率 66.3% …" at bounding box center [639, 448] width 435 height 340
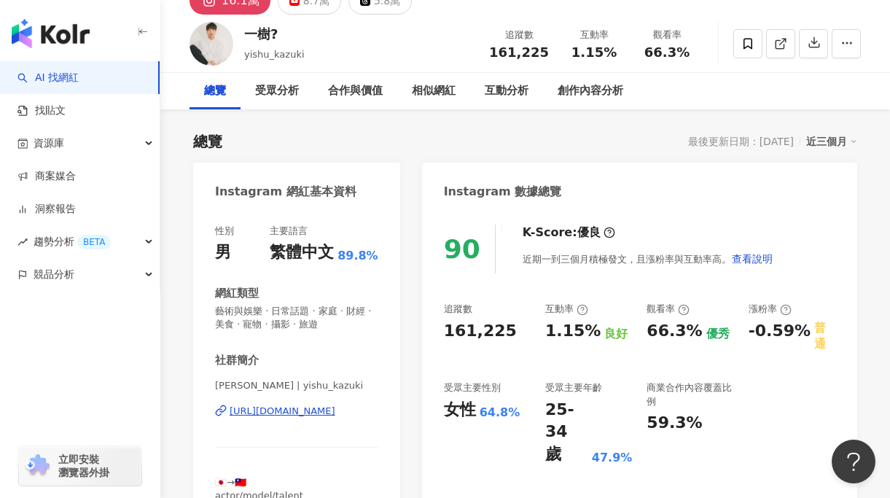
scroll to position [71, 0]
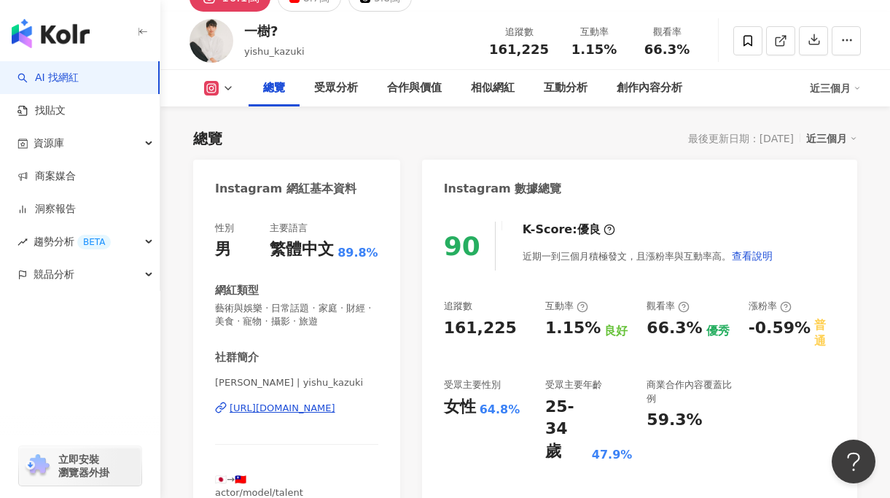
click at [235, 84] on button at bounding box center [219, 88] width 59 height 15
click at [550, 365] on div "追蹤數 161,225 互動率 1.15% 良好 觀看率 66.3% 優秀 漲粉率 -0.59% 普通 受眾主要性別 女性 64.8% 受眾主要年齡 25-3…" at bounding box center [639, 381] width 391 height 163
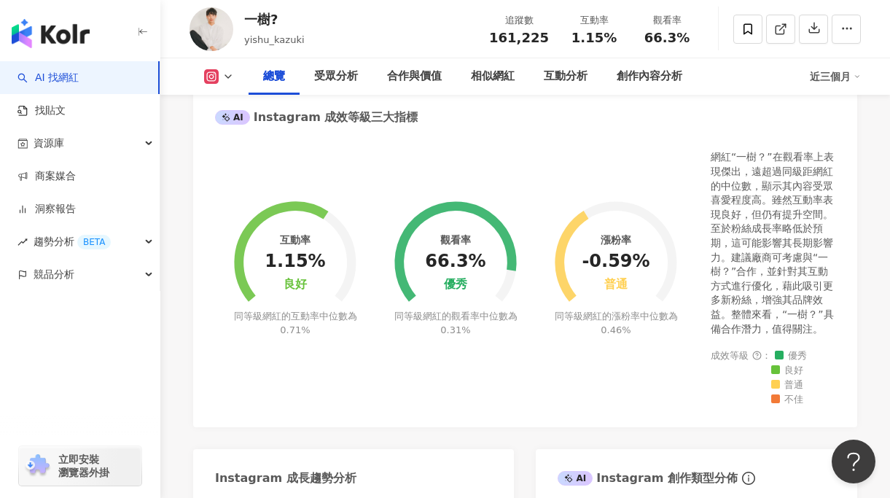
scroll to position [549, 0]
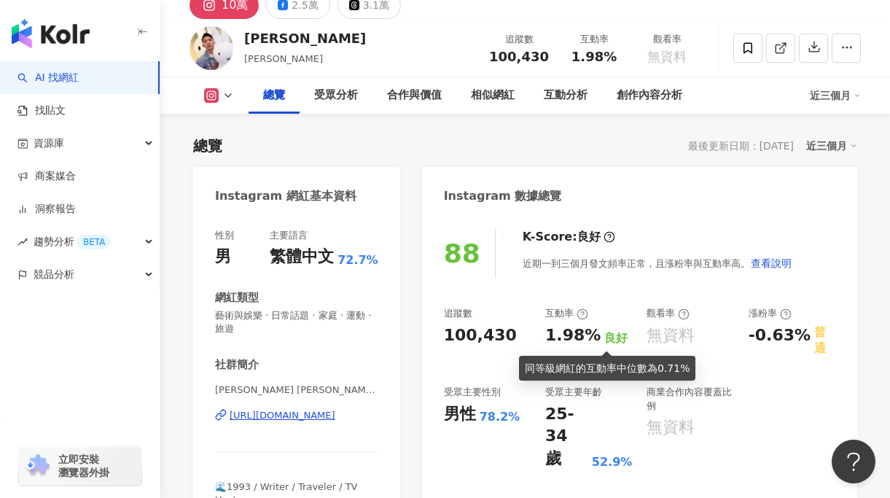
scroll to position [61, 0]
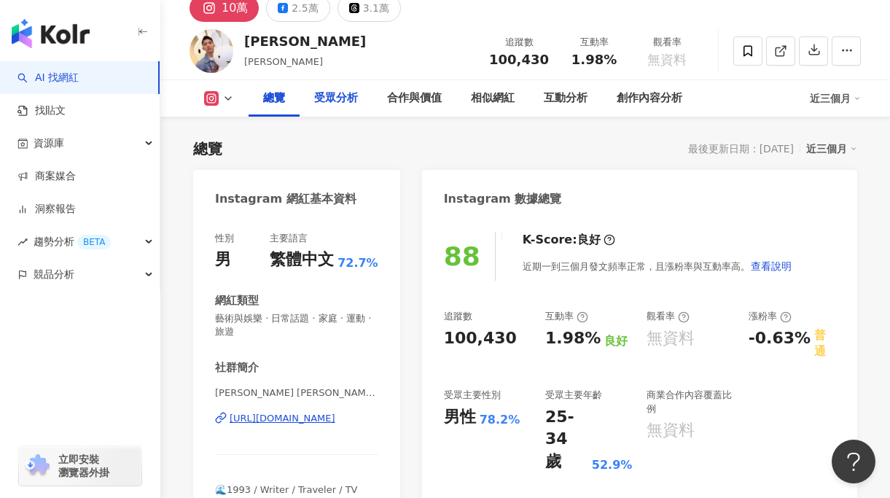
click at [344, 94] on div "受眾分析" at bounding box center [336, 98] width 44 height 17
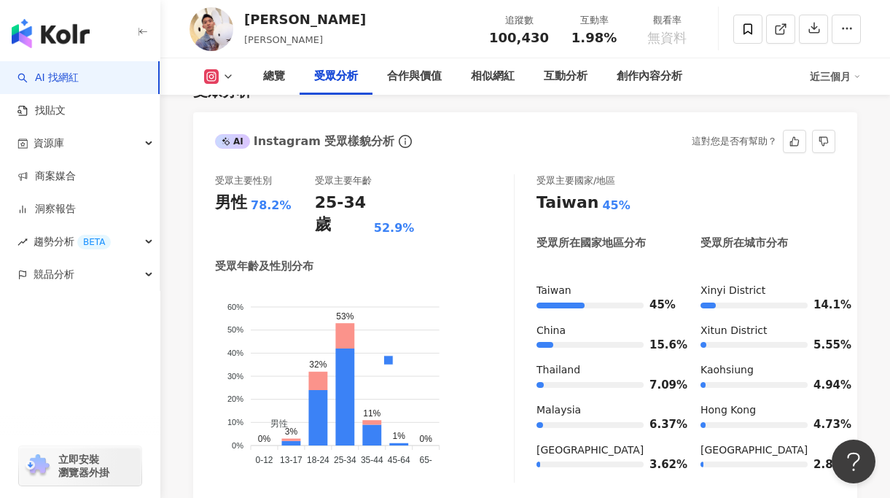
scroll to position [1419, 0]
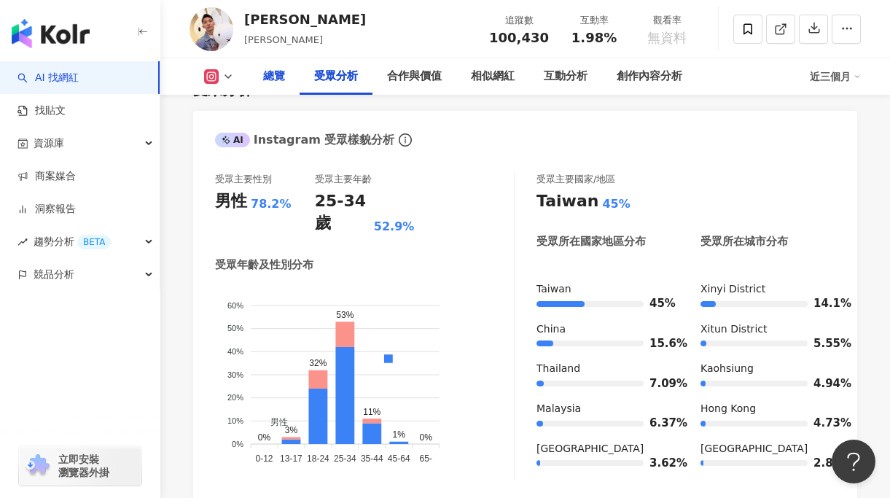
click at [277, 78] on div "總覽" at bounding box center [274, 76] width 22 height 17
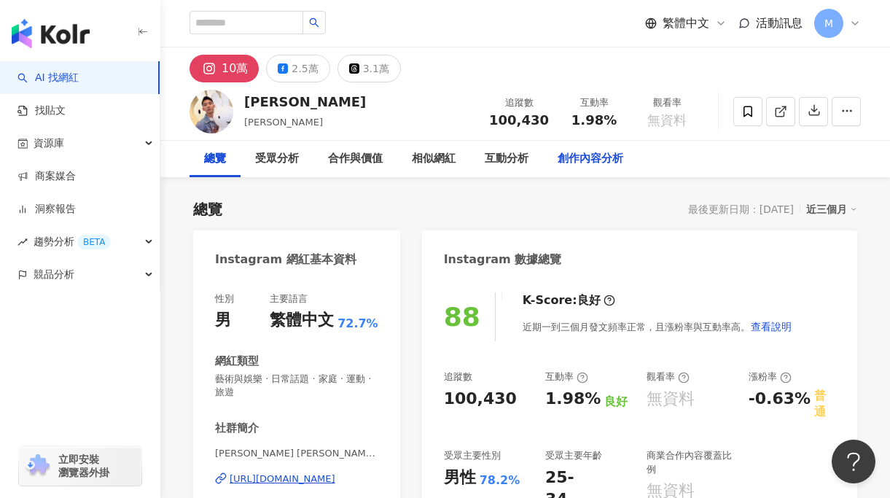
click at [564, 152] on div "創作內容分析" at bounding box center [591, 158] width 66 height 17
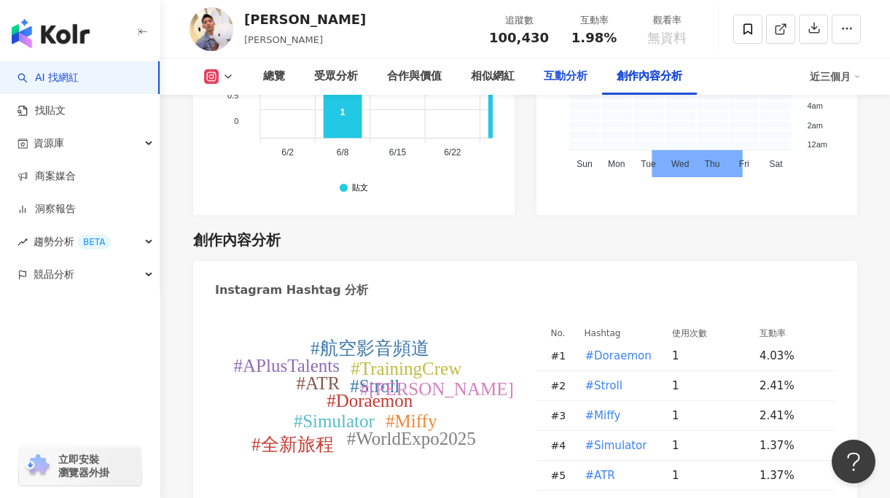
click at [547, 74] on div "互動分析" at bounding box center [566, 76] width 44 height 17
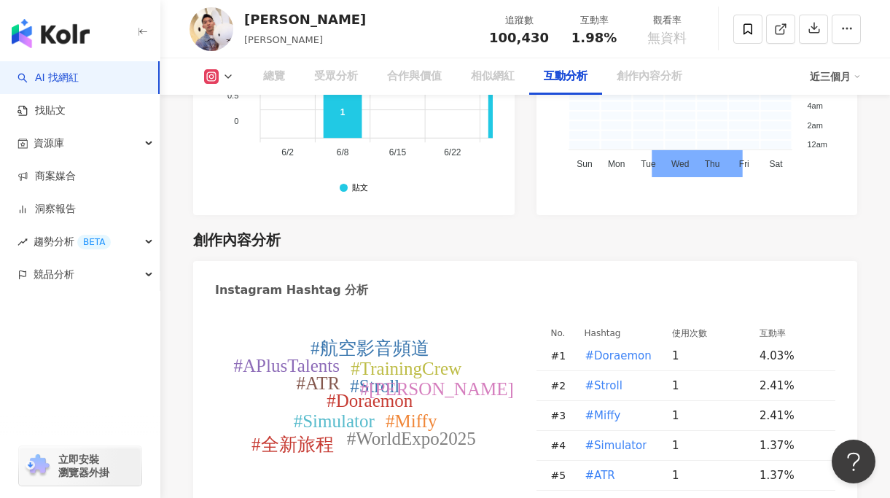
scroll to position [3006, 0]
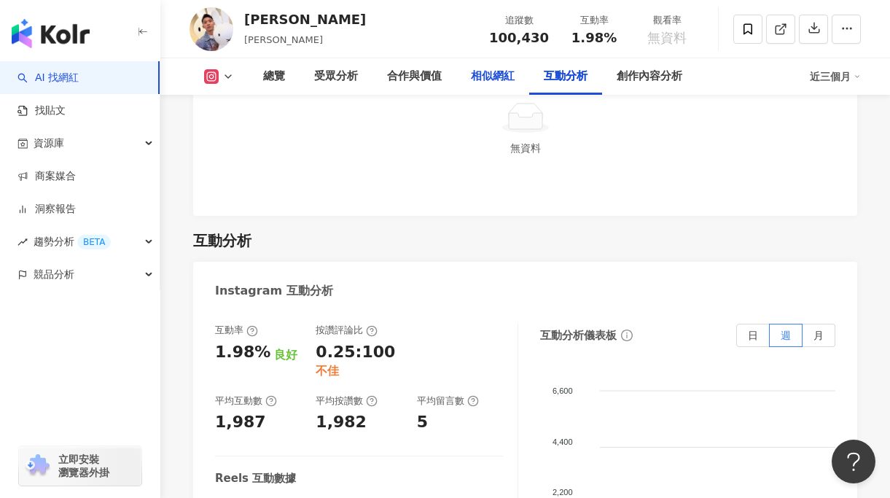
click at [488, 73] on div "相似網紅" at bounding box center [493, 76] width 44 height 17
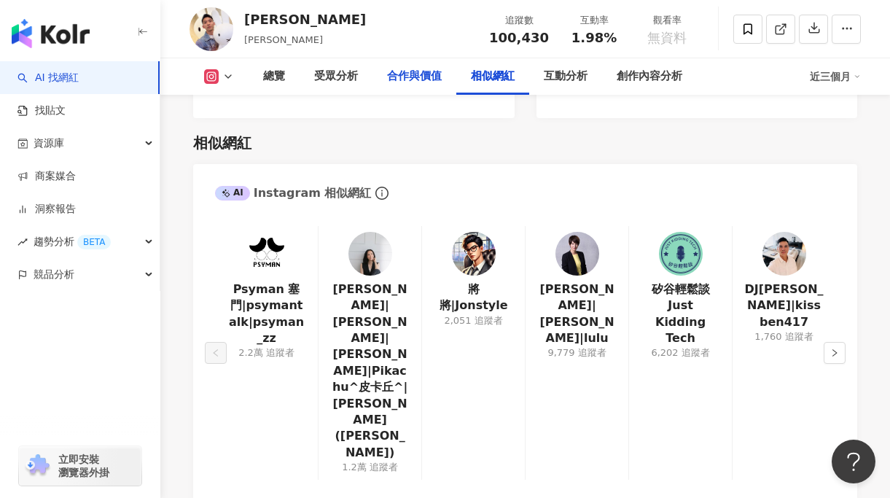
click at [424, 74] on div "合作與價值" at bounding box center [414, 76] width 55 height 17
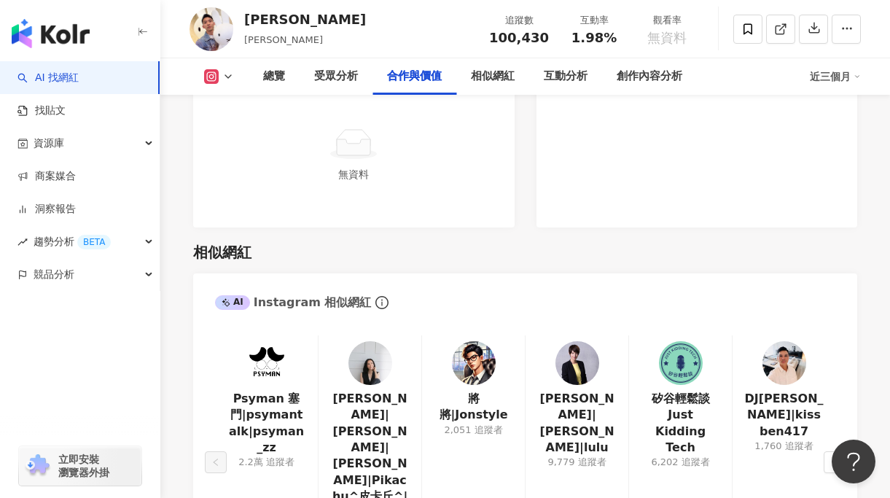
click at [386, 321] on div "Psyman 塞門|psymantalk|psyman_zz 2.2萬 追蹤者 [PERSON_NAME]|[PERSON_NAME]|[PERSON_NAM…" at bounding box center [525, 466] width 664 height 290
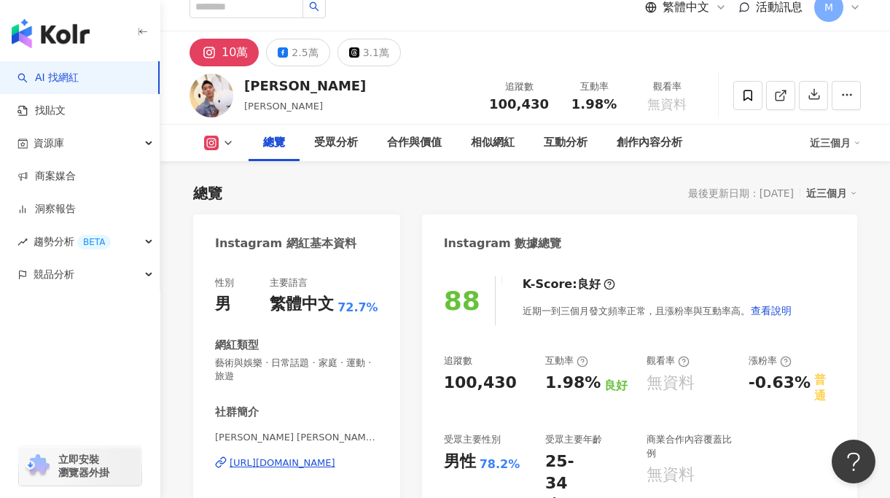
scroll to position [0, 0]
